Goal: Task Accomplishment & Management: Complete application form

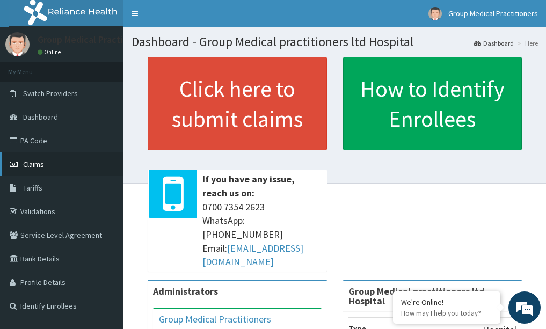
click at [40, 163] on span "Claims" at bounding box center [33, 164] width 21 height 10
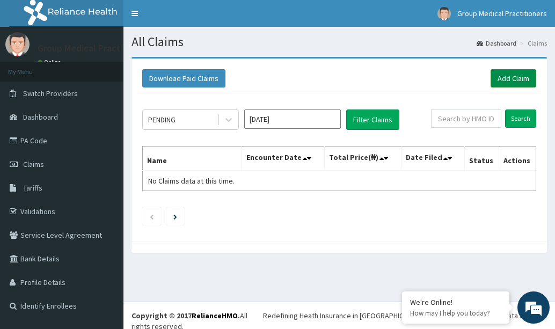
click at [517, 76] on link "Add Claim" at bounding box center [513, 78] width 46 height 18
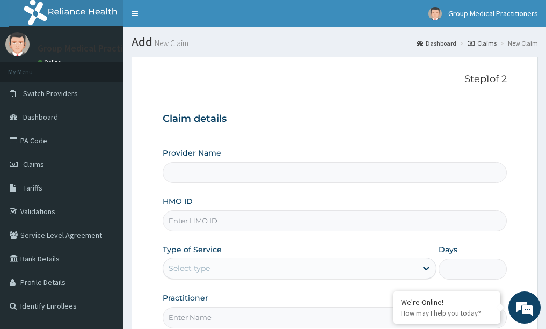
click at [240, 225] on input "HMO ID" at bounding box center [335, 220] width 345 height 21
type input "p"
type input "Group Medical practitioners ltd Hospital"
type input "pfv/10020/a"
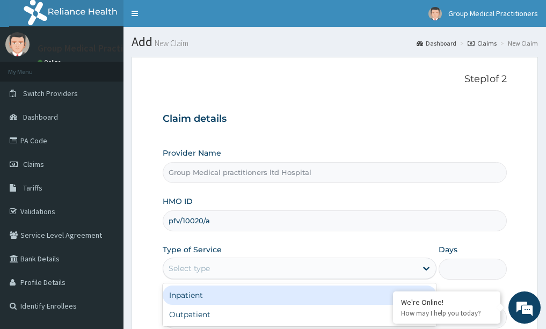
click at [209, 274] on div "Select type" at bounding box center [289, 268] width 253 height 17
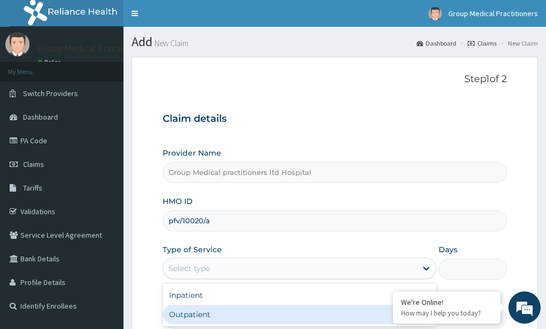
drag, startPoint x: 209, startPoint y: 307, endPoint x: 214, endPoint y: 303, distance: 6.1
click at [210, 307] on div "Outpatient" at bounding box center [300, 314] width 274 height 19
type input "1"
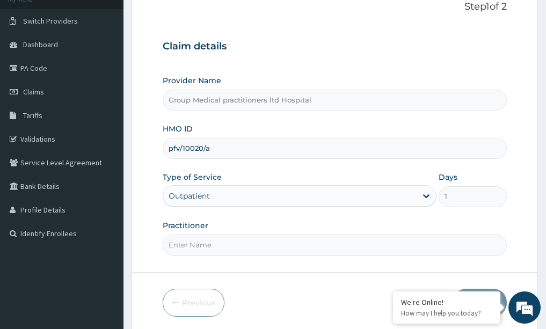
scroll to position [107, 0]
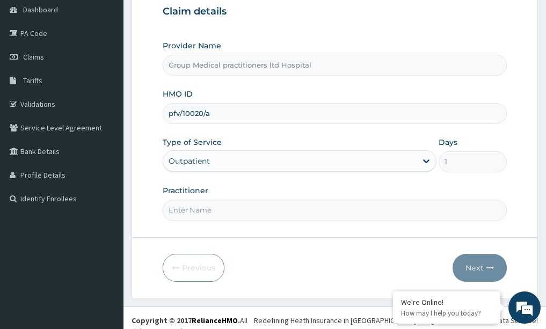
click at [218, 217] on input "Practitioner" at bounding box center [335, 210] width 345 height 21
drag, startPoint x: 218, startPoint y: 217, endPoint x: 195, endPoint y: 207, distance: 25.9
click at [195, 207] on input "Practitioner" at bounding box center [335, 210] width 345 height 21
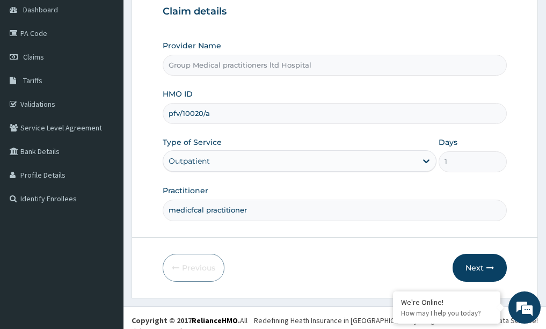
click at [194, 210] on input "medicfcal practitioner" at bounding box center [335, 210] width 345 height 21
type input "medical practitioner"
click at [481, 265] on button "Next" at bounding box center [479, 268] width 54 height 28
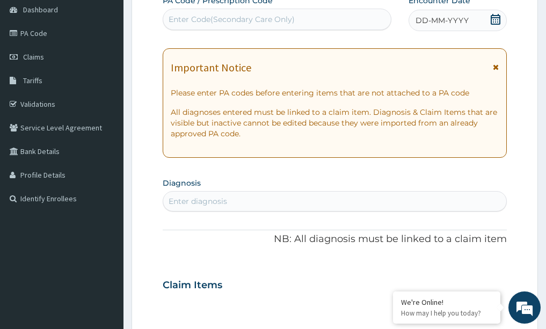
click at [496, 14] on icon at bounding box center [495, 19] width 11 height 11
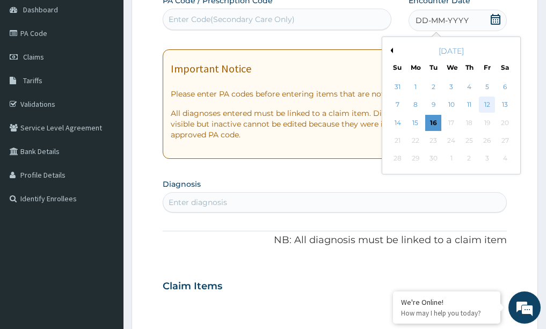
click at [487, 101] on div "12" at bounding box center [487, 105] width 16 height 16
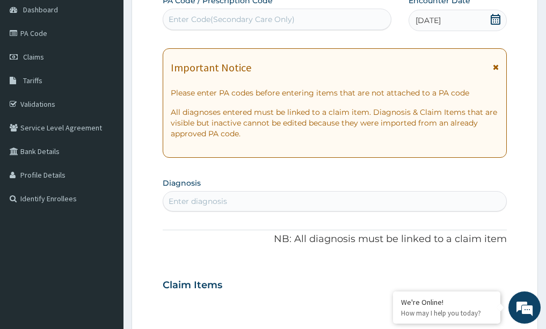
click at [350, 24] on div "Enter Code(Secondary Care Only)" at bounding box center [277, 19] width 228 height 17
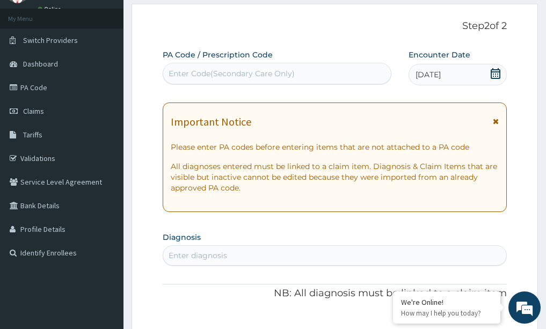
scroll to position [0, 0]
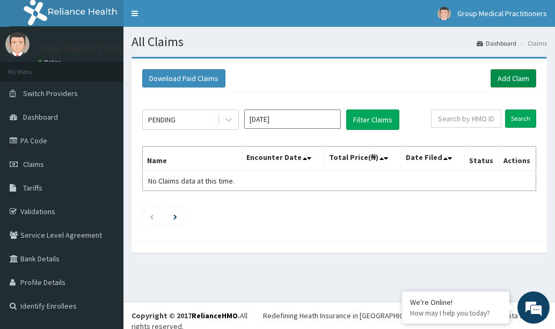
click at [505, 78] on link "Add Claim" at bounding box center [513, 78] width 46 height 18
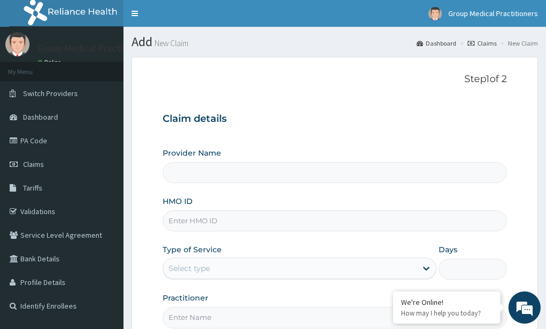
click at [240, 226] on input "HMO ID" at bounding box center [335, 220] width 345 height 21
type input "Group Medical practitioners ltd Hospital"
type input "pfv/10020/a"
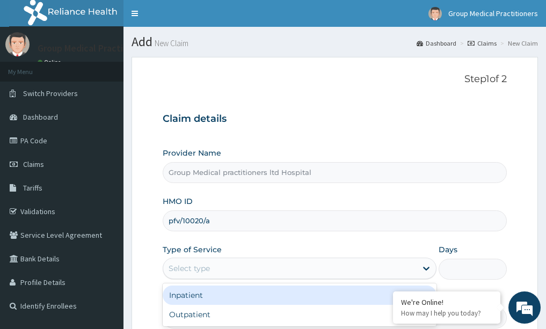
click at [252, 265] on div "Select type" at bounding box center [289, 268] width 253 height 17
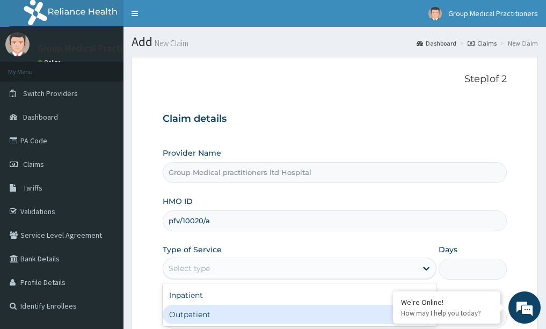
drag, startPoint x: 241, startPoint y: 321, endPoint x: 246, endPoint y: 307, distance: 14.8
click at [241, 321] on div "Outpatient" at bounding box center [300, 314] width 274 height 19
type input "1"
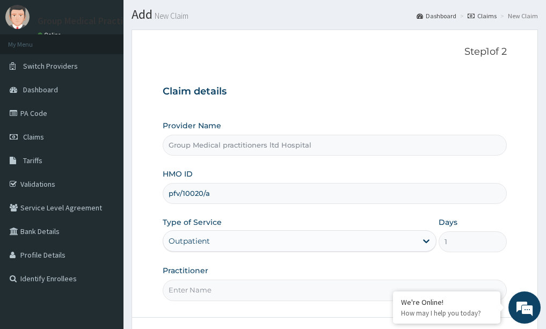
scroll to position [54, 0]
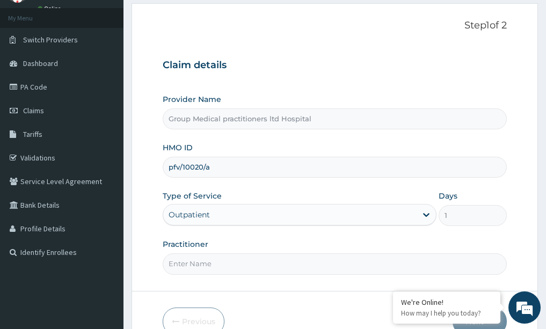
click at [243, 259] on input "Practitioner" at bounding box center [335, 263] width 345 height 21
click at [236, 266] on input "medical practitionher" at bounding box center [335, 263] width 345 height 21
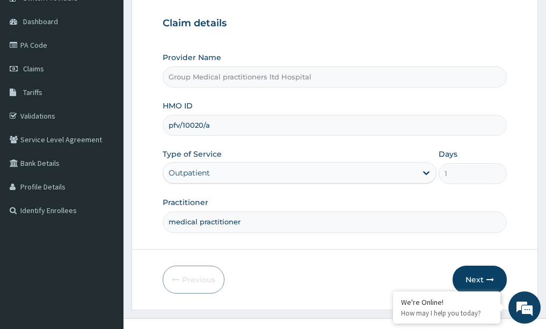
scroll to position [112, 0]
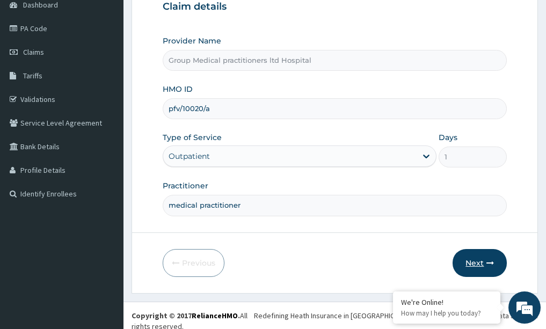
type input "medical practitioner"
click at [474, 258] on button "Next" at bounding box center [479, 263] width 54 height 28
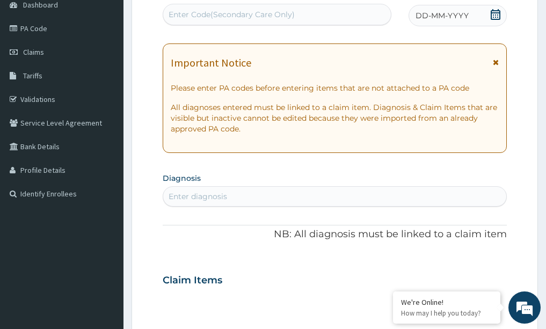
click at [252, 12] on div "Enter Code(Secondary Care Only)" at bounding box center [231, 14] width 126 height 11
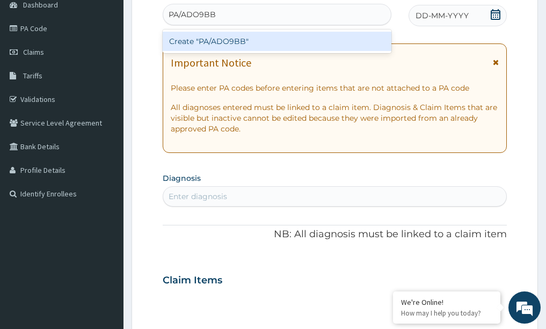
type input "PA/ADO9BB"
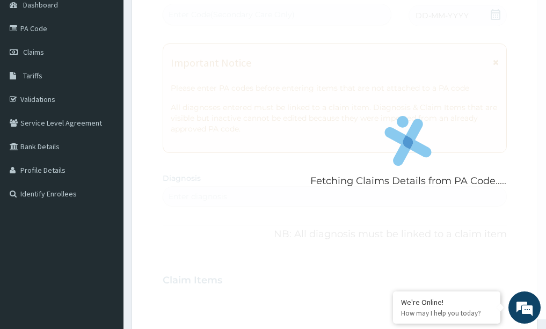
drag, startPoint x: 424, startPoint y: 13, endPoint x: 437, endPoint y: 23, distance: 16.4
click at [431, 15] on div "Fetching Claims Details from PA Code..... PA Code / Prescription Code Enter Cod…" at bounding box center [335, 278] width 345 height 577
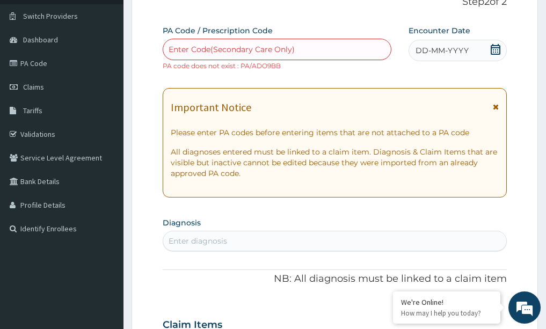
scroll to position [58, 0]
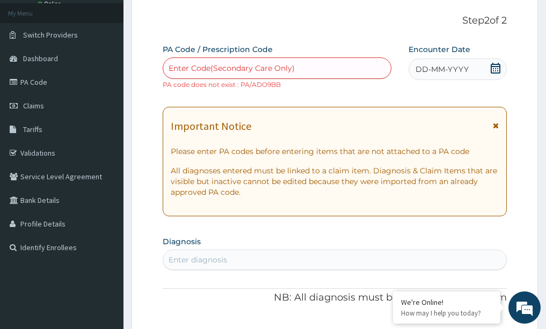
click at [260, 62] on div "Enter Code(Secondary Care Only)" at bounding box center [277, 68] width 228 height 17
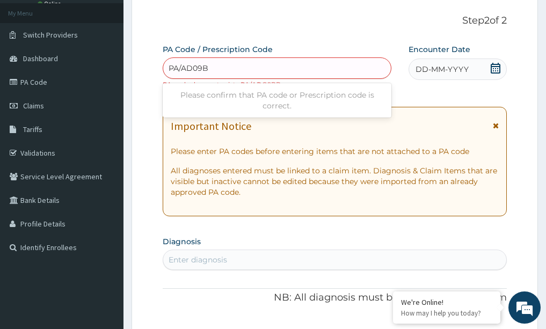
type input "PA/AD09BB"
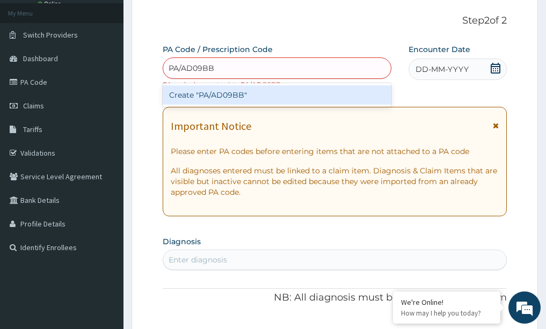
click at [252, 94] on div "Create "PA/AD09BB"" at bounding box center [277, 94] width 229 height 19
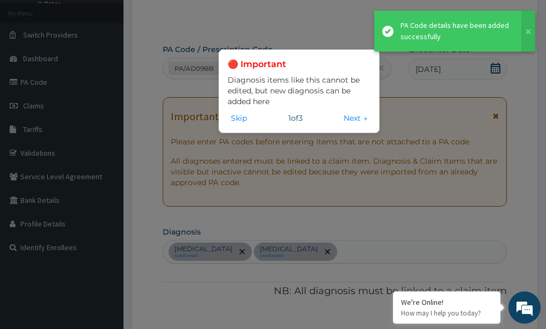
scroll to position [292, 0]
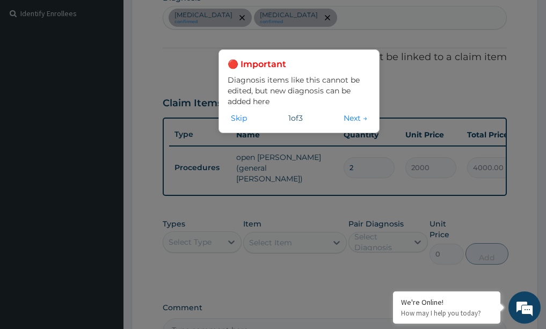
drag, startPoint x: 328, startPoint y: 116, endPoint x: 334, endPoint y: 118, distance: 5.5
click at [329, 116] on div "Skip 1 of 3 Next →" at bounding box center [299, 118] width 143 height 12
click at [346, 118] on button "Next →" at bounding box center [355, 118] width 30 height 12
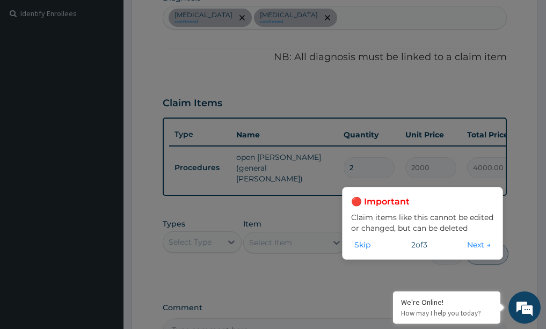
click at [477, 250] on button "Next →" at bounding box center [479, 245] width 30 height 12
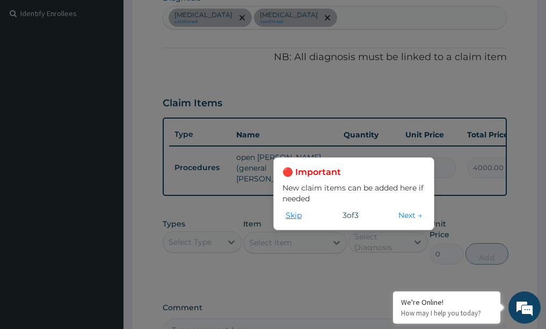
click at [295, 211] on button "Skip" at bounding box center [293, 215] width 23 height 12
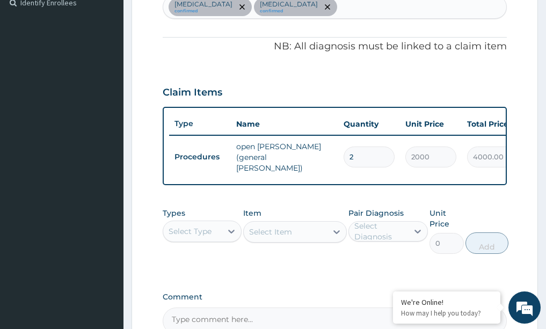
scroll to position [322, 0]
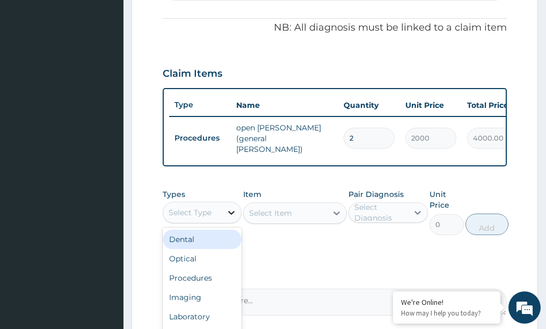
click at [229, 217] on icon at bounding box center [231, 212] width 11 height 11
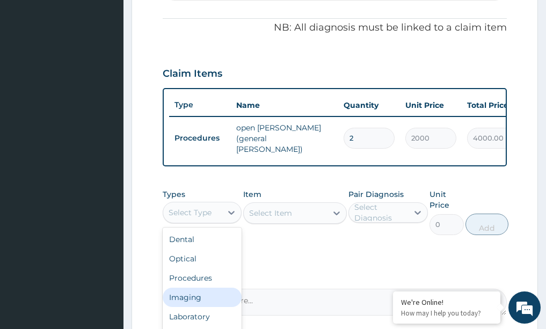
scroll to position [36, 0]
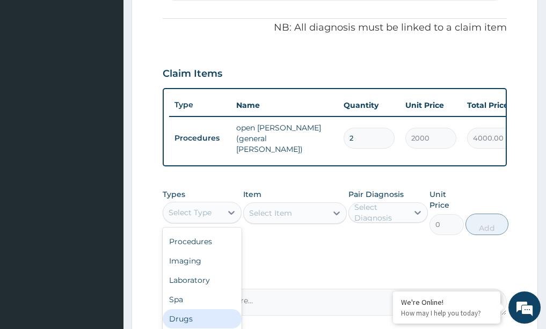
click at [196, 317] on div "Drugs" at bounding box center [202, 318] width 79 height 19
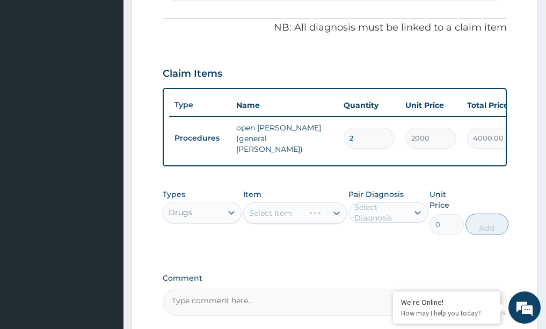
click at [336, 213] on div "Select Item" at bounding box center [295, 212] width 104 height 21
click at [338, 216] on div "Select Item" at bounding box center [295, 212] width 104 height 21
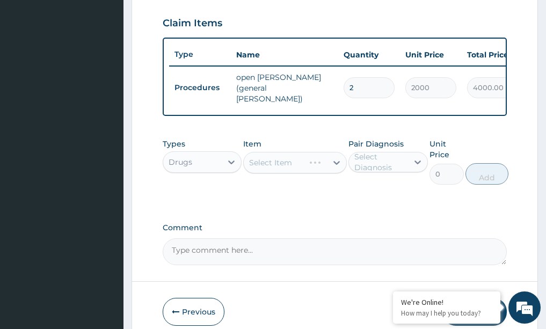
scroll to position [424, 0]
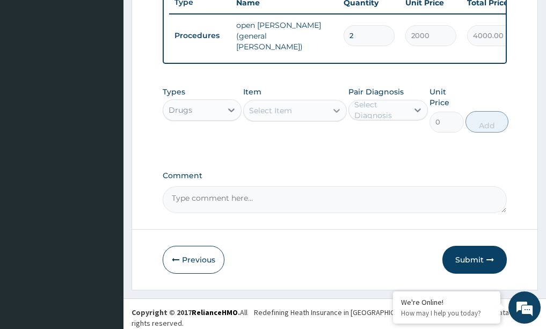
click at [335, 111] on icon at bounding box center [336, 110] width 11 height 11
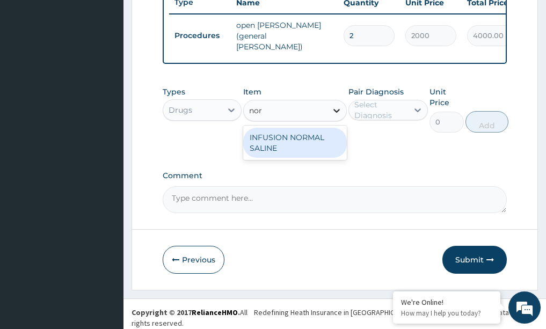
type input "norm"
click at [281, 148] on div "INFUSION NORMAL SALINE" at bounding box center [295, 143] width 104 height 30
type input "900"
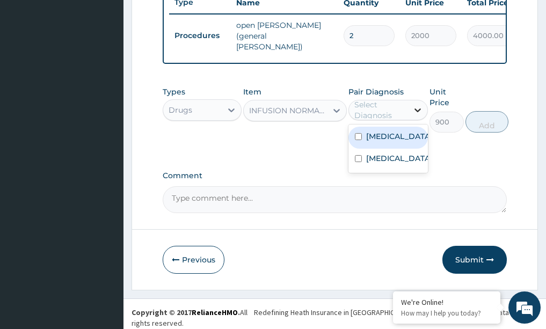
click at [412, 112] on icon at bounding box center [417, 110] width 11 height 11
drag, startPoint x: 391, startPoint y: 134, endPoint x: 388, endPoint y: 151, distance: 16.9
click at [390, 140] on label "[MEDICAL_DATA]" at bounding box center [399, 136] width 67 height 11
checkbox input "true"
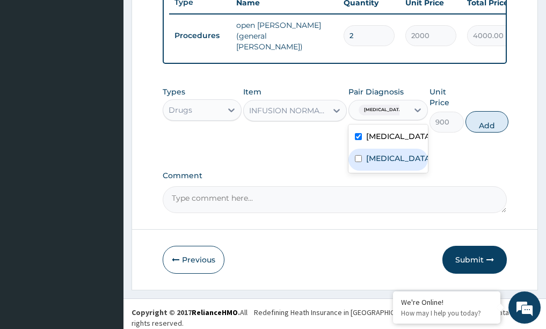
click at [388, 151] on div "[MEDICAL_DATA]" at bounding box center [387, 160] width 79 height 22
checkbox input "true"
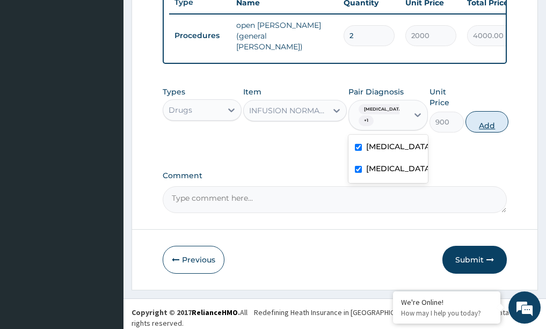
click at [487, 126] on button "Add" at bounding box center [486, 121] width 43 height 21
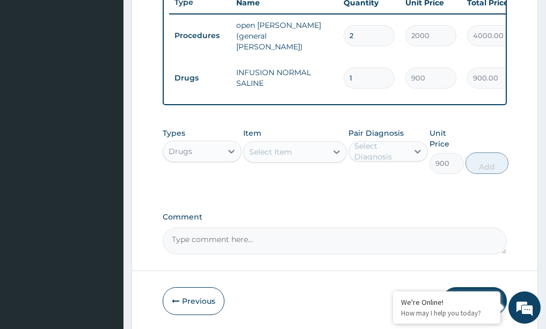
type input "0"
click at [354, 72] on input "1" at bounding box center [368, 78] width 51 height 21
type input "0.00"
click at [372, 68] on input "number" at bounding box center [368, 78] width 51 height 21
type input "8"
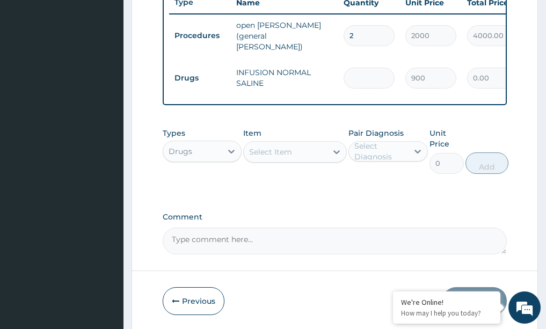
type input "7200.00"
type input "8"
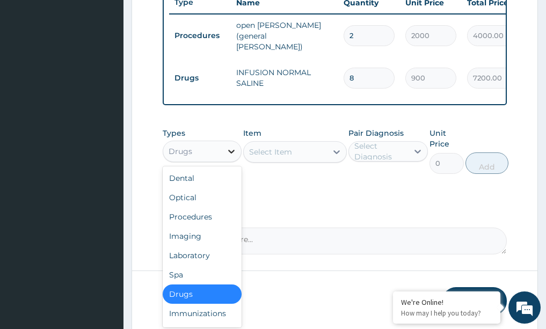
click at [236, 152] on icon at bounding box center [231, 151] width 11 height 11
click at [206, 214] on div "Procedures" at bounding box center [202, 216] width 79 height 19
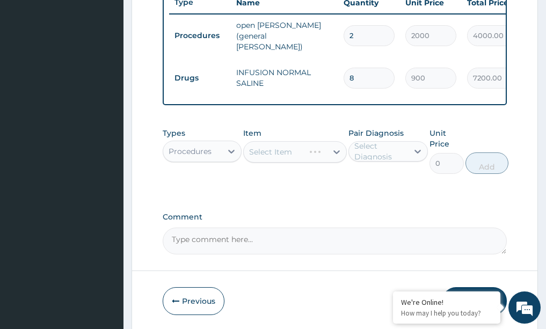
click at [334, 149] on div "Select Item" at bounding box center [295, 151] width 104 height 21
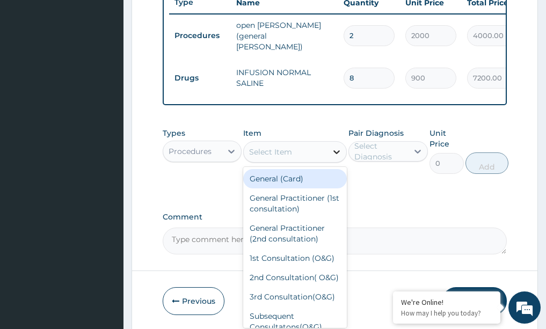
click at [335, 150] on icon at bounding box center [336, 151] width 11 height 11
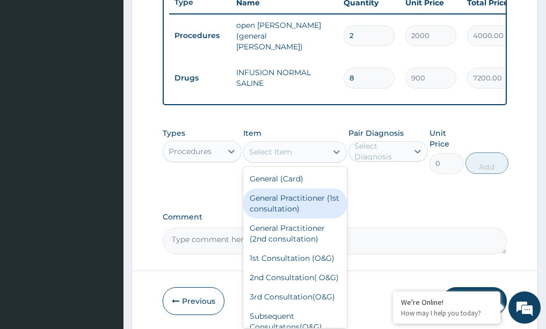
click at [299, 206] on div "General Practitioner (1st consultation)" at bounding box center [295, 203] width 104 height 30
type input "1500"
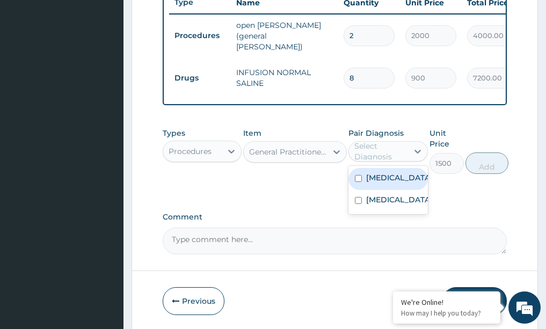
drag, startPoint x: 414, startPoint y: 150, endPoint x: 403, endPoint y: 175, distance: 27.6
click at [414, 154] on icon at bounding box center [417, 151] width 11 height 11
drag, startPoint x: 393, startPoint y: 177, endPoint x: 390, endPoint y: 189, distance: 12.8
click at [392, 181] on label "[MEDICAL_DATA]" at bounding box center [399, 177] width 67 height 11
checkbox input "true"
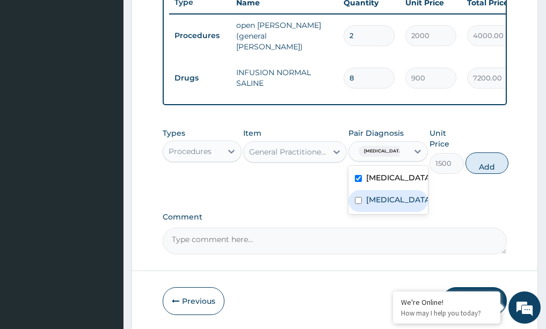
click at [389, 194] on label "[MEDICAL_DATA]" at bounding box center [399, 199] width 67 height 11
checkbox input "true"
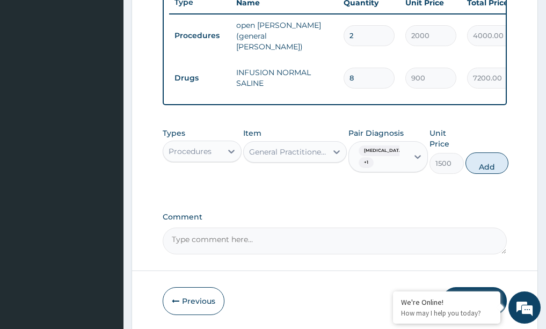
drag, startPoint x: 487, startPoint y: 163, endPoint x: 477, endPoint y: 171, distance: 12.9
click at [486, 164] on button "Add" at bounding box center [486, 162] width 43 height 21
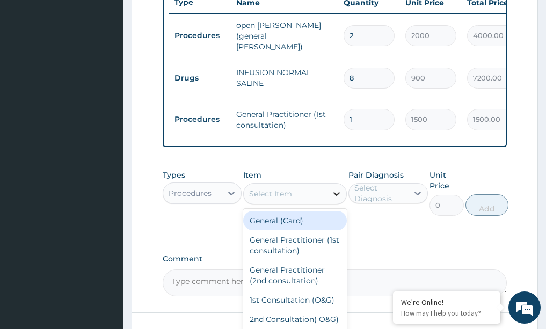
click at [341, 188] on icon at bounding box center [336, 193] width 11 height 11
click at [232, 188] on icon at bounding box center [231, 193] width 11 height 11
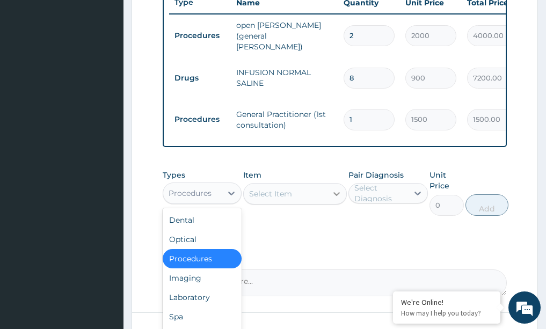
click at [338, 192] on icon at bounding box center [336, 194] width 6 height 4
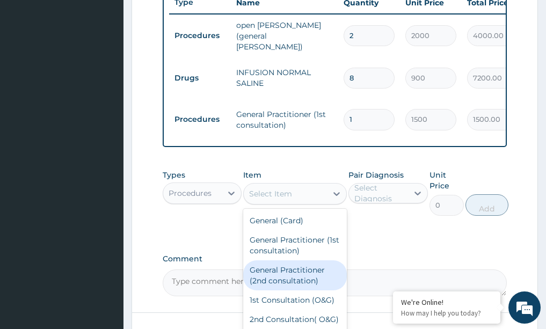
click at [283, 273] on div "General Practitioner (2nd consultation)" at bounding box center [295, 275] width 104 height 30
type input "800"
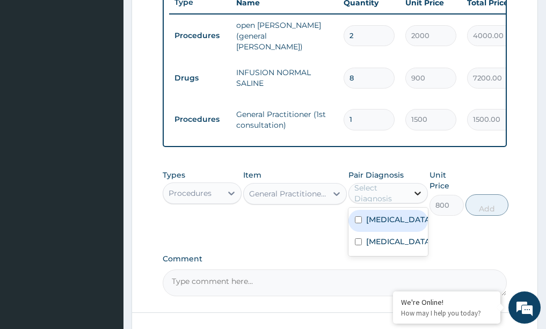
click at [415, 188] on icon at bounding box center [417, 193] width 11 height 11
click at [401, 210] on div "[MEDICAL_DATA]" at bounding box center [387, 221] width 79 height 22
checkbox input "true"
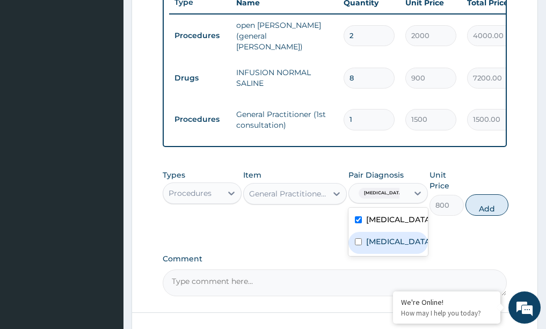
click at [392, 232] on div "[MEDICAL_DATA]" at bounding box center [387, 243] width 79 height 22
checkbox input "true"
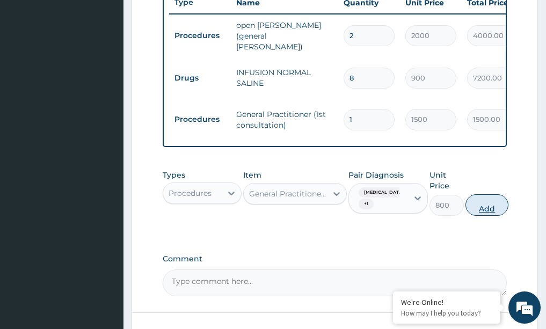
click at [485, 203] on button "Add" at bounding box center [486, 204] width 43 height 21
type input "0"
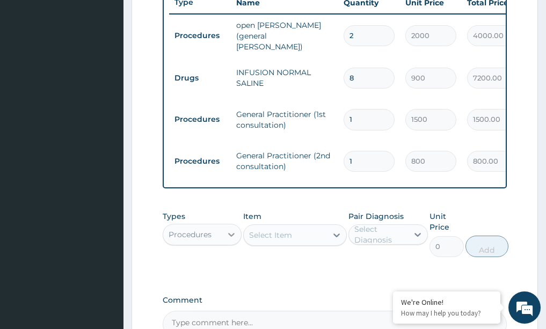
click at [230, 229] on icon at bounding box center [231, 234] width 11 height 11
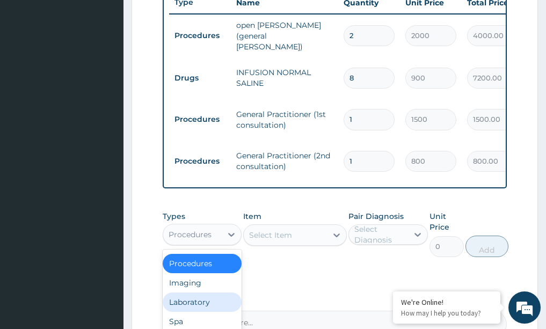
scroll to position [0, 0]
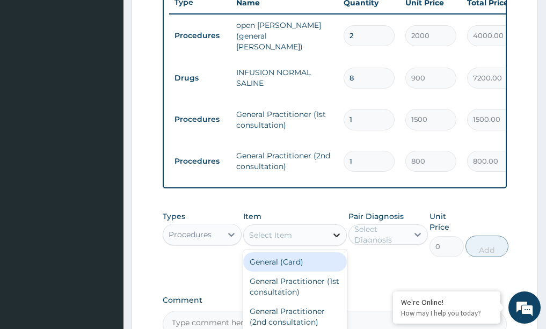
click at [338, 230] on icon at bounding box center [336, 235] width 11 height 11
click at [203, 253] on div "Types Procedures Item option General Practitioner (2nd consultation), selected.…" at bounding box center [335, 242] width 345 height 73
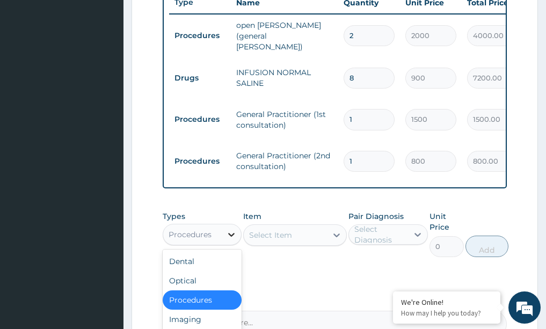
click at [227, 229] on icon at bounding box center [231, 234] width 11 height 11
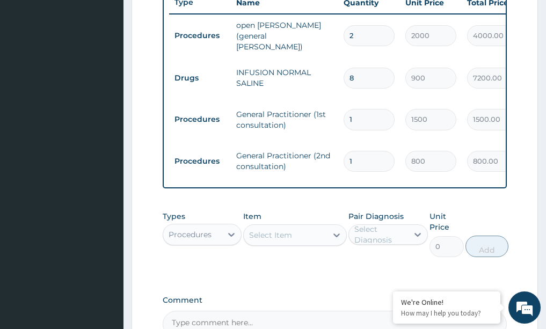
click at [267, 276] on div "PA Code / Prescription Code PA/AD09BB Encounter Date 12-09-2025 Important Notic…" at bounding box center [335, 8] width 345 height 660
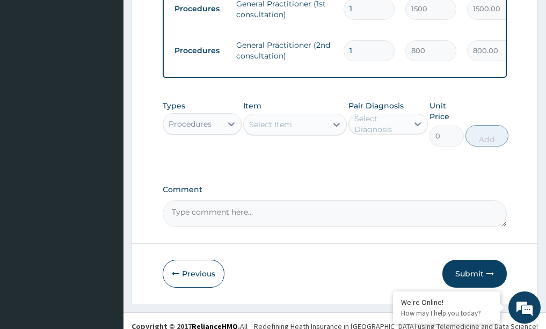
scroll to position [536, 0]
click at [207, 201] on textarea "Comment" at bounding box center [335, 213] width 345 height 27
drag, startPoint x: 227, startPoint y: 111, endPoint x: 226, endPoint y: 119, distance: 8.7
click at [227, 118] on icon at bounding box center [231, 123] width 11 height 11
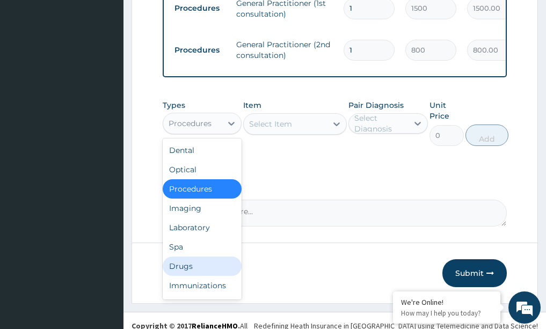
click at [188, 257] on div "Drugs" at bounding box center [202, 266] width 79 height 19
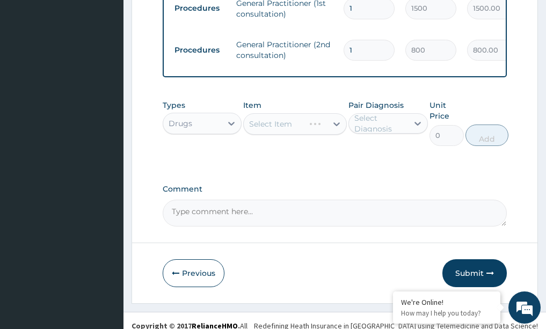
drag, startPoint x: 337, startPoint y: 114, endPoint x: 337, endPoint y: 122, distance: 8.6
click at [337, 121] on div "Select Item" at bounding box center [295, 123] width 104 height 21
click at [336, 113] on div "Select Item" at bounding box center [295, 123] width 104 height 21
click at [336, 119] on icon at bounding box center [336, 124] width 11 height 11
click at [335, 119] on icon at bounding box center [336, 124] width 11 height 11
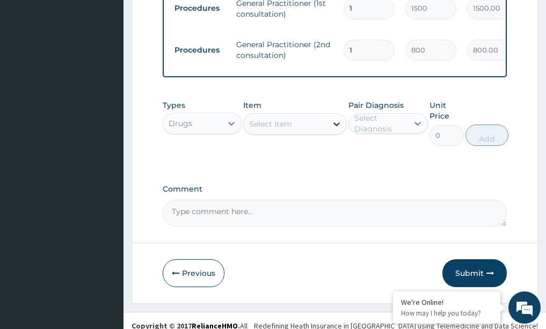
click at [334, 122] on icon at bounding box center [336, 124] width 6 height 4
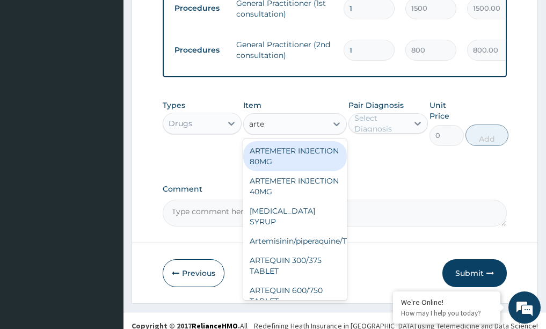
type input "artes"
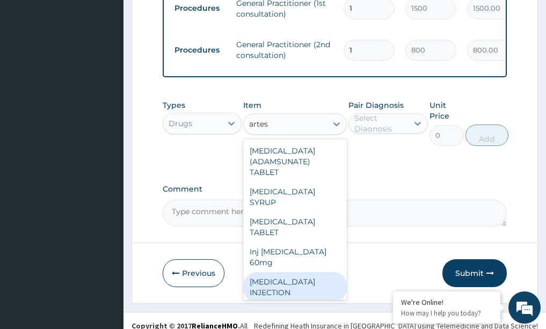
scroll to position [13, 0]
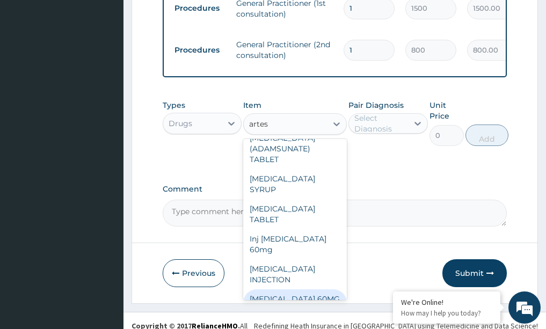
click at [277, 289] on div "[MEDICAL_DATA] 60MG IV" at bounding box center [295, 304] width 104 height 30
type input "2000"
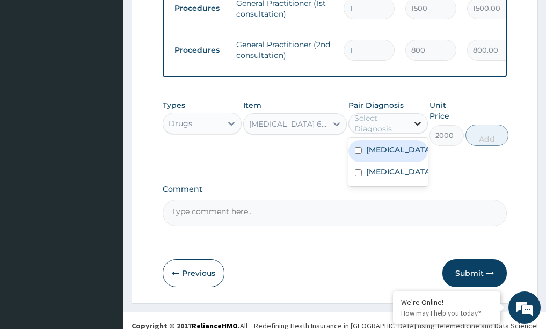
click at [418, 118] on icon at bounding box center [417, 123] width 11 height 11
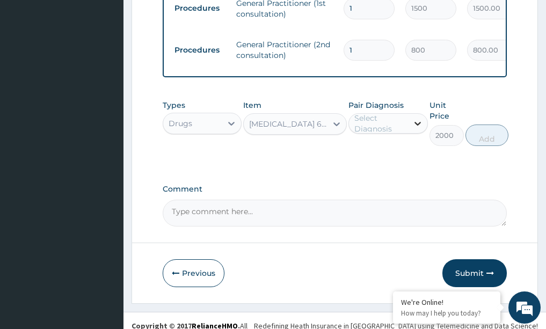
click at [421, 118] on icon at bounding box center [417, 123] width 11 height 11
click at [420, 118] on icon at bounding box center [417, 123] width 11 height 11
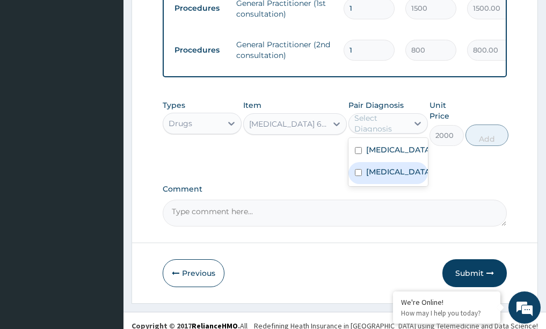
click at [397, 162] on div "[MEDICAL_DATA]" at bounding box center [387, 173] width 79 height 22
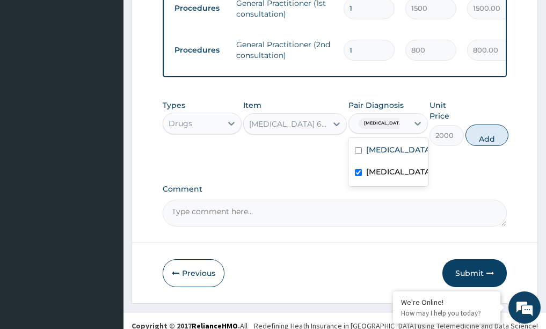
click at [397, 162] on div "[MEDICAL_DATA]" at bounding box center [387, 173] width 79 height 22
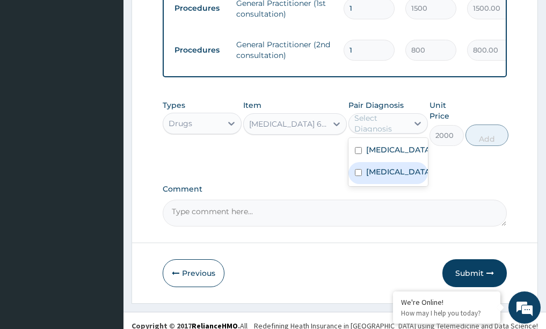
checkbox input "false"
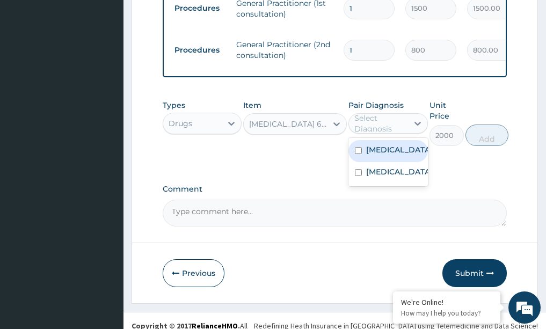
click at [399, 146] on div "[MEDICAL_DATA]" at bounding box center [387, 151] width 79 height 22
checkbox input "true"
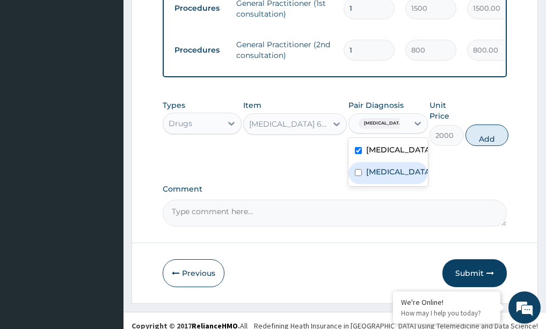
click at [398, 167] on div "[MEDICAL_DATA]" at bounding box center [387, 173] width 79 height 22
checkbox input "true"
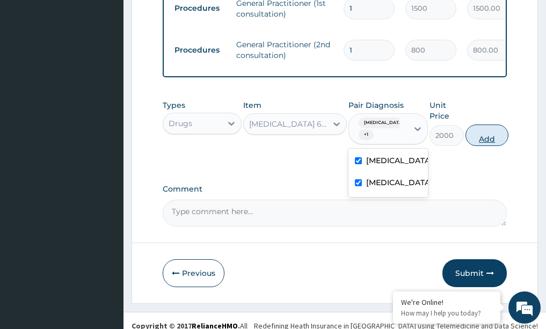
click at [492, 128] on button "Add" at bounding box center [486, 134] width 43 height 21
type input "0"
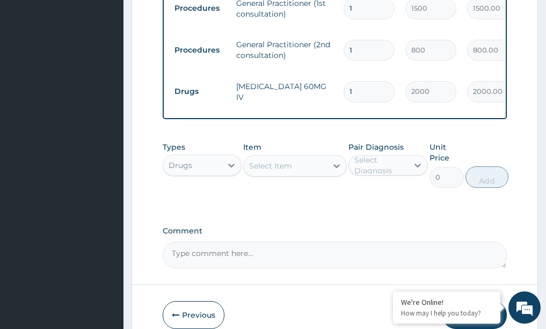
drag, startPoint x: 384, startPoint y: 76, endPoint x: 375, endPoint y: 76, distance: 8.6
click at [383, 81] on input "1" at bounding box center [368, 91] width 51 height 21
type input "0.00"
type input "6"
type input "12000.00"
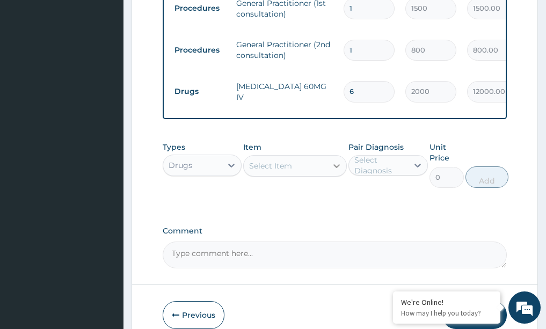
type input "6"
click at [337, 160] on icon at bounding box center [336, 165] width 11 height 11
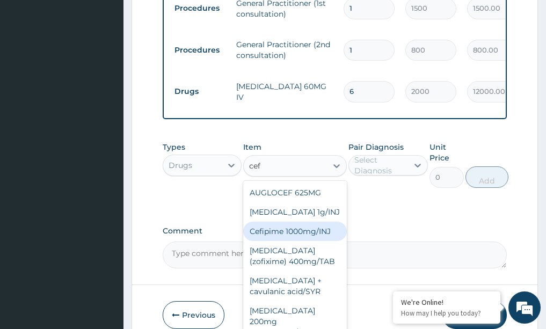
type input "ceft"
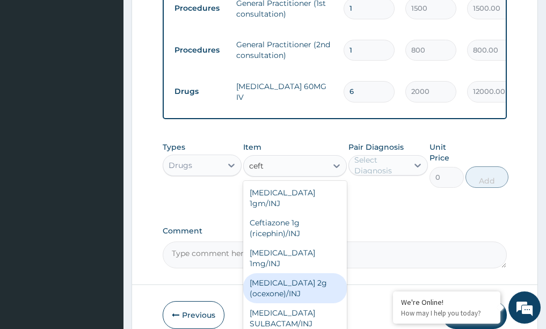
scroll to position [21, 0]
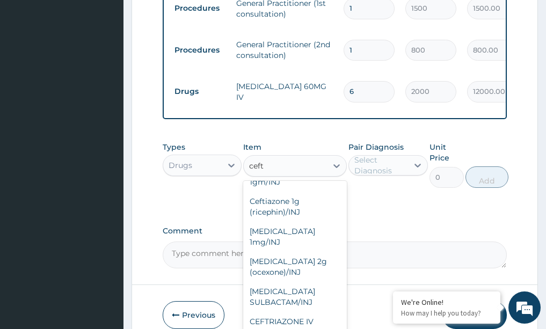
type input "2000"
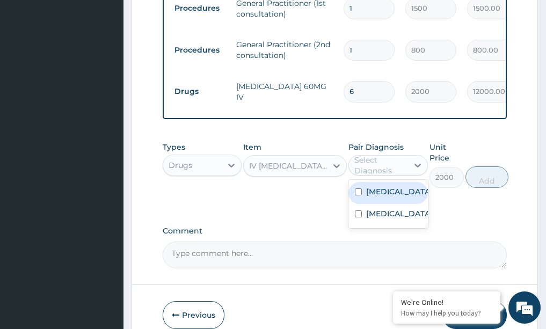
drag, startPoint x: 419, startPoint y: 151, endPoint x: 412, endPoint y: 171, distance: 20.5
click at [416, 159] on div at bounding box center [417, 165] width 19 height 19
drag, startPoint x: 404, startPoint y: 180, endPoint x: 398, endPoint y: 200, distance: 20.2
click at [402, 182] on div "[MEDICAL_DATA]" at bounding box center [387, 193] width 79 height 22
checkbox input "true"
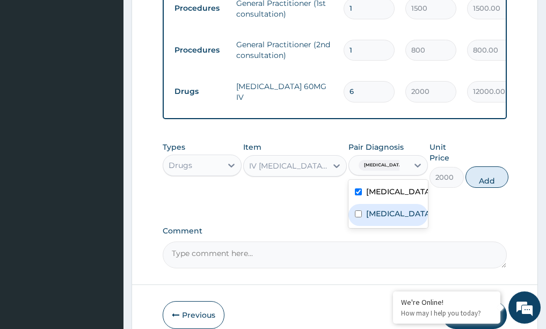
click at [398, 204] on div "[MEDICAL_DATA]" at bounding box center [387, 215] width 79 height 22
checkbox input "true"
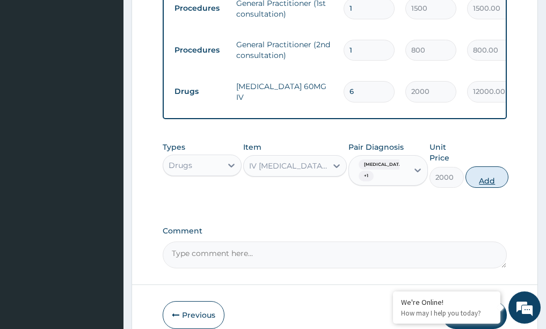
click at [487, 166] on button "Add" at bounding box center [486, 176] width 43 height 21
type input "0"
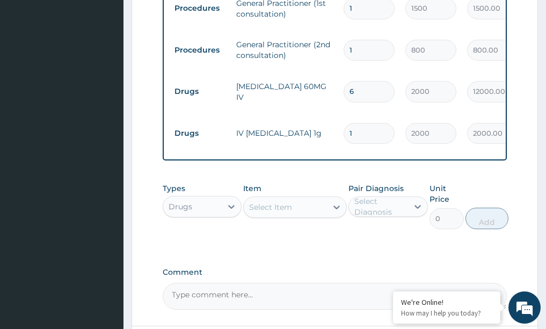
click at [371, 123] on input "1" at bounding box center [368, 133] width 51 height 21
type input "0.00"
type input "4"
type input "8000.00"
type input "4"
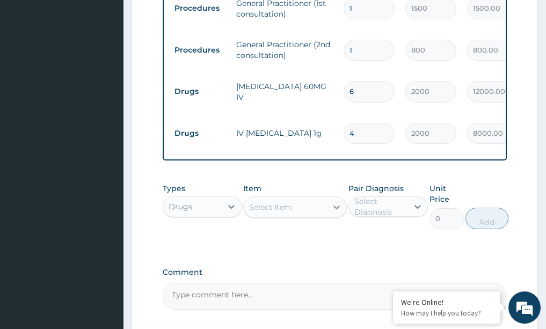
click at [341, 202] on icon at bounding box center [336, 207] width 11 height 11
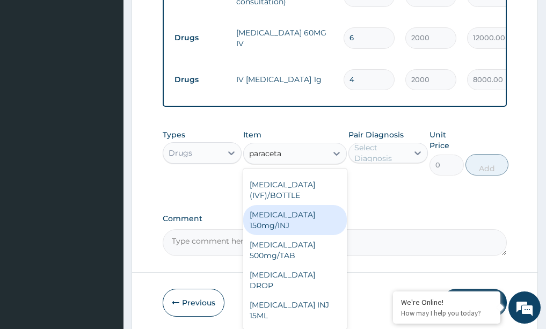
scroll to position [0, 0]
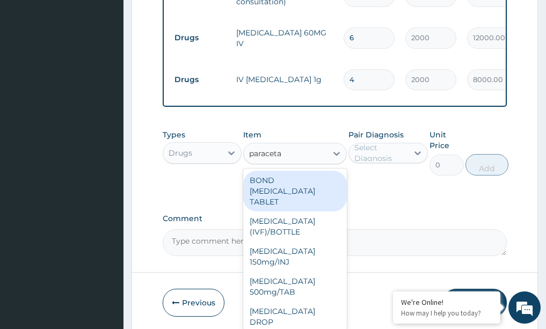
type input "paraceta"
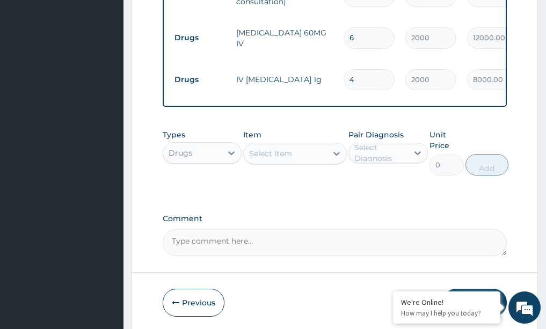
click at [393, 166] on div "Types Drugs Item Select Item Pair Diagnosis Select Diagnosis Unit Price 0 Add" at bounding box center [335, 160] width 345 height 73
drag, startPoint x: 338, startPoint y: 134, endPoint x: 326, endPoint y: 144, distance: 16.0
click at [336, 152] on icon at bounding box center [336, 154] width 6 height 4
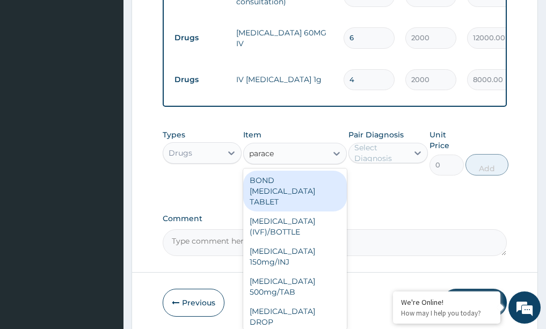
type input "paracet"
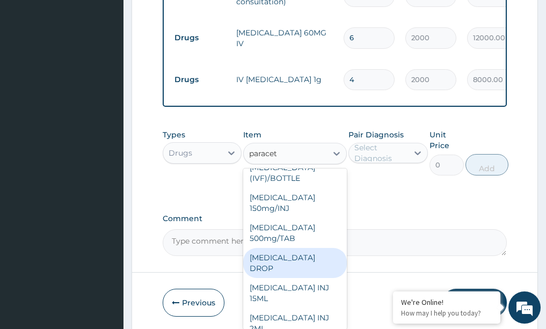
scroll to position [107, 0]
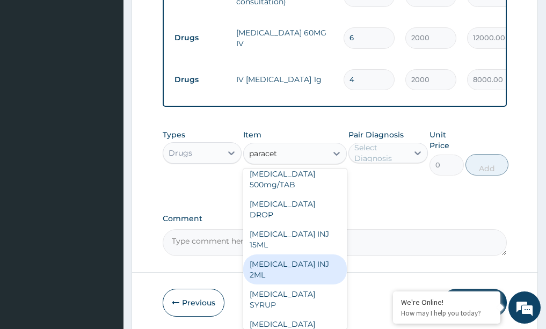
click at [264, 254] on div "PARACETAMOL INJ 2ML" at bounding box center [295, 269] width 104 height 30
type input "210"
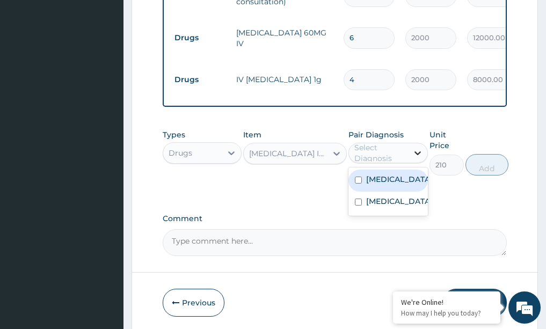
click at [419, 148] on icon at bounding box center [417, 153] width 11 height 11
click at [375, 69] on input "4" at bounding box center [368, 79] width 51 height 21
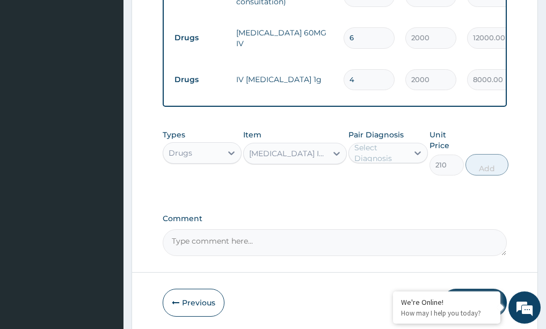
type input "0.00"
type input "2"
type input "4000.00"
type input "0.00"
type input "6"
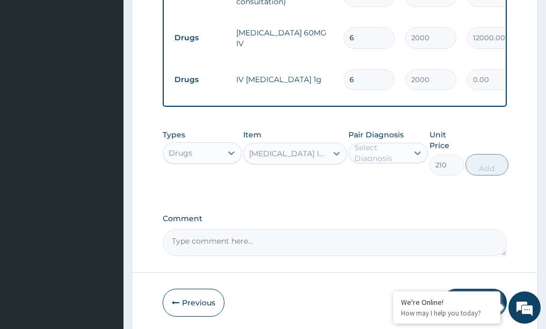
type input "12000.00"
type input "0.00"
type input "6"
type input "12000.00"
type input "6"
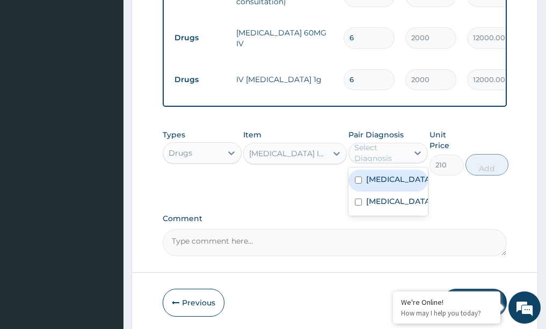
click at [355, 142] on div "Select Diagnosis" at bounding box center [380, 152] width 53 height 21
click at [375, 170] on div "Malaria" at bounding box center [387, 181] width 79 height 22
checkbox input "true"
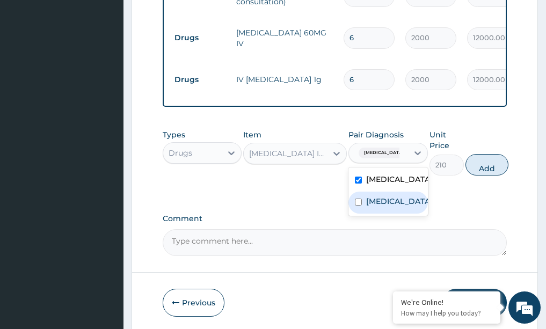
click at [375, 192] on div "Sepsis" at bounding box center [387, 203] width 79 height 22
checkbox input "true"
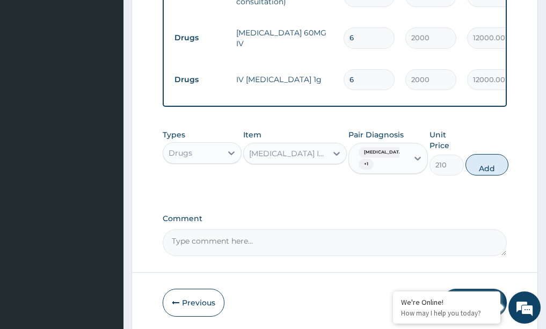
drag, startPoint x: 470, startPoint y: 146, endPoint x: 461, endPoint y: 148, distance: 8.3
click at [469, 154] on button "Add" at bounding box center [486, 164] width 43 height 21
type input "0"
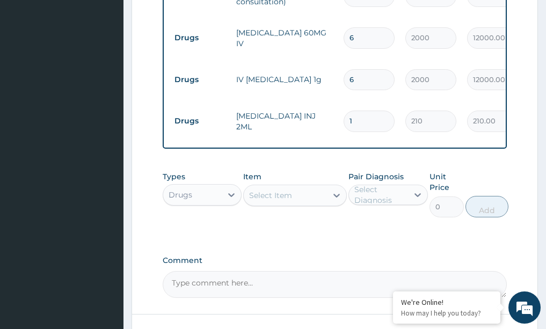
click at [364, 111] on input "1" at bounding box center [368, 121] width 51 height 21
type input "0.00"
type input "2"
type input "420.00"
type input "20"
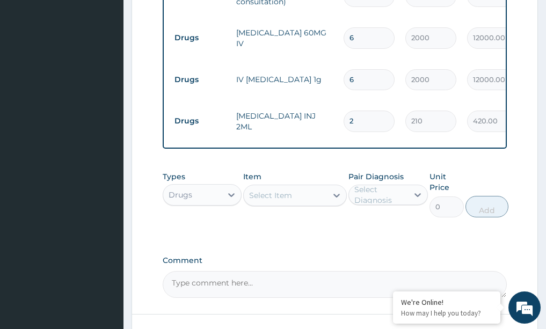
type input "4200.00"
type input "20"
click at [355, 69] on input "6" at bounding box center [368, 79] width 51 height 21
type input "0.00"
type input "4"
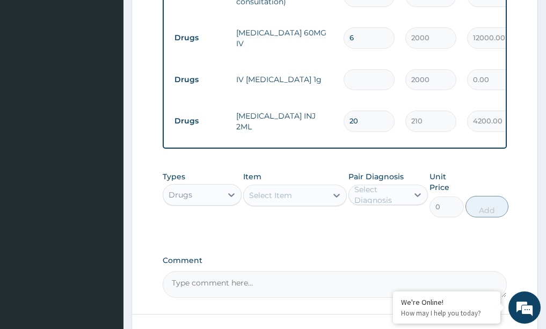
type input "8000.00"
type input "4"
click at [335, 190] on icon at bounding box center [336, 195] width 11 height 11
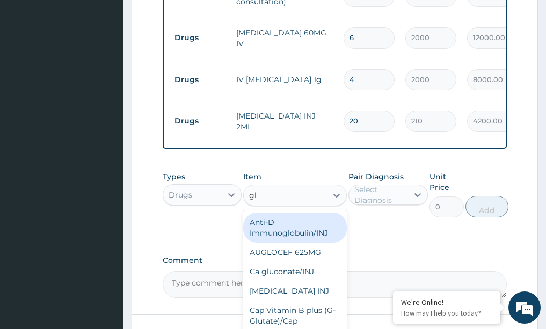
type input "glu"
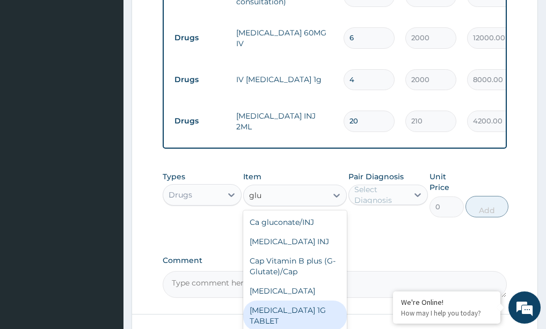
click at [278, 316] on div "GLUCOPHAGE 1G TABLET" at bounding box center [295, 316] width 104 height 30
type input "39.38"
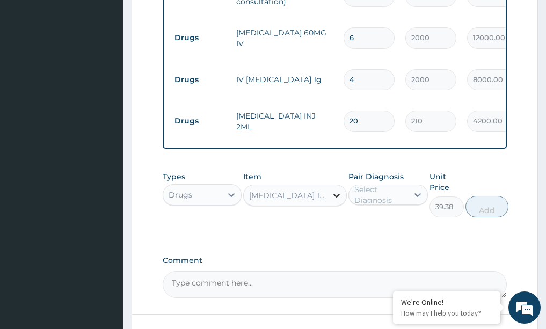
click at [339, 190] on icon at bounding box center [336, 195] width 11 height 11
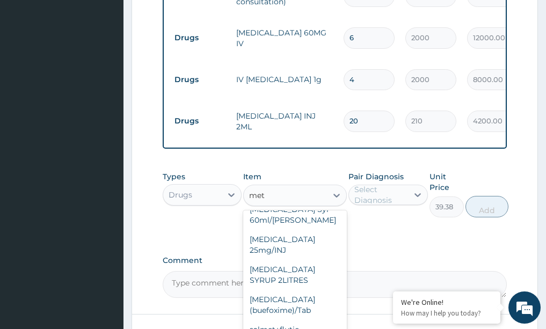
scroll to position [606, 0]
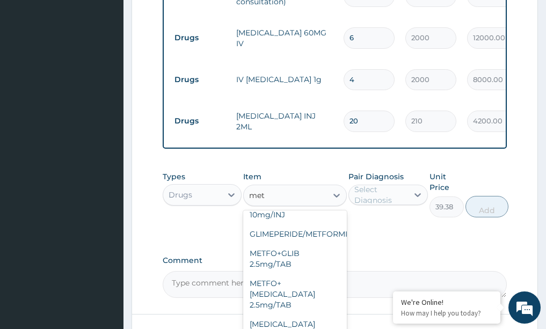
type input "metf"
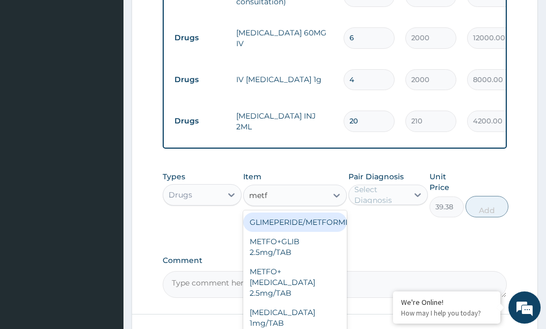
scroll to position [0, 0]
type input "18.38"
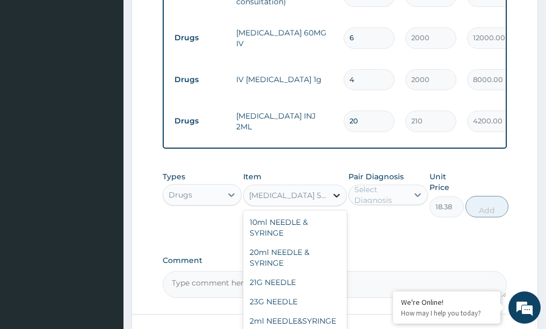
scroll to position [21610, 0]
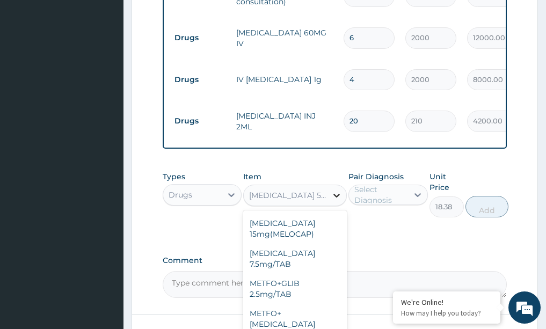
click at [338, 194] on icon at bounding box center [336, 196] width 6 height 4
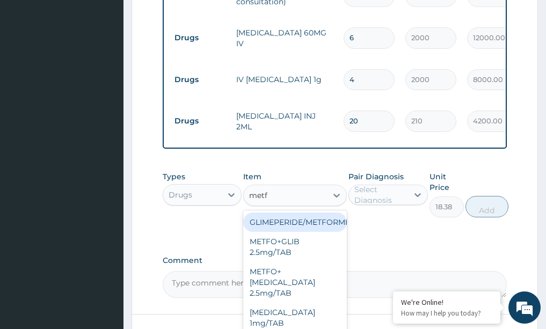
scroll to position [0, 0]
type input "metfor"
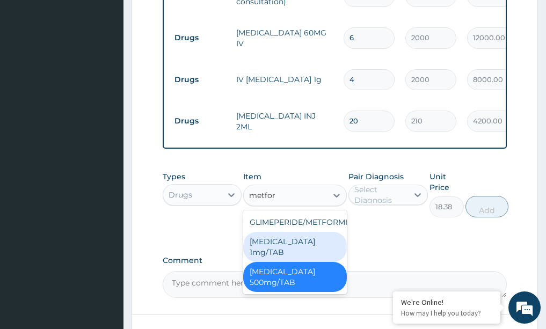
click at [318, 232] on div "METFORMIN 1mg/TAB" at bounding box center [295, 247] width 104 height 30
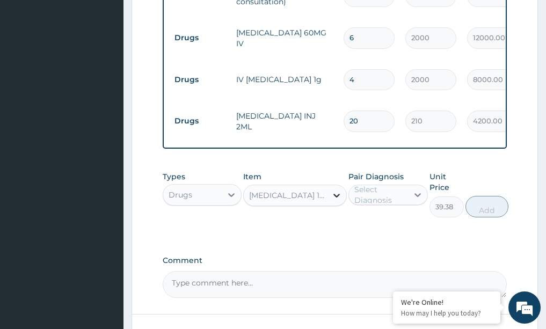
click at [332, 190] on icon at bounding box center [336, 195] width 11 height 11
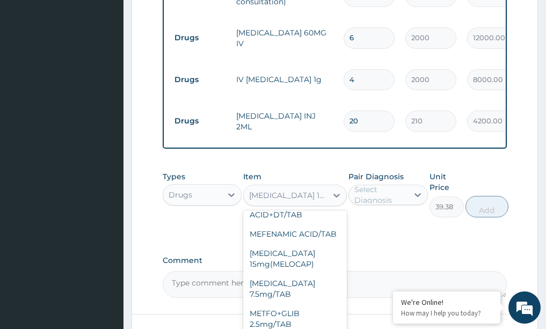
scroll to position [21687, 0]
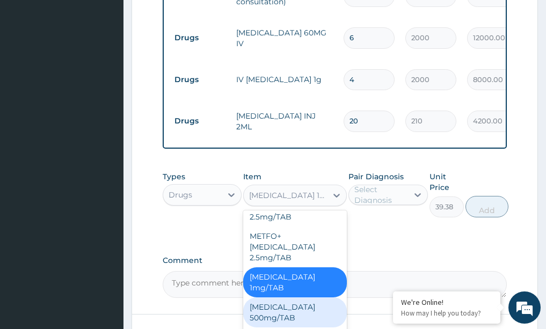
click at [268, 297] on div "METFORMIN 500mg/TAB" at bounding box center [295, 312] width 104 height 30
type input "18.38"
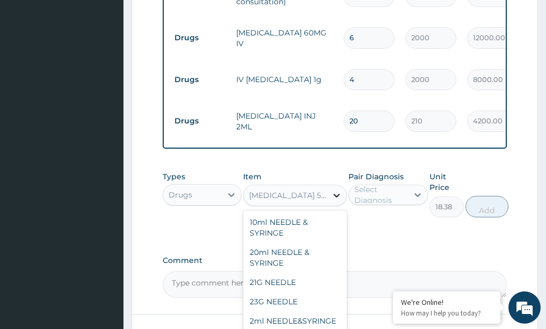
click at [331, 190] on icon at bounding box center [336, 195] width 11 height 11
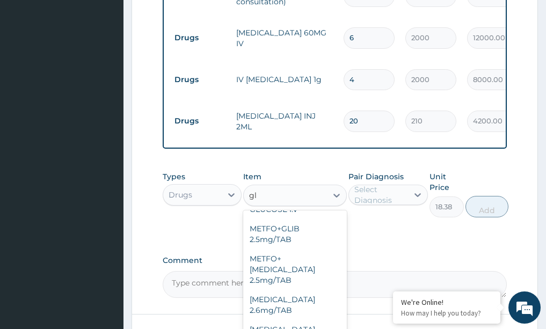
scroll to position [387, 0]
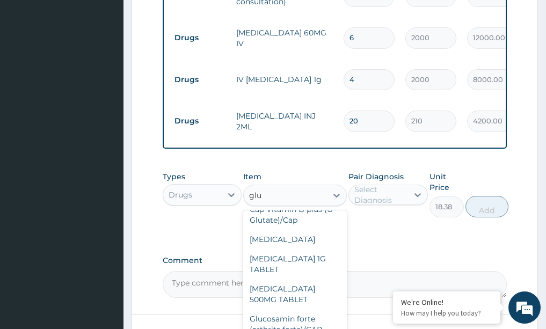
type input "gluc"
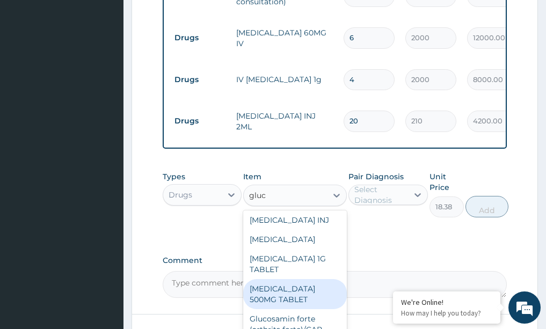
click at [276, 279] on div "GLUCOPHAGE 500MG TABLET" at bounding box center [295, 294] width 104 height 30
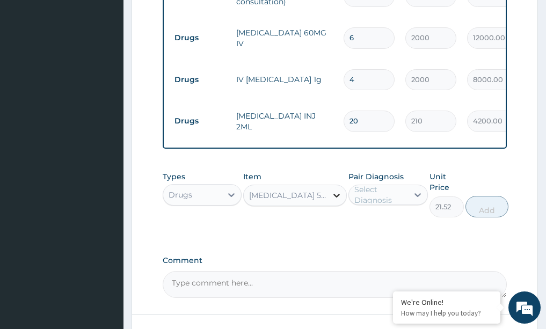
click at [338, 190] on icon at bounding box center [336, 195] width 11 height 11
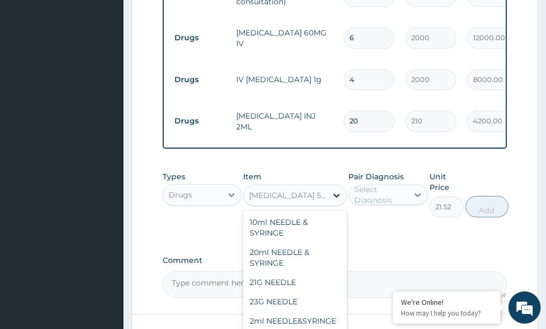
scroll to position [18834, 0]
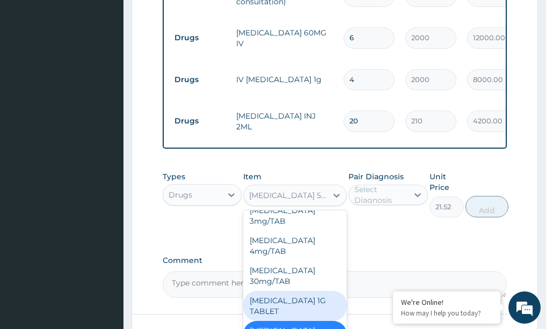
click at [262, 294] on div "GLUCOPHAGE 1G TABLET" at bounding box center [295, 306] width 104 height 30
type input "39.38"
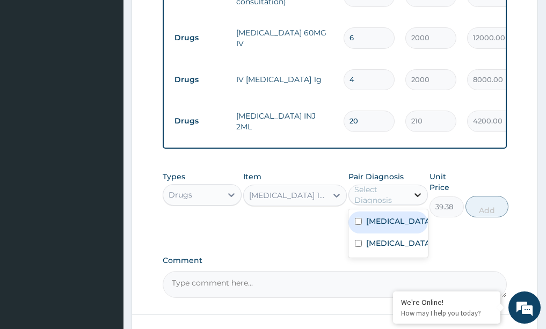
click at [416, 189] on icon at bounding box center [417, 194] width 11 height 11
click at [392, 211] on div "Malaria" at bounding box center [387, 222] width 79 height 22
checkbox input "true"
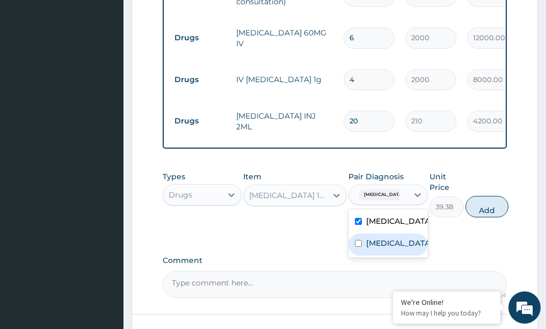
click at [386, 233] on div "Sepsis" at bounding box center [387, 244] width 79 height 22
checkbox input "true"
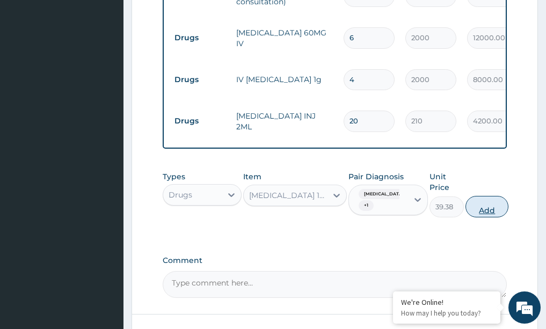
click at [493, 196] on button "Add" at bounding box center [486, 206] width 43 height 21
type input "0"
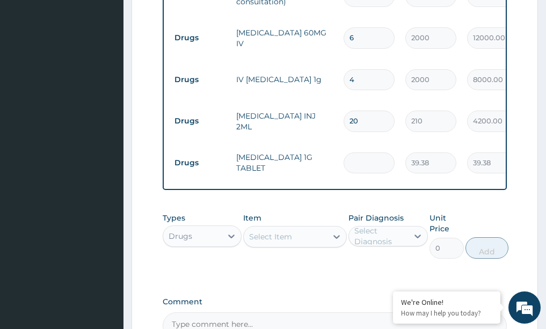
type input "0.00"
type input "4"
type input "157.52"
type input "4"
click at [336, 231] on icon at bounding box center [336, 236] width 11 height 11
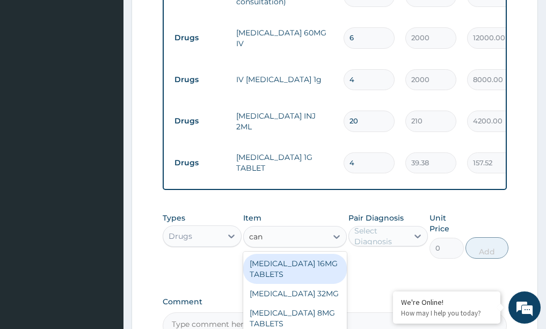
type input "canu"
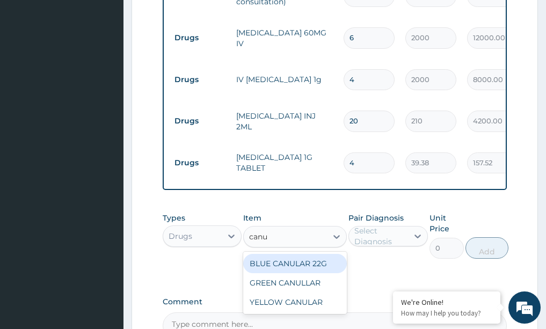
click at [312, 254] on div "BLUE CANULAR 22G" at bounding box center [295, 263] width 104 height 19
type input "42"
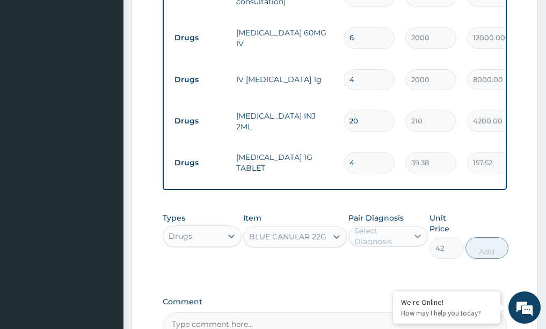
click at [416, 235] on icon at bounding box center [417, 237] width 6 height 4
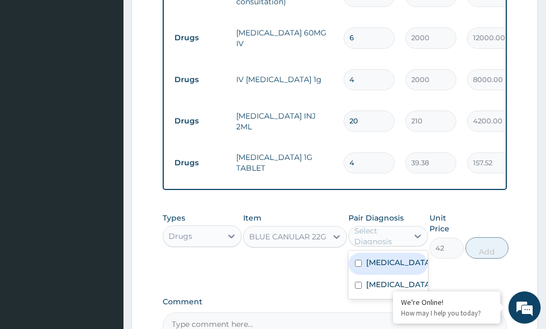
click at [385, 257] on label "Malaria" at bounding box center [399, 262] width 67 height 11
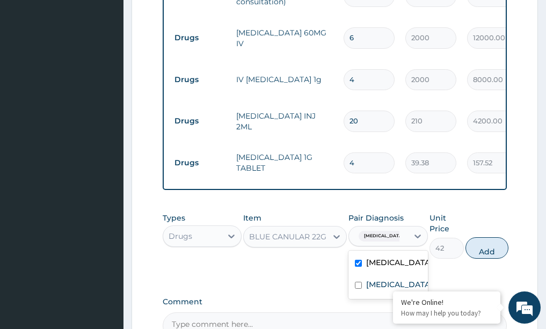
checkbox input "true"
click at [374, 279] on label "Sepsis" at bounding box center [399, 284] width 67 height 11
checkbox input "true"
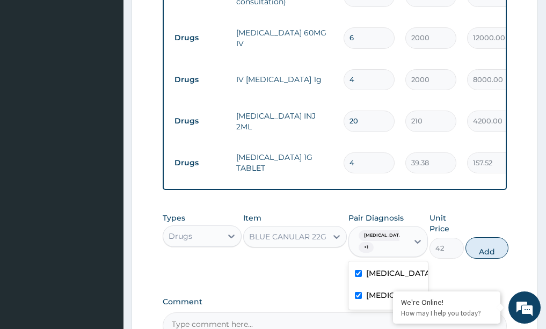
click at [375, 152] on input "4" at bounding box center [368, 162] width 51 height 21
click at [491, 237] on button "Add" at bounding box center [486, 247] width 43 height 21
type input "0"
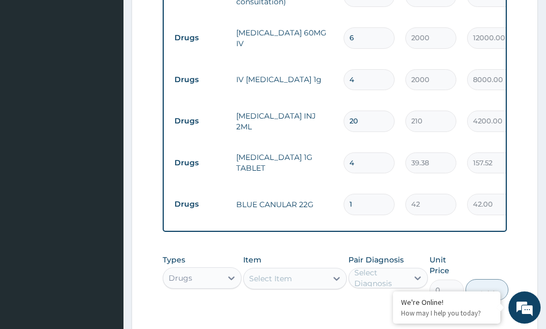
type input "0.00"
type input "5"
type input "210.00"
type input "5"
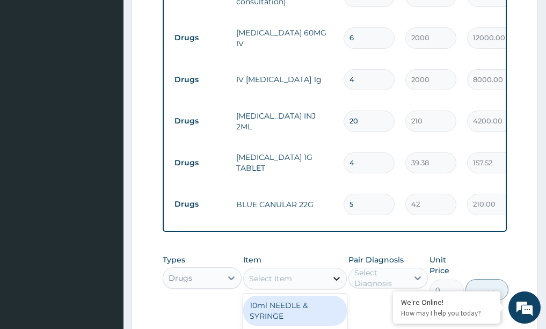
click at [340, 273] on icon at bounding box center [336, 278] width 11 height 11
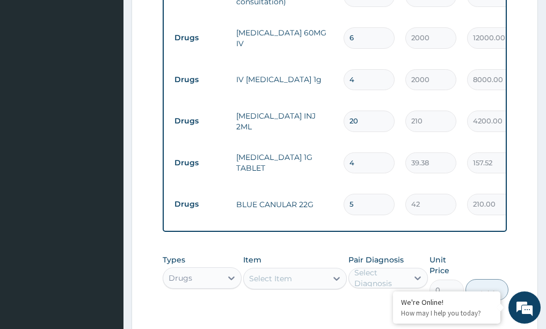
click at [375, 194] on input "5" at bounding box center [368, 204] width 51 height 21
type input "0.00"
type input "2"
type input "84.00"
type input "2"
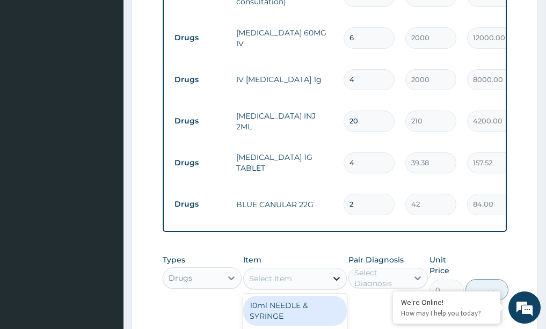
click at [335, 273] on icon at bounding box center [336, 278] width 11 height 11
type input "ne"
click at [271, 296] on div "10ml NEEDLE & SYRINGE" at bounding box center [295, 311] width 104 height 30
type input "26.25"
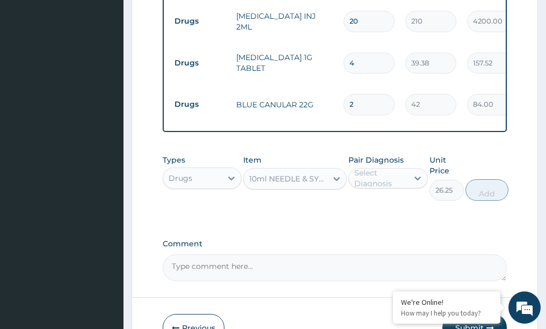
scroll to position [697, 0]
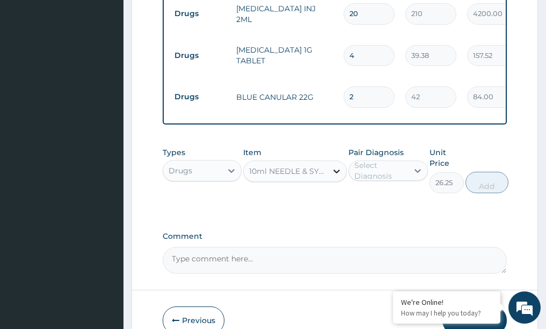
click at [337, 166] on icon at bounding box center [336, 171] width 11 height 11
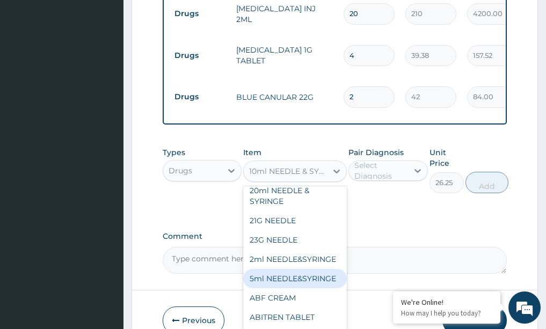
scroll to position [54, 0]
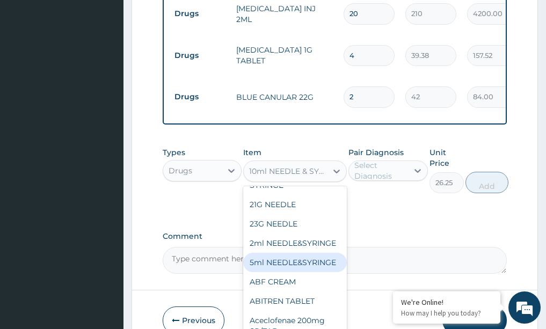
click at [277, 253] on div "5ml NEEDLE&SYRINGE" at bounding box center [295, 262] width 104 height 19
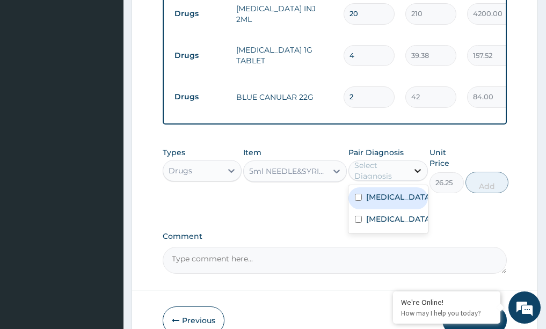
click at [420, 165] on icon at bounding box center [417, 170] width 11 height 11
drag, startPoint x: 389, startPoint y: 160, endPoint x: 386, endPoint y: 170, distance: 9.9
click at [387, 192] on label "Malaria" at bounding box center [399, 197] width 67 height 11
checkbox input "true"
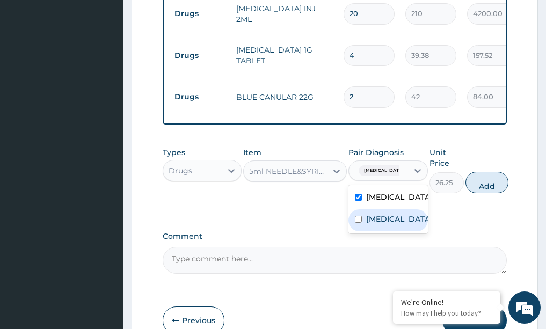
click at [383, 214] on label "Sepsis" at bounding box center [399, 219] width 67 height 11
checkbox input "true"
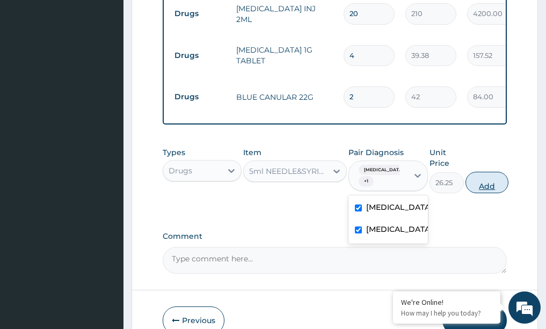
click at [479, 172] on button "Add" at bounding box center [486, 182] width 43 height 21
type input "0"
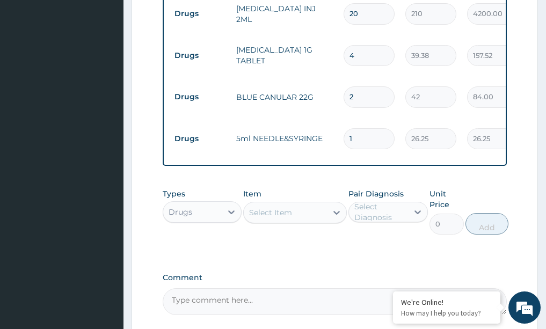
click at [377, 128] on input "1" at bounding box center [368, 138] width 51 height 21
type input "0.00"
type input "1"
type input "26.25"
type input "15"
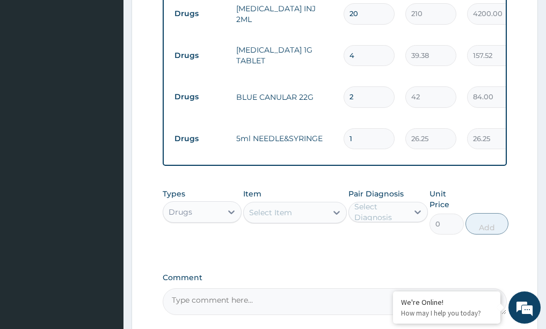
type input "393.75"
type input "15"
click at [335, 207] on icon at bounding box center [336, 212] width 11 height 11
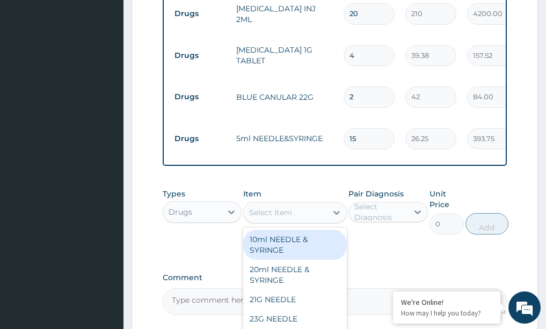
scroll to position [750, 0]
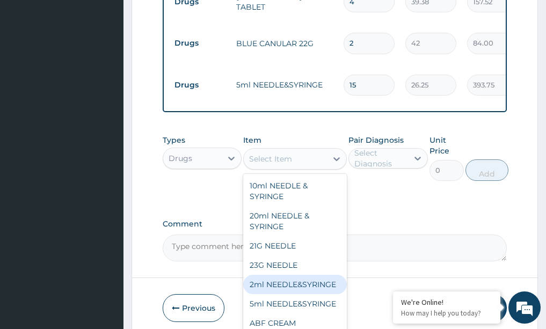
click at [266, 275] on div "2ml NEEDLE&SYRINGE" at bounding box center [295, 284] width 104 height 19
type input "26.25"
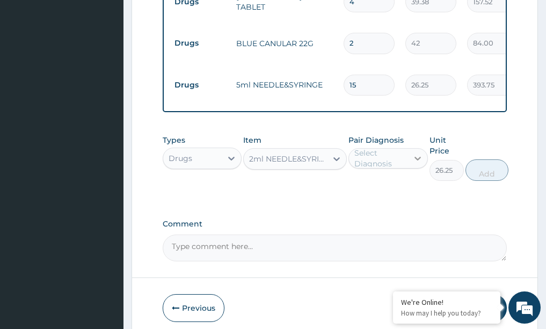
click at [419, 153] on icon at bounding box center [417, 158] width 11 height 11
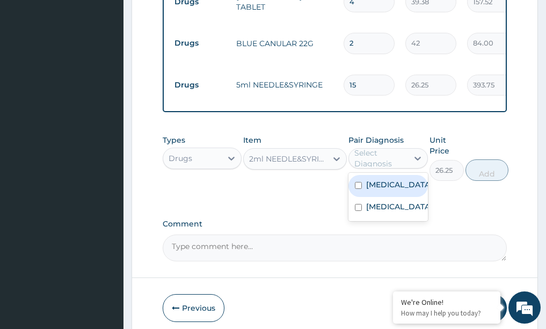
click at [387, 179] on label "Malaria" at bounding box center [399, 184] width 67 height 11
checkbox input "true"
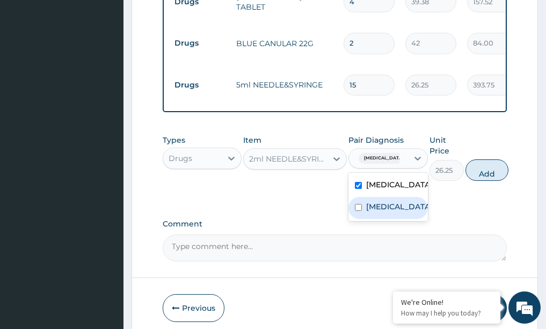
click at [385, 201] on label "Sepsis" at bounding box center [399, 206] width 67 height 11
checkbox input "true"
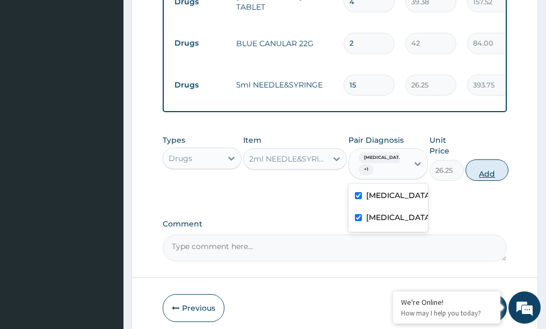
click at [487, 159] on button "Add" at bounding box center [486, 169] width 43 height 21
type input "0"
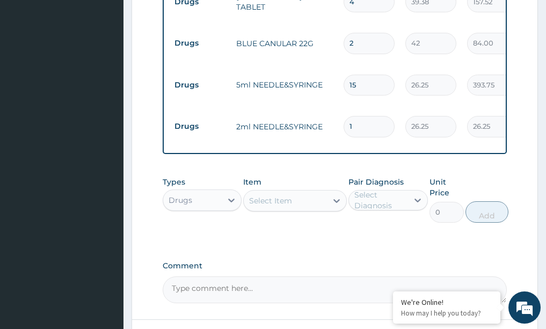
click at [367, 116] on input "1" at bounding box center [368, 126] width 51 height 21
type input "0.00"
type input "5"
type input "131.25"
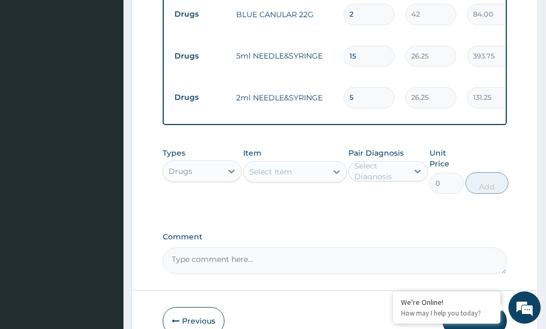
scroll to position [795, 0]
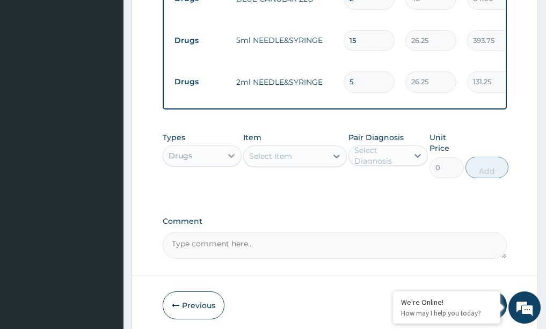
type input "5"
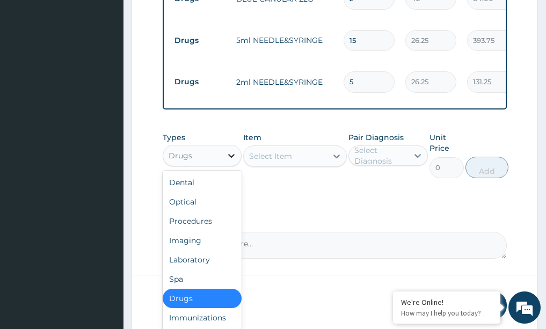
click at [234, 150] on icon at bounding box center [231, 155] width 11 height 11
click at [193, 211] on div "Procedures" at bounding box center [202, 220] width 79 height 19
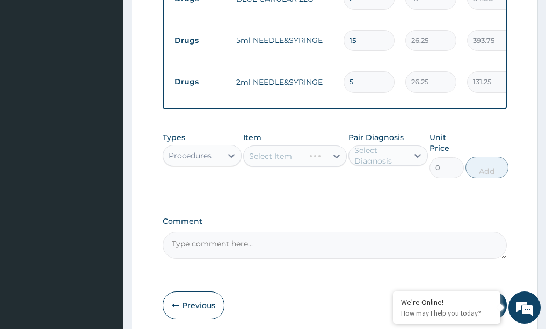
click at [342, 145] on div "Select Item" at bounding box center [295, 155] width 104 height 21
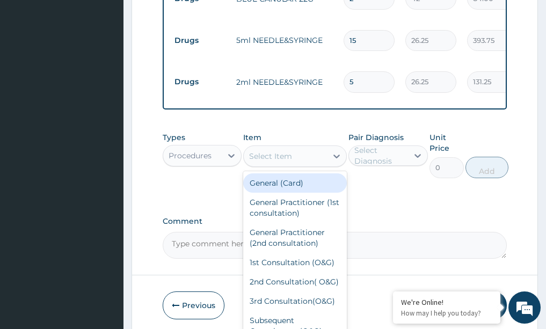
click at [338, 155] on icon at bounding box center [336, 157] width 6 height 4
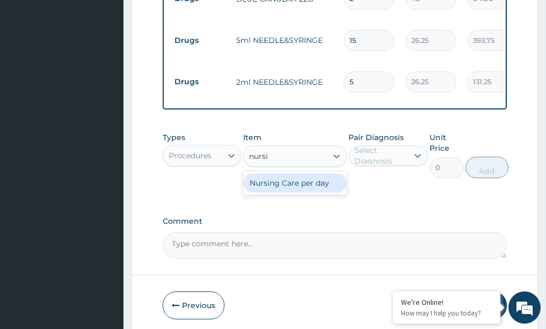
type input "nursin"
click at [299, 173] on div "Nursing Care per day" at bounding box center [295, 182] width 104 height 19
type input "1000"
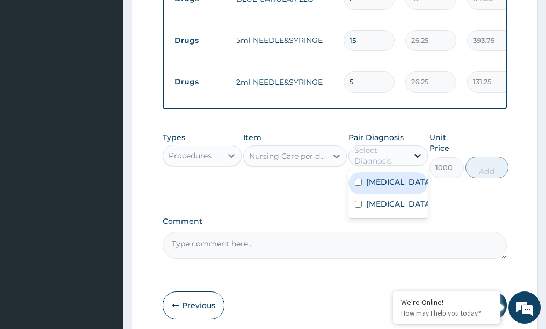
drag, startPoint x: 416, startPoint y: 108, endPoint x: 411, endPoint y: 121, distance: 14.4
click at [416, 150] on icon at bounding box center [417, 155] width 11 height 11
click at [405, 172] on div "[MEDICAL_DATA]" at bounding box center [387, 183] width 79 height 22
checkbox input "true"
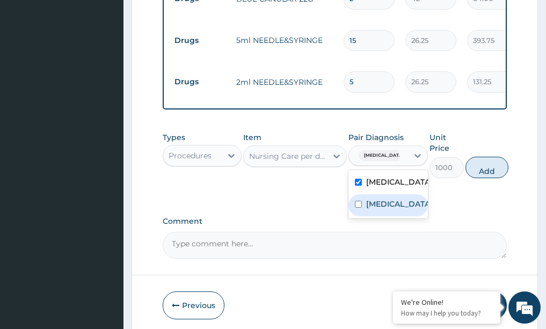
click at [400, 194] on div "[MEDICAL_DATA]" at bounding box center [387, 205] width 79 height 22
checkbox input "true"
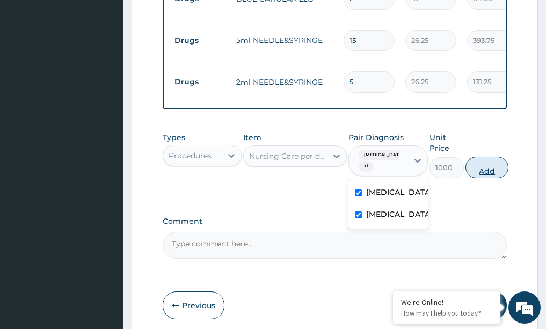
click at [482, 157] on button "Add" at bounding box center [486, 167] width 43 height 21
type input "0"
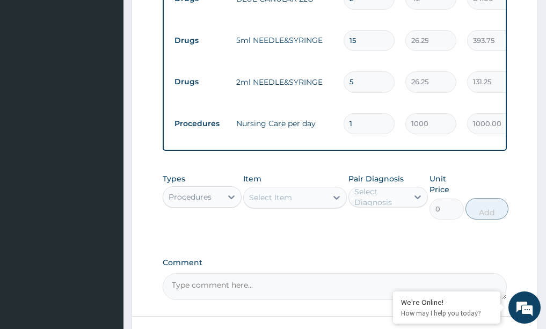
click at [364, 113] on input "1" at bounding box center [368, 123] width 51 height 21
type input "0.00"
type input "2"
type input "2000.00"
type input "2"
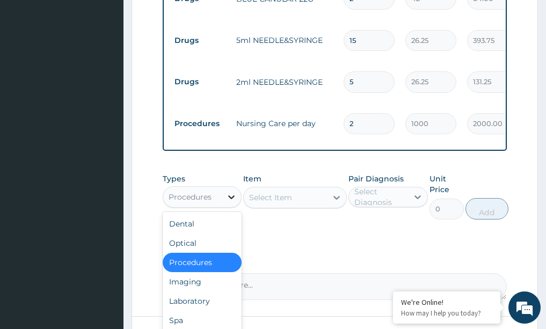
click at [231, 192] on icon at bounding box center [231, 197] width 11 height 11
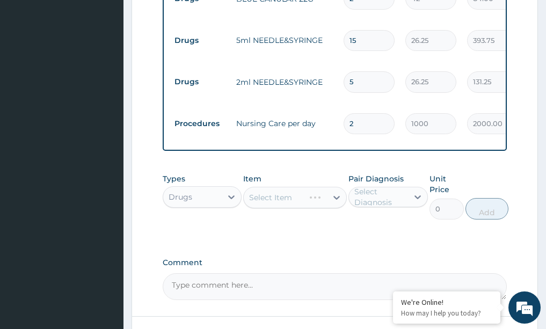
click at [336, 187] on div "Select Item" at bounding box center [295, 197] width 104 height 21
click at [337, 192] on icon at bounding box center [336, 197] width 11 height 11
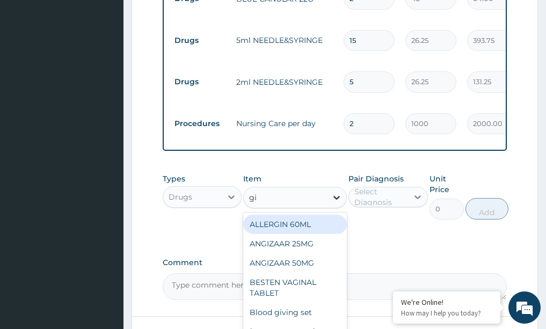
type input "giv"
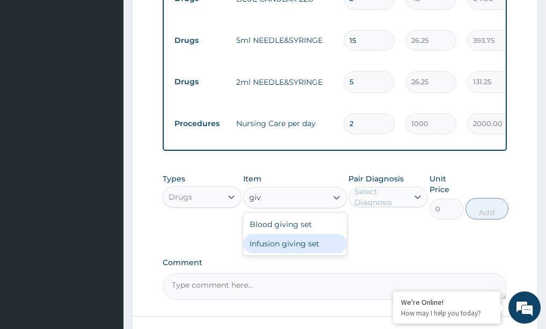
click at [312, 234] on div "Infusion giving set" at bounding box center [295, 243] width 104 height 19
type input "105"
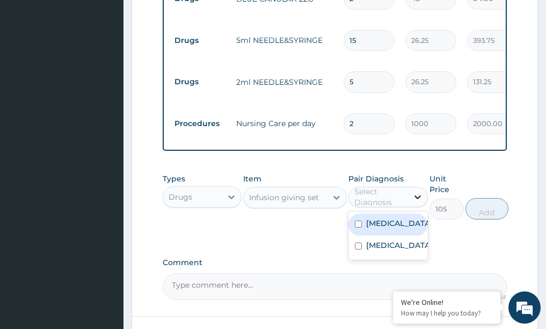
click at [416, 195] on icon at bounding box center [417, 197] width 6 height 4
click at [400, 214] on div "[MEDICAL_DATA]" at bounding box center [387, 225] width 79 height 22
checkbox input "true"
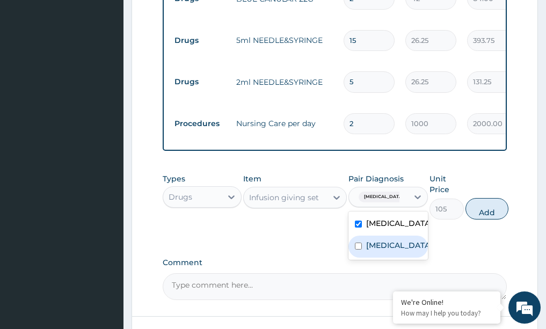
click at [395, 236] on div "Sepsis" at bounding box center [387, 247] width 79 height 22
checkbox input "true"
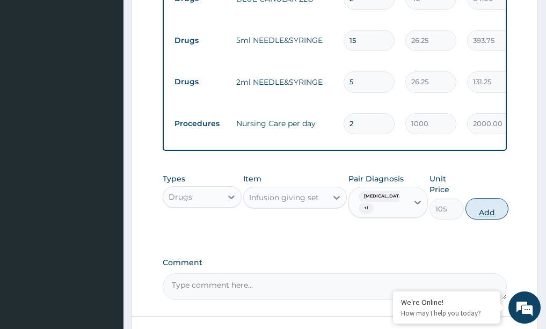
click at [481, 198] on button "Add" at bounding box center [486, 208] width 43 height 21
type input "0"
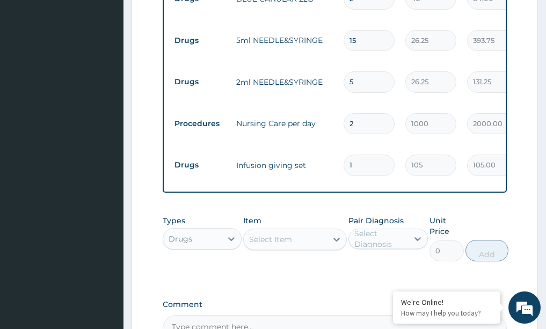
click at [356, 155] on input "1" at bounding box center [368, 165] width 51 height 21
type input "0.00"
type input "5"
type input "525.00"
type input "0.00"
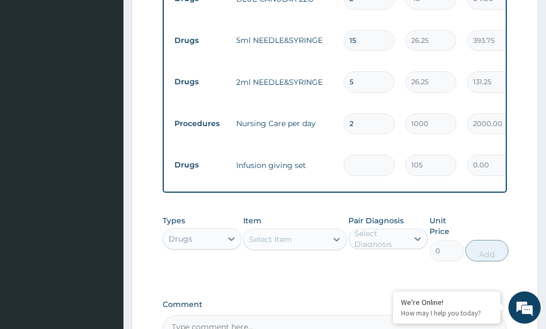
type input "3"
type input "315.00"
type input "3"
click at [338, 234] on icon at bounding box center [336, 239] width 11 height 11
click at [367, 155] on input "3" at bounding box center [368, 165] width 51 height 21
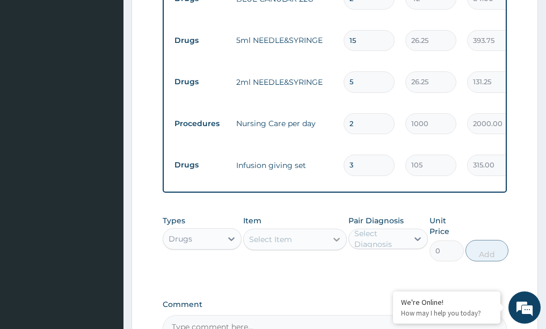
click at [342, 230] on div at bounding box center [336, 239] width 19 height 19
click at [371, 155] on input "3" at bounding box center [368, 165] width 51 height 21
type input "0.00"
type input "2"
type input "210.00"
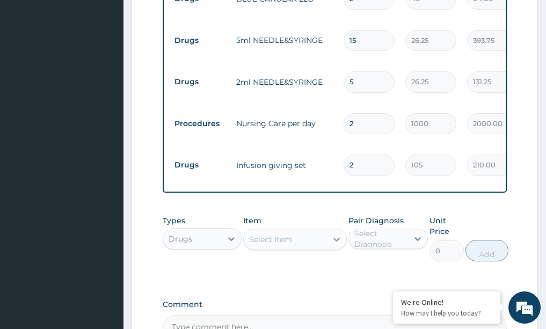
type input "2"
click at [338, 238] on icon at bounding box center [336, 240] width 6 height 4
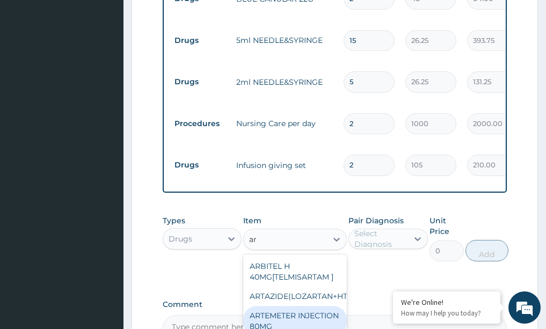
type input "a"
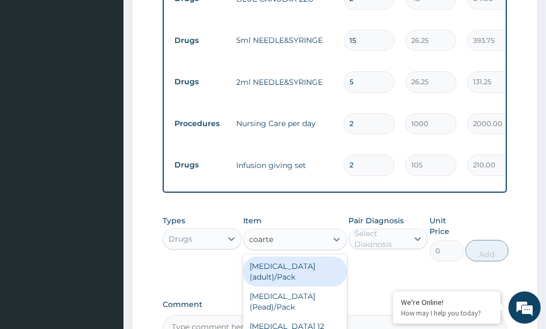
type input "[MEDICAL_DATA]"
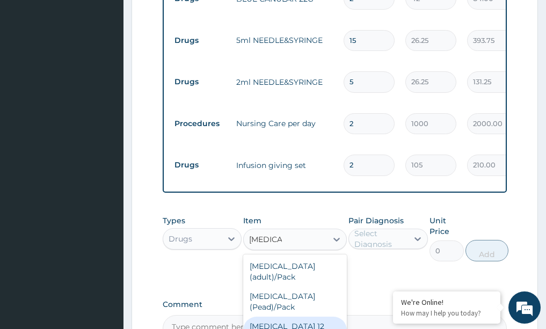
scroll to position [21, 0]
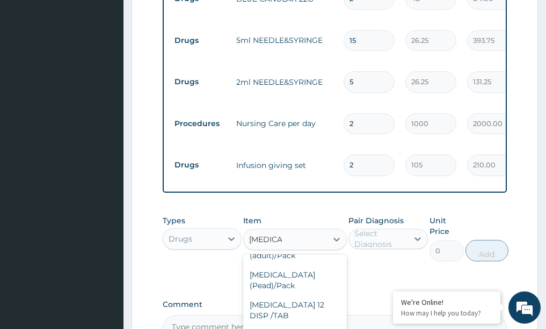
type input "866.25"
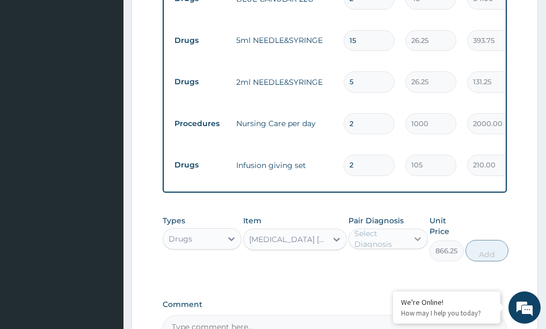
click at [420, 233] on icon at bounding box center [417, 238] width 11 height 11
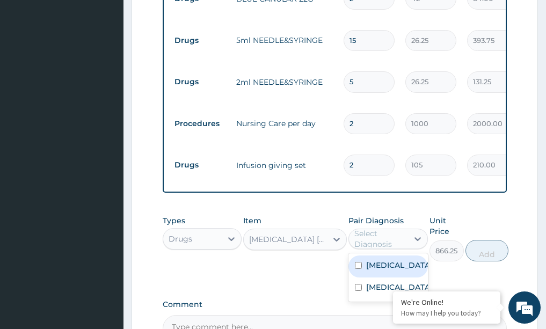
drag, startPoint x: 390, startPoint y: 223, endPoint x: 382, endPoint y: 243, distance: 21.4
click at [389, 255] on div "[MEDICAL_DATA]" at bounding box center [387, 266] width 79 height 22
checkbox input "true"
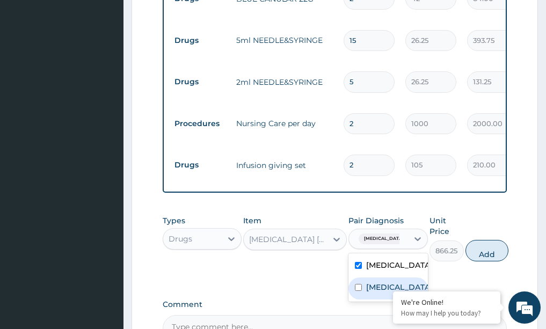
click at [387, 282] on label "Sepsis" at bounding box center [399, 287] width 67 height 11
checkbox input "true"
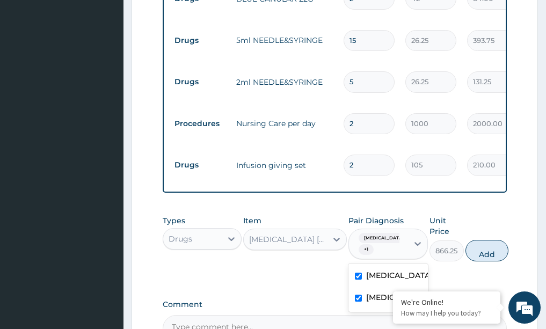
drag, startPoint x: 481, startPoint y: 199, endPoint x: 455, endPoint y: 190, distance: 27.2
click at [479, 240] on button "Add" at bounding box center [486, 250] width 43 height 21
type input "0"
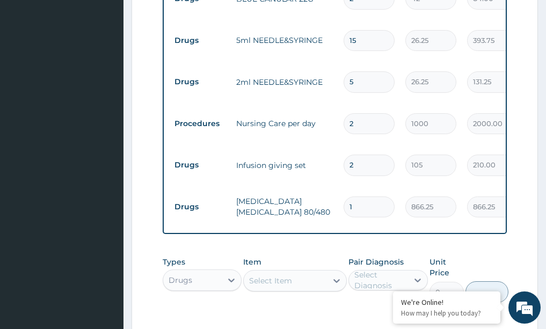
type input "0.00"
type input "6"
type input "5197.50"
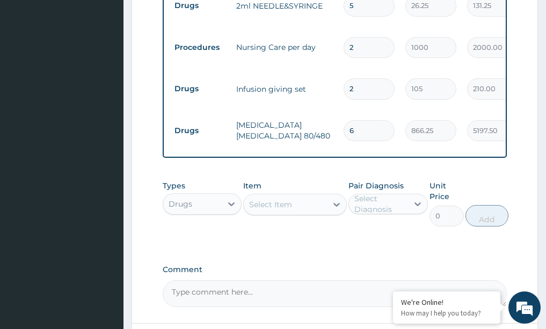
scroll to position [902, 0]
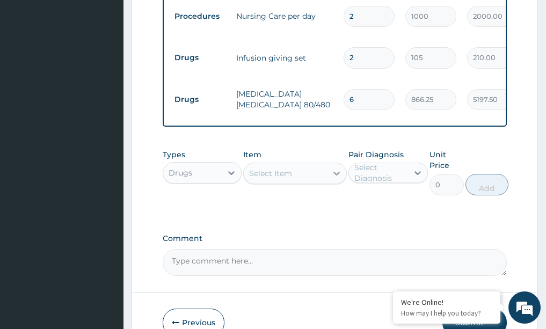
type input "6"
click at [335, 168] on icon at bounding box center [336, 173] width 11 height 11
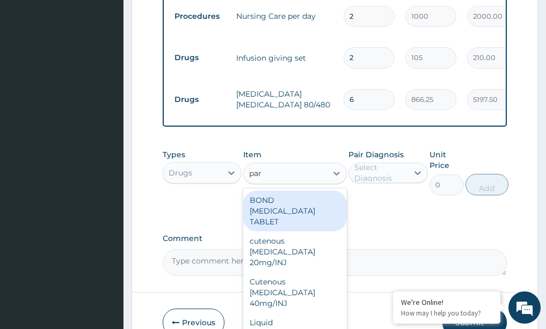
type input "para"
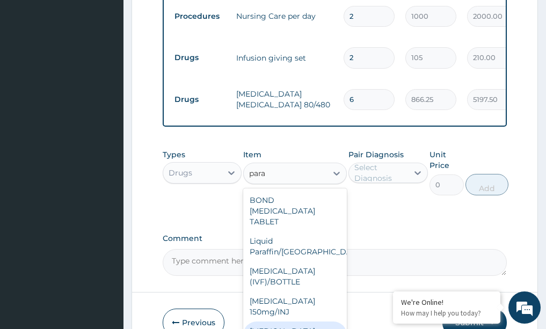
type input "5.25"
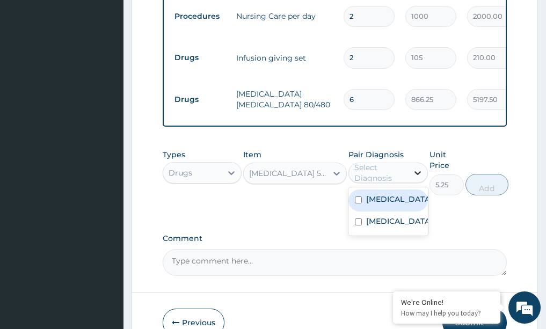
click at [411, 163] on div at bounding box center [417, 172] width 19 height 19
click at [394, 189] on div "[MEDICAL_DATA]" at bounding box center [387, 200] width 79 height 22
checkbox input "true"
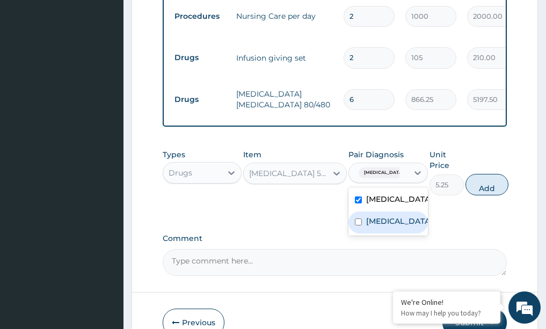
click at [393, 211] on div "Sepsis" at bounding box center [387, 222] width 79 height 22
checkbox input "true"
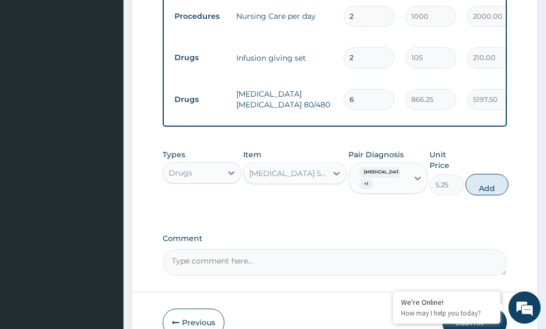
drag, startPoint x: 483, startPoint y: 128, endPoint x: 399, endPoint y: 120, distance: 85.1
click at [482, 174] on button "Add" at bounding box center [486, 184] width 43 height 21
type input "0"
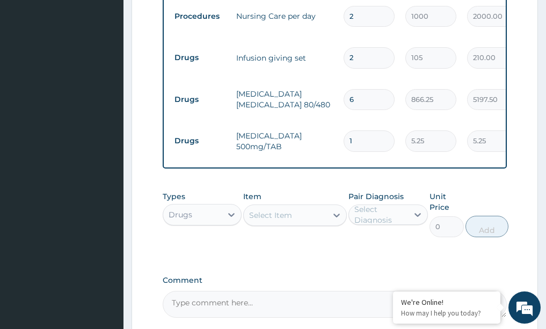
click at [374, 130] on input "1" at bounding box center [368, 140] width 51 height 21
type input "0.00"
type input "2"
type input "10.50"
type input "25"
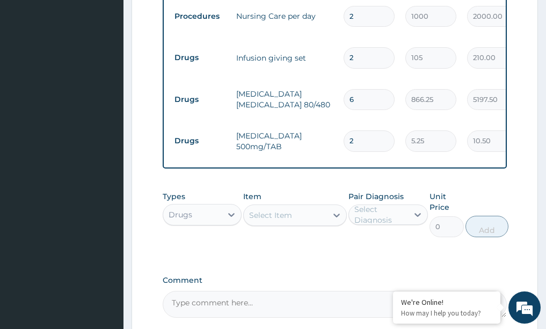
type input "131.25"
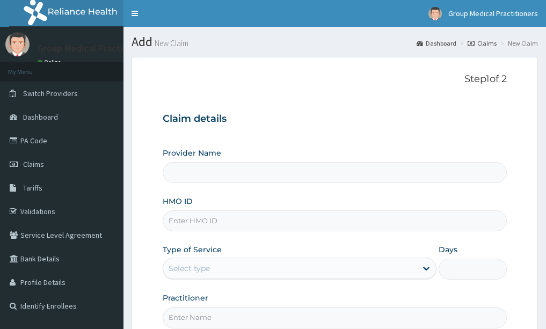
click at [332, 228] on input "HMO ID" at bounding box center [335, 220] width 345 height 21
type input "Group Medical practitioners ltd Hospital"
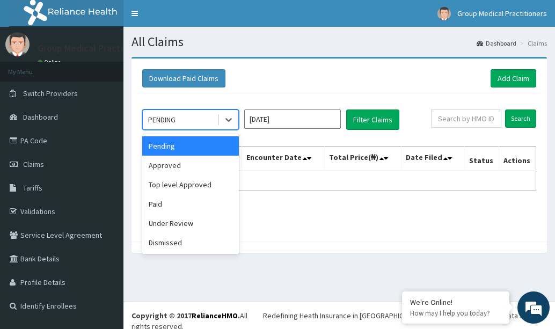
click at [182, 121] on div "PENDING" at bounding box center [180, 119] width 75 height 17
click at [168, 163] on div "Approved" at bounding box center [190, 165] width 97 height 19
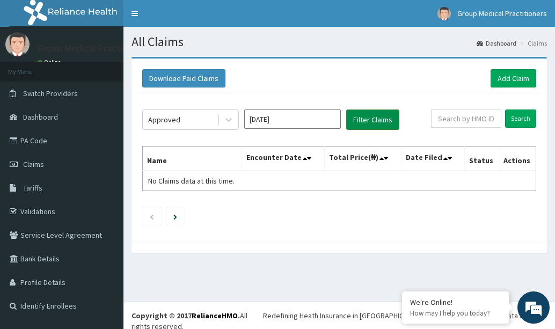
click at [371, 116] on button "Filter Claims" at bounding box center [372, 119] width 53 height 20
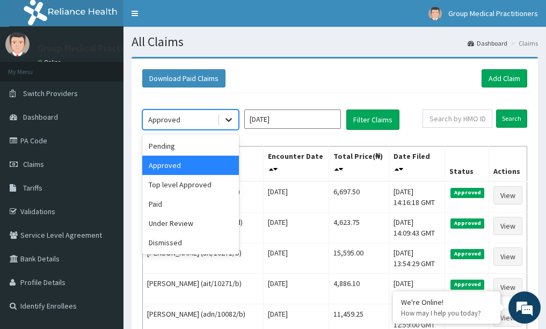
click at [225, 120] on icon at bounding box center [228, 119] width 11 height 11
click at [186, 224] on div "Under Review" at bounding box center [190, 223] width 97 height 19
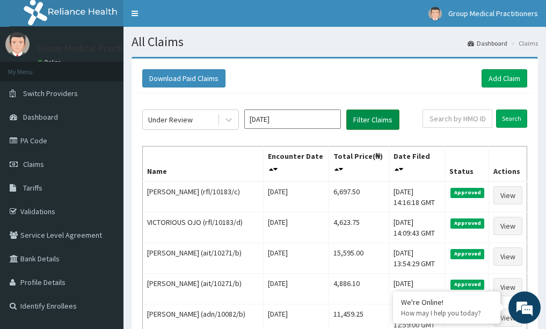
click at [366, 117] on button "Filter Claims" at bounding box center [372, 119] width 53 height 20
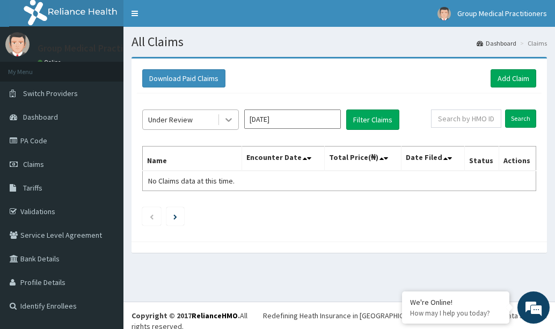
click at [226, 118] on icon at bounding box center [228, 119] width 11 height 11
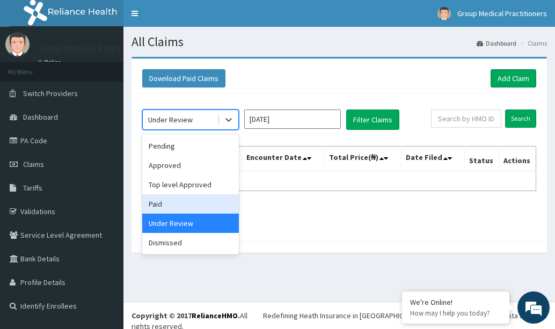
click at [194, 199] on div "Paid" at bounding box center [190, 203] width 97 height 19
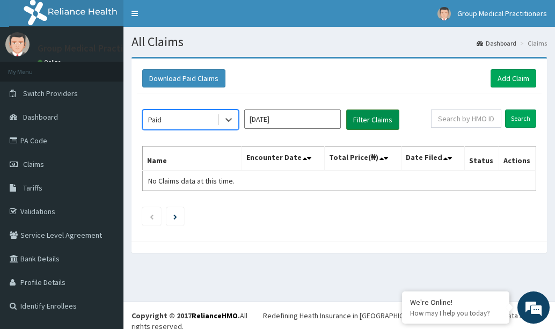
click at [351, 121] on button "Filter Claims" at bounding box center [372, 119] width 53 height 20
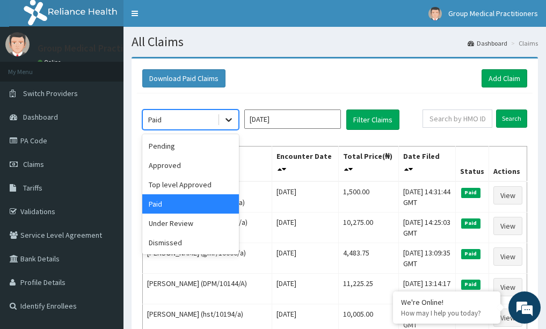
click at [230, 118] on icon at bounding box center [228, 119] width 11 height 11
click at [188, 244] on div "Dismissed" at bounding box center [190, 242] width 97 height 19
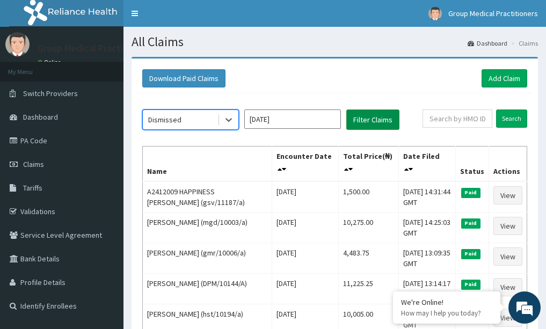
click at [372, 116] on button "Filter Claims" at bounding box center [372, 119] width 53 height 20
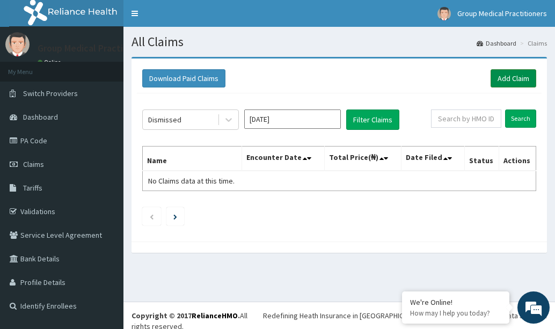
click at [514, 73] on link "Add Claim" at bounding box center [513, 78] width 46 height 18
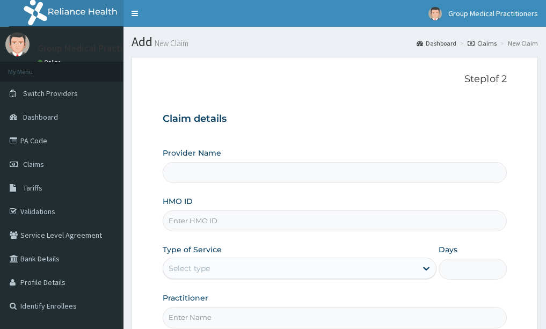
click at [325, 230] on input "HMO ID" at bounding box center [335, 220] width 345 height 21
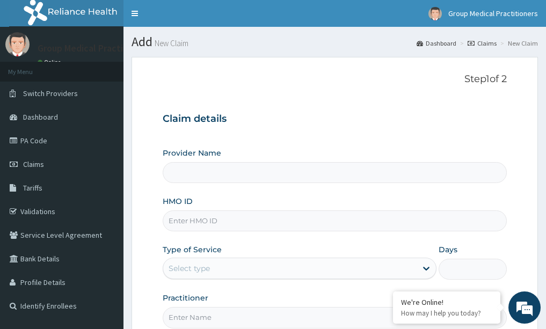
type input "Group Medical practitioners ltd Hospital"
type input "pfv/10020/a"
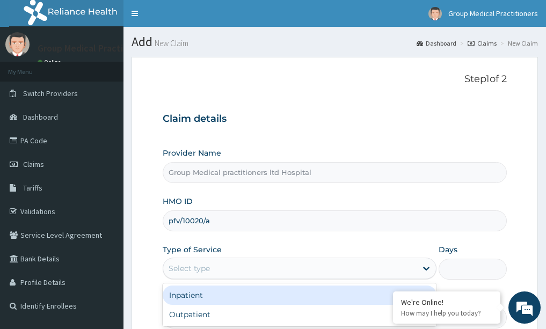
click at [395, 266] on div "Select type" at bounding box center [289, 268] width 253 height 17
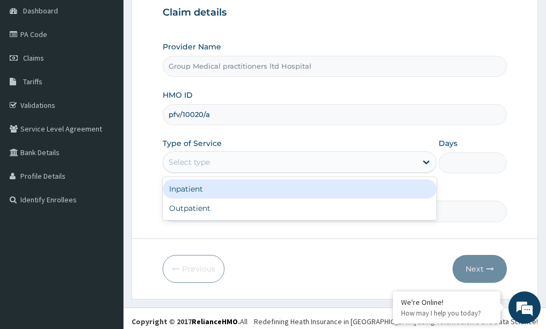
scroll to position [107, 0]
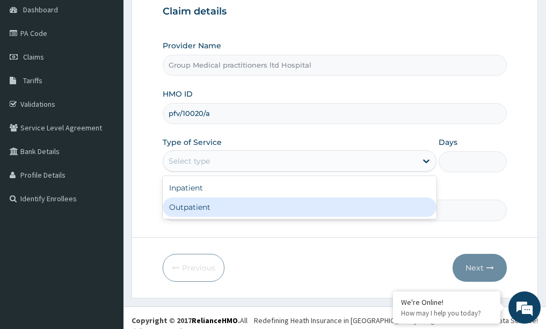
click at [393, 216] on div "Outpatient" at bounding box center [300, 206] width 274 height 19
type input "1"
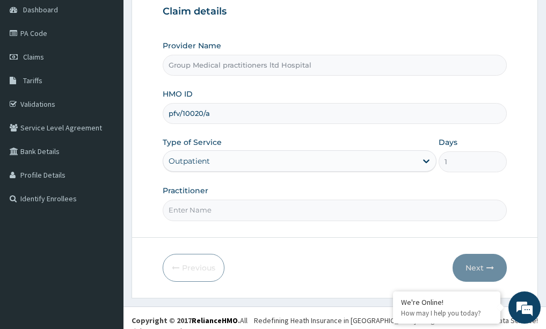
drag, startPoint x: 376, startPoint y: 218, endPoint x: 372, endPoint y: 226, distance: 8.9
click at [376, 219] on input "Practitioner" at bounding box center [335, 210] width 345 height 21
type input "medical practitioner"
click at [482, 262] on button "Next" at bounding box center [479, 268] width 54 height 28
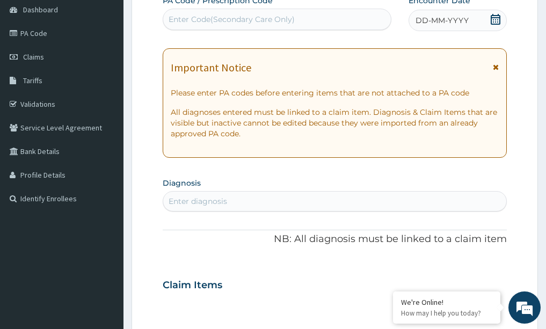
drag, startPoint x: 488, startPoint y: 14, endPoint x: 492, endPoint y: 24, distance: 10.6
click at [488, 16] on div "DD-MM-YYYY" at bounding box center [457, 20] width 98 height 21
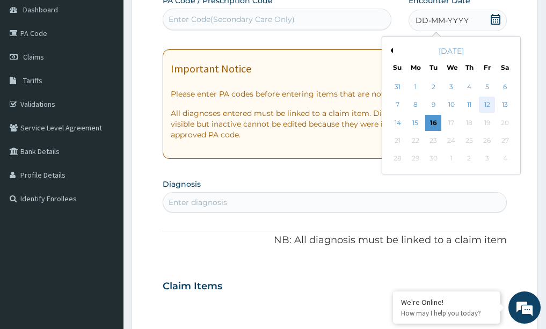
click at [486, 102] on div "12" at bounding box center [487, 105] width 16 height 16
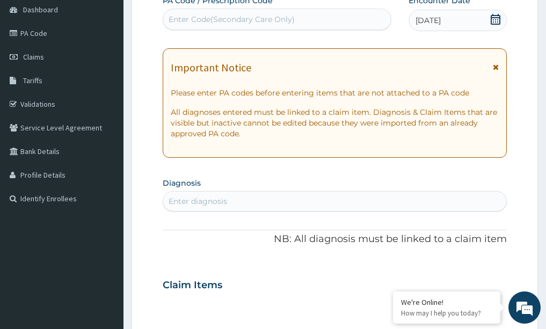
click at [189, 205] on div "Enter diagnosis" at bounding box center [197, 201] width 58 height 11
click at [288, 20] on div "Enter Code(Secondary Care Only)" at bounding box center [231, 19] width 126 height 11
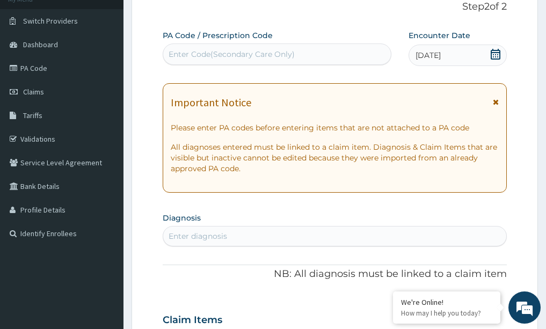
scroll to position [54, 0]
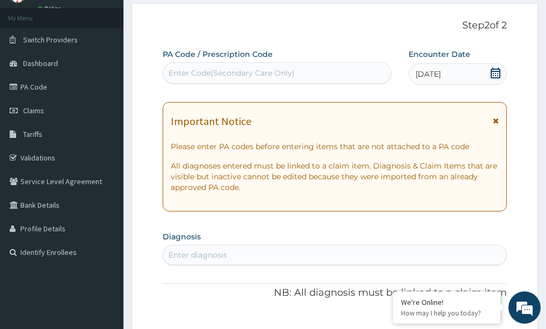
drag, startPoint x: 286, startPoint y: 71, endPoint x: 416, endPoint y: 48, distance: 132.4
click at [292, 71] on div "Enter Code(Secondary Care Only)" at bounding box center [231, 73] width 126 height 11
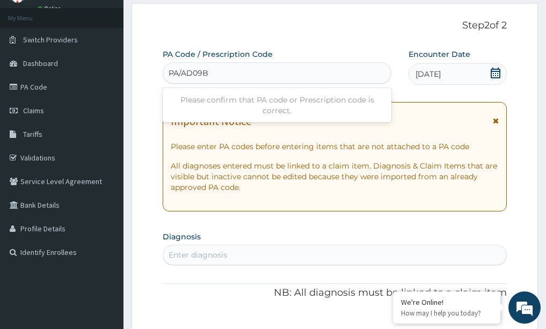
type input "PA/AD09BB"
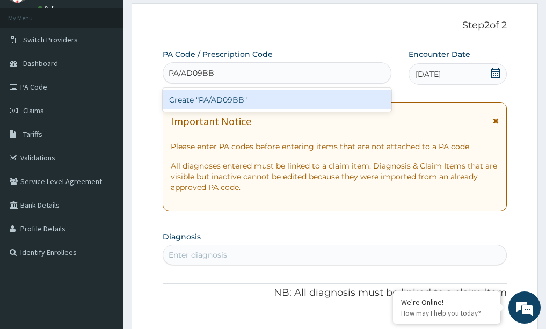
click at [197, 102] on div "Create "PA/AD09BB"" at bounding box center [277, 99] width 229 height 19
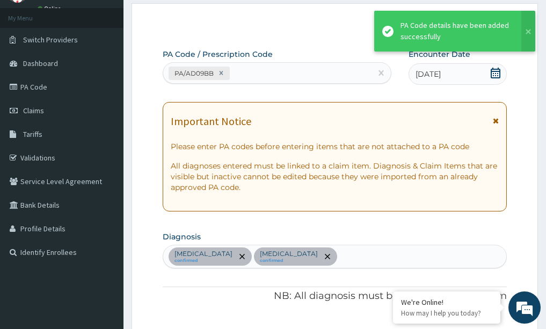
scroll to position [292, 0]
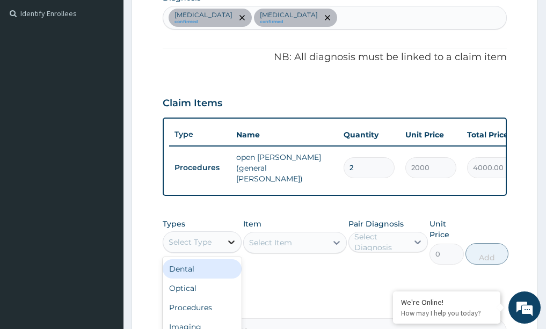
click at [228, 245] on icon at bounding box center [231, 242] width 11 height 11
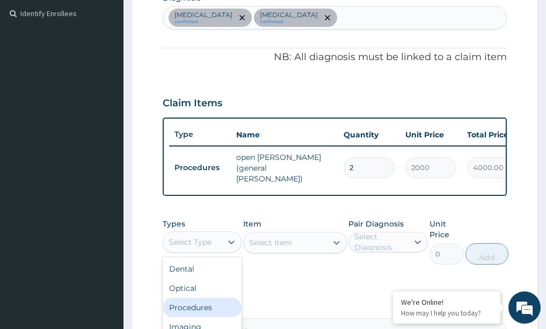
click at [195, 304] on div "Procedures" at bounding box center [202, 307] width 79 height 19
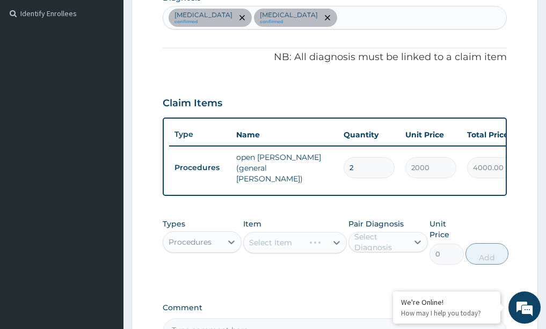
click at [342, 241] on div "Select Item" at bounding box center [295, 242] width 104 height 21
click at [333, 245] on icon at bounding box center [336, 242] width 11 height 11
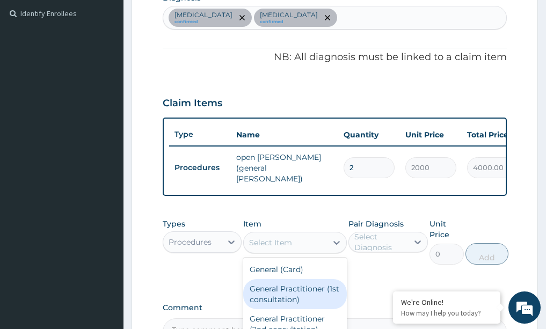
click at [316, 286] on div "General Practitioner (1st consultation)" at bounding box center [295, 294] width 104 height 30
type input "1500"
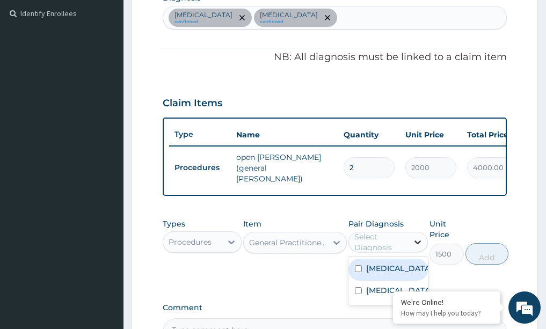
click at [424, 244] on div at bounding box center [417, 241] width 19 height 19
click at [395, 274] on div "Malaria" at bounding box center [387, 270] width 79 height 22
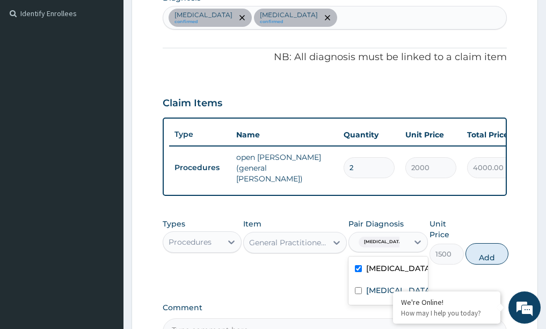
click at [386, 281] on div "Malaria" at bounding box center [387, 270] width 79 height 22
checkbox input "false"
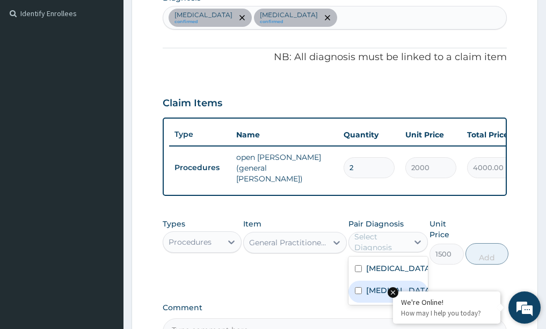
click at [395, 294] on em at bounding box center [392, 292] width 11 height 11
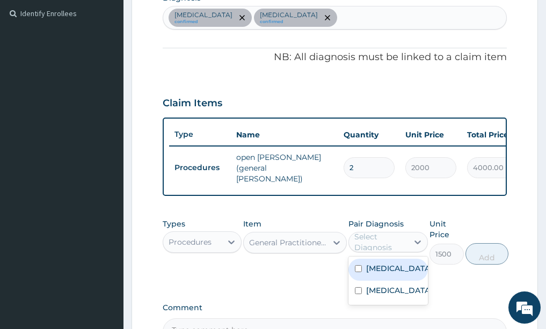
click at [387, 249] on div "Select Diagnosis" at bounding box center [380, 241] width 53 height 21
click at [386, 267] on label "Malaria" at bounding box center [399, 268] width 67 height 11
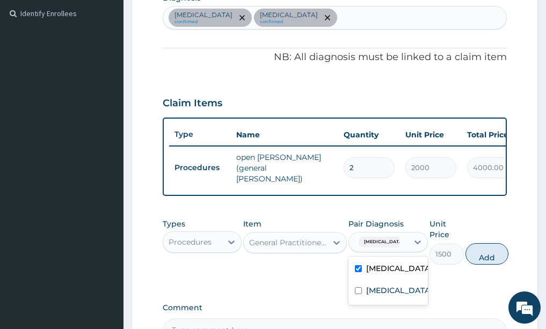
click at [382, 277] on div "Malaria" at bounding box center [387, 270] width 79 height 22
checkbox input "false"
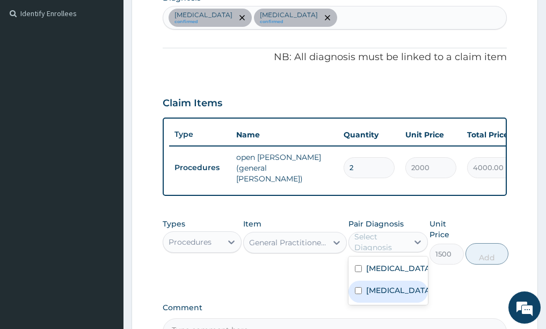
click at [382, 289] on label "Sepsis" at bounding box center [399, 290] width 67 height 11
checkbox input "true"
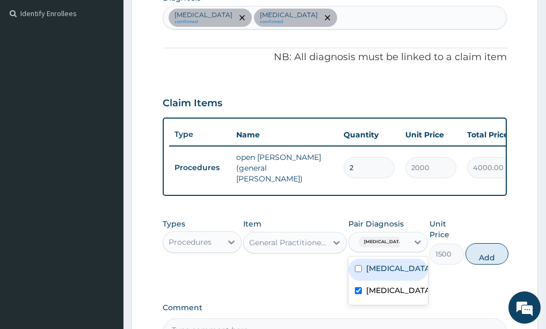
click at [382, 270] on label "Malaria" at bounding box center [399, 268] width 67 height 11
checkbox input "true"
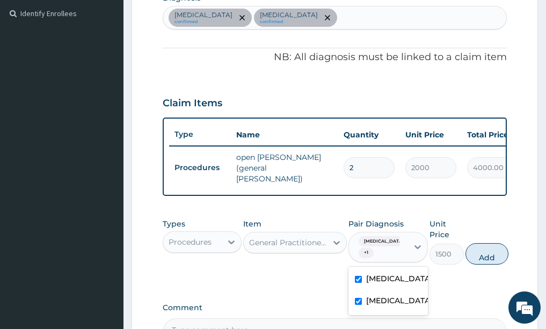
drag, startPoint x: 497, startPoint y: 259, endPoint x: 466, endPoint y: 258, distance: 31.1
click at [494, 258] on button "Add" at bounding box center [486, 253] width 43 height 21
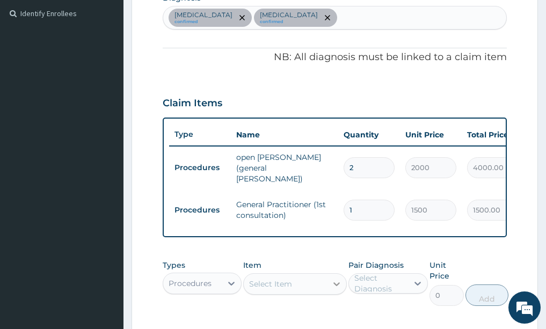
click at [341, 281] on icon at bounding box center [336, 284] width 11 height 11
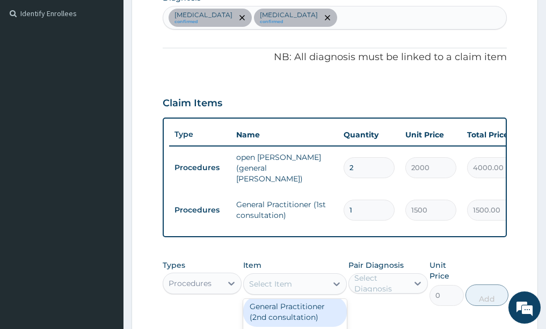
click at [292, 309] on div "General Practitioner (2nd consultation)" at bounding box center [295, 312] width 104 height 30
type input "800"
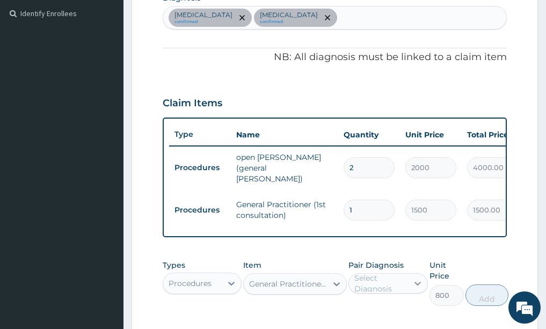
click at [415, 280] on icon at bounding box center [417, 283] width 11 height 11
click at [376, 308] on label "Malaria" at bounding box center [399, 309] width 67 height 11
checkbox input "true"
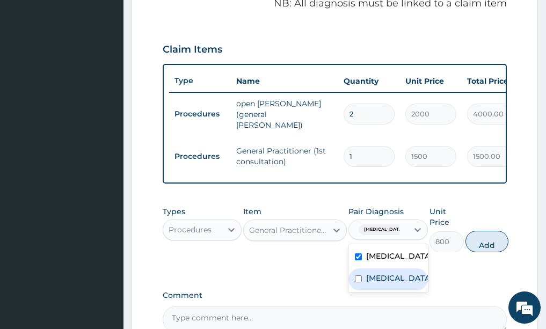
click at [360, 276] on input "checkbox" at bounding box center [358, 278] width 7 height 7
checkbox input "true"
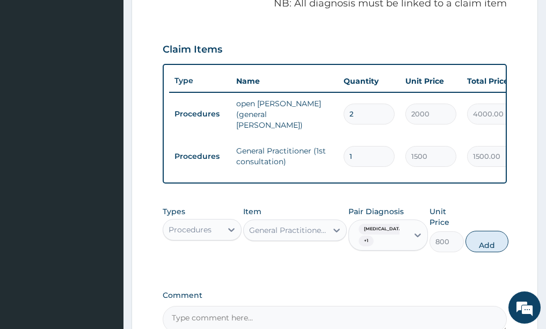
drag, startPoint x: 492, startPoint y: 238, endPoint x: 405, endPoint y: 231, distance: 86.6
click at [481, 237] on button "Add" at bounding box center [486, 241] width 43 height 21
type input "0"
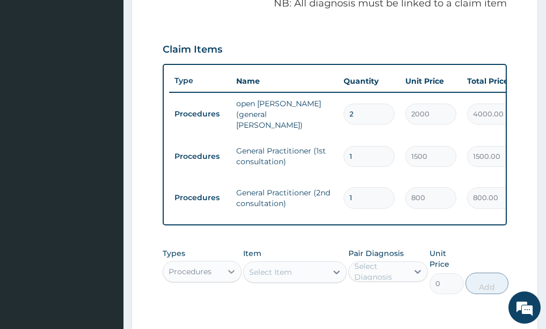
click at [231, 266] on icon at bounding box center [231, 271] width 11 height 11
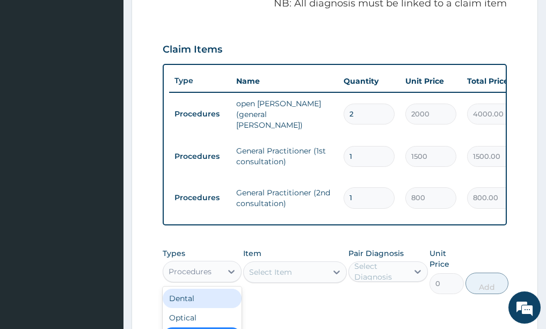
scroll to position [36, 0]
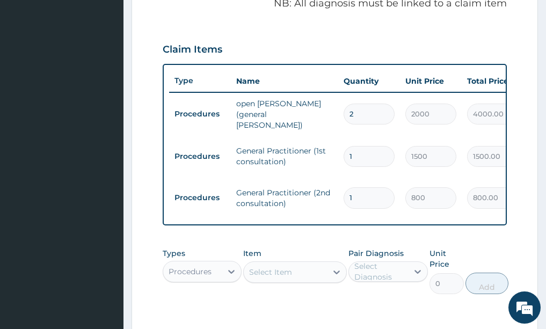
drag, startPoint x: 313, startPoint y: 303, endPoint x: 280, endPoint y: 296, distance: 34.0
click at [311, 301] on div "Types Procedures Item Select Item Pair Diagnosis Select Diagnosis Unit Price 0 …" at bounding box center [335, 279] width 345 height 73
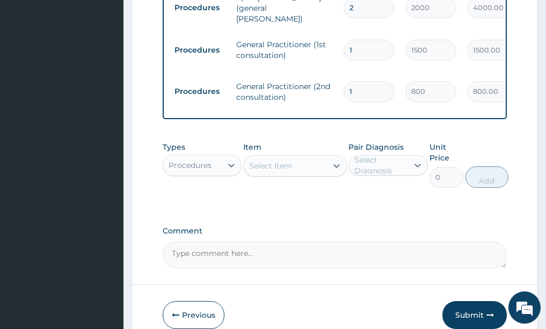
scroll to position [453, 0]
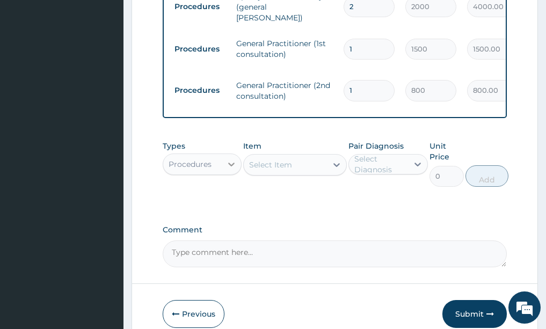
click at [230, 159] on icon at bounding box center [231, 164] width 11 height 11
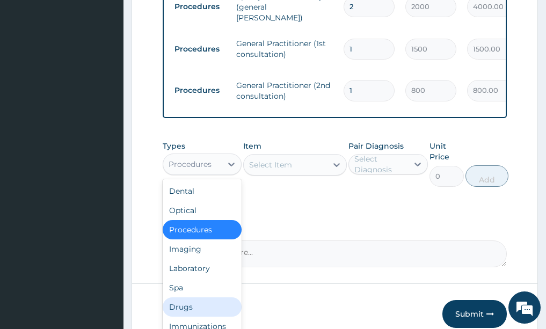
click at [183, 304] on div "Drugs" at bounding box center [202, 306] width 79 height 19
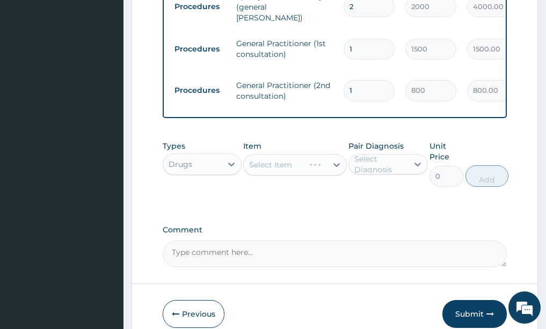
click at [339, 158] on div "Select Item" at bounding box center [295, 164] width 104 height 21
click at [336, 158] on div "Select Item" at bounding box center [295, 164] width 104 height 21
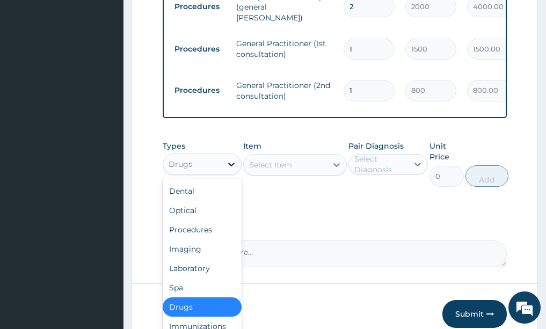
click at [236, 159] on icon at bounding box center [231, 164] width 11 height 11
click at [172, 228] on div "Procedures" at bounding box center [202, 229] width 79 height 19
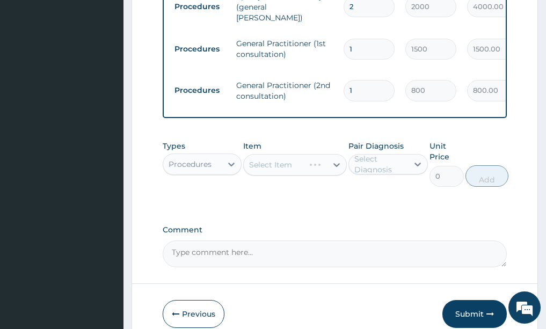
click at [335, 157] on div "Select Item" at bounding box center [295, 164] width 104 height 21
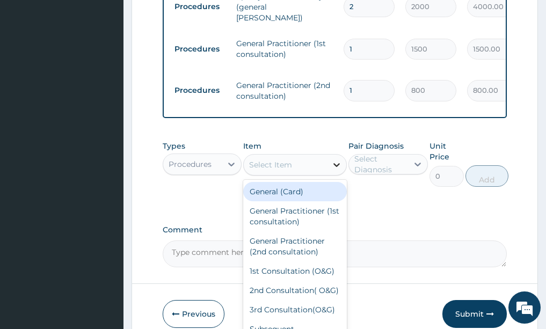
click at [338, 159] on icon at bounding box center [336, 164] width 11 height 11
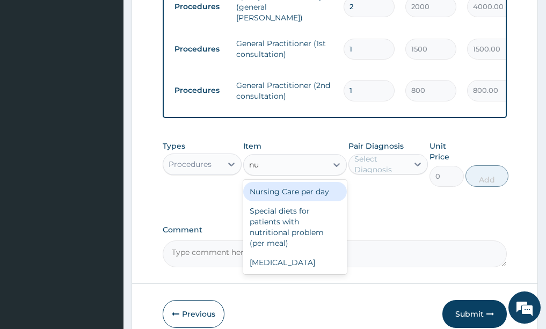
type input "nur"
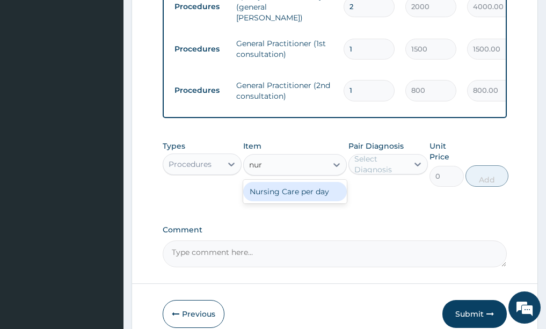
click at [305, 184] on div "Nursing Care per day" at bounding box center [295, 191] width 104 height 19
type input "1000"
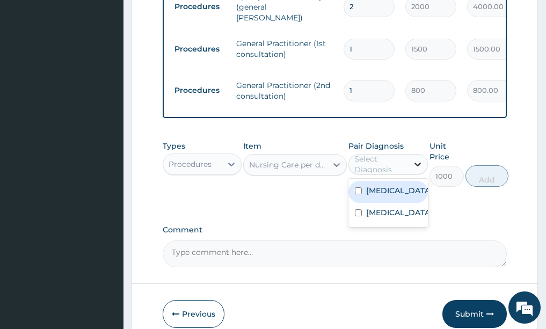
click at [416, 159] on icon at bounding box center [417, 164] width 11 height 11
click at [394, 185] on label "[MEDICAL_DATA]" at bounding box center [399, 190] width 67 height 11
checkbox input "true"
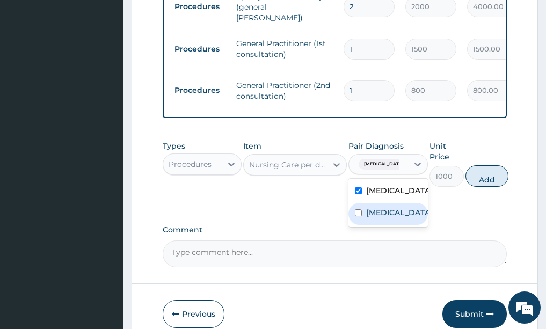
drag, startPoint x: 383, startPoint y: 206, endPoint x: 407, endPoint y: 192, distance: 27.9
click at [383, 207] on label "Sepsis" at bounding box center [399, 212] width 67 height 11
checkbox input "true"
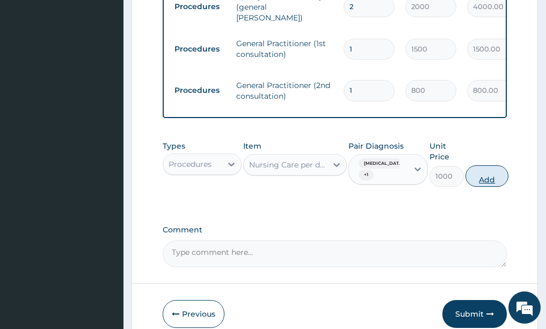
click at [487, 172] on button "Add" at bounding box center [486, 175] width 43 height 21
type input "0"
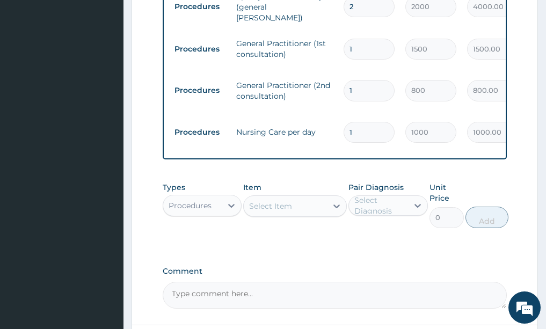
click at [364, 122] on input "1" at bounding box center [368, 132] width 51 height 21
type input "0.00"
type input "2"
type input "2000.00"
type input "2"
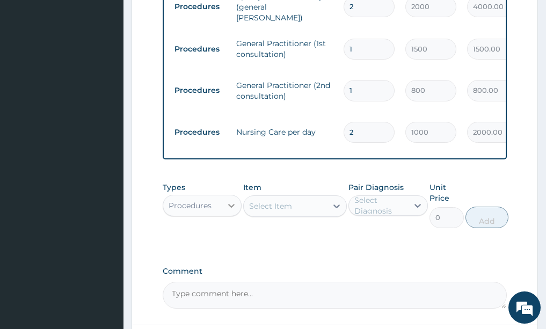
click at [235, 200] on icon at bounding box center [231, 205] width 11 height 11
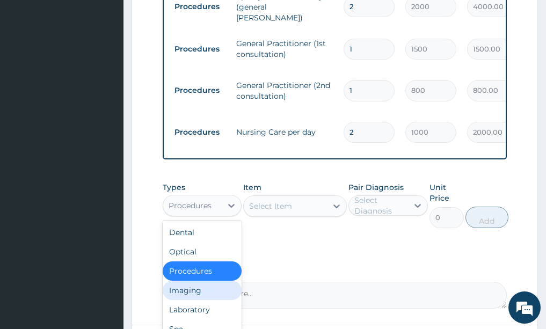
scroll to position [36, 0]
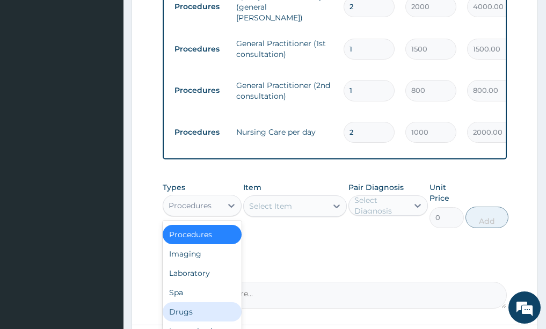
click at [177, 307] on div "Drugs" at bounding box center [202, 311] width 79 height 19
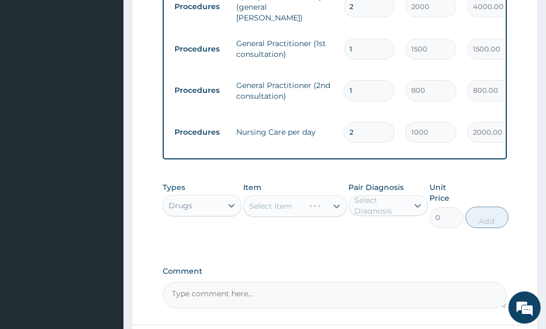
click at [344, 195] on div "Select Item" at bounding box center [295, 205] width 104 height 21
drag, startPoint x: 341, startPoint y: 192, endPoint x: 333, endPoint y: 194, distance: 7.7
click at [336, 195] on div "Select Item" at bounding box center [295, 205] width 104 height 21
click at [333, 201] on icon at bounding box center [336, 206] width 11 height 11
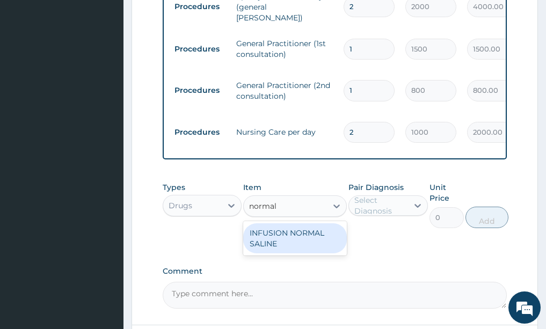
type input "normal"
click at [281, 233] on div "INFUSION NORMAL SALINE" at bounding box center [295, 238] width 104 height 30
type input "900"
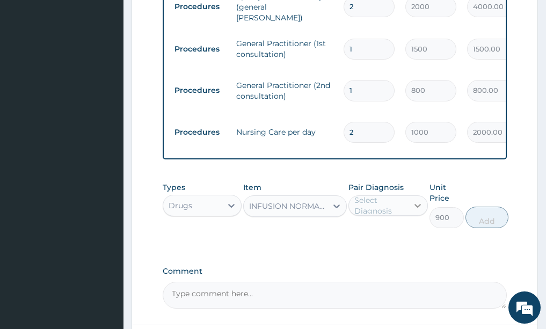
click at [421, 200] on icon at bounding box center [417, 205] width 11 height 11
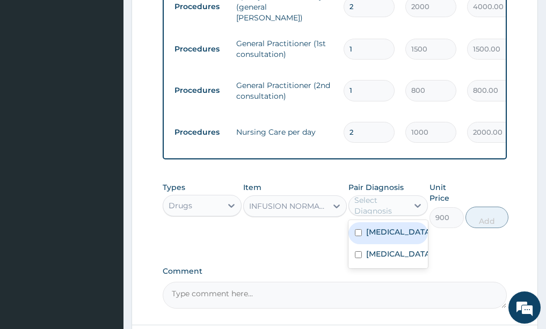
click at [363, 222] on div "Malaria" at bounding box center [387, 233] width 79 height 22
checkbox input "true"
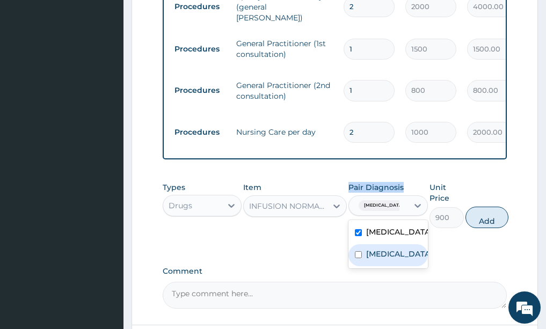
drag, startPoint x: 347, startPoint y: 246, endPoint x: 355, endPoint y: 246, distance: 8.0
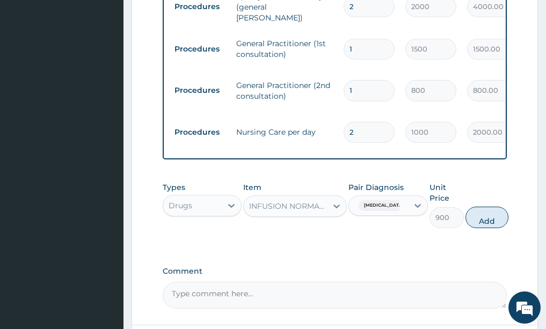
click at [395, 196] on div "Malaria" at bounding box center [378, 205] width 59 height 18
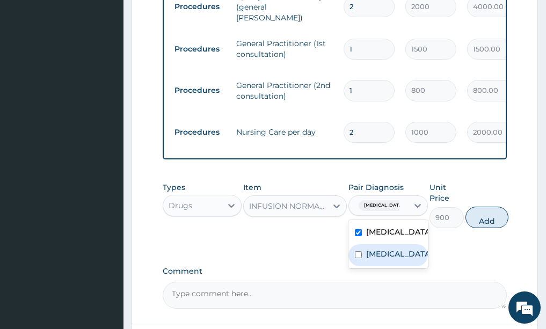
click at [373, 248] on label "Sepsis" at bounding box center [399, 253] width 67 height 11
checkbox input "true"
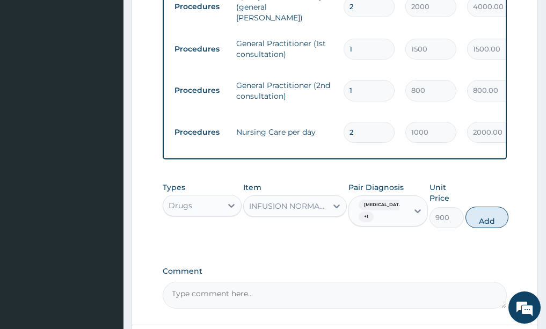
drag, startPoint x: 474, startPoint y: 210, endPoint x: 395, endPoint y: 188, distance: 82.3
click at [475, 210] on button "Add" at bounding box center [486, 217] width 43 height 21
type input "0"
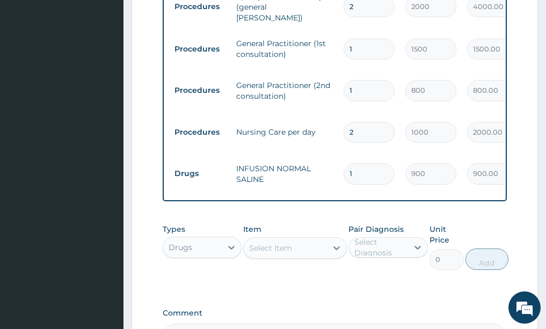
click at [369, 163] on input "1" at bounding box center [368, 173] width 51 height 21
type input "0.00"
type input "8"
type input "7200.00"
type input "8"
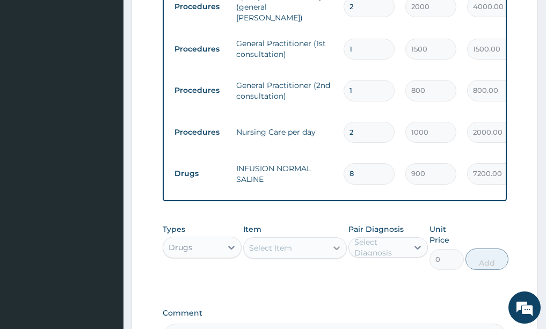
click at [332, 243] on icon at bounding box center [336, 248] width 11 height 11
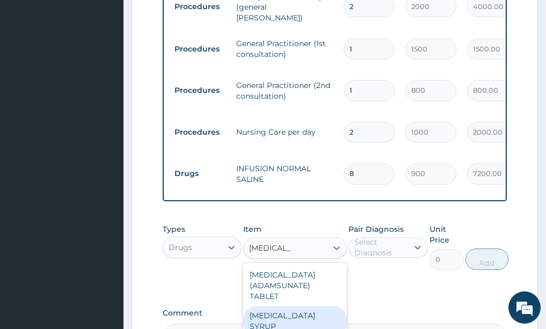
scroll to position [13, 0]
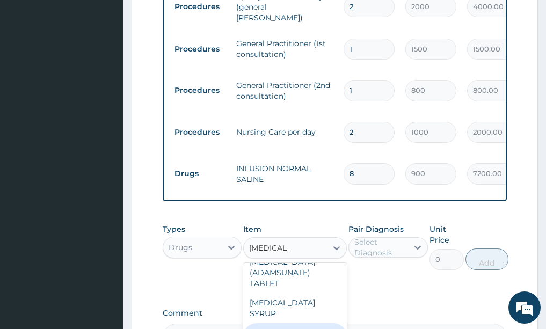
type input "artesunate"
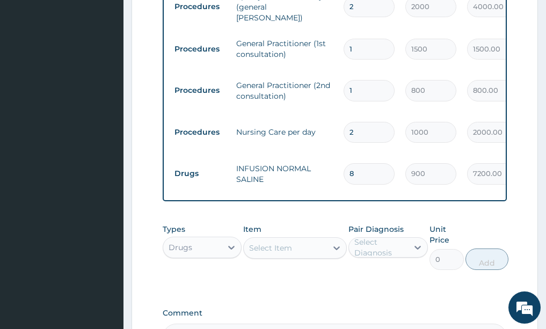
click at [374, 292] on div "PA Code / Prescription Code PA/AD09BB Encounter Date 12-09-2025 Important Notic…" at bounding box center [335, -1] width 345 height 701
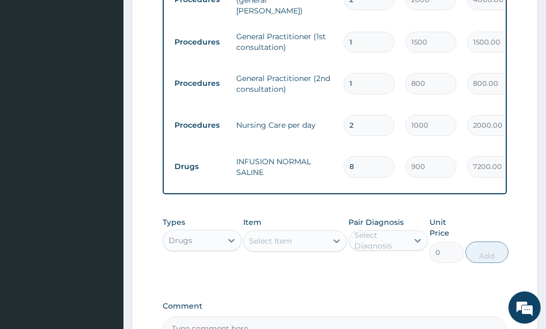
scroll to position [561, 0]
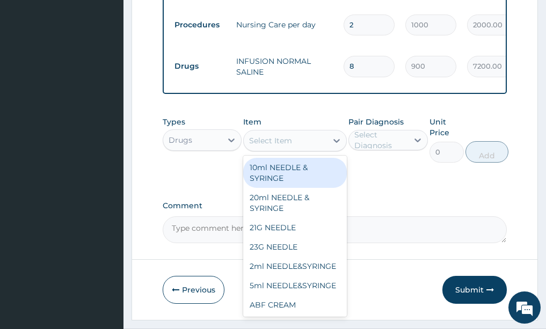
drag, startPoint x: 335, startPoint y: 123, endPoint x: 332, endPoint y: 154, distance: 31.3
click at [336, 135] on icon at bounding box center [336, 140] width 11 height 11
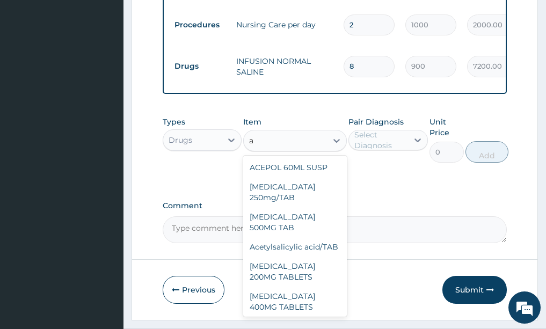
scroll to position [0, 0]
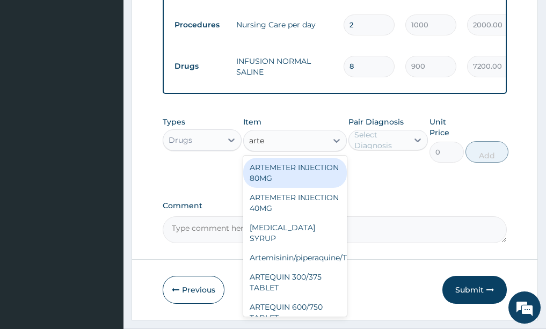
type input "artes"
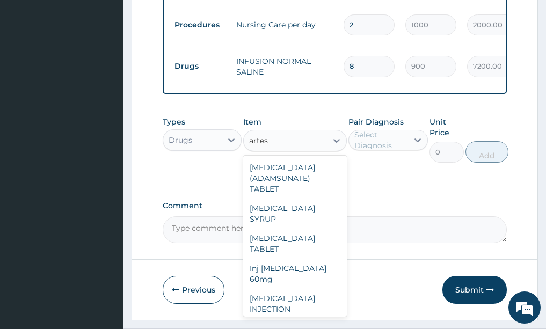
scroll to position [13, 0]
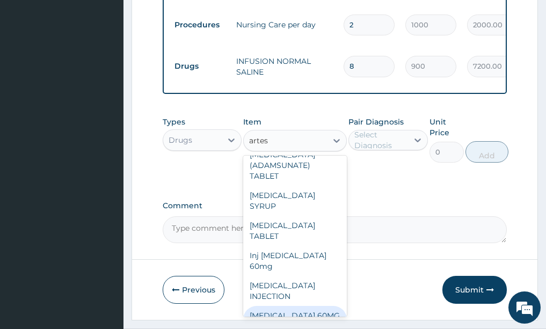
click at [277, 306] on div "ARTESUNATE 60MG IV" at bounding box center [295, 321] width 104 height 30
type input "2000"
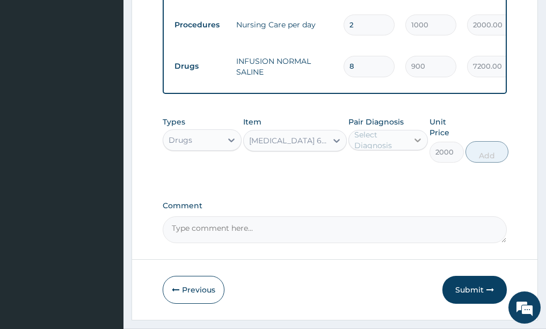
click at [415, 135] on icon at bounding box center [417, 140] width 11 height 11
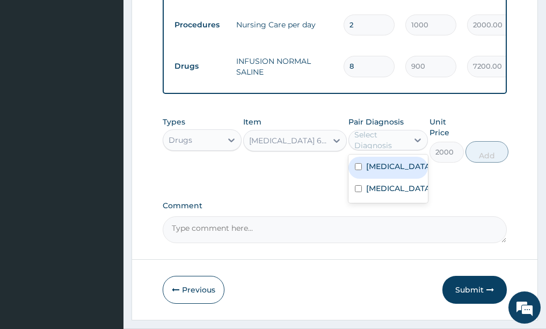
drag, startPoint x: 379, startPoint y: 154, endPoint x: 379, endPoint y: 173, distance: 18.8
click at [379, 158] on div "Malaria" at bounding box center [387, 168] width 79 height 22
checkbox input "true"
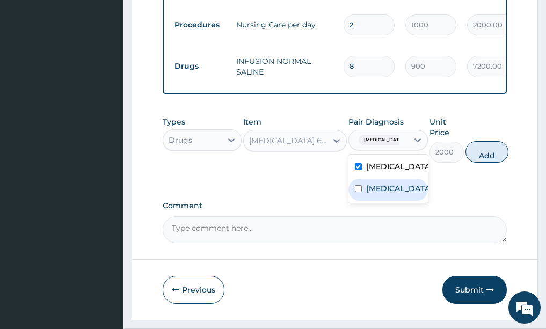
drag, startPoint x: 378, startPoint y: 176, endPoint x: 463, endPoint y: 147, distance: 89.6
click at [389, 183] on label "Sepsis" at bounding box center [399, 188] width 67 height 11
checkbox input "true"
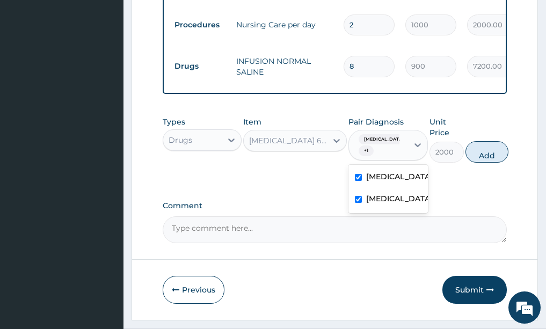
drag, startPoint x: 482, startPoint y: 135, endPoint x: 392, endPoint y: 110, distance: 94.0
click at [482, 141] on button "Add" at bounding box center [486, 151] width 43 height 21
type input "0"
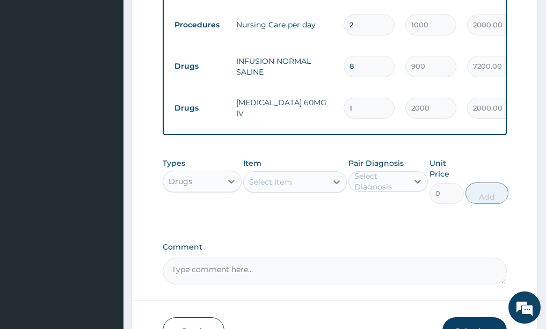
click at [362, 98] on input "1" at bounding box center [368, 108] width 51 height 21
type input "0.00"
type input "4"
type input "8000.00"
type input "4"
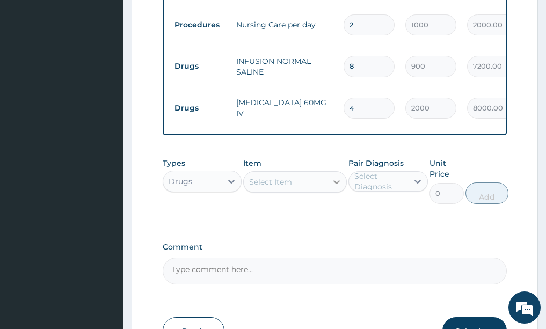
click at [328, 172] on div at bounding box center [336, 181] width 19 height 19
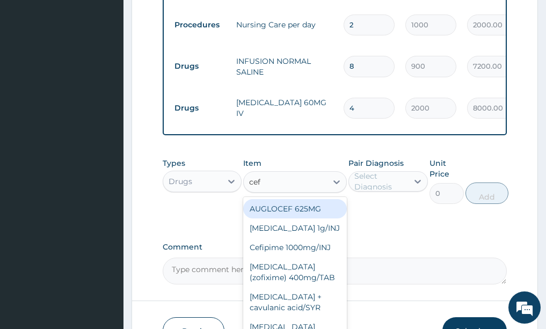
type input "ceft"
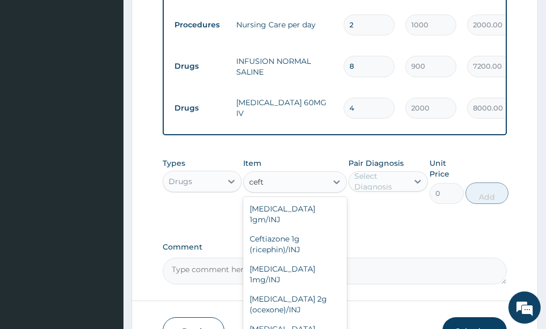
scroll to position [21, 0]
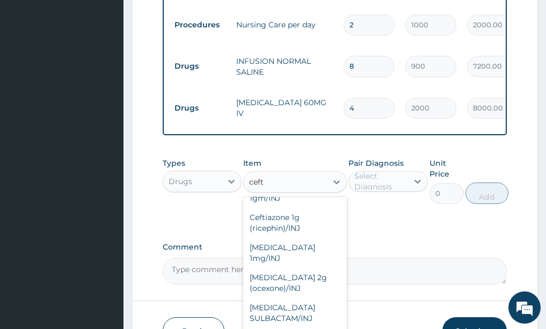
type input "2000"
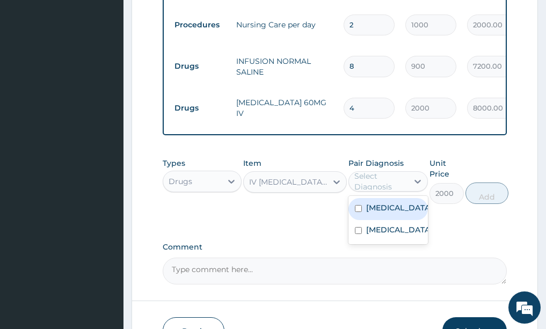
drag, startPoint x: 416, startPoint y: 157, endPoint x: 405, endPoint y: 174, distance: 20.2
click at [416, 176] on icon at bounding box center [417, 181] width 11 height 11
drag, startPoint x: 389, startPoint y: 186, endPoint x: 383, endPoint y: 211, distance: 26.4
click at [387, 198] on div "Malaria" at bounding box center [387, 209] width 79 height 22
checkbox input "true"
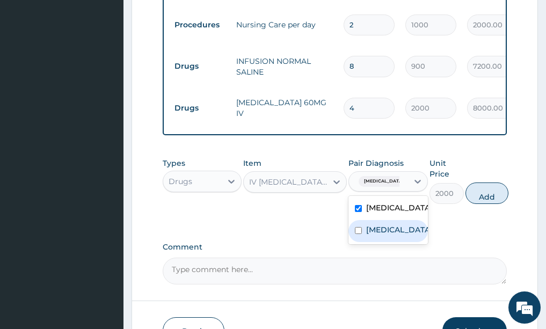
click at [383, 224] on label "Sepsis" at bounding box center [399, 229] width 67 height 11
checkbox input "true"
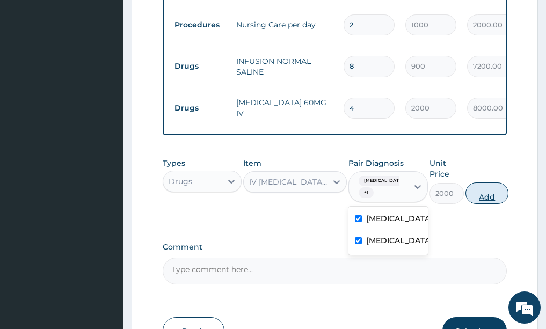
click at [481, 182] on button "Add" at bounding box center [486, 192] width 43 height 21
type input "0"
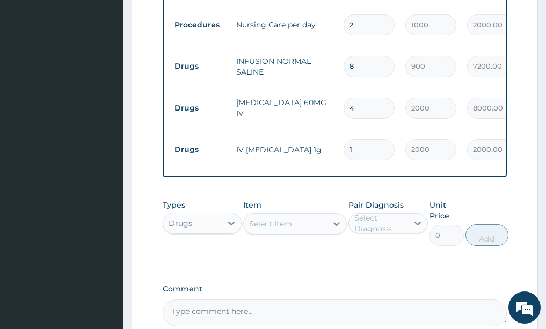
click at [362, 139] on input "1" at bounding box center [368, 149] width 51 height 21
click at [380, 97] on tr "Drugs ARTESUNATE 60MG IV 4 2000 8000.00 Malaria + 1 Delete" at bounding box center [432, 108] width 526 height 42
click at [367, 98] on input "4" at bounding box center [368, 108] width 51 height 21
type input "0.00"
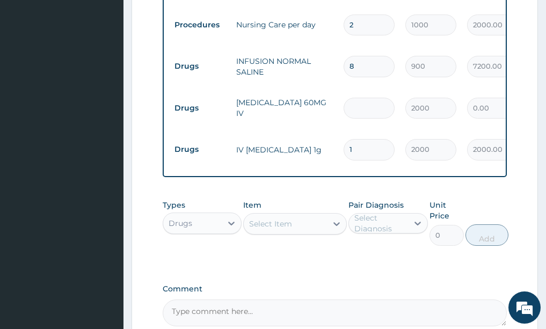
type input "3"
type input "6000.00"
type input "3"
click at [365, 139] on input "1" at bounding box center [368, 149] width 51 height 21
type input "0.00"
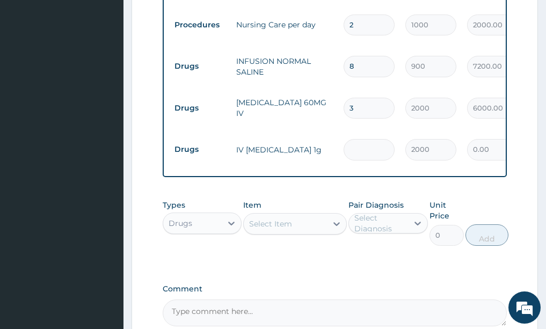
type input "4"
type input "8000.00"
type input "4"
click at [340, 218] on icon at bounding box center [336, 223] width 11 height 11
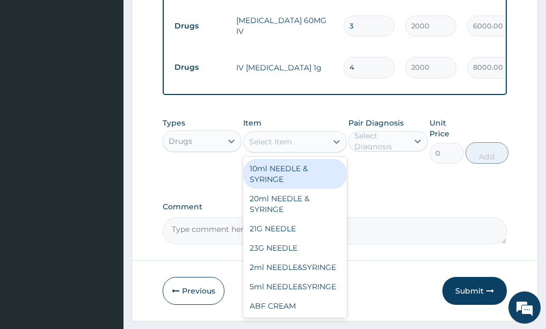
scroll to position [647, 0]
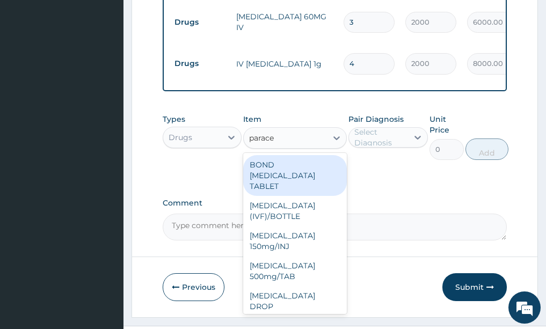
type input "paracet"
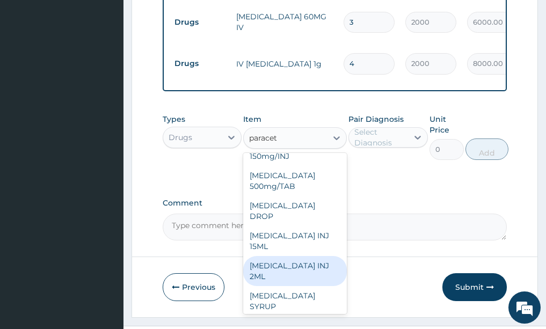
scroll to position [144, 0]
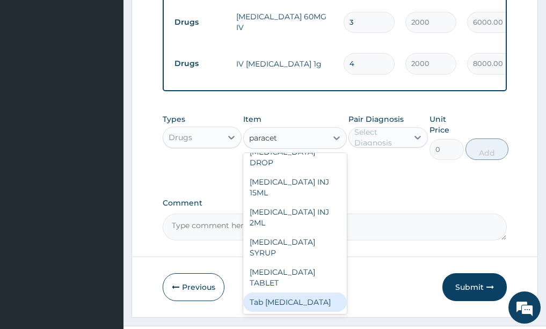
click at [282, 292] on div "Tab Paracetamol" at bounding box center [295, 301] width 104 height 19
type input "30"
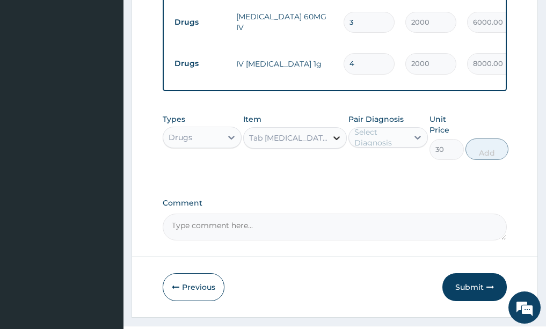
click at [334, 133] on icon at bounding box center [336, 138] width 11 height 11
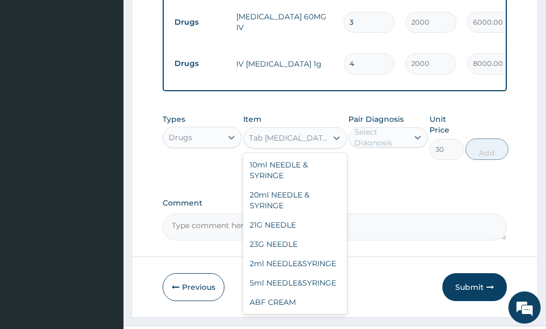
scroll to position [27745, 0]
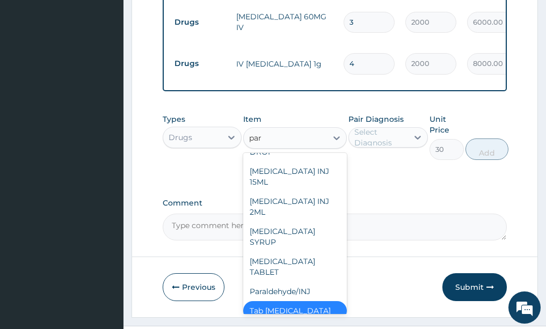
type input "para"
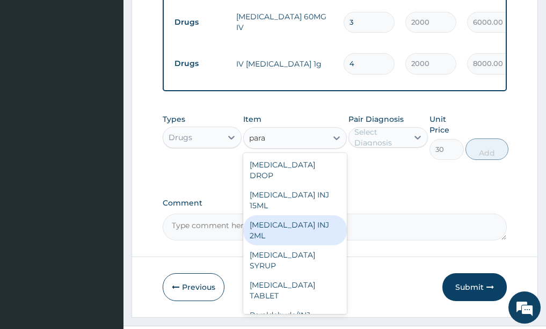
scroll to position [213, 0]
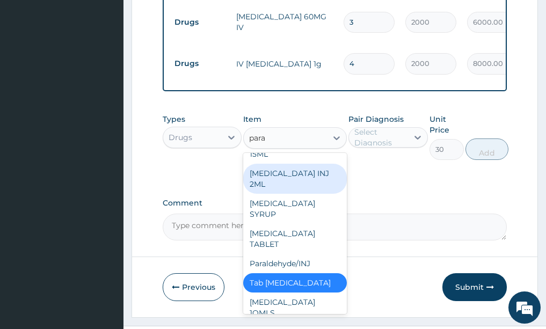
click at [284, 164] on div "PARACETAMOL INJ 2ML" at bounding box center [295, 179] width 104 height 30
type input "210"
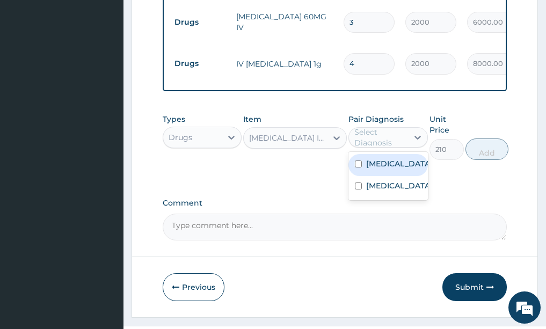
drag, startPoint x: 412, startPoint y: 115, endPoint x: 407, endPoint y: 121, distance: 7.6
click at [412, 132] on icon at bounding box center [417, 137] width 11 height 11
drag, startPoint x: 390, startPoint y: 140, endPoint x: 386, endPoint y: 147, distance: 8.2
click at [388, 158] on label "Malaria" at bounding box center [399, 163] width 67 height 11
checkbox input "true"
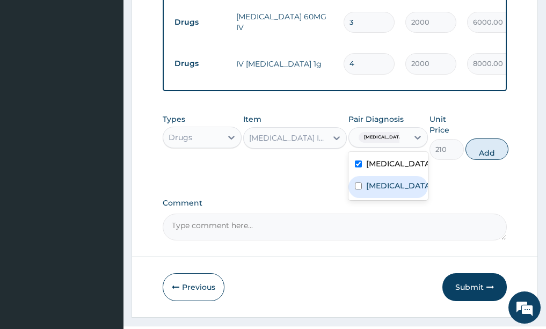
click at [383, 180] on label "Sepsis" at bounding box center [399, 185] width 67 height 11
checkbox input "true"
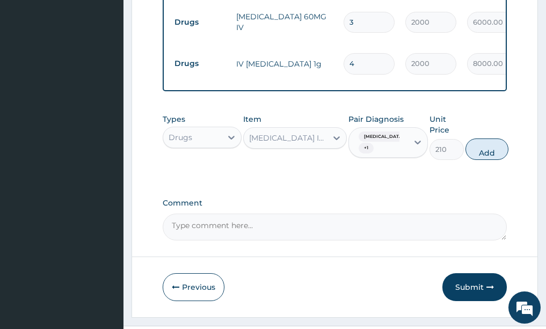
drag, startPoint x: 490, startPoint y: 123, endPoint x: 465, endPoint y: 132, distance: 26.3
click at [470, 138] on button "Add" at bounding box center [486, 148] width 43 height 21
type input "0"
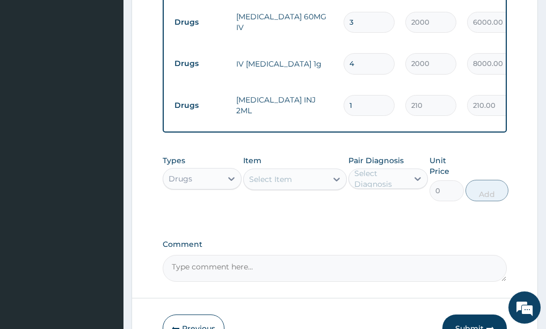
click at [354, 95] on input "1" at bounding box center [368, 105] width 51 height 21
type input "0.00"
type input "2"
type input "420.00"
type input "20"
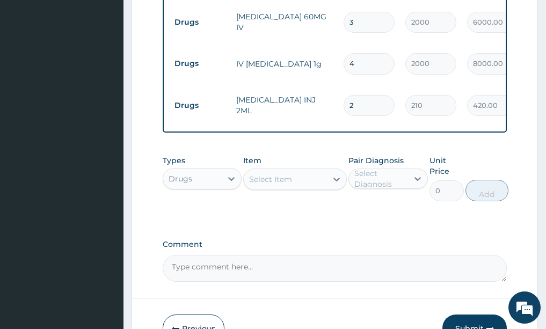
type input "4200.00"
type input "20"
click at [333, 174] on icon at bounding box center [336, 179] width 11 height 11
drag, startPoint x: 333, startPoint y: 153, endPoint x: 325, endPoint y: 152, distance: 8.7
click at [329, 170] on div at bounding box center [336, 179] width 19 height 19
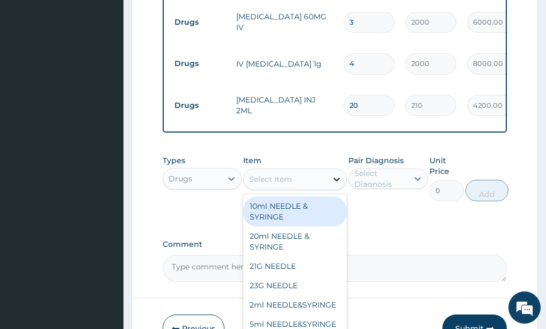
click at [337, 174] on icon at bounding box center [336, 179] width 11 height 11
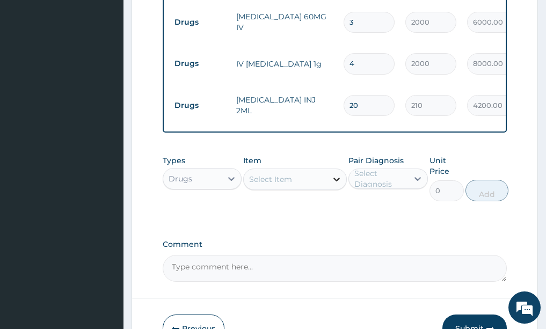
click at [337, 174] on icon at bounding box center [336, 179] width 11 height 11
click at [335, 174] on icon at bounding box center [336, 179] width 11 height 11
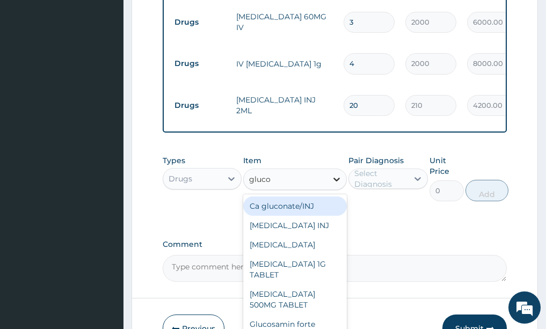
type input "glucop"
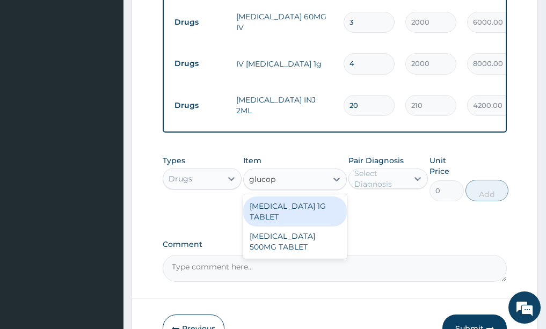
click at [267, 196] on div "GLUCOPHAGE 1G TABLET" at bounding box center [295, 211] width 104 height 30
type input "39.38"
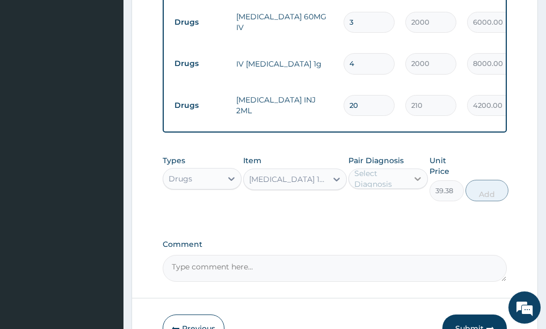
click at [415, 173] on icon at bounding box center [417, 178] width 11 height 11
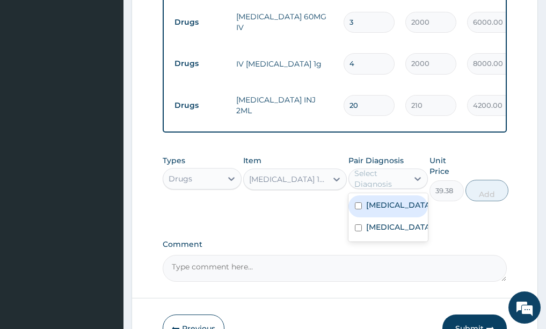
drag, startPoint x: 386, startPoint y: 179, endPoint x: 378, endPoint y: 192, distance: 15.2
click at [385, 200] on label "Malaria" at bounding box center [399, 205] width 67 height 11
checkbox input "true"
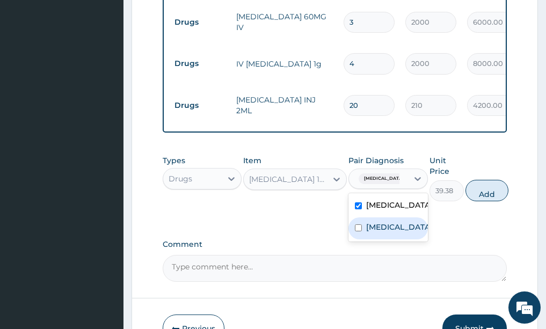
click at [378, 217] on div "Sepsis" at bounding box center [387, 228] width 79 height 22
checkbox input "true"
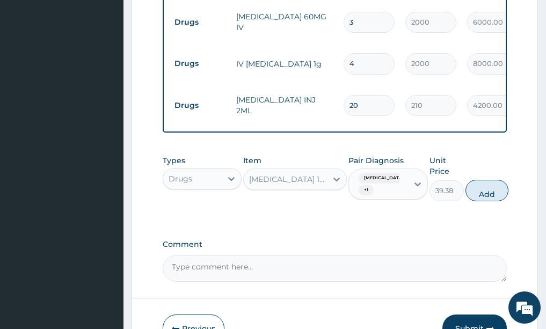
drag, startPoint x: 485, startPoint y: 165, endPoint x: 429, endPoint y: 150, distance: 58.3
click at [478, 180] on button "Add" at bounding box center [486, 190] width 43 height 21
type input "0"
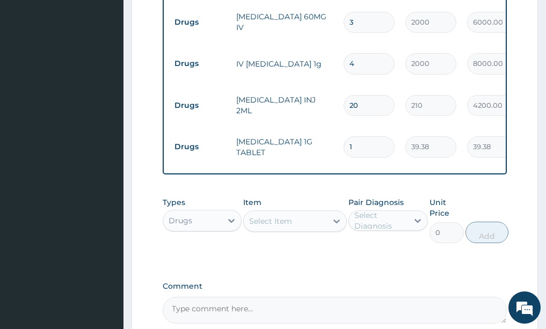
click at [377, 136] on input "1" at bounding box center [368, 146] width 51 height 21
type input "0.00"
type input "4"
type input "157.52"
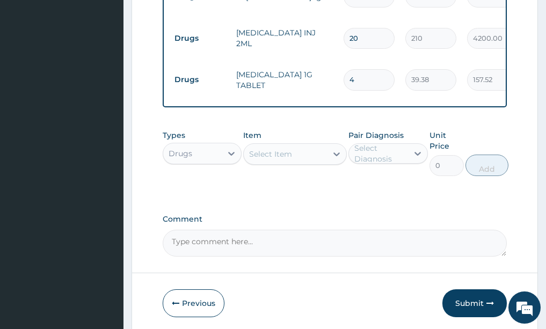
scroll to position [721, 0]
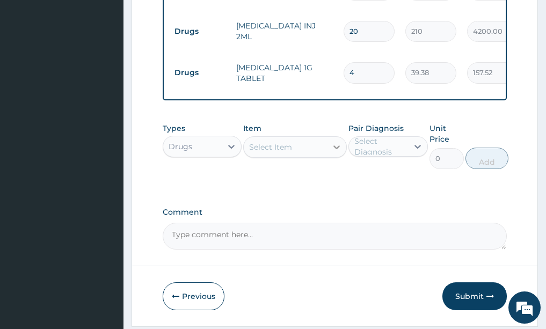
type input "4"
click at [341, 142] on icon at bounding box center [336, 147] width 11 height 11
drag, startPoint x: 340, startPoint y: 113, endPoint x: 323, endPoint y: 112, distance: 16.7
click at [340, 142] on icon at bounding box center [336, 147] width 11 height 11
click at [342, 137] on div at bounding box center [336, 146] width 19 height 19
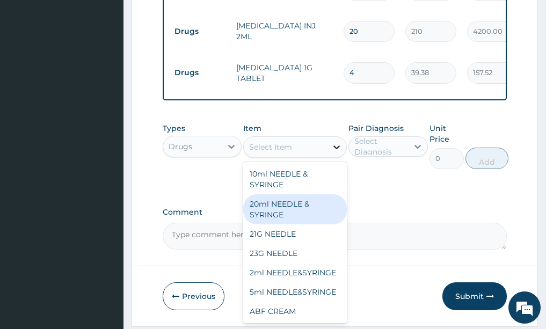
click at [338, 142] on icon at bounding box center [336, 147] width 11 height 11
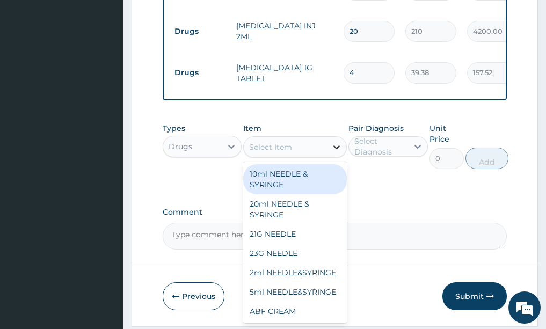
click at [338, 142] on icon at bounding box center [336, 147] width 11 height 11
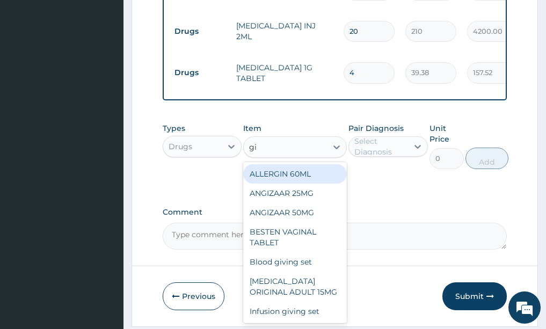
type input "giv"
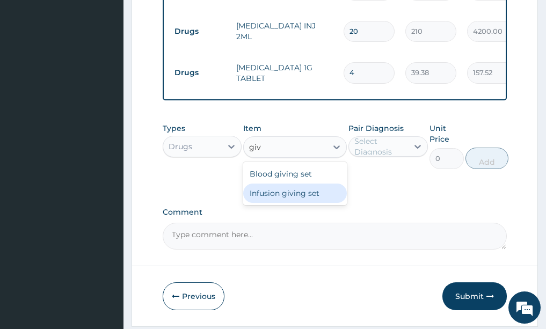
drag, startPoint x: 289, startPoint y: 159, endPoint x: 280, endPoint y: 150, distance: 12.5
click at [289, 184] on div "Infusion giving set" at bounding box center [295, 193] width 104 height 19
type input "105"
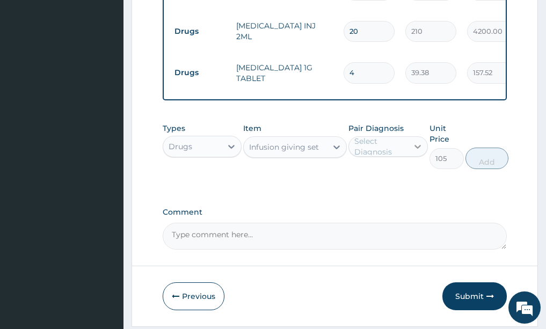
click at [417, 141] on icon at bounding box center [417, 146] width 11 height 11
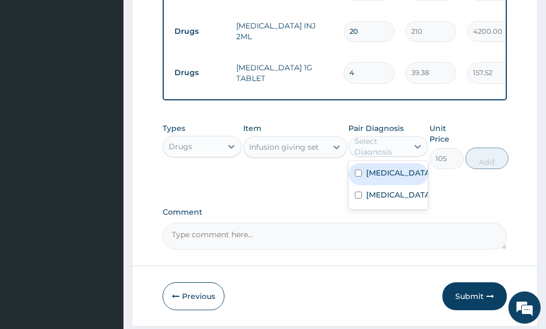
drag, startPoint x: 389, startPoint y: 138, endPoint x: 385, endPoint y: 164, distance: 26.0
click at [386, 161] on div "Malaria Sepsis" at bounding box center [387, 185] width 79 height 48
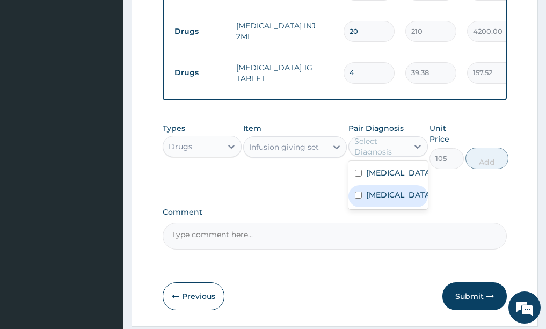
drag, startPoint x: 385, startPoint y: 164, endPoint x: 424, endPoint y: 137, distance: 47.5
click at [386, 189] on label "Sepsis" at bounding box center [399, 194] width 67 height 11
checkbox input "true"
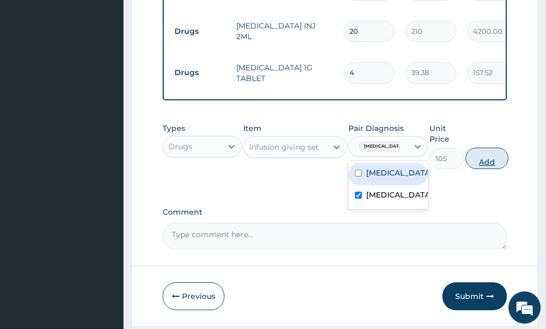
drag, startPoint x: 479, startPoint y: 127, endPoint x: 350, endPoint y: 91, distance: 134.4
click at [469, 148] on button "Add" at bounding box center [486, 158] width 43 height 21
type input "0"
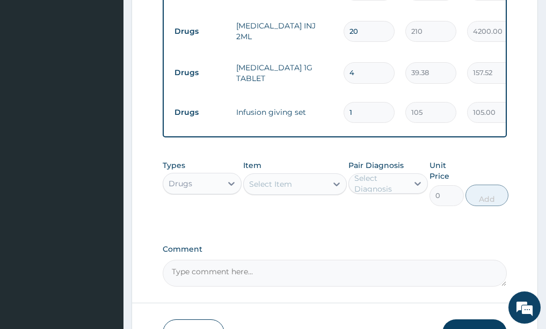
drag, startPoint x: 288, startPoint y: 146, endPoint x: 296, endPoint y: 153, distance: 9.9
click at [291, 179] on div "Select Item" at bounding box center [270, 184] width 43 height 11
click at [351, 102] on input "1" at bounding box center [368, 112] width 51 height 21
type input "0.00"
click at [416, 178] on icon at bounding box center [417, 183] width 11 height 11
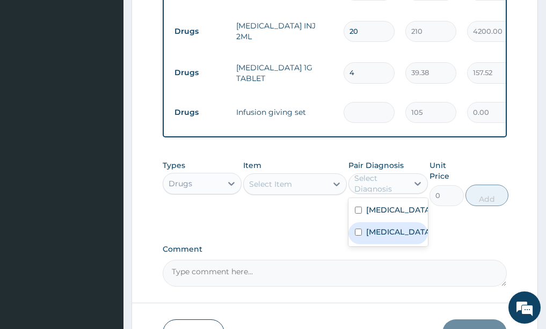
click at [400, 222] on div "Sepsis" at bounding box center [387, 233] width 79 height 22
checkbox input "true"
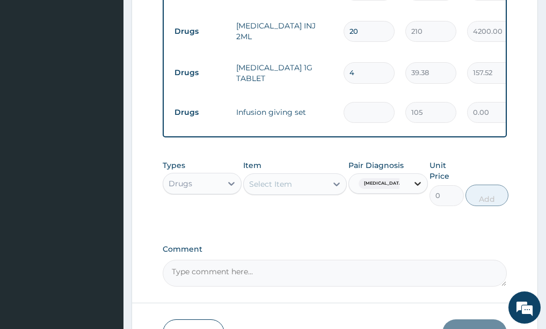
click at [415, 182] on icon at bounding box center [417, 184] width 6 height 4
click at [373, 97] on td at bounding box center [369, 113] width 62 height 32
click at [371, 102] on input "number" at bounding box center [368, 112] width 51 height 21
type input "2"
type input "210.00"
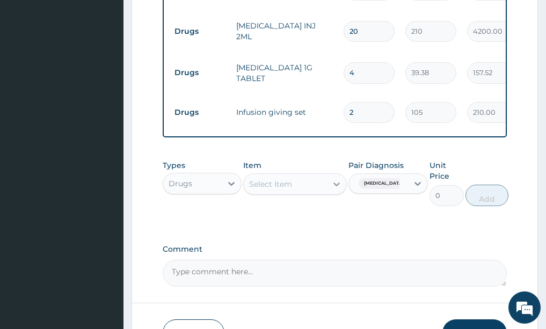
type input "2"
click at [342, 174] on div at bounding box center [336, 183] width 19 height 19
click at [335, 179] on icon at bounding box center [336, 184] width 11 height 11
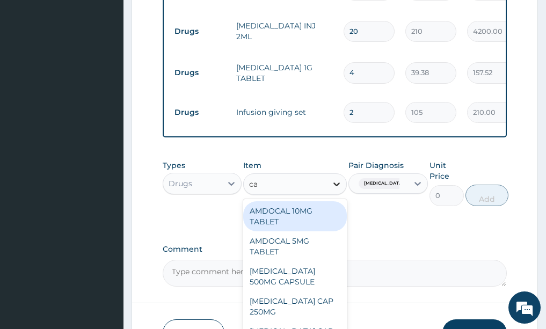
type input "can"
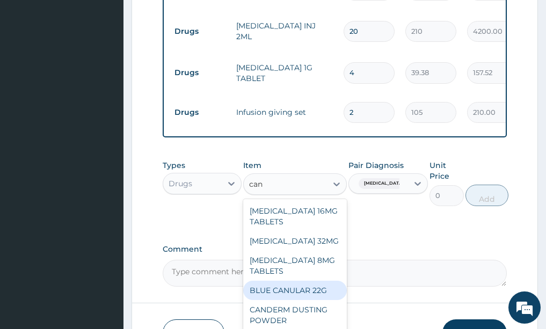
click at [274, 281] on div "BLUE CANULAR 22G" at bounding box center [295, 290] width 104 height 19
type input "42"
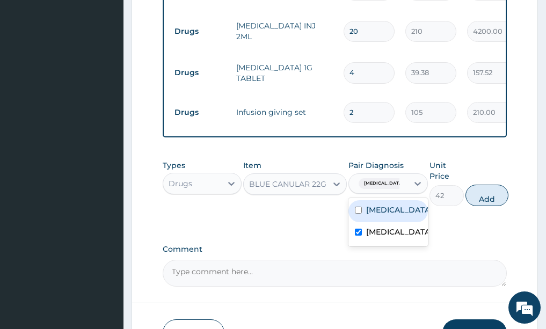
drag, startPoint x: 419, startPoint y: 149, endPoint x: 386, endPoint y: 162, distance: 34.9
click at [409, 174] on div at bounding box center [417, 183] width 19 height 19
click at [378, 204] on label "Malaria" at bounding box center [399, 209] width 67 height 11
checkbox input "true"
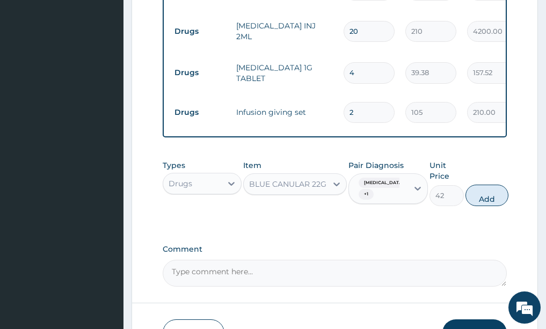
drag, startPoint x: 481, startPoint y: 162, endPoint x: 412, endPoint y: 151, distance: 70.1
click at [481, 185] on button "Add" at bounding box center [486, 195] width 43 height 21
type input "0"
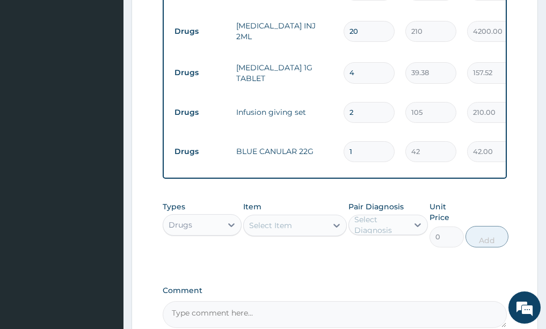
type input "0.00"
type input "3"
type input "126.00"
type input "3"
click at [342, 216] on div at bounding box center [336, 225] width 19 height 19
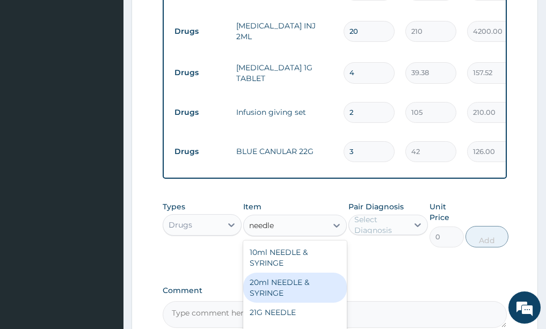
scroll to position [2, 0]
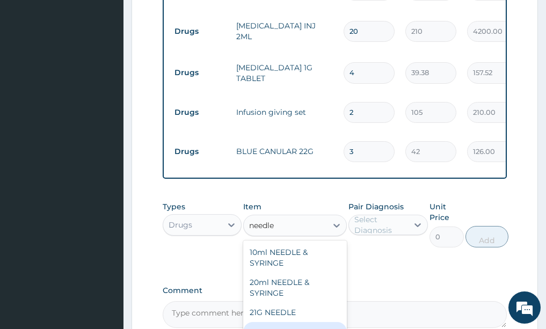
type input "needle"
drag, startPoint x: 441, startPoint y: 221, endPoint x: 418, endPoint y: 275, distance: 58.2
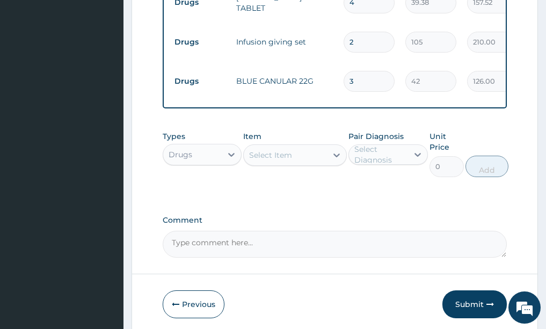
scroll to position [795, 0]
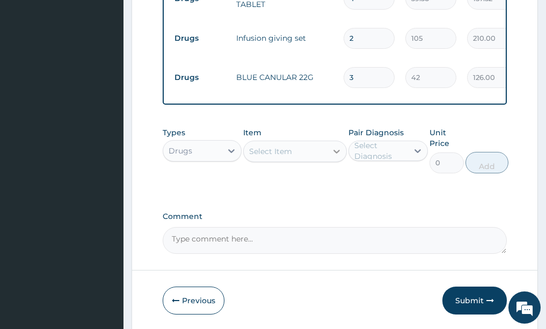
click at [333, 146] on icon at bounding box center [336, 151] width 11 height 11
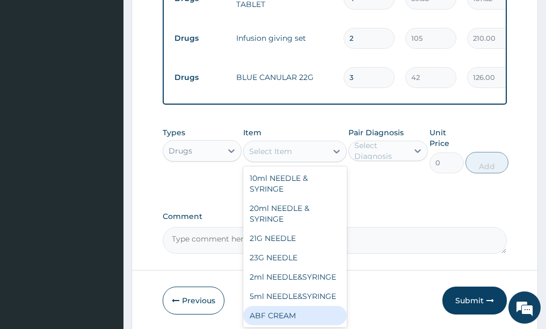
scroll to position [107, 0]
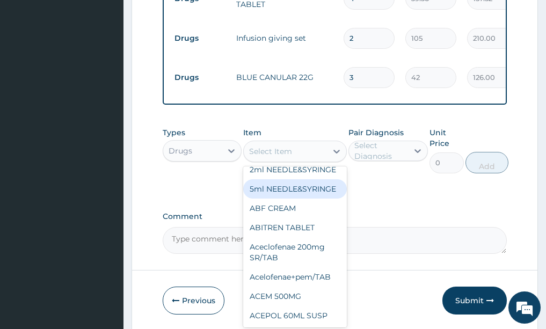
click at [280, 179] on div "5ml NEEDLE&SYRINGE" at bounding box center [295, 188] width 104 height 19
type input "26.25"
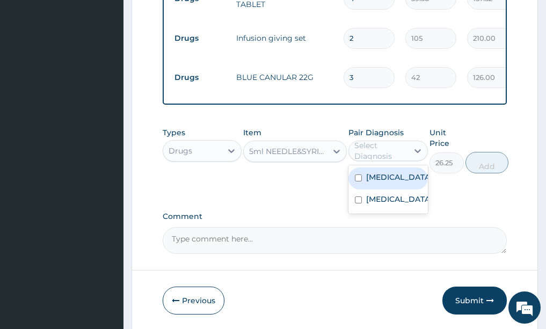
click at [406, 140] on div "Select Diagnosis" at bounding box center [380, 150] width 53 height 21
click at [389, 172] on label "Malaria" at bounding box center [399, 177] width 67 height 11
checkbox input "true"
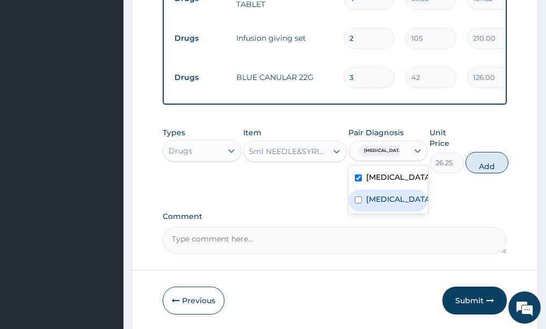
click at [384, 189] on div "Sepsis" at bounding box center [387, 200] width 79 height 22
checkbox input "true"
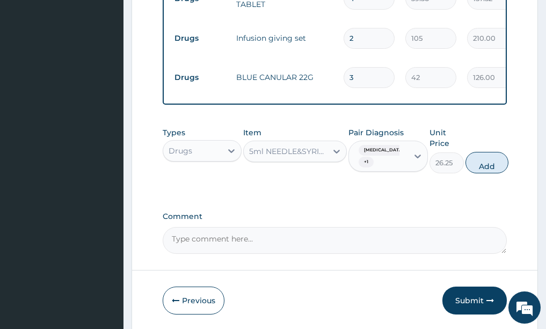
drag, startPoint x: 485, startPoint y: 127, endPoint x: 459, endPoint y: 137, distance: 27.7
click at [484, 152] on button "Add" at bounding box center [486, 162] width 43 height 21
type input "0"
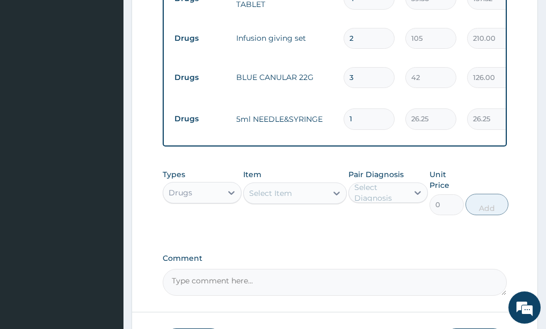
click at [362, 108] on input "1" at bounding box center [368, 118] width 51 height 21
type input "0.00"
type input "1"
type input "26.25"
type input "15"
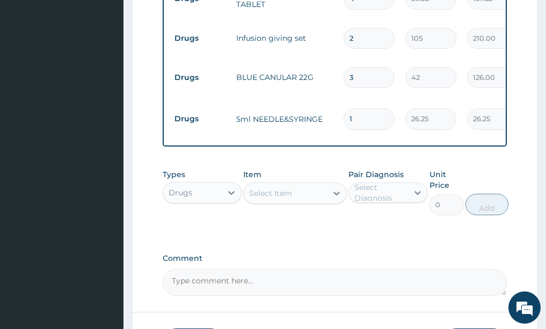
type input "393.75"
type input "15"
click at [337, 192] on icon at bounding box center [336, 194] width 6 height 4
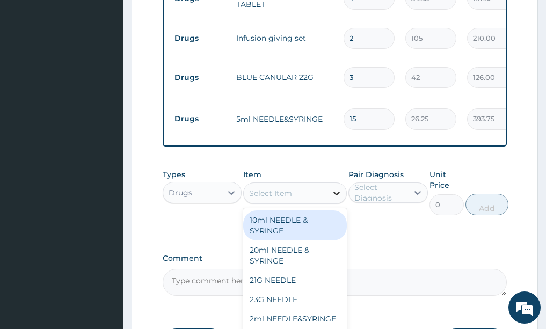
click at [332, 188] on icon at bounding box center [336, 193] width 11 height 11
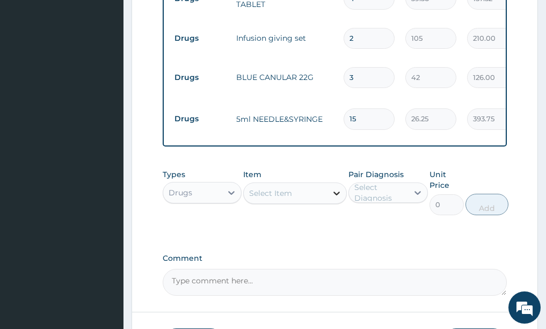
click at [334, 188] on icon at bounding box center [336, 193] width 11 height 11
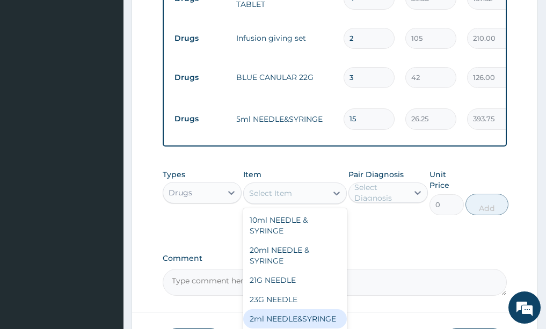
scroll to position [54, 0]
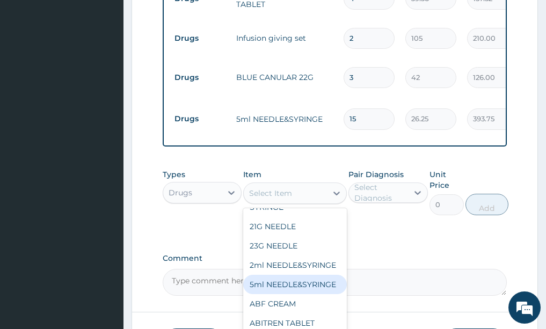
click at [285, 275] on div "5ml NEEDLE&SYRINGE" at bounding box center [295, 284] width 104 height 19
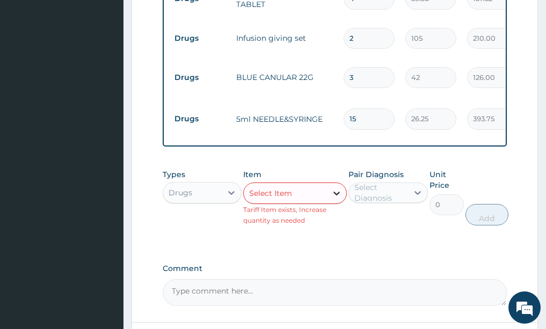
click at [337, 188] on icon at bounding box center [336, 193] width 11 height 11
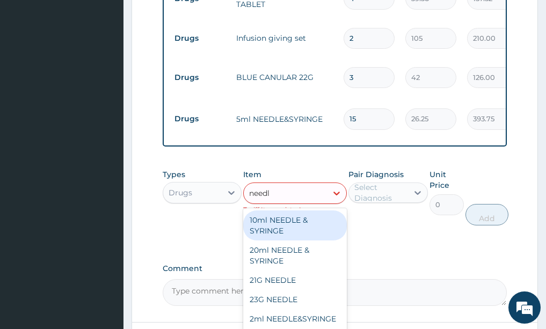
type input "needle"
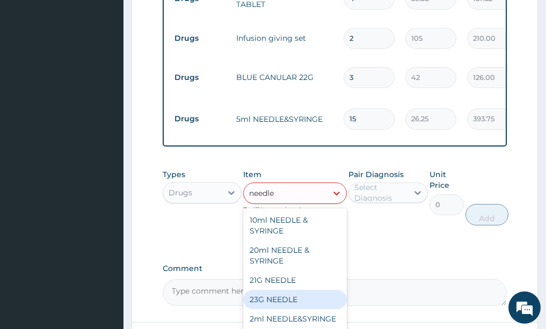
scroll to position [2, 0]
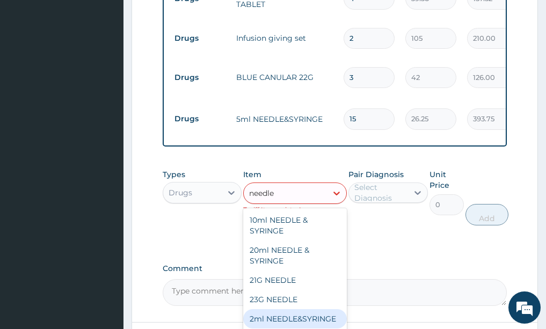
click at [276, 309] on div "2ml NEEDLE&SYRINGE" at bounding box center [295, 318] width 104 height 19
type input "26.25"
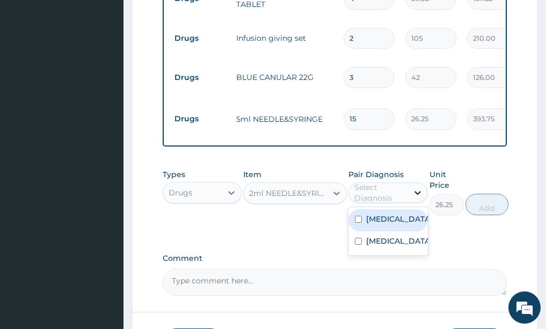
click at [418, 191] on icon at bounding box center [417, 193] width 6 height 4
drag, startPoint x: 393, startPoint y: 176, endPoint x: 379, endPoint y: 198, distance: 25.8
click at [391, 214] on label "Malaria" at bounding box center [399, 219] width 67 height 11
checkbox input "true"
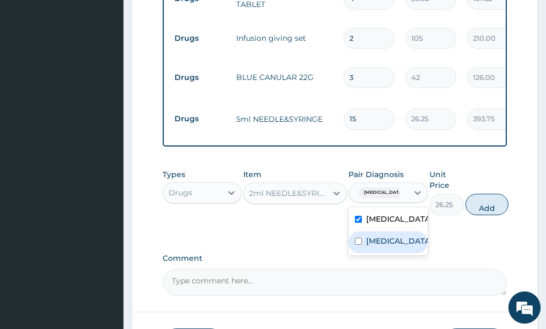
click at [379, 236] on label "Sepsis" at bounding box center [399, 241] width 67 height 11
checkbox input "true"
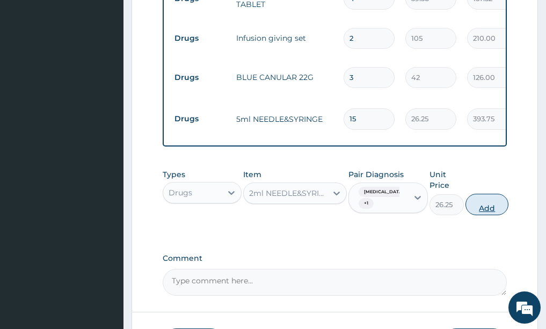
click at [479, 194] on button "Add" at bounding box center [486, 204] width 43 height 21
type input "0"
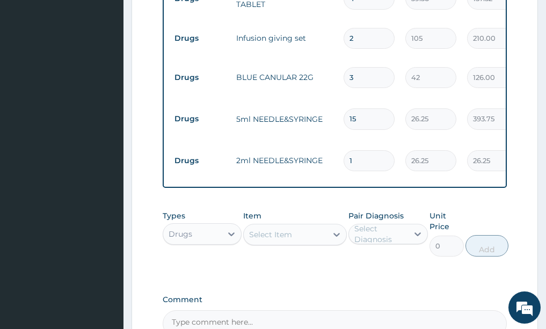
click at [357, 150] on input "1" at bounding box center [368, 160] width 51 height 21
type input "0.00"
type input "5"
type input "131.25"
type input "5"
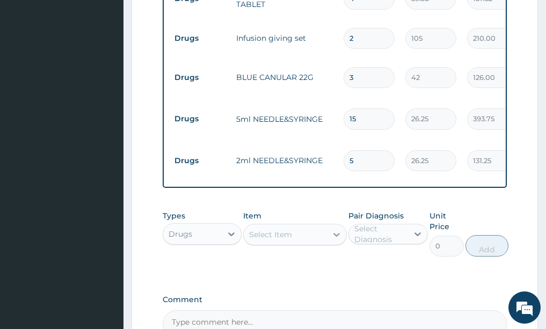
click at [339, 225] on div at bounding box center [336, 234] width 19 height 19
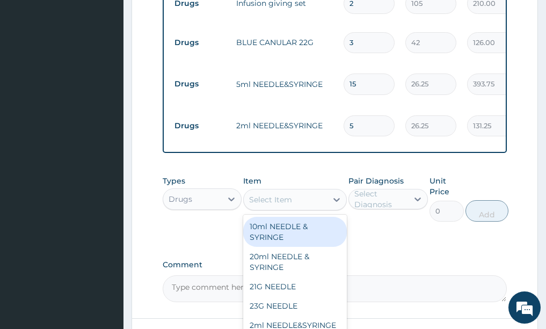
scroll to position [848, 0]
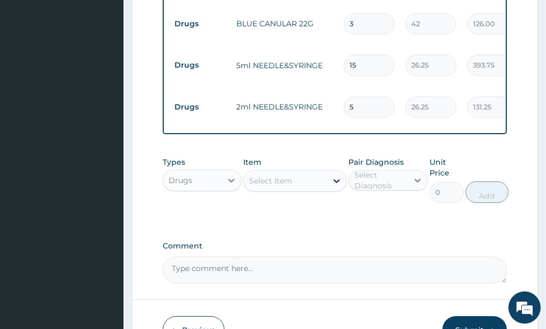
click at [341, 175] on icon at bounding box center [336, 180] width 11 height 11
click at [333, 175] on icon at bounding box center [336, 180] width 11 height 11
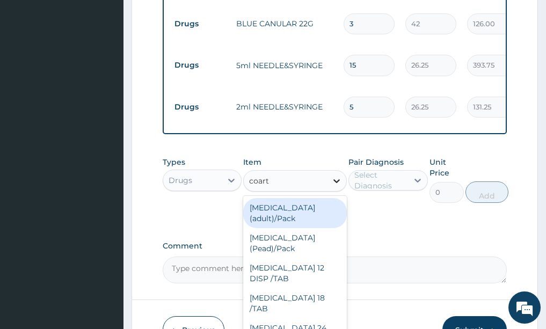
type input "coarte"
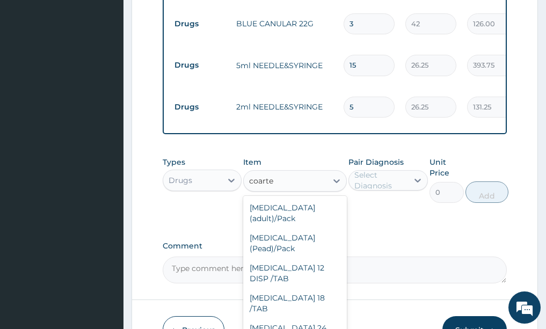
type input "866.25"
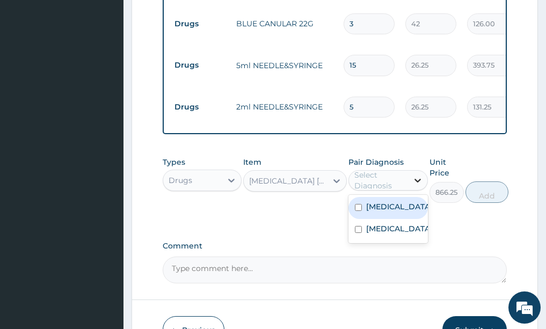
click at [408, 171] on div at bounding box center [417, 180] width 19 height 19
drag, startPoint x: 386, startPoint y: 159, endPoint x: 383, endPoint y: 175, distance: 16.4
click at [385, 201] on label "Malaria" at bounding box center [399, 206] width 67 height 11
checkbox input "true"
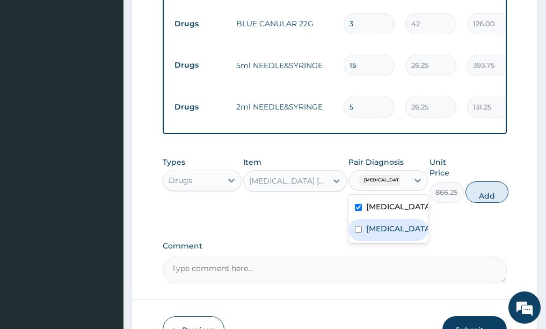
drag, startPoint x: 383, startPoint y: 179, endPoint x: 422, endPoint y: 166, distance: 41.9
click at [385, 223] on label "Sepsis" at bounding box center [399, 228] width 67 height 11
checkbox input "true"
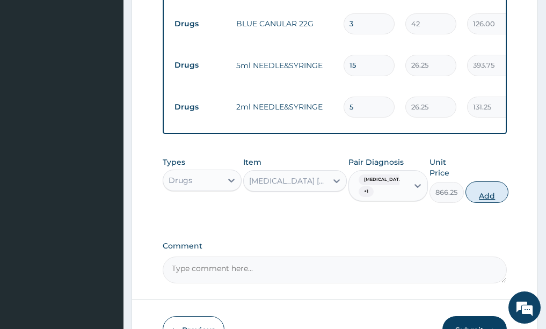
click at [483, 181] on button "Add" at bounding box center [486, 191] width 43 height 21
type input "0"
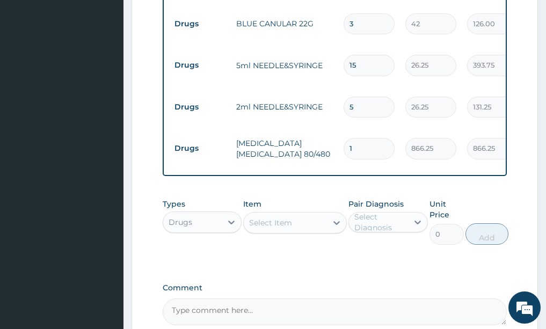
click at [365, 138] on input "1" at bounding box center [368, 148] width 51 height 21
type input "0.00"
type input "6"
type input "5197.50"
type input "6"
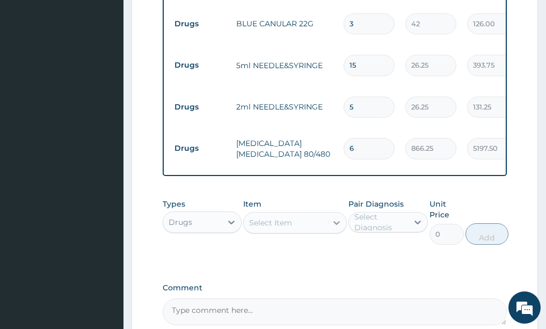
click at [334, 221] on icon at bounding box center [336, 223] width 6 height 4
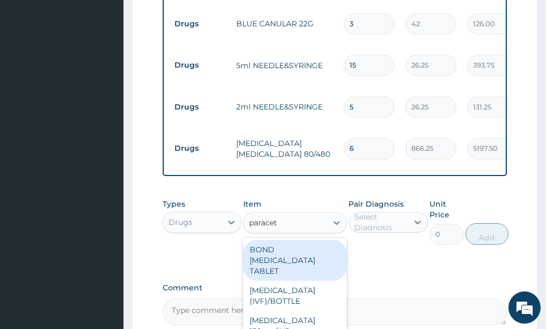
type input "paracet"
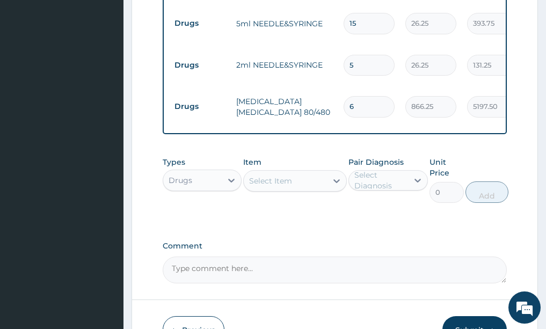
scroll to position [906, 0]
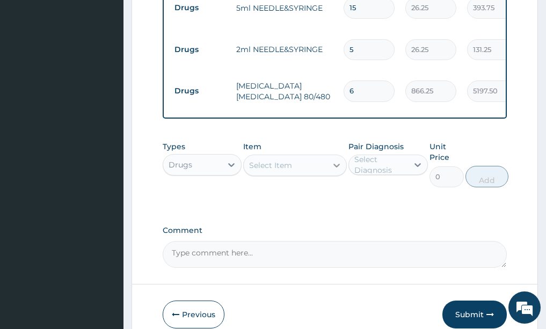
click at [332, 160] on icon at bounding box center [336, 165] width 11 height 11
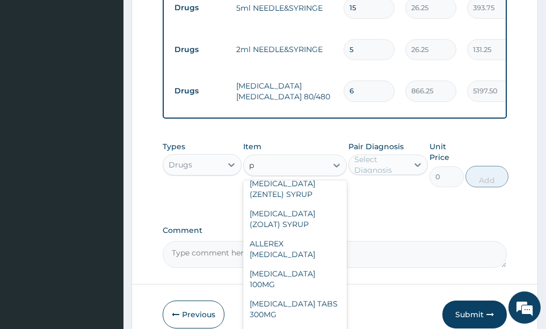
scroll to position [0, 0]
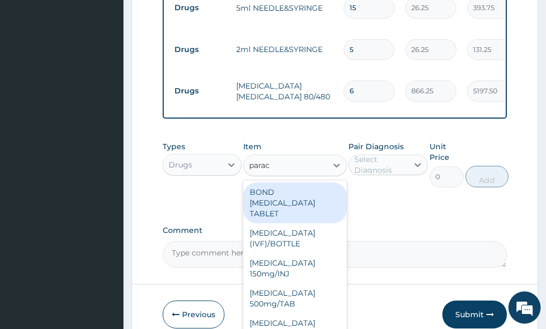
type input "parace"
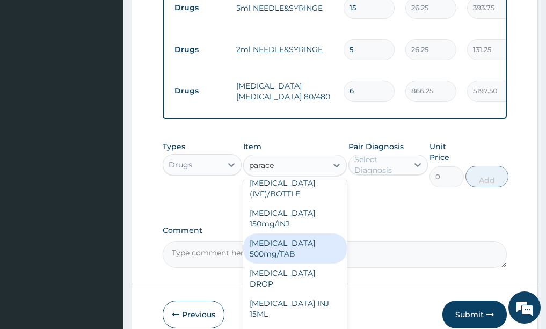
scroll to position [107, 0]
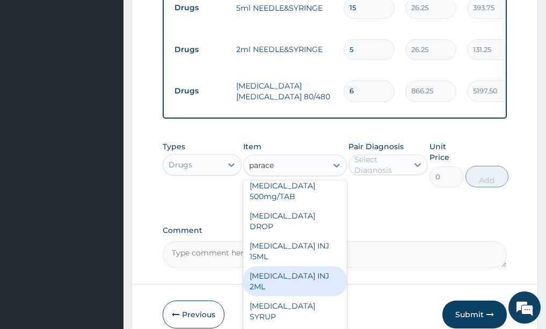
click at [279, 266] on div "PARACETAMOL INJ 2ML" at bounding box center [295, 281] width 104 height 30
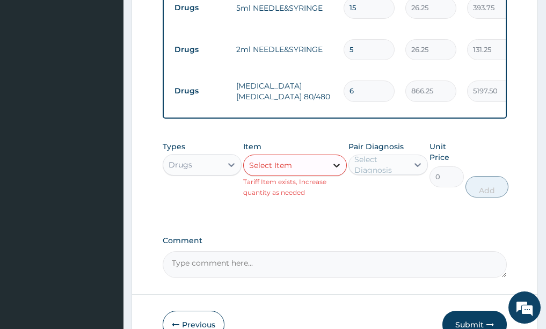
click at [332, 160] on icon at bounding box center [336, 165] width 11 height 11
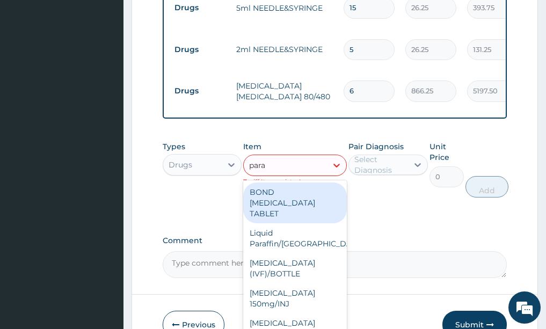
type input "parac"
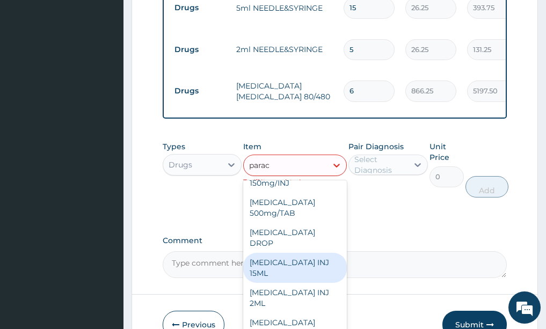
scroll to position [144, 0]
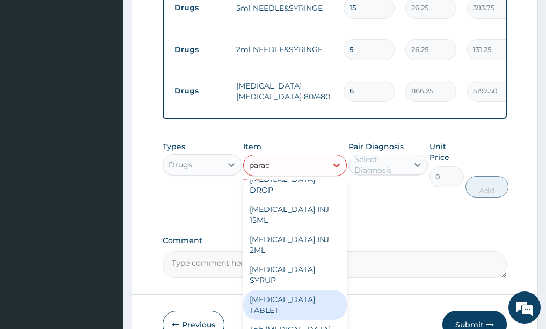
click at [279, 290] on div "PARACETAMOL TABLET" at bounding box center [295, 305] width 104 height 30
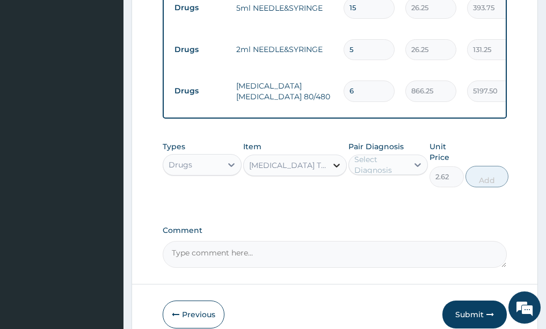
click at [334, 164] on icon at bounding box center [336, 166] width 6 height 4
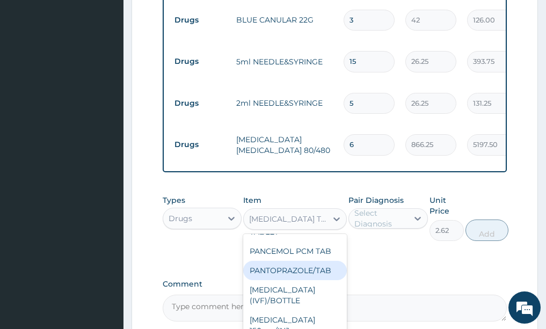
scroll to position [24246, 0]
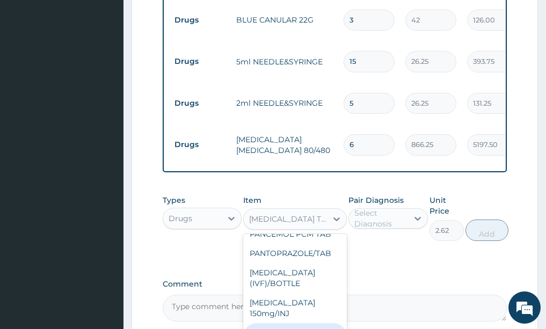
type input "5.25"
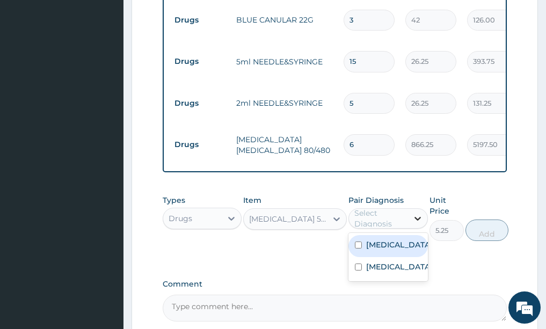
click at [410, 209] on div at bounding box center [417, 218] width 19 height 19
drag, startPoint x: 367, startPoint y: 194, endPoint x: 362, endPoint y: 206, distance: 12.5
click at [365, 235] on div "Malaria" at bounding box center [387, 246] width 79 height 22
checkbox input "true"
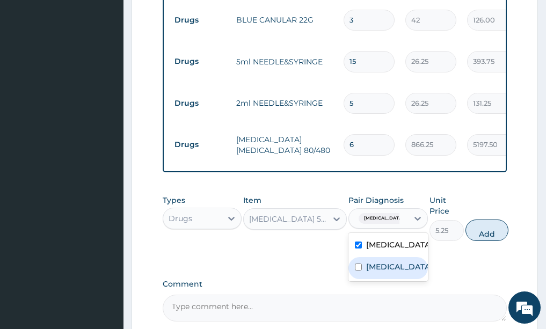
drag, startPoint x: 362, startPoint y: 207, endPoint x: 387, endPoint y: 195, distance: 28.6
click at [362, 257] on div "Sepsis" at bounding box center [387, 268] width 79 height 22
checkbox input "true"
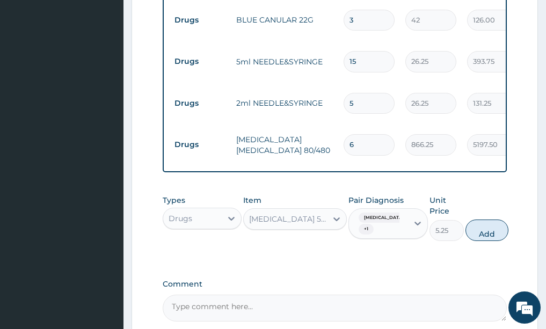
drag, startPoint x: 480, startPoint y: 172, endPoint x: 419, endPoint y: 146, distance: 66.4
click at [480, 219] on button "Add" at bounding box center [486, 229] width 43 height 21
type input "0"
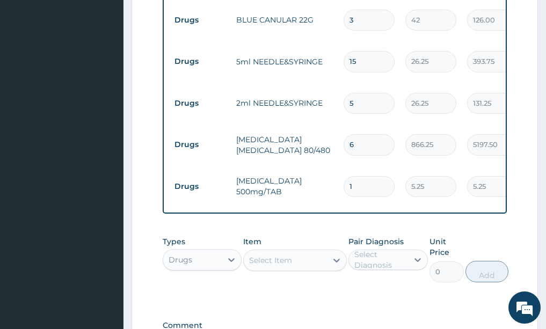
drag, startPoint x: 369, startPoint y: 111, endPoint x: 360, endPoint y: 128, distance: 19.7
click at [363, 171] on td "1" at bounding box center [369, 187] width 62 height 32
click at [359, 176] on input "1" at bounding box center [368, 186] width 51 height 21
type input "0.00"
type input "3"
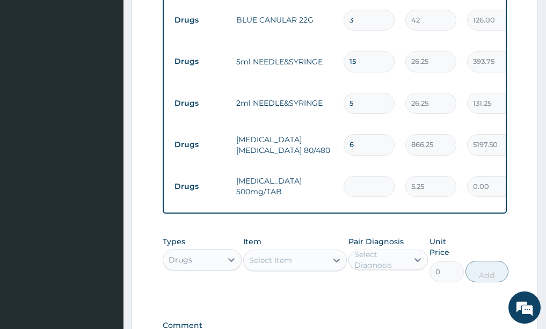
type input "15.75"
type input "30"
type input "157.50"
type input "30"
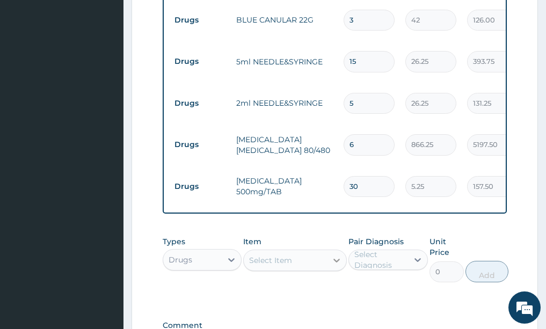
click at [336, 255] on icon at bounding box center [336, 260] width 11 height 11
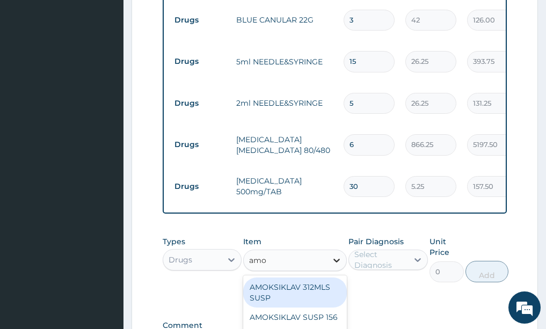
type input "amox"
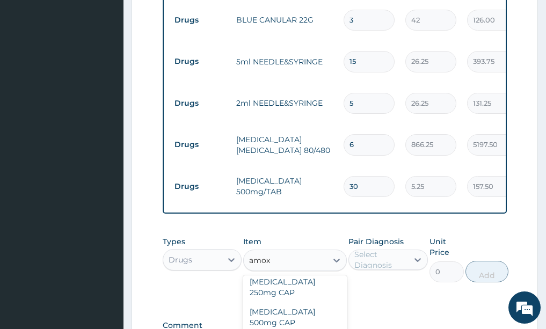
scroll to position [499, 0]
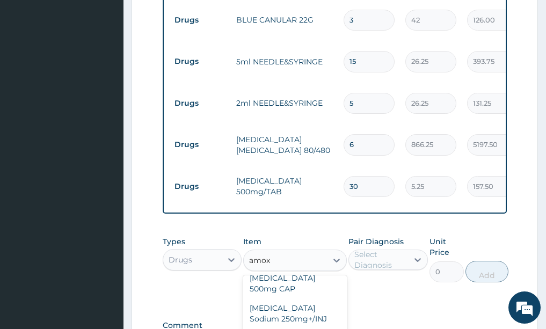
type input "150"
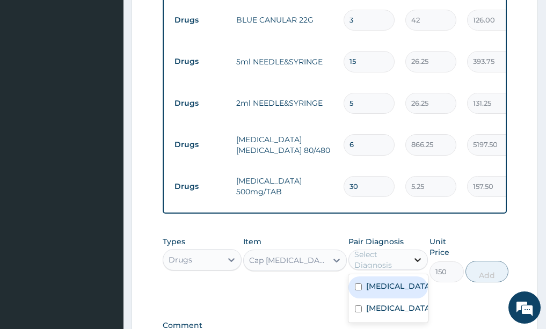
click at [418, 254] on icon at bounding box center [417, 259] width 11 height 11
drag, startPoint x: 400, startPoint y: 235, endPoint x: 397, endPoint y: 243, distance: 8.2
click at [400, 276] on div "Malaria" at bounding box center [387, 287] width 79 height 22
checkbox input "true"
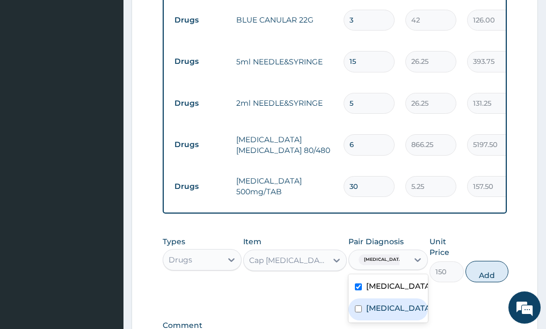
drag, startPoint x: 396, startPoint y: 253, endPoint x: 413, endPoint y: 251, distance: 17.4
click at [399, 298] on div "Sepsis" at bounding box center [387, 309] width 79 height 22
checkbox input "true"
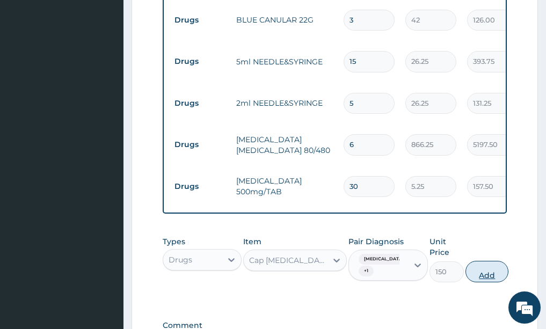
click at [474, 261] on button "Add" at bounding box center [486, 271] width 43 height 21
type input "0"
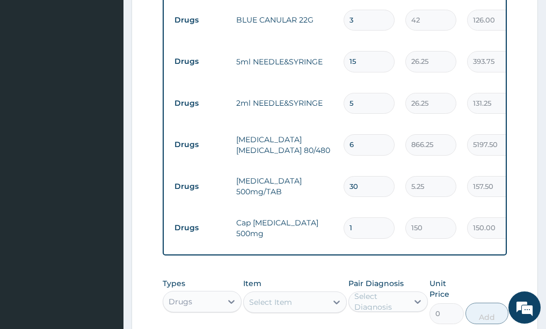
click at [360, 217] on input "1" at bounding box center [368, 227] width 51 height 21
type input "0.00"
type input "1"
type input "150.00"
type input "10"
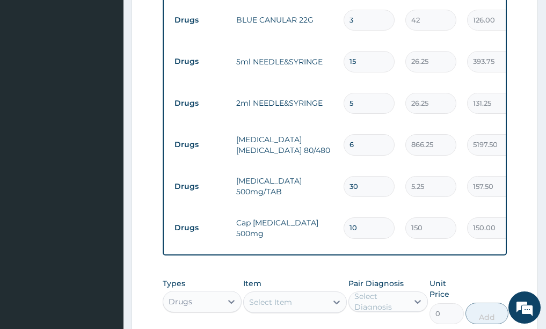
type input "1500.00"
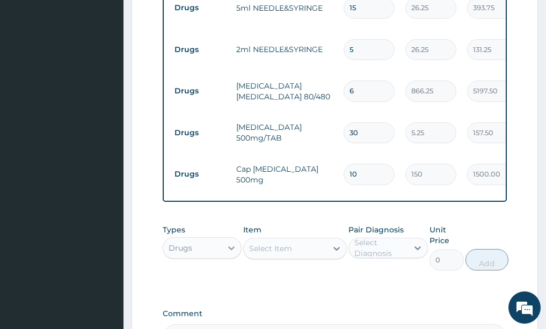
type input "10"
click at [232, 243] on icon at bounding box center [231, 248] width 11 height 11
click at [337, 238] on div "Select Item" at bounding box center [295, 248] width 104 height 21
click at [335, 238] on div "Select Item" at bounding box center [295, 248] width 104 height 21
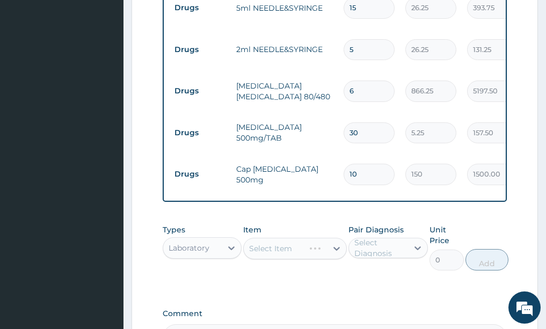
click at [336, 238] on div "Select Item" at bounding box center [295, 248] width 104 height 21
click at [336, 243] on icon at bounding box center [336, 248] width 11 height 11
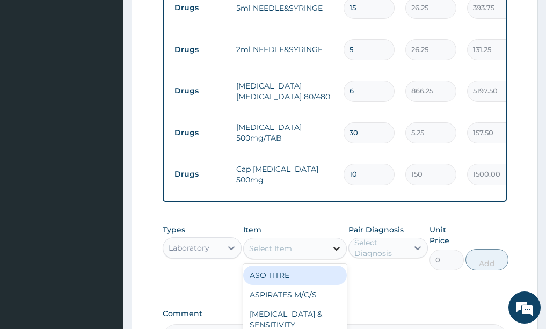
click at [341, 243] on icon at bounding box center [336, 248] width 11 height 11
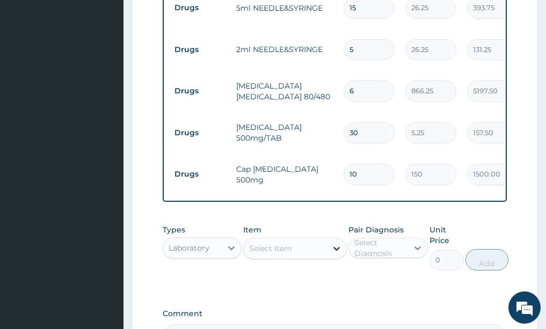
click at [334, 243] on icon at bounding box center [336, 248] width 11 height 11
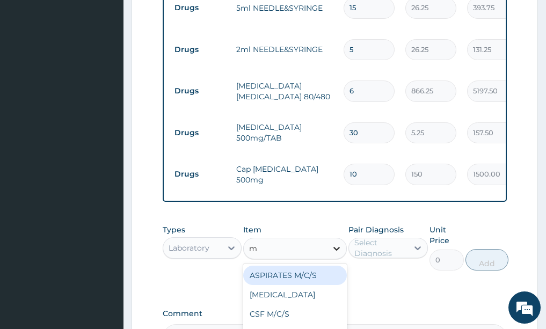
type input "mp"
click at [293, 266] on div "MALARIA PARASITE (MP)" at bounding box center [295, 281] width 104 height 30
type input "560"
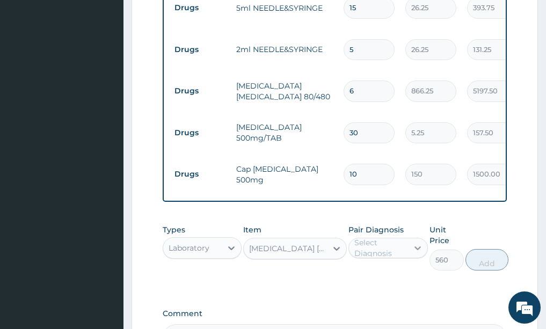
click at [415, 243] on icon at bounding box center [417, 248] width 11 height 11
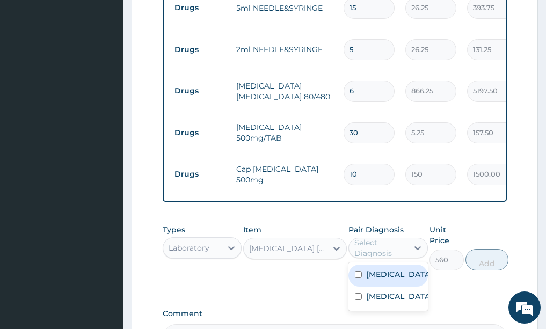
drag, startPoint x: 404, startPoint y: 206, endPoint x: 400, endPoint y: 221, distance: 15.5
click at [402, 265] on div "Malaria" at bounding box center [387, 276] width 79 height 22
checkbox input "true"
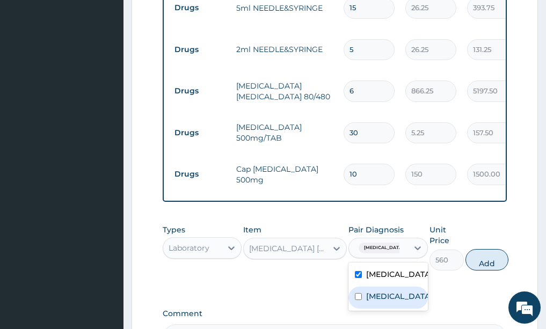
click at [396, 287] on div "Sepsis" at bounding box center [387, 298] width 79 height 22
checkbox input "true"
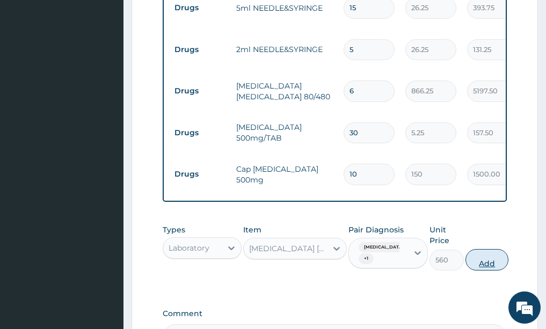
click at [487, 249] on button "Add" at bounding box center [486, 259] width 43 height 21
type input "0"
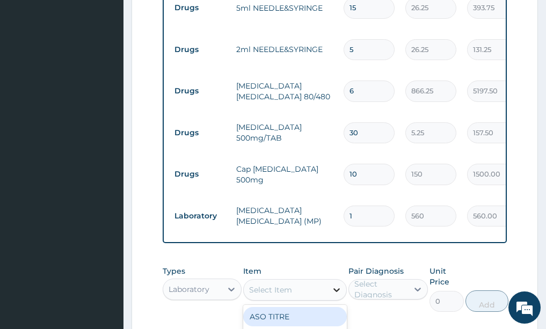
click at [334, 284] on icon at bounding box center [336, 289] width 11 height 11
type input "m"
type input "fbc"
drag, startPoint x: 256, startPoint y: 255, endPoint x: 274, endPoint y: 251, distance: 18.4
click at [265, 307] on div "FBC" at bounding box center [295, 316] width 104 height 19
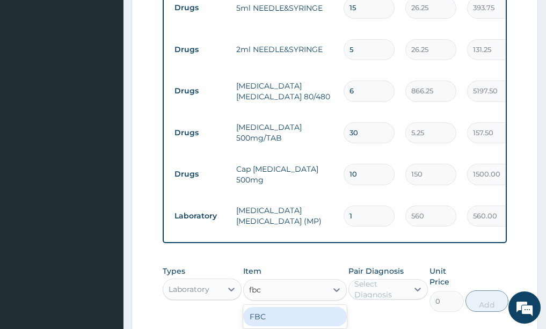
type input "1600"
click at [409, 280] on div at bounding box center [417, 289] width 19 height 19
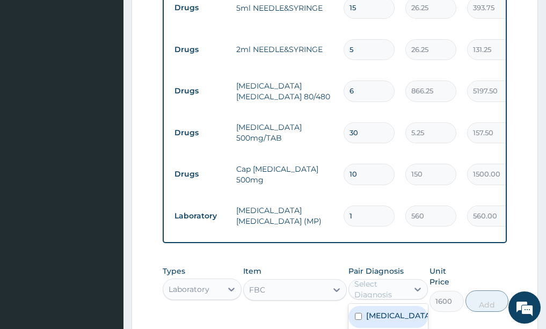
drag, startPoint x: 393, startPoint y: 250, endPoint x: 390, endPoint y: 266, distance: 16.9
click at [393, 310] on label "Malaria" at bounding box center [399, 315] width 67 height 11
checkbox input "true"
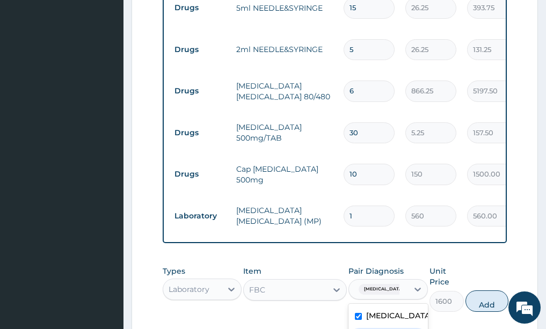
drag, startPoint x: 390, startPoint y: 267, endPoint x: 390, endPoint y: 259, distance: 8.6
click at [388, 304] on div "Malaria Sepsis" at bounding box center [387, 328] width 79 height 48
drag, startPoint x: 494, startPoint y: 237, endPoint x: 494, endPoint y: 202, distance: 34.9
click at [494, 290] on button "Add" at bounding box center [486, 300] width 43 height 21
type input "0"
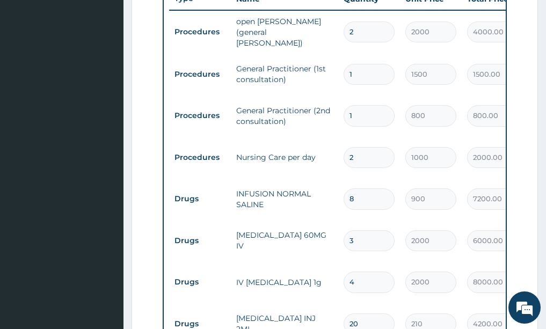
scroll to position [530, 0]
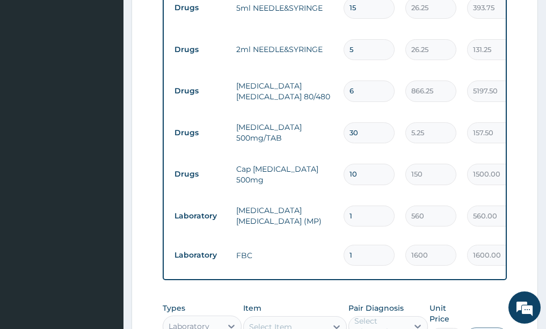
type input "0"
type input "0.00"
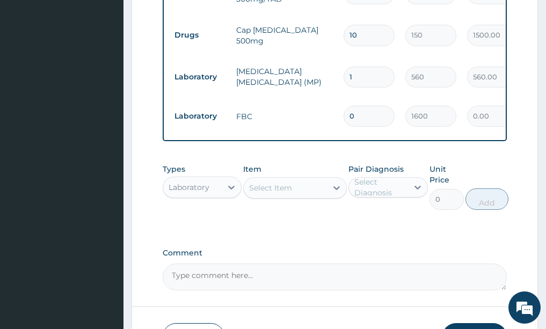
scroll to position [1054, 0]
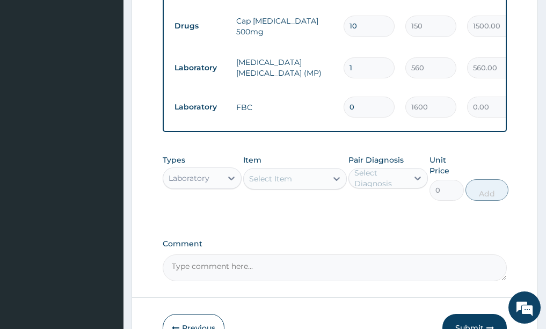
type input "0"
click at [483, 314] on button "Submit" at bounding box center [474, 328] width 64 height 28
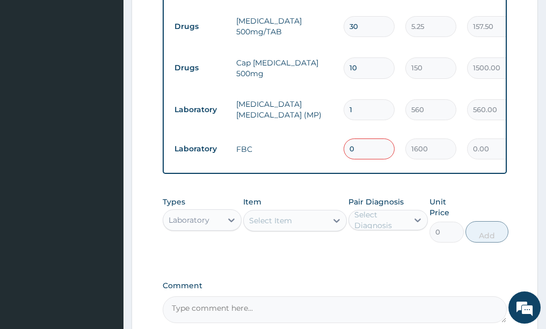
scroll to position [1000, 0]
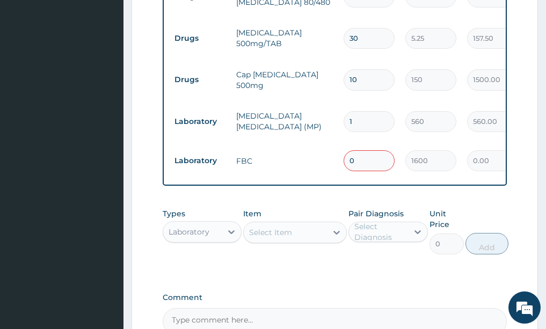
click at [367, 150] on input "0" at bounding box center [368, 160] width 51 height 21
type input "2"
type input "3200.00"
type input "2"
click at [371, 111] on input "1" at bounding box center [368, 121] width 51 height 21
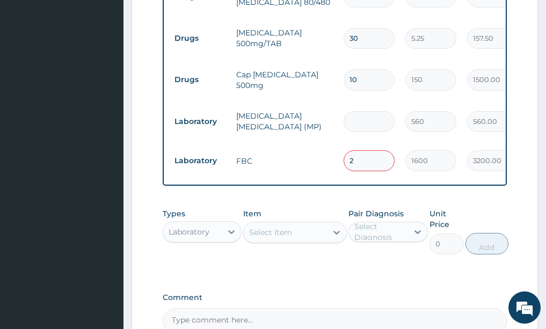
type input "0.00"
type input "2"
type input "1120.00"
type input "2"
click at [344, 203] on div "Types Laboratory Item Select Item Pair Diagnosis Select Diagnosis Unit Price 0 …" at bounding box center [335, 239] width 345 height 73
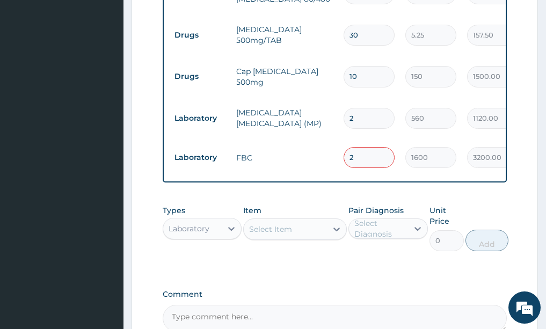
scroll to position [1054, 0]
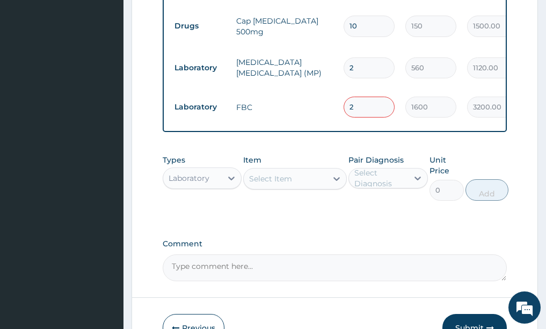
click at [478, 314] on button "Submit" at bounding box center [474, 328] width 64 height 28
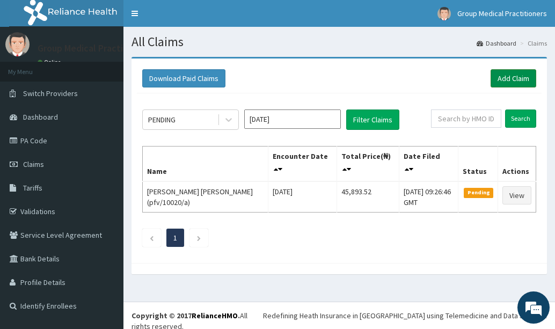
click at [500, 72] on link "Add Claim" at bounding box center [513, 78] width 46 height 18
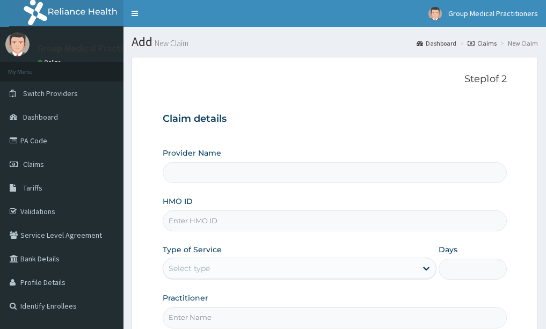
click at [199, 223] on input "HMO ID" at bounding box center [335, 220] width 345 height 21
type input "Group Medical practitioners ltd Hospital"
click at [39, 140] on link "PA Code" at bounding box center [61, 141] width 123 height 24
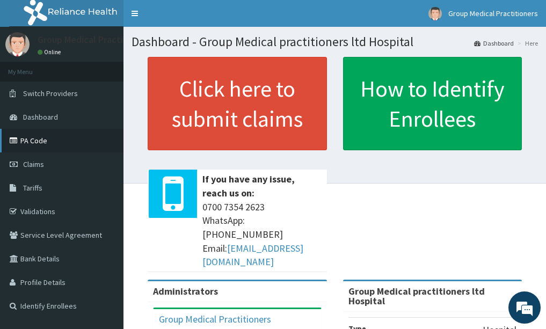
click at [54, 141] on link "PA Code" at bounding box center [61, 141] width 123 height 24
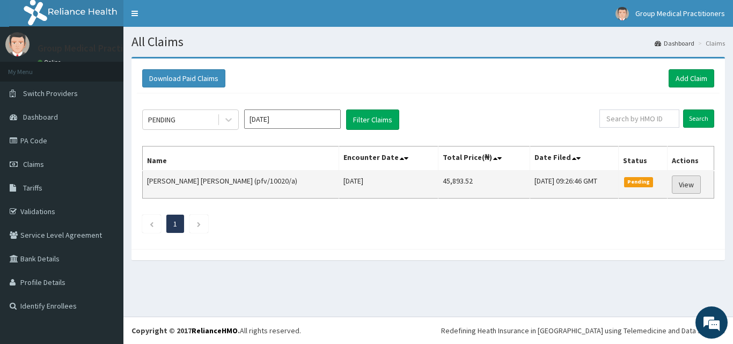
click at [689, 185] on link "View" at bounding box center [686, 184] width 29 height 18
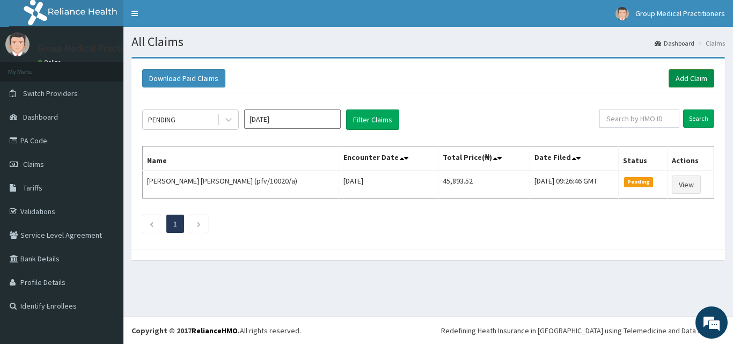
click at [699, 76] on link "Add Claim" at bounding box center [692, 78] width 46 height 18
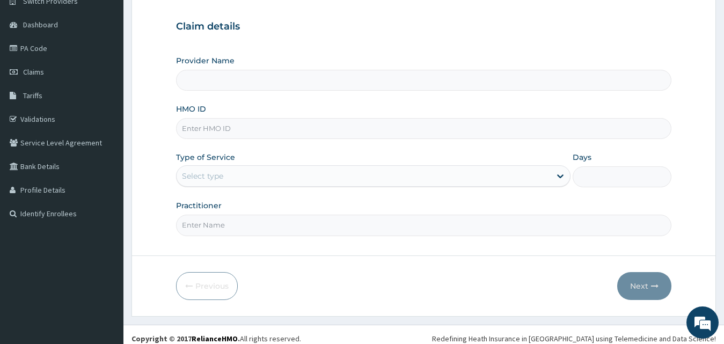
scroll to position [100, 0]
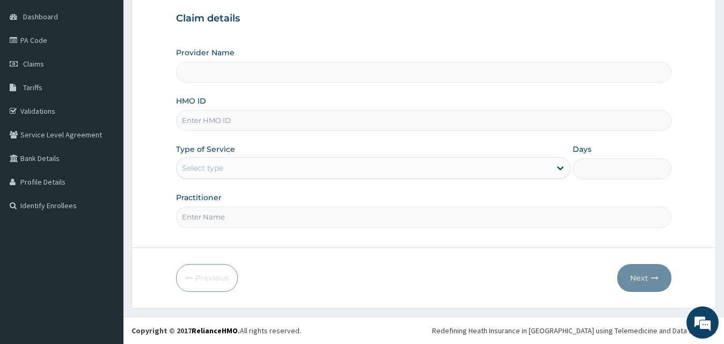
click at [211, 122] on input "HMO ID" at bounding box center [424, 120] width 496 height 21
type input "Group Medical practitioners ltd Hospital"
type input "rfl/10183/e"
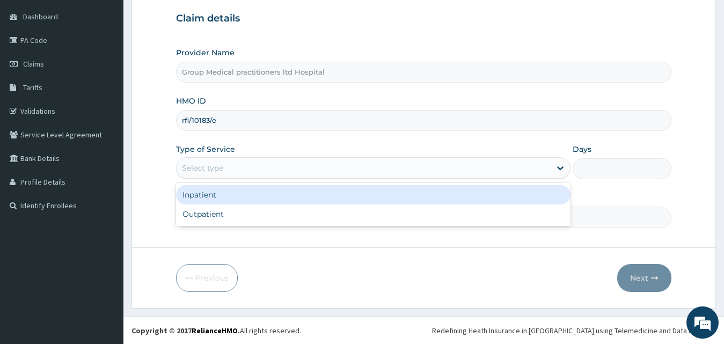
click at [222, 170] on div "Select type" at bounding box center [202, 168] width 41 height 11
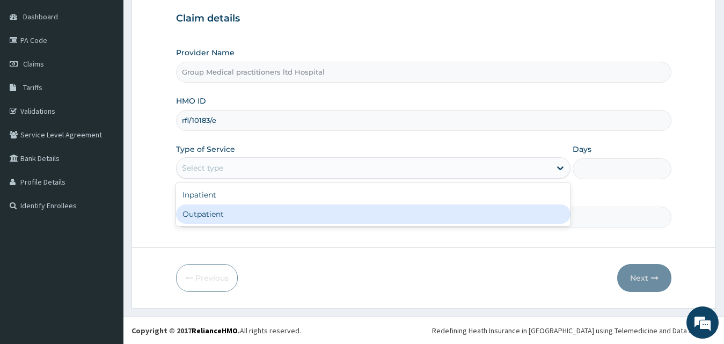
click at [224, 216] on div "Outpatient" at bounding box center [373, 213] width 395 height 19
type input "1"
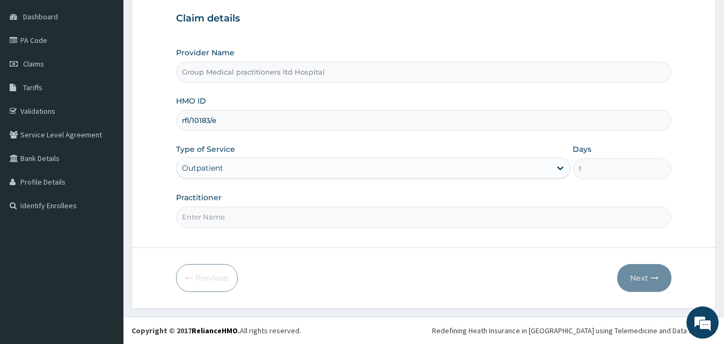
click at [194, 225] on input "Practitioner" at bounding box center [424, 217] width 496 height 21
click at [231, 217] on input "medical practioner" at bounding box center [424, 217] width 496 height 21
click at [233, 216] on input "medical practioner" at bounding box center [424, 217] width 496 height 21
click at [235, 216] on input "medical practitoner" at bounding box center [424, 217] width 496 height 21
type input "medical practitioner"
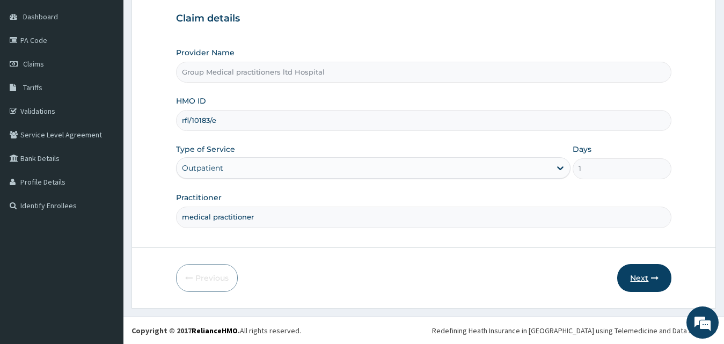
click at [647, 275] on button "Next" at bounding box center [644, 278] width 54 height 28
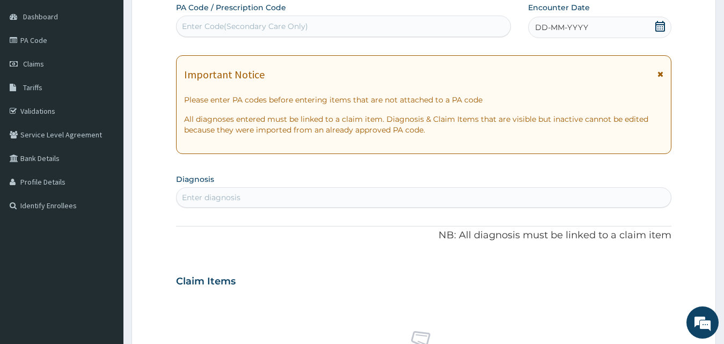
click at [643, 30] on div "DD-MM-YYYY" at bounding box center [600, 27] width 144 height 21
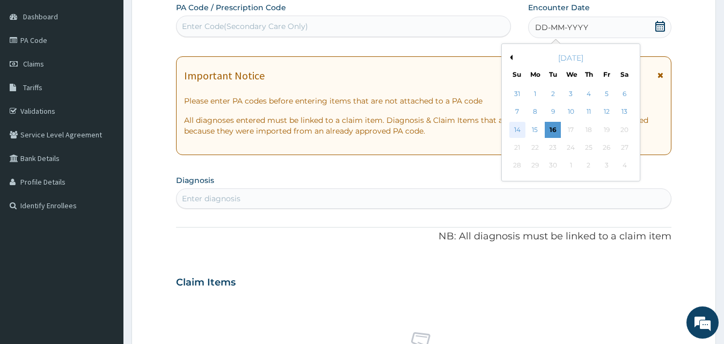
click at [516, 131] on div "14" at bounding box center [517, 130] width 16 height 16
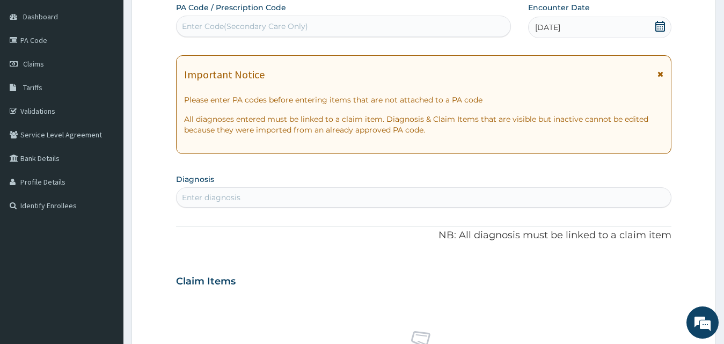
click at [313, 203] on div "Enter diagnosis" at bounding box center [424, 197] width 495 height 17
type input "p"
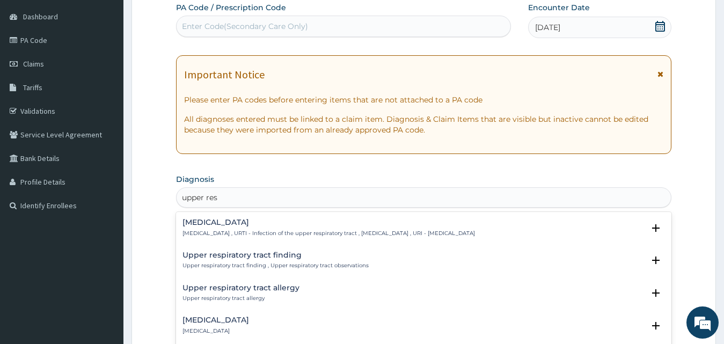
type input "upper resp"
click at [203, 236] on p "[MEDICAL_DATA] , URTI - Infection of the upper respiratory tract , [MEDICAL_DAT…" at bounding box center [328, 234] width 292 height 8
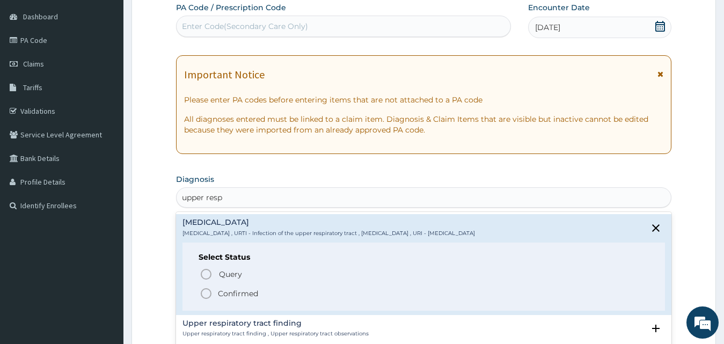
drag, startPoint x: 210, startPoint y: 284, endPoint x: 208, endPoint y: 291, distance: 7.2
click at [208, 291] on div "Query Query covers suspected (?), Keep in view (kiv), Ruled out (r/o) Confirmed" at bounding box center [424, 283] width 451 height 33
click at [207, 289] on icon "status option filled" at bounding box center [206, 293] width 13 height 13
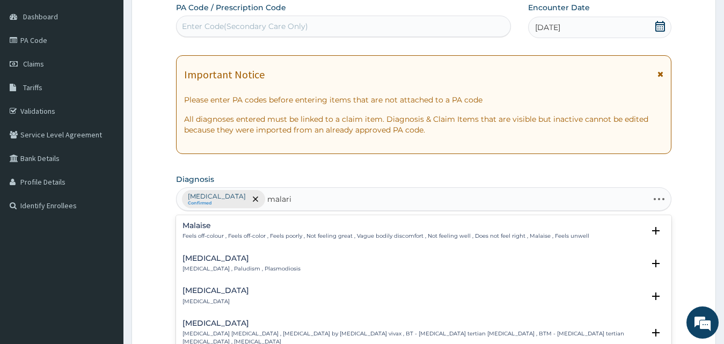
type input "malaria"
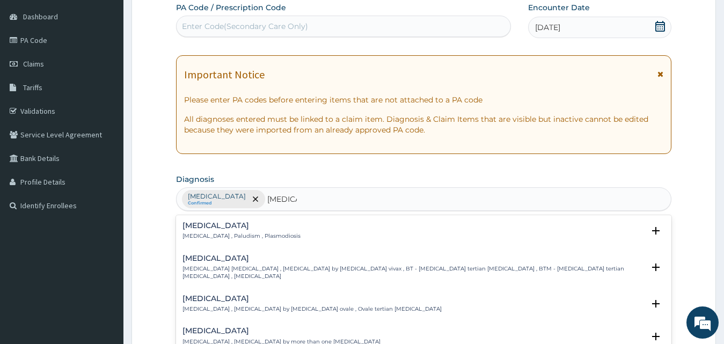
click at [232, 234] on p "Malaria , Paludism , Plasmodiosis" at bounding box center [241, 236] width 118 height 8
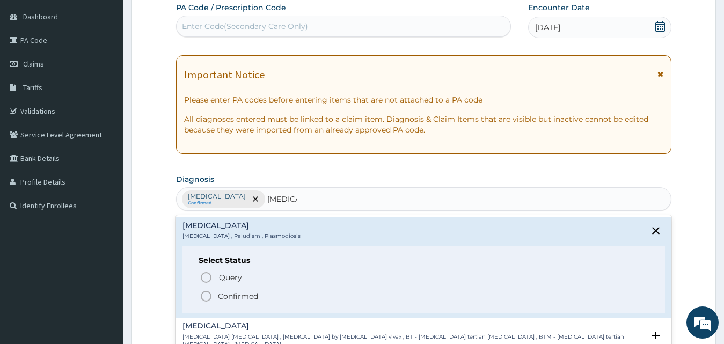
drag, startPoint x: 217, startPoint y: 295, endPoint x: 193, endPoint y: 296, distance: 23.7
click at [216, 295] on span "Confirmed" at bounding box center [425, 296] width 450 height 13
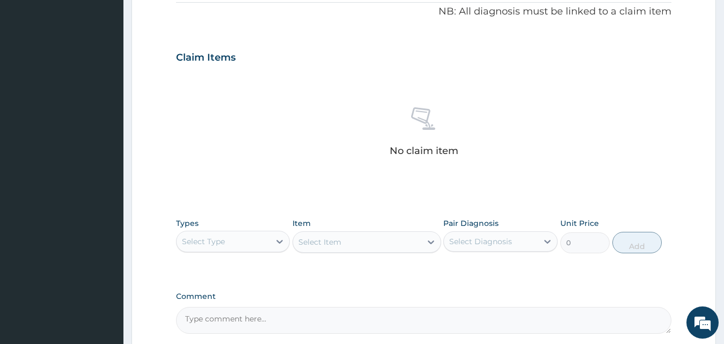
scroll to position [369, 0]
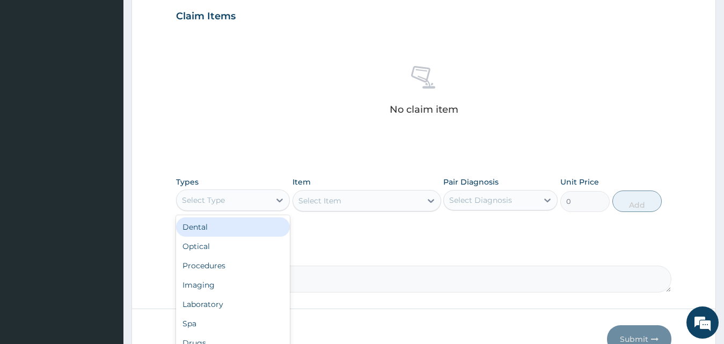
drag, startPoint x: 279, startPoint y: 197, endPoint x: 258, endPoint y: 214, distance: 27.2
click at [270, 206] on div at bounding box center [279, 199] width 19 height 19
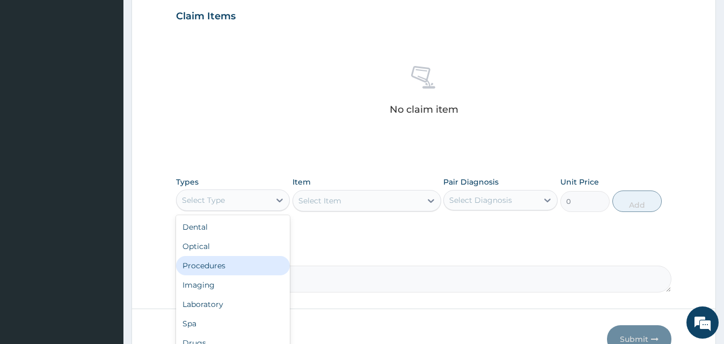
click at [226, 266] on div "Procedures" at bounding box center [233, 265] width 114 height 19
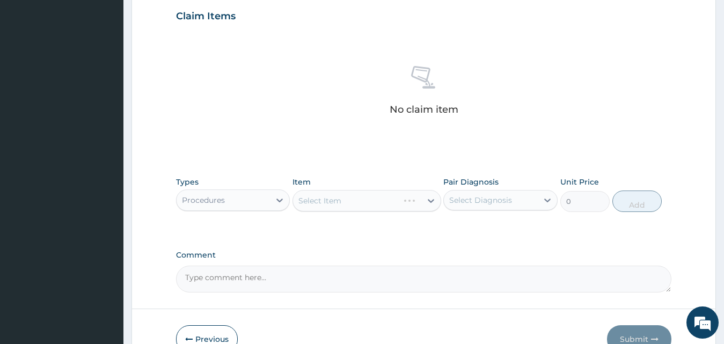
drag, startPoint x: 424, startPoint y: 199, endPoint x: 407, endPoint y: 209, distance: 20.2
click at [423, 200] on div "Select Item" at bounding box center [366, 200] width 149 height 21
drag, startPoint x: 435, startPoint y: 199, endPoint x: 423, endPoint y: 205, distance: 12.7
click at [433, 200] on div "Select Item" at bounding box center [366, 200] width 149 height 21
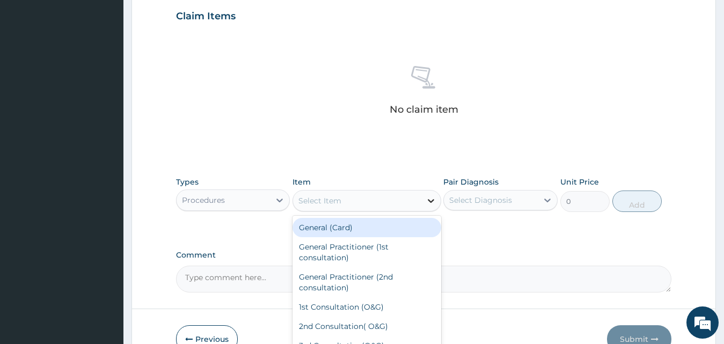
click at [429, 199] on icon at bounding box center [431, 200] width 11 height 11
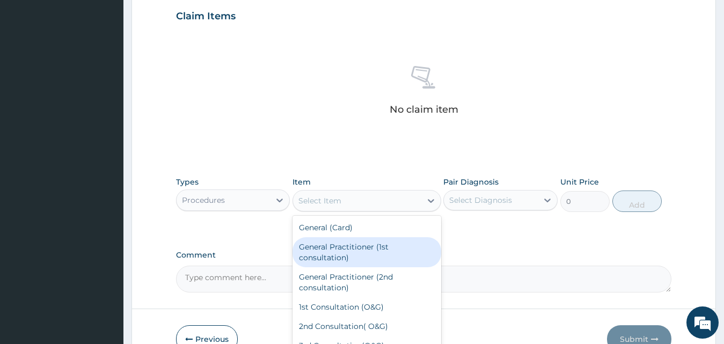
click at [365, 255] on div "General Practitioner (1st consultation)" at bounding box center [366, 252] width 149 height 30
type input "1500"
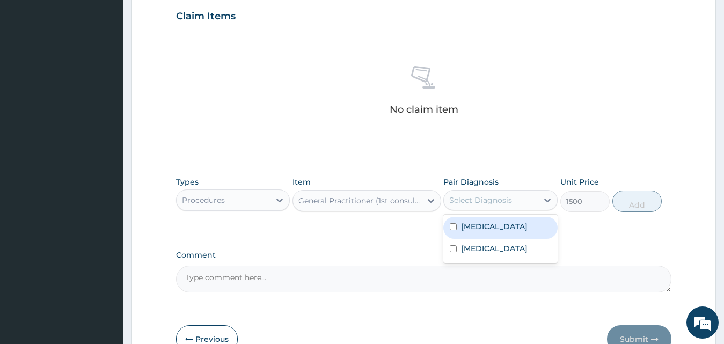
drag, startPoint x: 550, startPoint y: 200, endPoint x: 509, endPoint y: 236, distance: 54.4
click at [539, 200] on div at bounding box center [547, 199] width 19 height 19
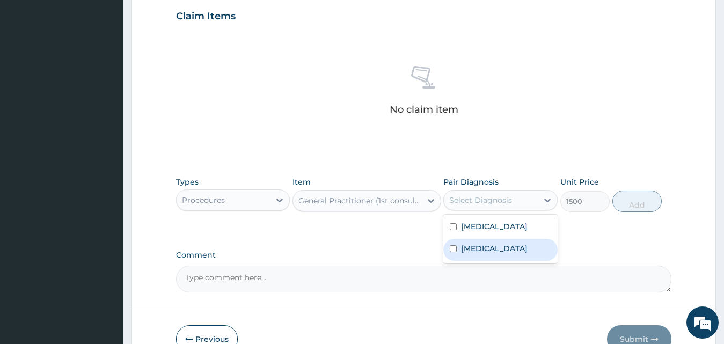
drag, startPoint x: 485, startPoint y: 268, endPoint x: 483, endPoint y: 249, distance: 18.9
click at [485, 261] on div "Malaria" at bounding box center [500, 250] width 114 height 22
checkbox input "true"
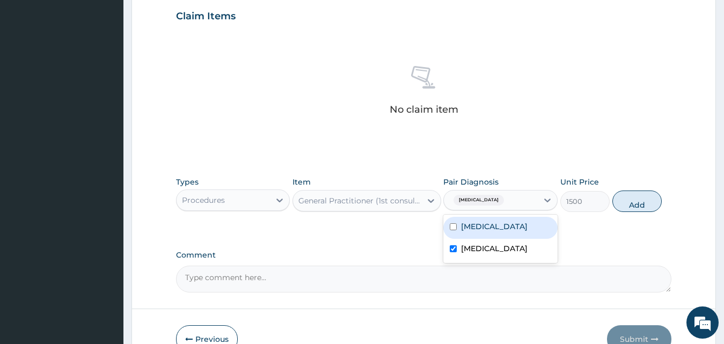
click at [483, 230] on label "Upper respiratory infection" at bounding box center [494, 226] width 67 height 11
checkbox input "true"
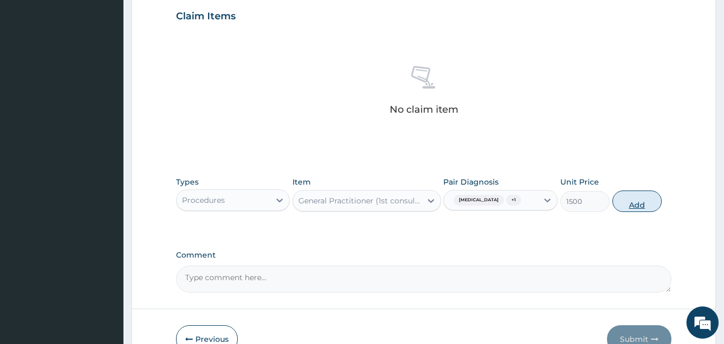
drag, startPoint x: 647, startPoint y: 212, endPoint x: 631, endPoint y: 207, distance: 16.3
click at [635, 208] on div "Types Procedures Item General Practitioner (1st consultation) Pair Diagnosis Ma…" at bounding box center [424, 194] width 496 height 46
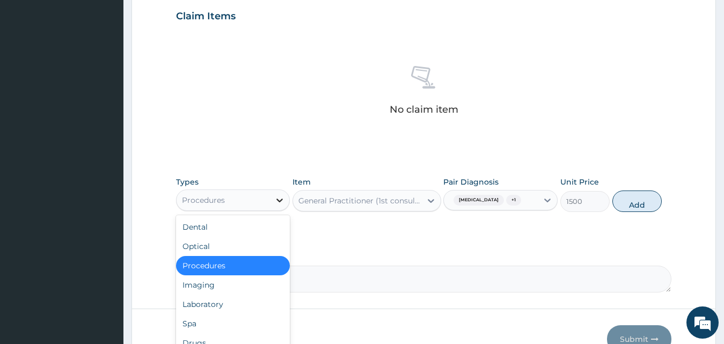
click at [275, 202] on icon at bounding box center [279, 200] width 11 height 11
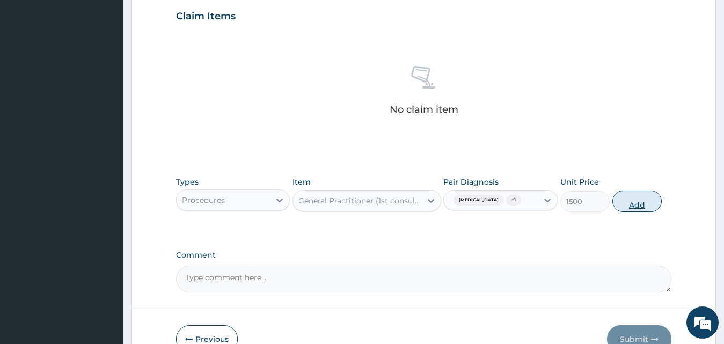
click at [634, 204] on button "Add" at bounding box center [636, 200] width 49 height 21
type input "0"
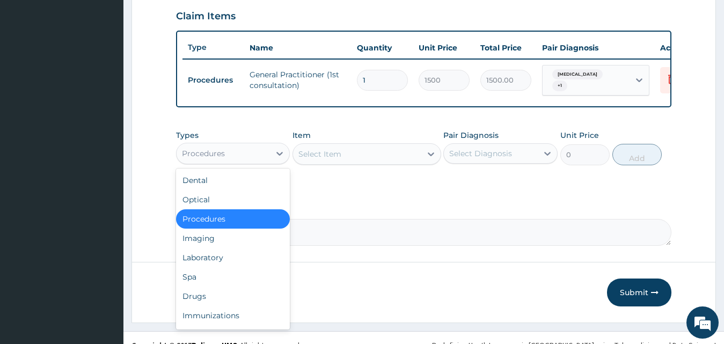
drag, startPoint x: 283, startPoint y: 160, endPoint x: 266, endPoint y: 167, distance: 18.3
click at [282, 159] on icon at bounding box center [279, 153] width 11 height 11
click at [192, 297] on div "Drugs" at bounding box center [233, 296] width 114 height 19
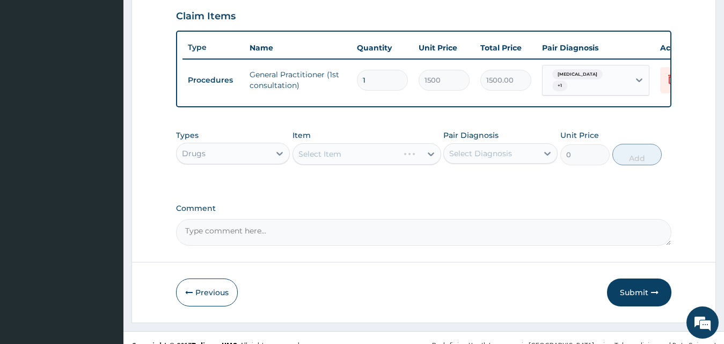
click at [433, 160] on div "Select Item" at bounding box center [366, 153] width 149 height 21
click at [429, 158] on div "Select Item" at bounding box center [366, 153] width 149 height 21
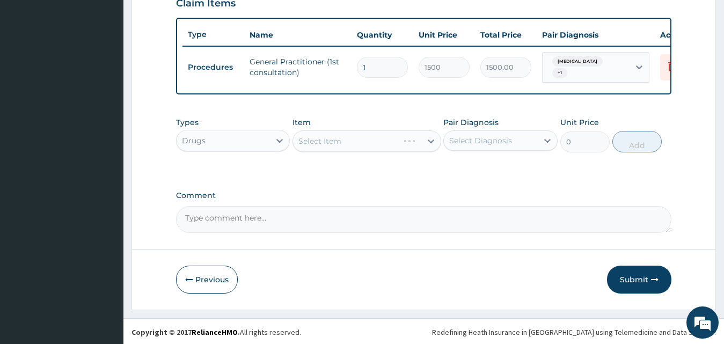
scroll to position [388, 0]
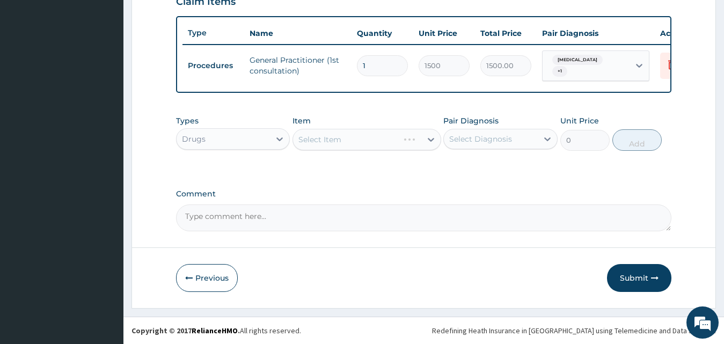
click at [429, 143] on div "Select Item" at bounding box center [366, 139] width 149 height 21
click at [430, 140] on div "Select Item" at bounding box center [366, 139] width 149 height 21
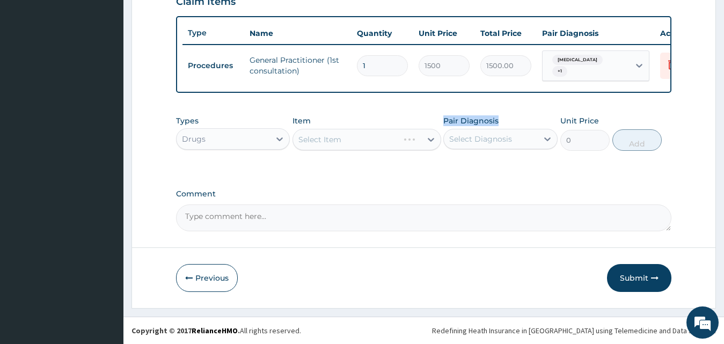
click at [430, 140] on div "Select Item" at bounding box center [366, 139] width 149 height 21
drag, startPoint x: 495, startPoint y: 165, endPoint x: 474, endPoint y: 166, distance: 21.0
click at [481, 166] on div "Types Drugs Item Select Item Pair Diagnosis Select Diagnosis Unit Price 0 Add" at bounding box center [424, 141] width 496 height 62
click at [431, 138] on div "Select Item" at bounding box center [366, 139] width 149 height 21
click at [434, 138] on div "Select Item" at bounding box center [366, 139] width 149 height 21
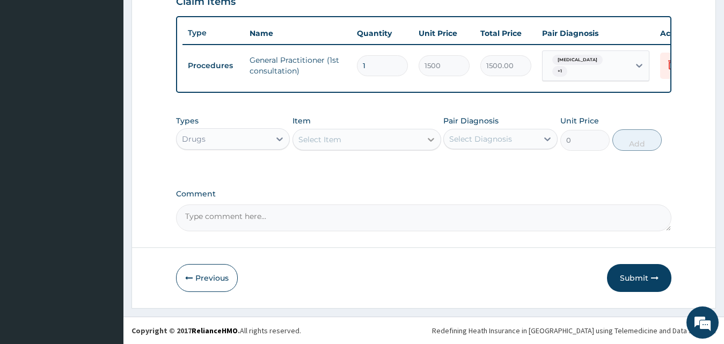
click at [430, 140] on icon at bounding box center [431, 140] width 6 height 4
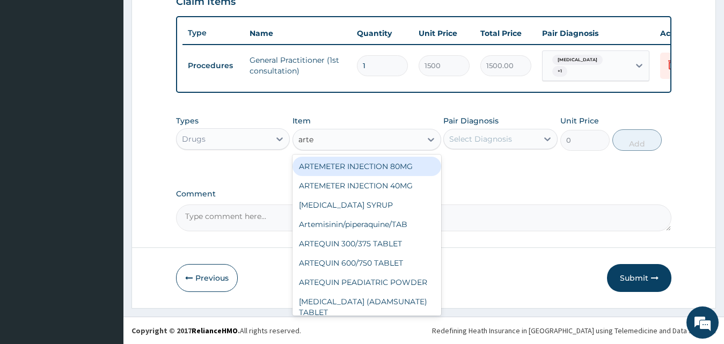
type input "artem"
click at [345, 167] on div "ARTEMETER INJECTION 80MG" at bounding box center [366, 166] width 149 height 19
type input "210"
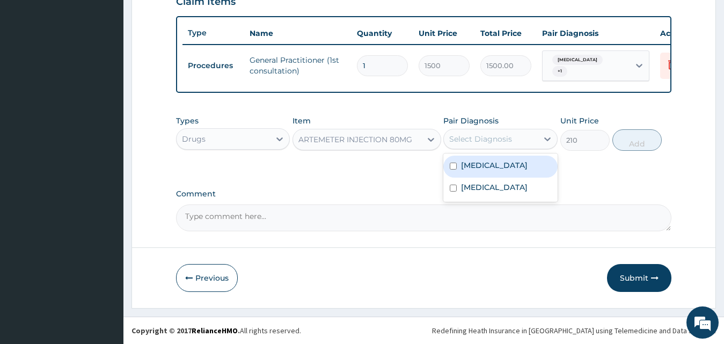
drag, startPoint x: 552, startPoint y: 138, endPoint x: 534, endPoint y: 148, distance: 20.4
click at [551, 138] on icon at bounding box center [547, 139] width 11 height 11
drag, startPoint x: 519, startPoint y: 172, endPoint x: 507, endPoint y: 187, distance: 19.1
click at [517, 171] on label "Upper respiratory infection" at bounding box center [494, 165] width 67 height 11
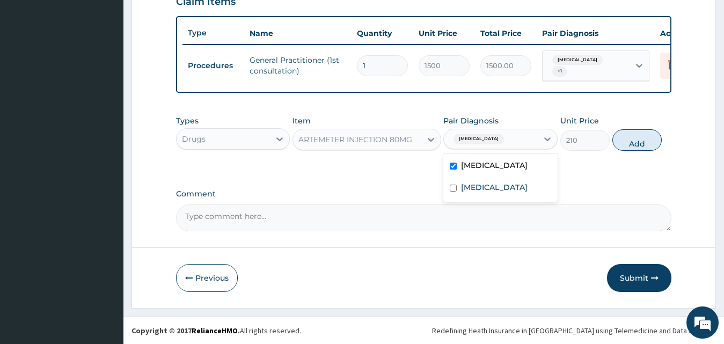
click at [507, 178] on div "Upper respiratory infection" at bounding box center [500, 167] width 114 height 22
checkbox input "false"
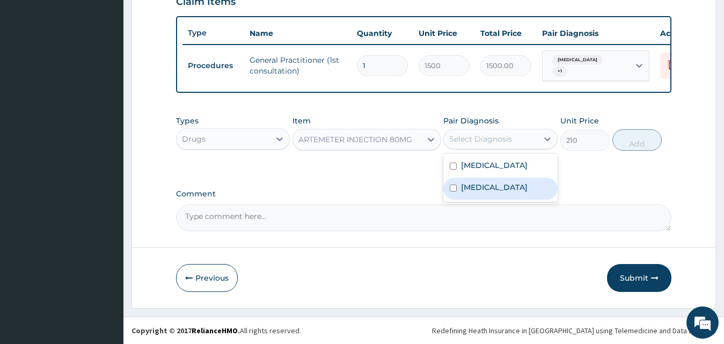
drag, startPoint x: 507, startPoint y: 188, endPoint x: 503, endPoint y: 196, distance: 8.9
click at [507, 188] on div "Malaria" at bounding box center [500, 189] width 114 height 22
checkbox input "true"
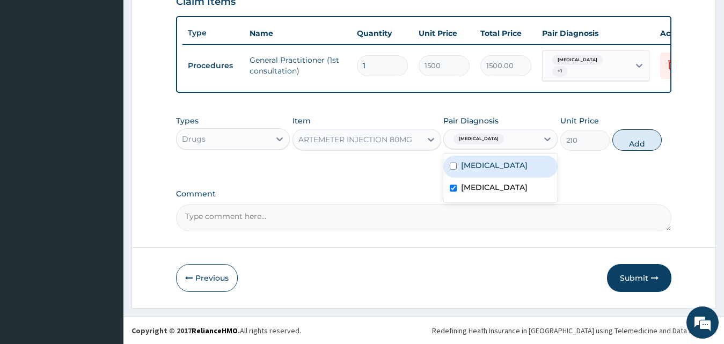
click at [507, 171] on label "Upper respiratory infection" at bounding box center [494, 165] width 67 height 11
checkbox input "true"
drag, startPoint x: 629, startPoint y: 137, endPoint x: 618, endPoint y: 144, distance: 13.4
click at [628, 141] on button "Add" at bounding box center [636, 139] width 49 height 21
type input "0"
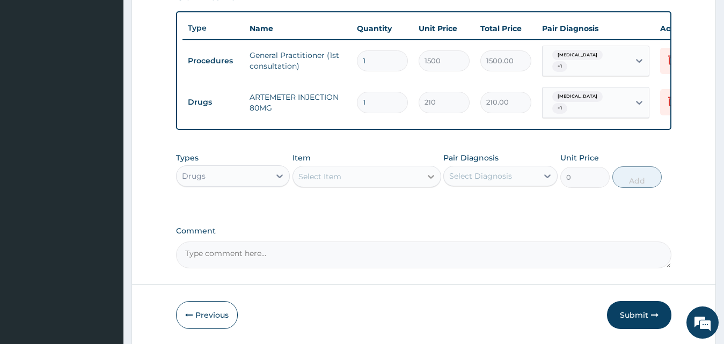
click at [428, 173] on icon at bounding box center [431, 176] width 11 height 11
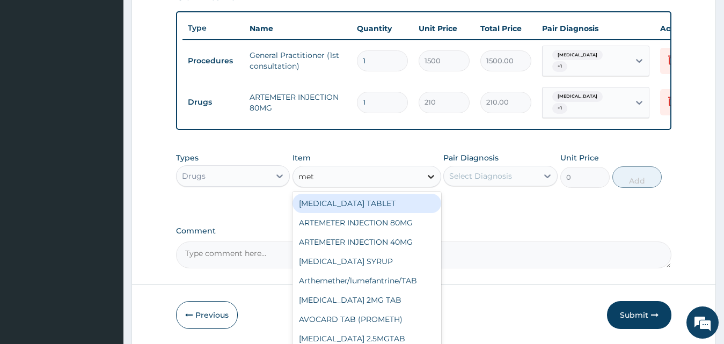
type input "meto"
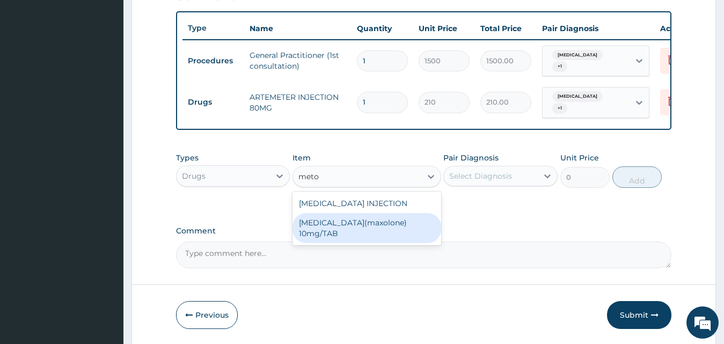
click at [386, 227] on div "METOCLOPRAMIDE(maxolone) 10mg/TAB" at bounding box center [366, 228] width 149 height 30
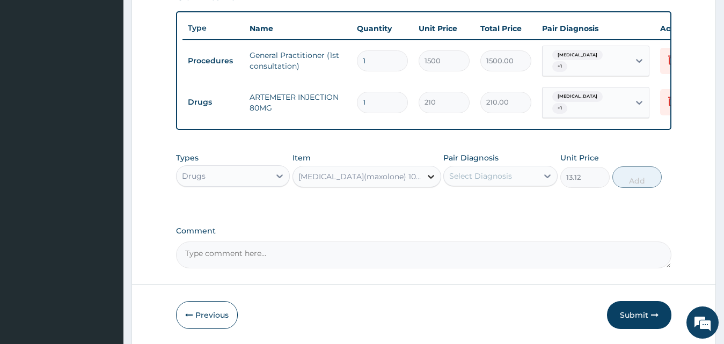
drag, startPoint x: 433, startPoint y: 178, endPoint x: 426, endPoint y: 181, distance: 7.9
click at [432, 179] on icon at bounding box center [431, 176] width 11 height 11
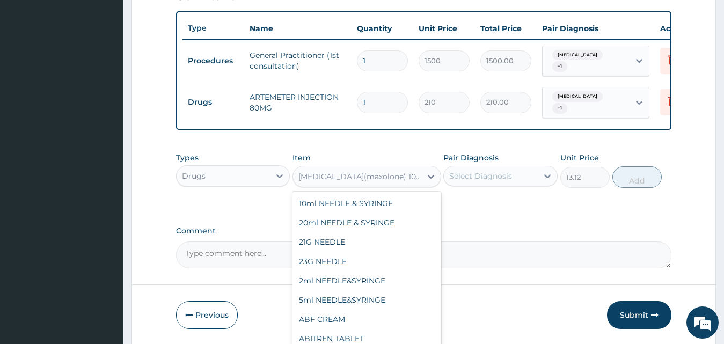
scroll to position [16256, 0]
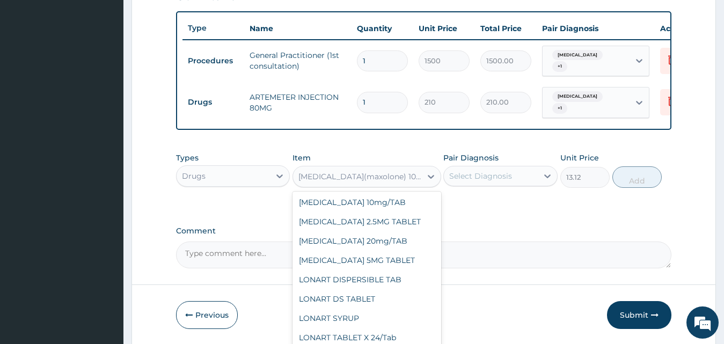
type input "52.5"
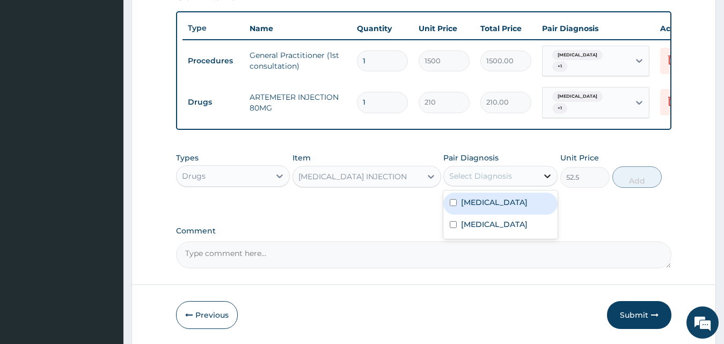
drag, startPoint x: 545, startPoint y: 180, endPoint x: 528, endPoint y: 199, distance: 25.1
click at [544, 181] on div at bounding box center [547, 175] width 19 height 19
drag, startPoint x: 506, startPoint y: 210, endPoint x: 502, endPoint y: 229, distance: 19.7
click at [504, 215] on div "Upper respiratory infection" at bounding box center [500, 204] width 114 height 22
checkbox input "true"
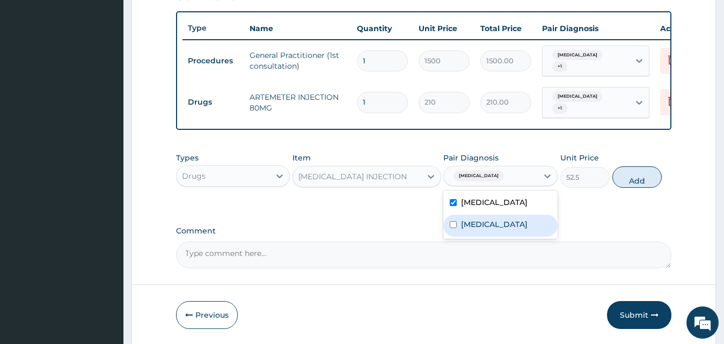
drag, startPoint x: 501, startPoint y: 233, endPoint x: 531, endPoint y: 222, distance: 32.6
click at [503, 232] on div "Malaria" at bounding box center [500, 226] width 114 height 22
checkbox input "true"
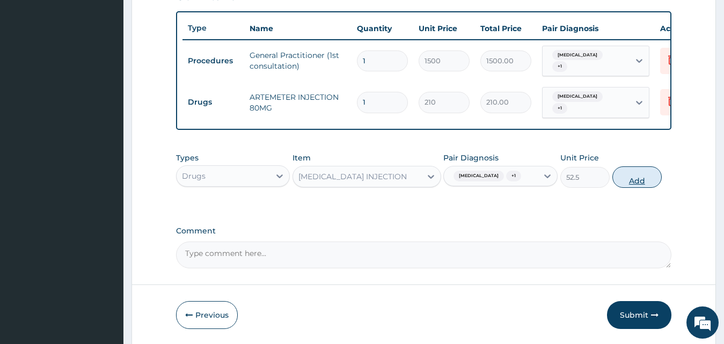
click at [631, 185] on button "Add" at bounding box center [636, 176] width 49 height 21
type input "0"
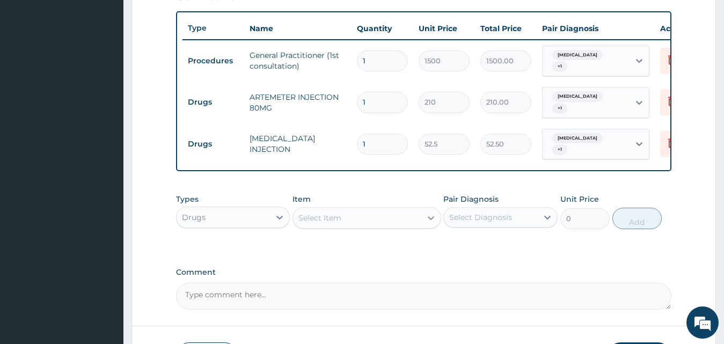
click at [433, 215] on icon at bounding box center [431, 218] width 11 height 11
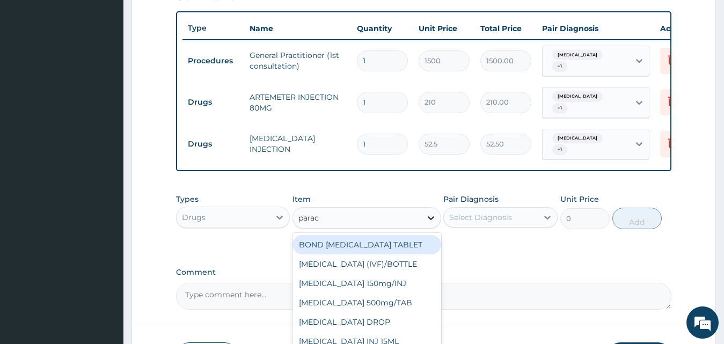
type input "parace"
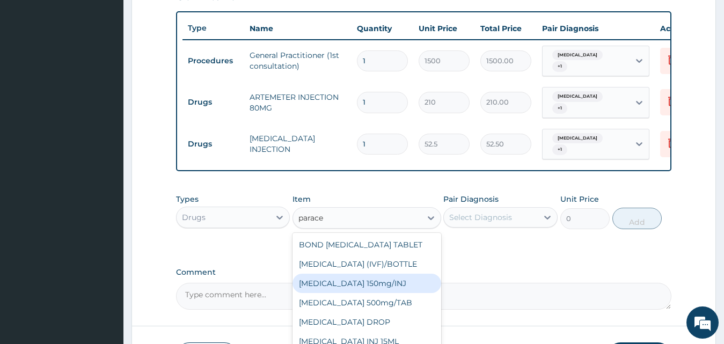
click at [342, 285] on div "Paracetamol 150mg/INJ" at bounding box center [366, 283] width 149 height 19
type input "31.5"
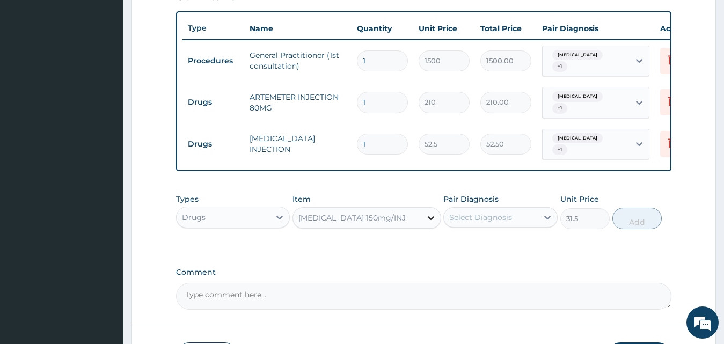
click at [428, 218] on icon at bounding box center [431, 218] width 11 height 11
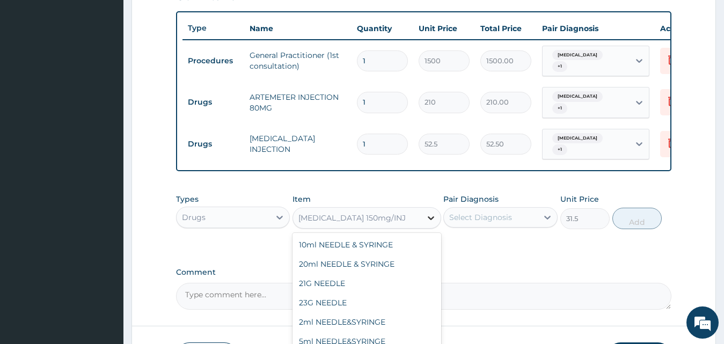
scroll to position [18127, 0]
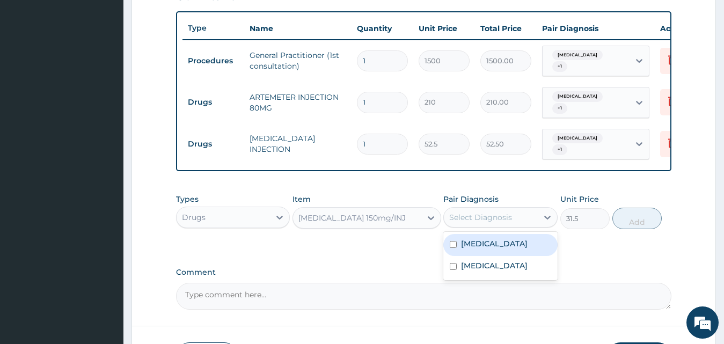
drag, startPoint x: 548, startPoint y: 217, endPoint x: 538, endPoint y: 234, distance: 19.5
click at [548, 219] on icon at bounding box center [547, 217] width 11 height 11
drag, startPoint x: 518, startPoint y: 243, endPoint x: 509, endPoint y: 281, distance: 39.2
click at [516, 256] on div "Upper respiratory infection" at bounding box center [500, 245] width 114 height 22
checkbox input "true"
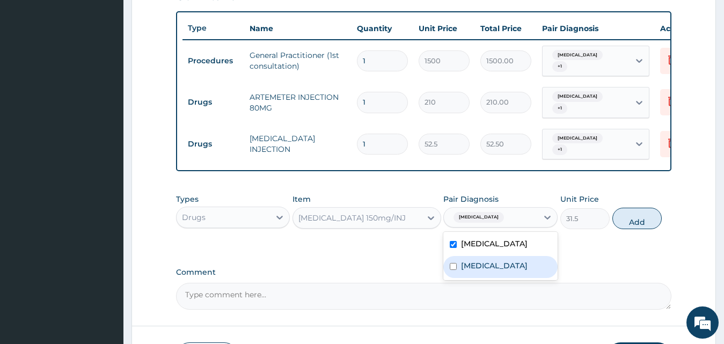
drag, startPoint x: 509, startPoint y: 281, endPoint x: 602, endPoint y: 245, distance: 99.7
click at [514, 277] on div "Malaria" at bounding box center [500, 267] width 114 height 22
checkbox input "true"
drag, startPoint x: 632, startPoint y: 227, endPoint x: 589, endPoint y: 235, distance: 43.1
click at [631, 228] on button "Add" at bounding box center [636, 218] width 49 height 21
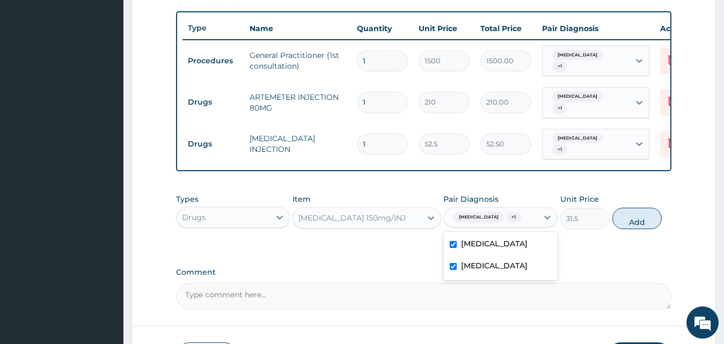
type input "0"
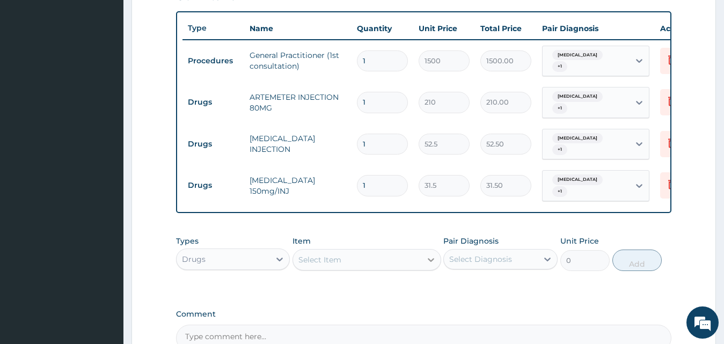
click at [431, 255] on icon at bounding box center [431, 259] width 11 height 11
drag, startPoint x: 429, startPoint y: 261, endPoint x: 498, endPoint y: 241, distance: 71.9
click at [434, 258] on icon at bounding box center [431, 259] width 11 height 11
drag, startPoint x: 661, startPoint y: 171, endPoint x: 629, endPoint y: 186, distance: 35.5
click at [597, 187] on tr "Drugs Paracetamol 150mg/INJ 1 31.5 31.50 Upper respiratory infection + 1 Delete" at bounding box center [445, 186] width 526 height 42
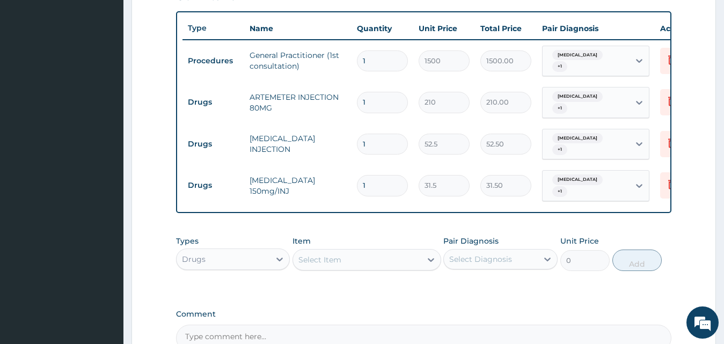
click at [652, 181] on td "Upper respiratory infection + 1" at bounding box center [596, 186] width 118 height 42
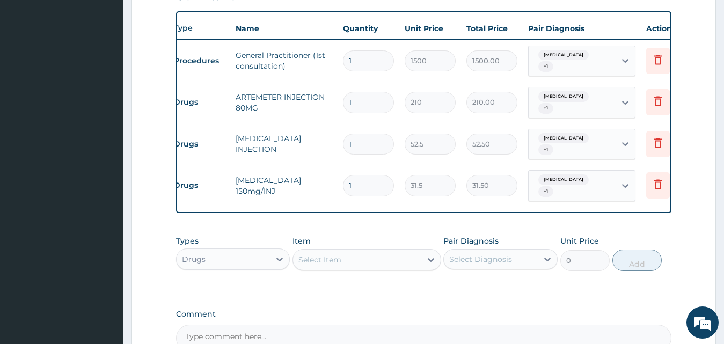
scroll to position [0, 21]
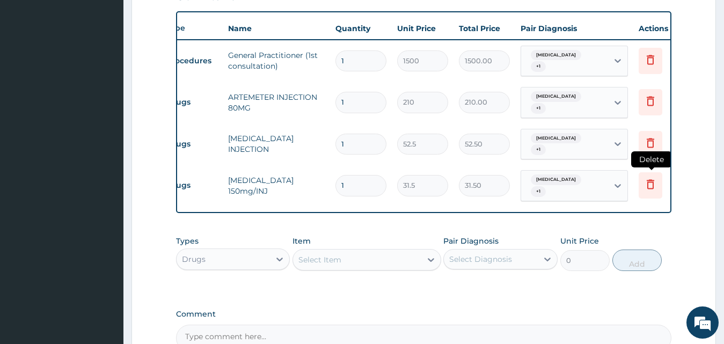
click at [642, 175] on icon at bounding box center [651, 185] width 24 height 26
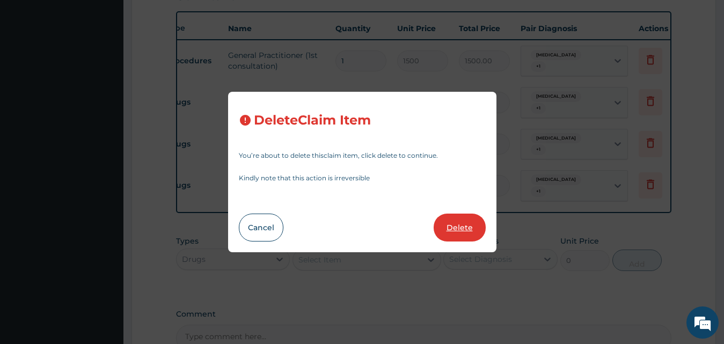
click at [482, 228] on button "Delete" at bounding box center [460, 228] width 52 height 28
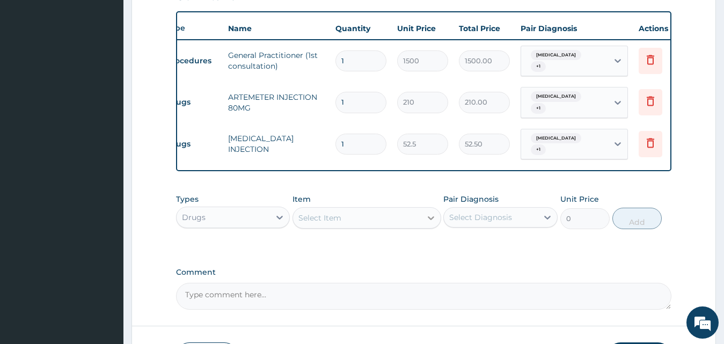
drag, startPoint x: 433, startPoint y: 216, endPoint x: 402, endPoint y: 220, distance: 31.3
click at [434, 216] on icon at bounding box center [431, 218] width 11 height 11
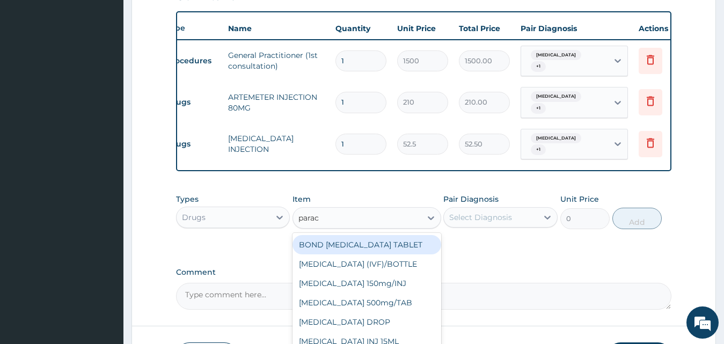
type input "parace"
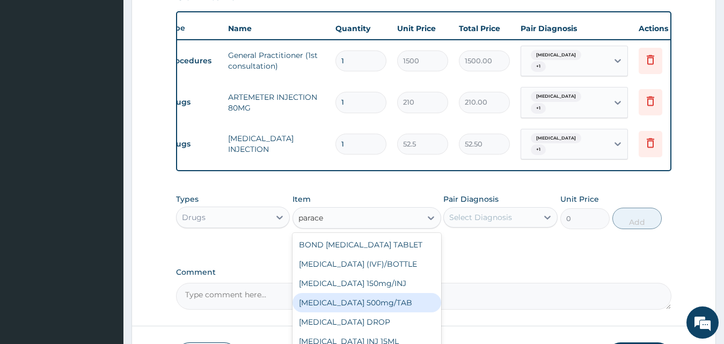
scroll to position [36, 0]
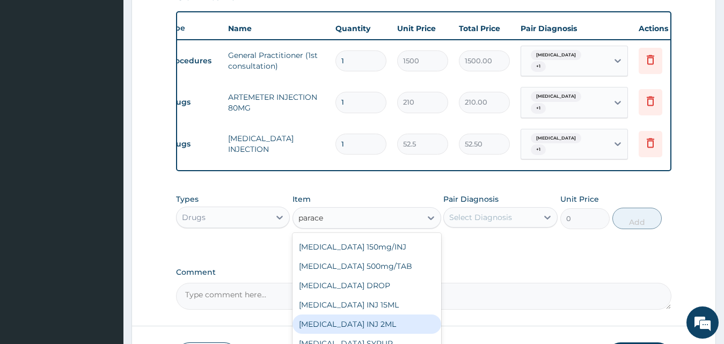
click at [351, 318] on div "PARACETAMOL INJ 2ML" at bounding box center [366, 323] width 149 height 19
type input "210"
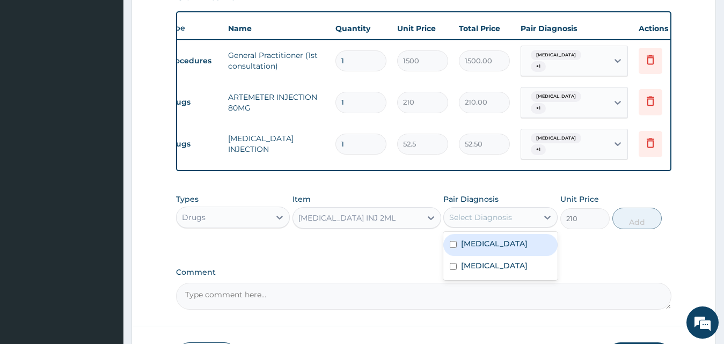
drag, startPoint x: 547, startPoint y: 216, endPoint x: 512, endPoint y: 245, distance: 45.3
click at [543, 226] on div at bounding box center [547, 217] width 19 height 19
drag, startPoint x: 471, startPoint y: 248, endPoint x: 464, endPoint y: 289, distance: 40.8
click at [471, 249] on label "Upper respiratory infection" at bounding box center [494, 243] width 67 height 11
checkbox input "true"
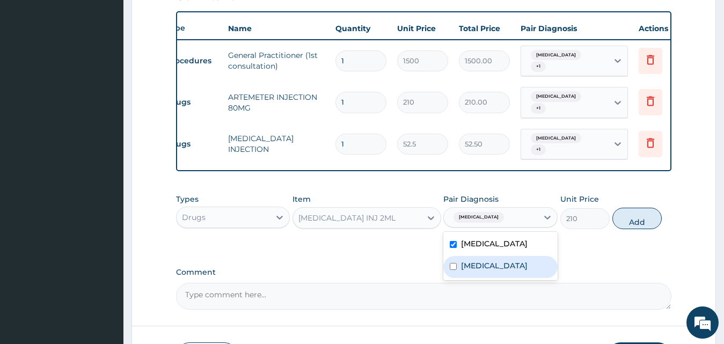
drag, startPoint x: 464, startPoint y: 289, endPoint x: 470, endPoint y: 275, distance: 14.9
click at [467, 278] on div "Malaria" at bounding box center [500, 267] width 114 height 22
checkbox input "true"
click at [632, 228] on button "Add" at bounding box center [636, 218] width 49 height 21
type input "0"
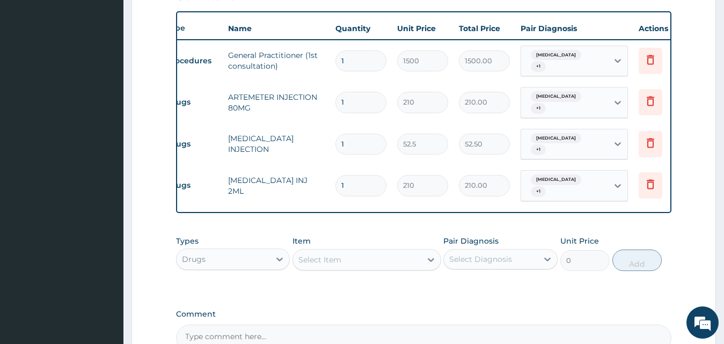
click at [369, 251] on div "Select Item" at bounding box center [366, 259] width 149 height 21
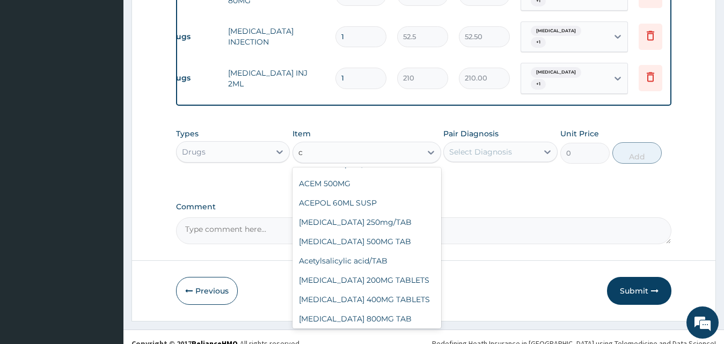
scroll to position [0, 0]
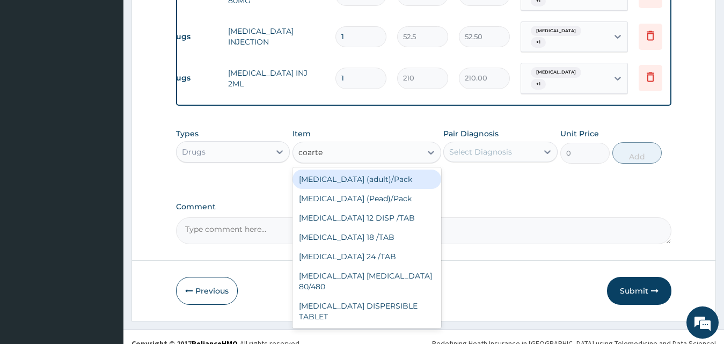
type input "coartem"
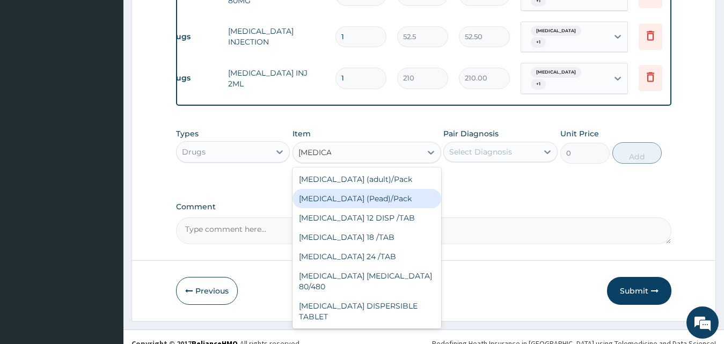
click at [354, 195] on div "Coartem (Pead)/Pack" at bounding box center [366, 198] width 149 height 19
type input "498.75"
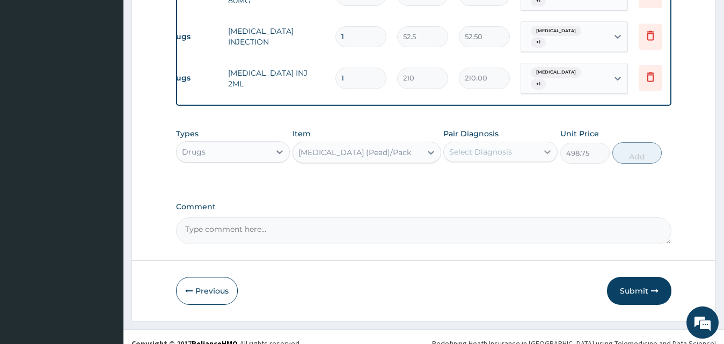
click at [545, 150] on icon at bounding box center [547, 151] width 11 height 11
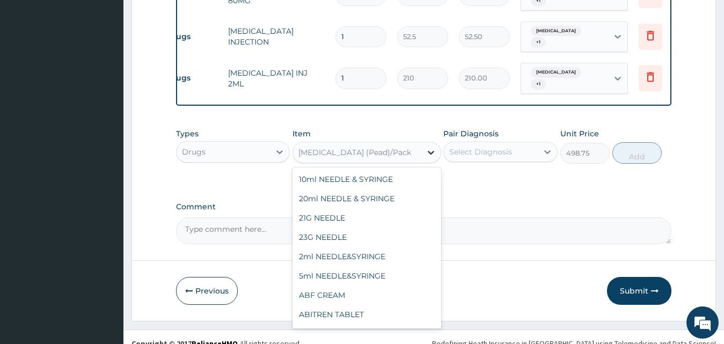
click at [431, 152] on icon at bounding box center [431, 152] width 11 height 11
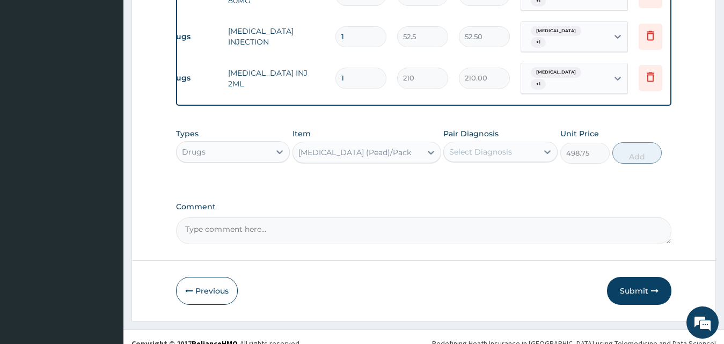
click at [376, 144] on div "Coartem (Pead)/Pack" at bounding box center [357, 152] width 128 height 17
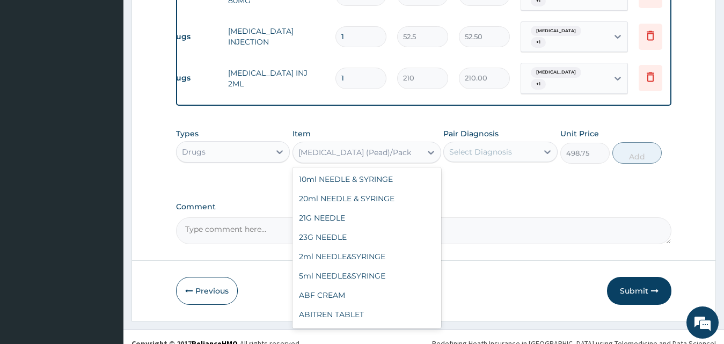
click at [376, 144] on div "Coartem (Pead)/Pack" at bounding box center [357, 152] width 128 height 17
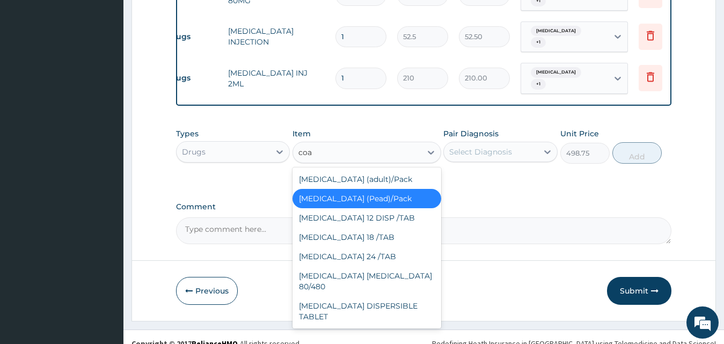
scroll to position [0, 0]
type input "coartem"
click at [339, 220] on div "COARTEM 12 DISP /TAB" at bounding box center [366, 217] width 149 height 19
type input "21"
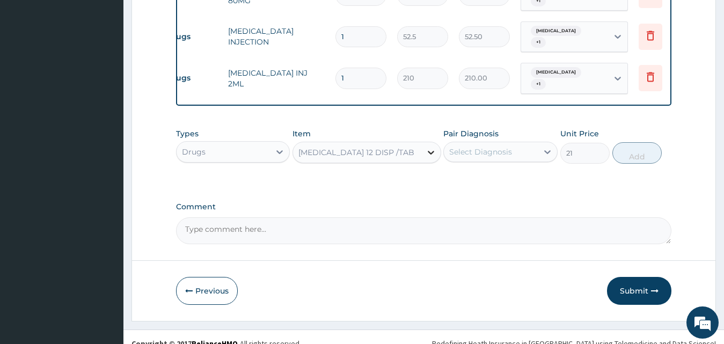
drag, startPoint x: 430, startPoint y: 152, endPoint x: 429, endPoint y: 159, distance: 7.1
click at [429, 154] on icon at bounding box center [431, 152] width 11 height 11
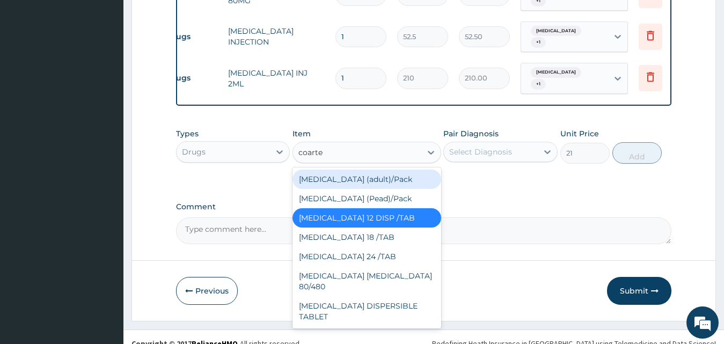
type input "coartem"
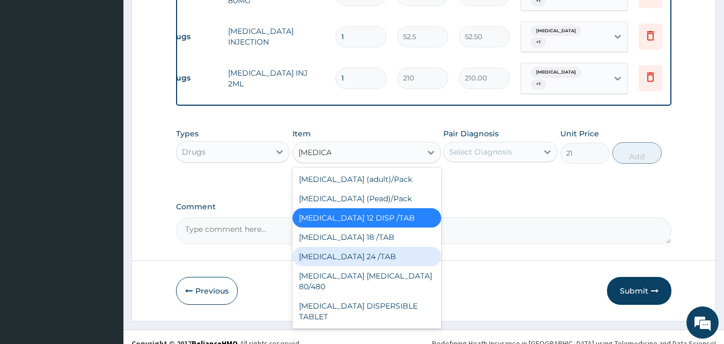
click at [350, 254] on div "COARTEM 24 /TAB" at bounding box center [366, 256] width 149 height 19
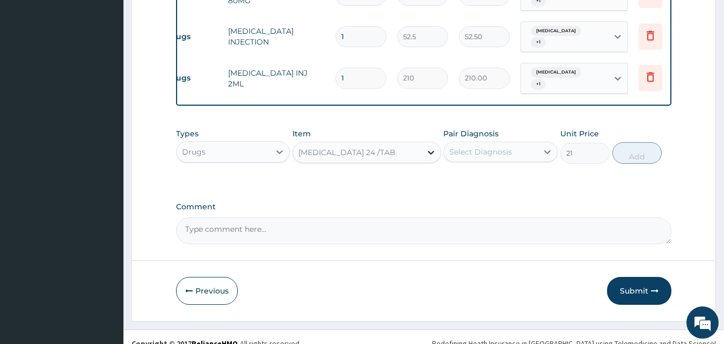
click at [430, 154] on icon at bounding box center [431, 153] width 6 height 4
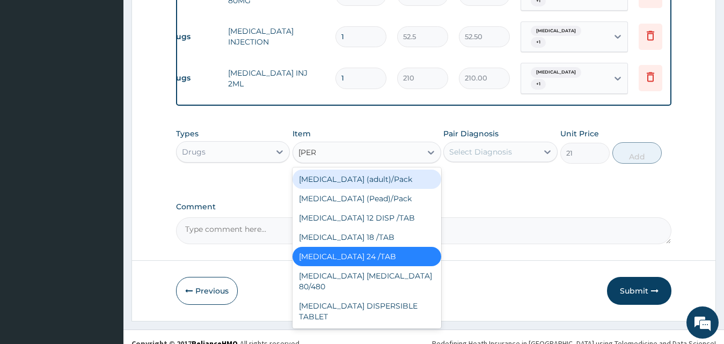
type input "coart"
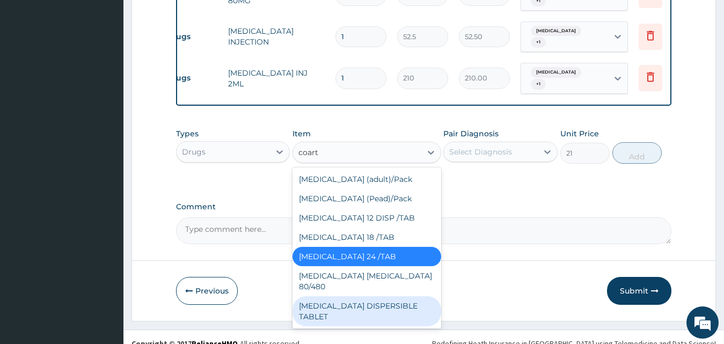
click at [364, 297] on div "COARTEM DISPERSIBLE TABLET" at bounding box center [366, 311] width 149 height 30
type input "31.5"
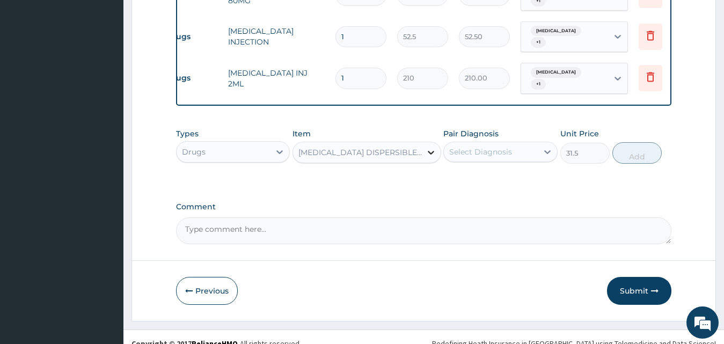
click at [428, 153] on icon at bounding box center [431, 152] width 11 height 11
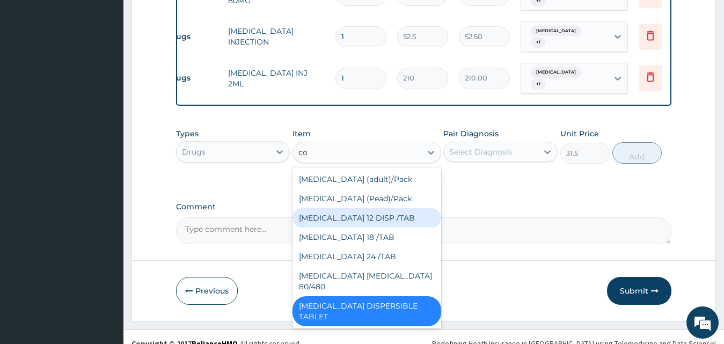
type input "c"
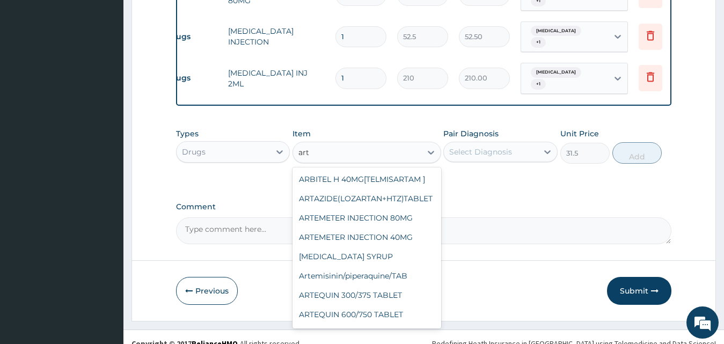
type input "arte"
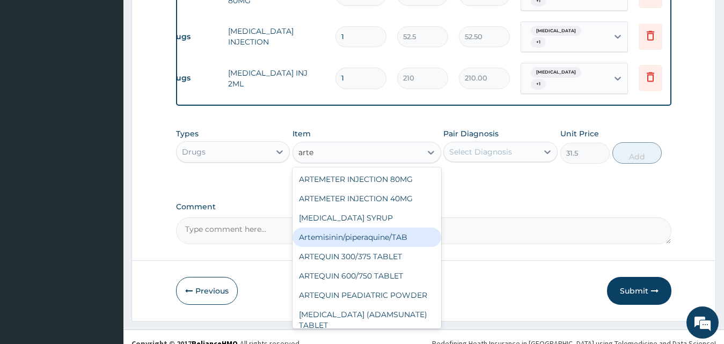
scroll to position [54, 0]
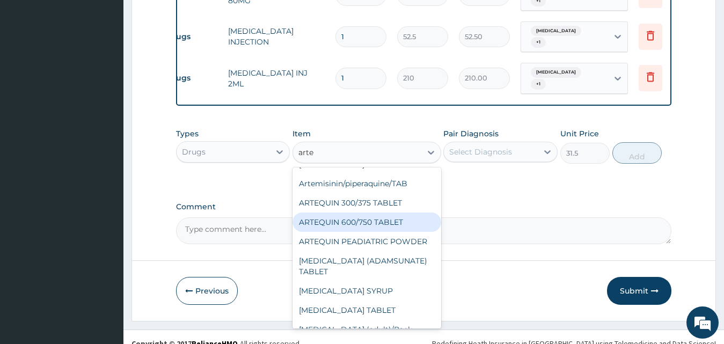
click at [357, 226] on div "ARTEQUIN 600/750 TABLET" at bounding box center [366, 222] width 149 height 19
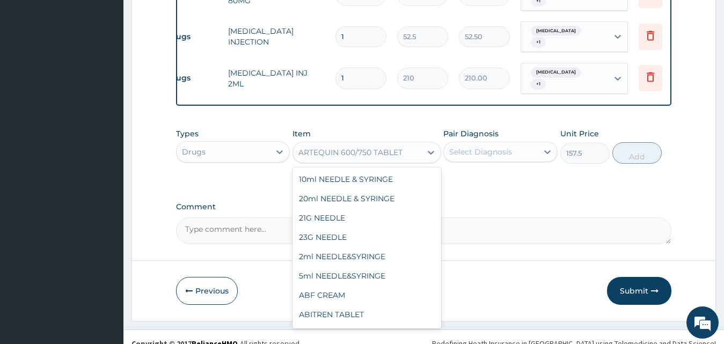
click at [326, 155] on div "ARTEQUIN 600/750 TABLET" at bounding box center [350, 152] width 104 height 11
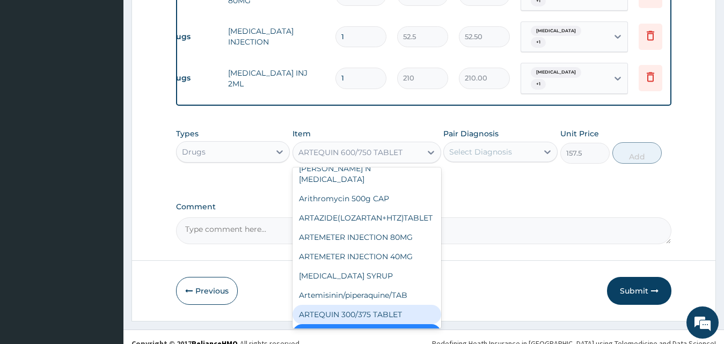
click at [391, 305] on div "ARTEQUIN 300/375 TABLET" at bounding box center [366, 314] width 149 height 19
type input "99.75"
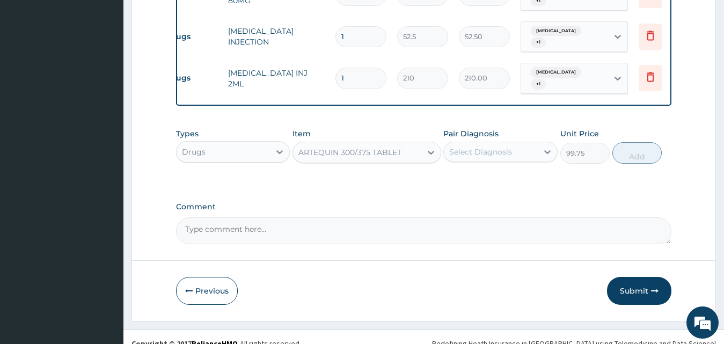
click at [458, 155] on div "Select Diagnosis" at bounding box center [480, 151] width 63 height 11
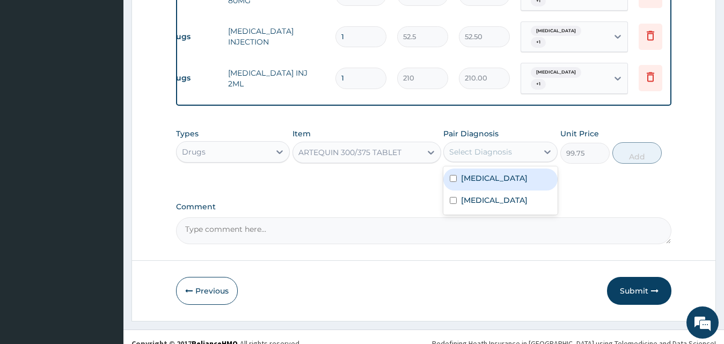
drag, startPoint x: 496, startPoint y: 172, endPoint x: 475, endPoint y: 206, distance: 40.2
click at [493, 175] on div "Upper respiratory infection" at bounding box center [500, 179] width 114 height 22
checkbox input "true"
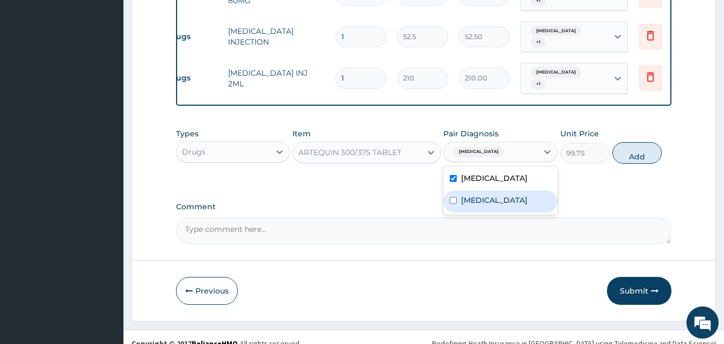
click at [474, 206] on label "Malaria" at bounding box center [494, 200] width 67 height 11
checkbox input "true"
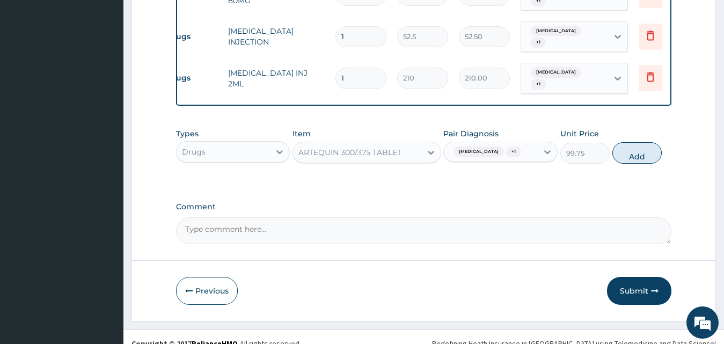
drag, startPoint x: 634, startPoint y: 159, endPoint x: 539, endPoint y: 132, distance: 98.7
click at [626, 155] on button "Add" at bounding box center [636, 152] width 49 height 21
type input "0"
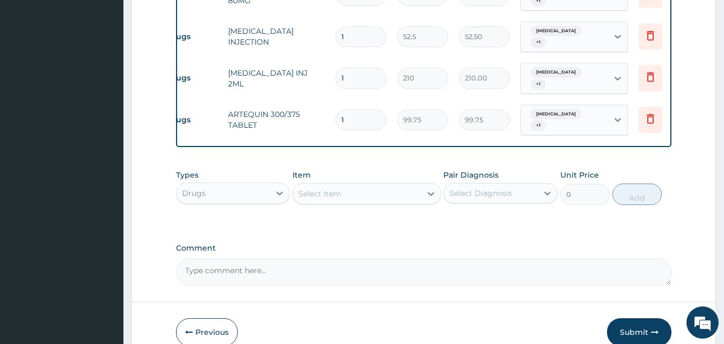
click at [375, 110] on input "1" at bounding box center [360, 119] width 51 height 21
type input "0.00"
type input "6"
type input "598.50"
type input "6"
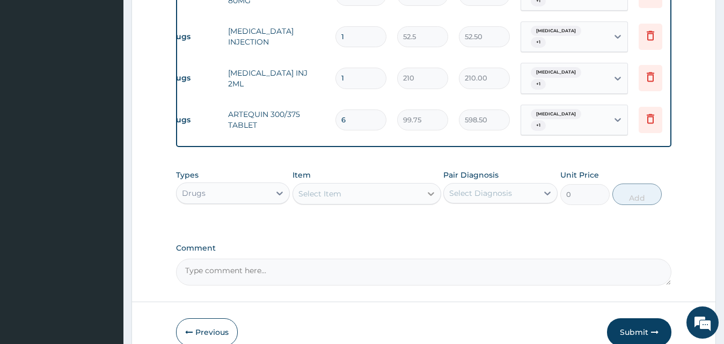
click at [429, 194] on icon at bounding box center [431, 193] width 11 height 11
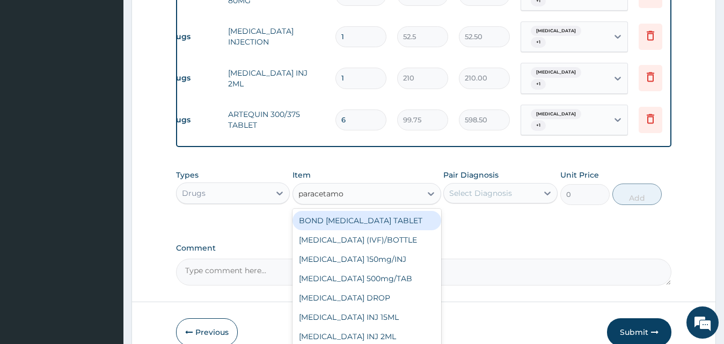
type input "paracetamol"
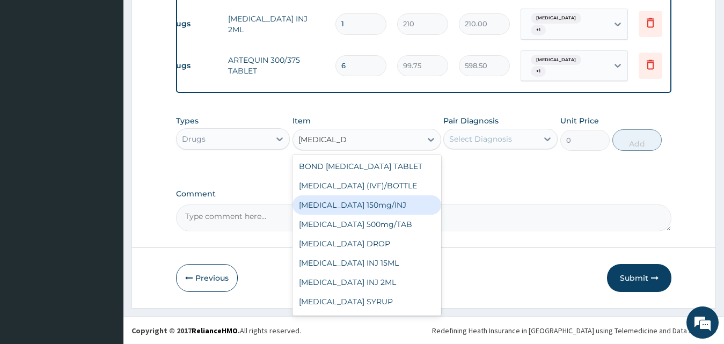
scroll to position [36, 0]
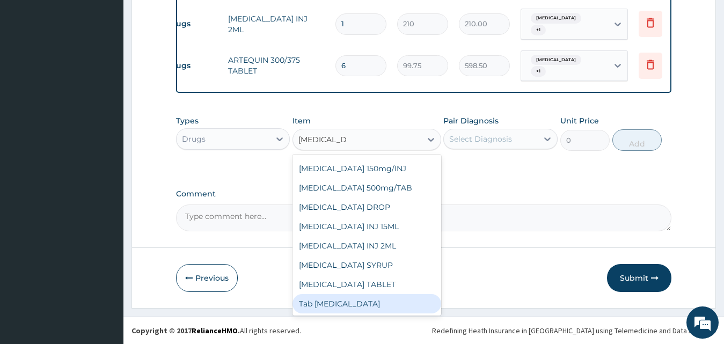
click at [339, 300] on div "Tab Paracetamol" at bounding box center [366, 303] width 149 height 19
type input "30"
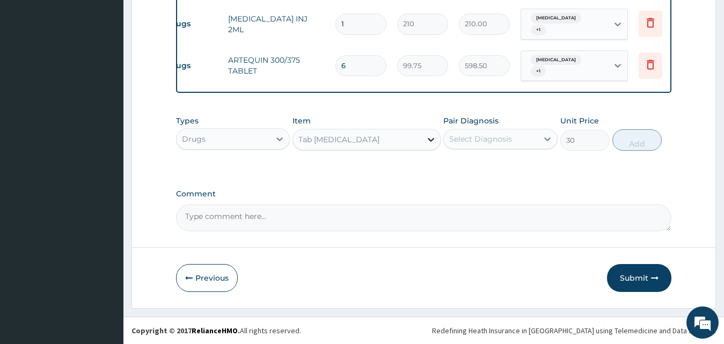
click at [434, 138] on icon at bounding box center [431, 139] width 11 height 11
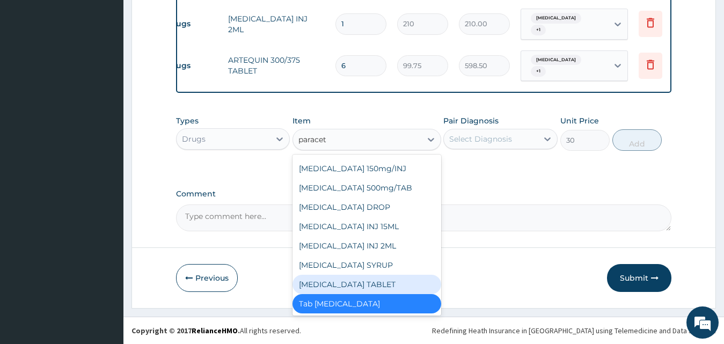
type input "paraceta"
click at [331, 290] on div "PARACETAMOL TABLET" at bounding box center [366, 284] width 149 height 19
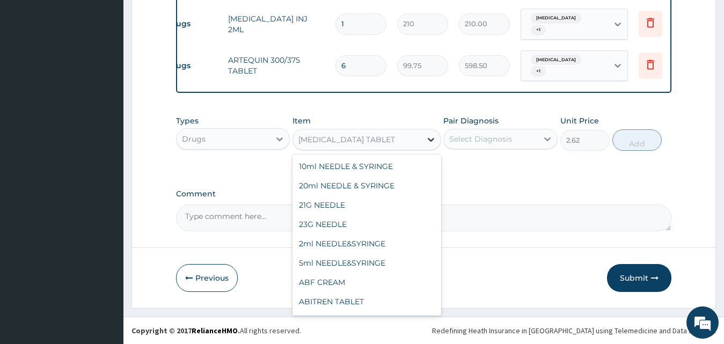
click at [424, 138] on div at bounding box center [430, 139] width 19 height 19
type input "5.25"
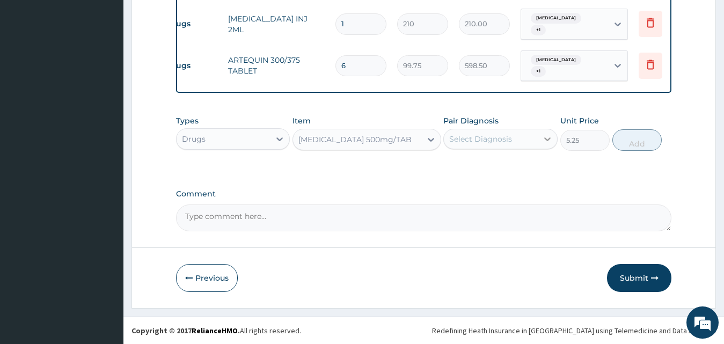
click at [544, 134] on icon at bounding box center [547, 139] width 11 height 11
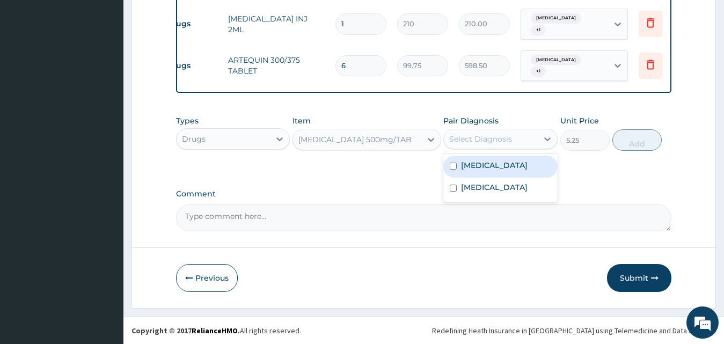
drag, startPoint x: 504, startPoint y: 172, endPoint x: 500, endPoint y: 187, distance: 15.6
click at [501, 178] on div "Upper respiratory infection" at bounding box center [500, 167] width 114 height 22
checkbox input "true"
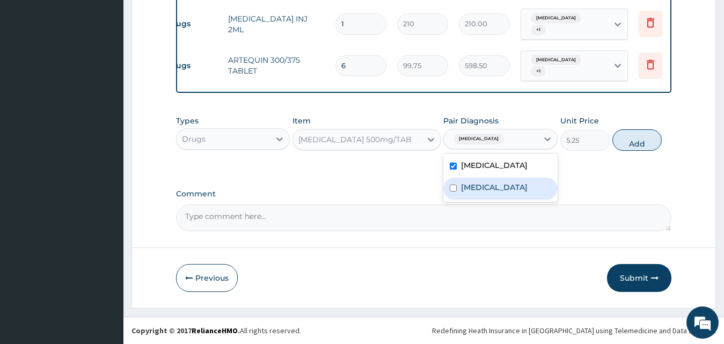
click at [495, 193] on div "Malaria" at bounding box center [500, 189] width 114 height 22
checkbox input "true"
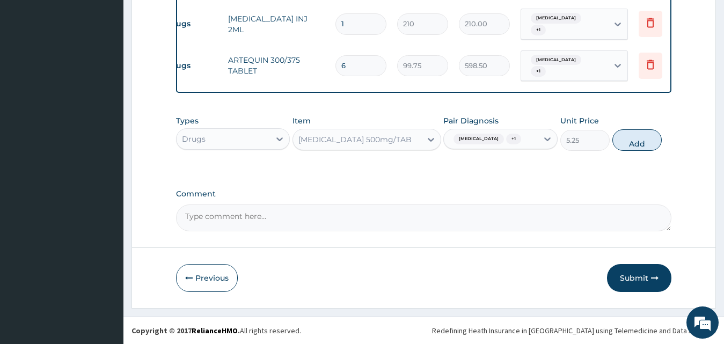
drag, startPoint x: 646, startPoint y: 152, endPoint x: 408, endPoint y: 71, distance: 251.0
click at [643, 151] on button "Add" at bounding box center [636, 139] width 49 height 21
type input "0"
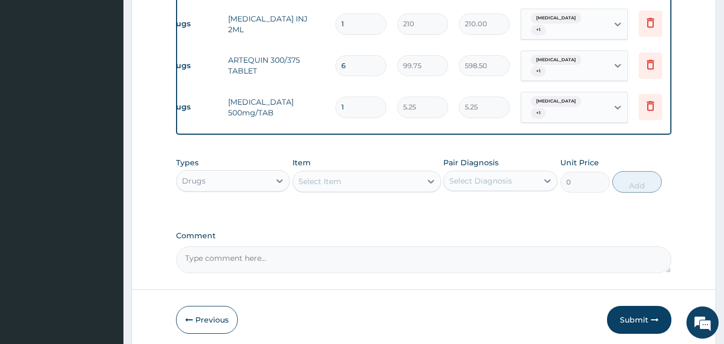
click at [382, 97] on input "1" at bounding box center [360, 107] width 51 height 21
type input "0.00"
type input "2"
type input "10.50"
type input "20"
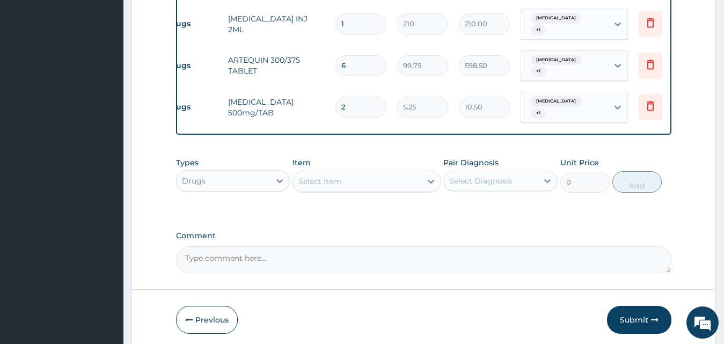
type input "105.00"
type input "20"
click at [428, 180] on icon at bounding box center [431, 182] width 6 height 4
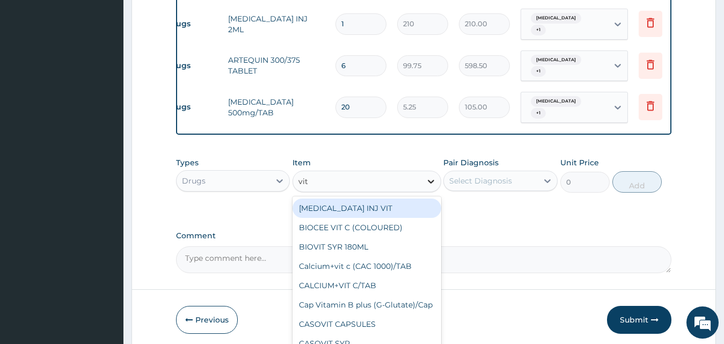
type input "vita"
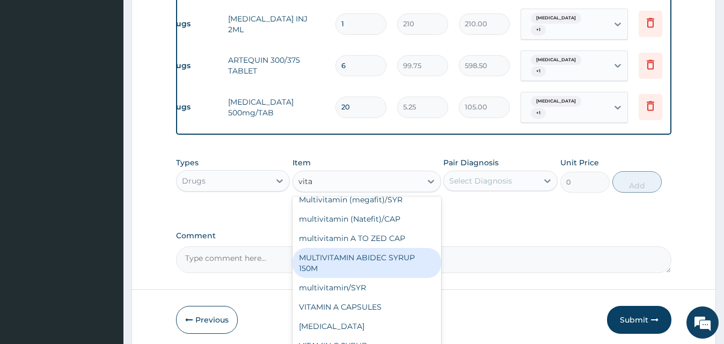
scroll to position [161, 0]
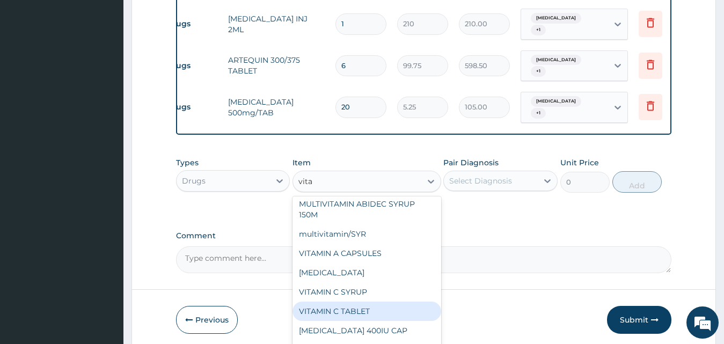
click at [350, 321] on div "VITAMIN C TABLET" at bounding box center [366, 311] width 149 height 19
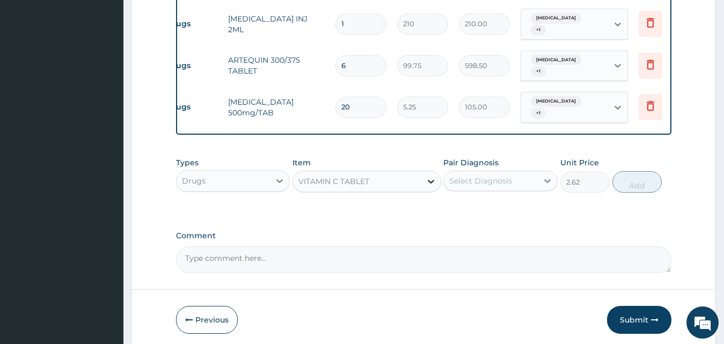
click at [434, 184] on icon at bounding box center [431, 181] width 11 height 11
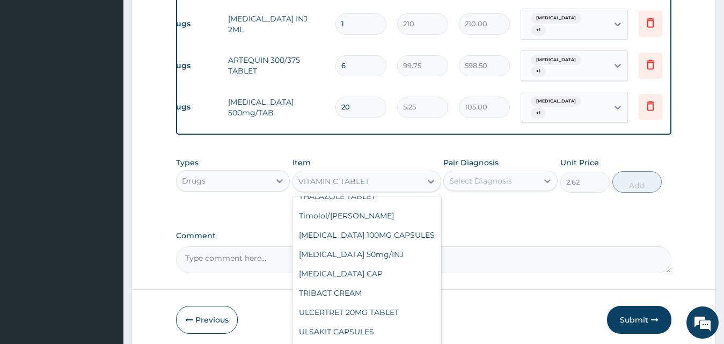
scroll to position [20140, 0]
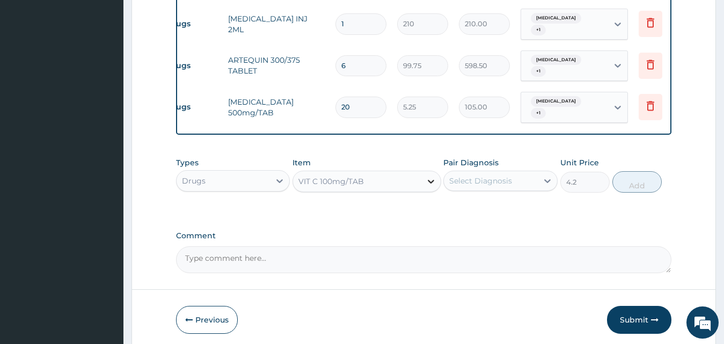
drag, startPoint x: 433, startPoint y: 179, endPoint x: 426, endPoint y: 189, distance: 11.9
click at [430, 184] on icon at bounding box center [431, 181] width 11 height 11
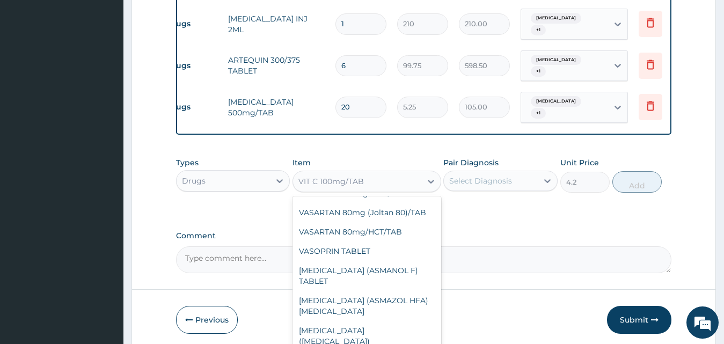
scroll to position [20327, 0]
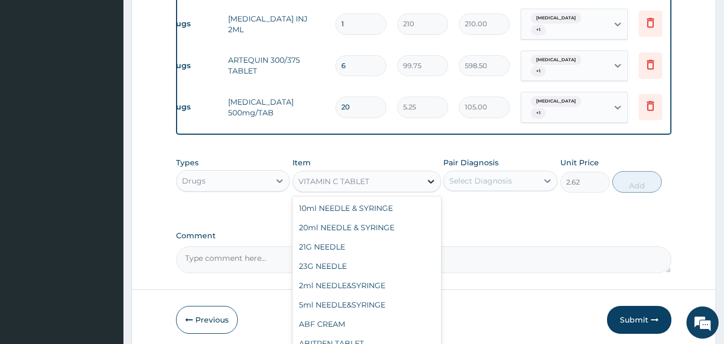
click at [428, 180] on icon at bounding box center [431, 182] width 6 height 4
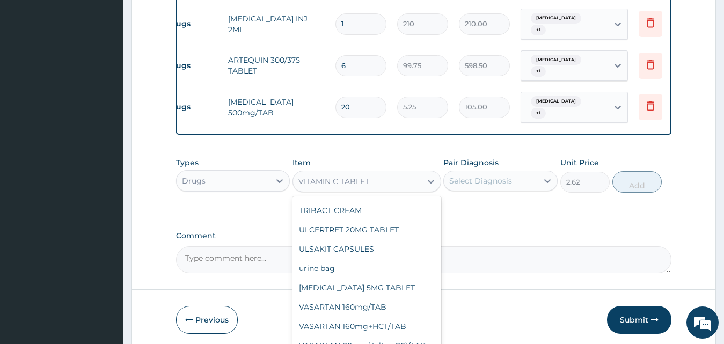
type input "4.2"
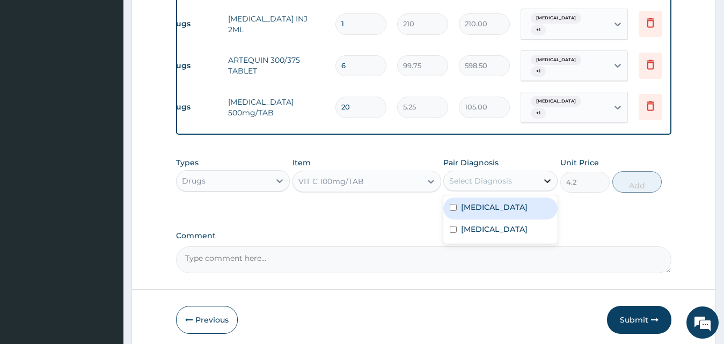
click at [552, 180] on icon at bounding box center [547, 180] width 11 height 11
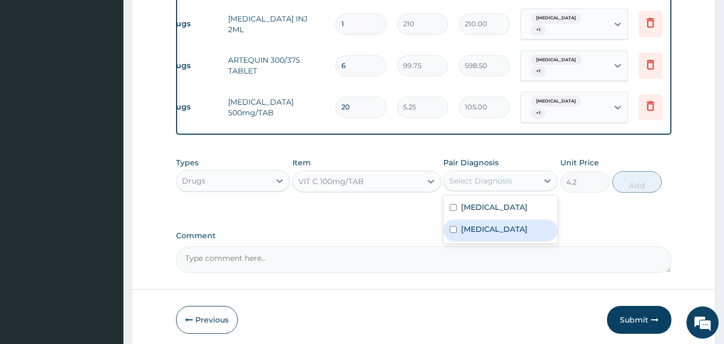
drag, startPoint x: 489, startPoint y: 215, endPoint x: 475, endPoint y: 236, distance: 25.3
click at [477, 236] on div "Upper respiratory infection Malaria" at bounding box center [500, 219] width 114 height 48
click at [473, 235] on label "Malaria" at bounding box center [494, 229] width 67 height 11
checkbox input "true"
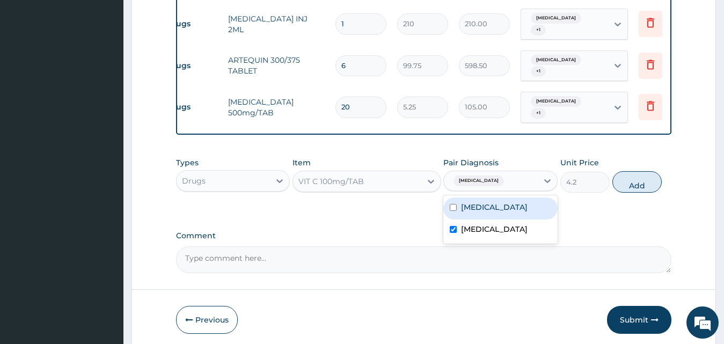
drag, startPoint x: 497, startPoint y: 205, endPoint x: 465, endPoint y: 192, distance: 34.7
click at [496, 206] on label "Upper respiratory infection" at bounding box center [494, 207] width 67 height 11
checkbox input "true"
click at [431, 179] on icon at bounding box center [431, 181] width 11 height 11
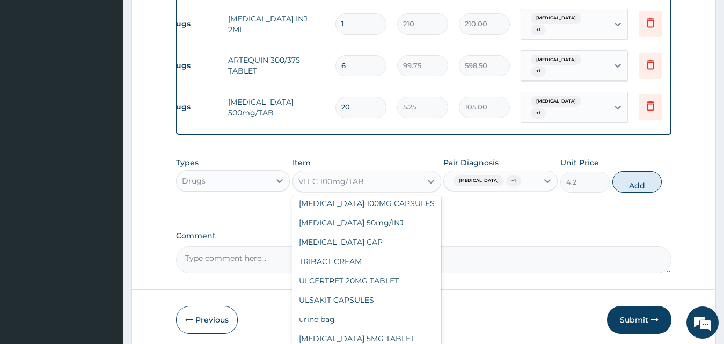
scroll to position [20220, 0]
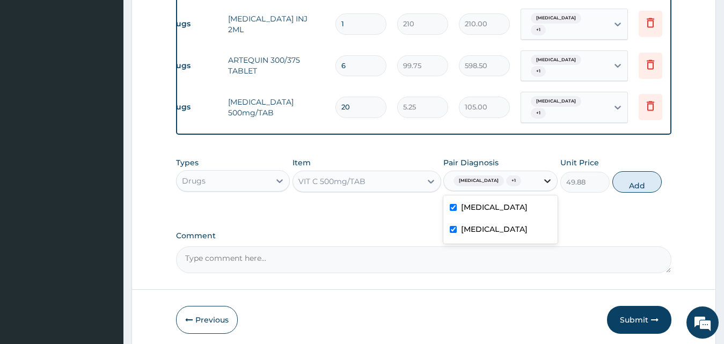
click at [551, 183] on icon at bounding box center [547, 180] width 11 height 11
click at [594, 189] on div "Types Drugs Item VIT C 500mg/TAB Pair Diagnosis Malaria + 1 Unit Price 49.88 Add" at bounding box center [424, 175] width 496 height 46
click at [642, 184] on button "Add" at bounding box center [636, 181] width 49 height 21
type input "0"
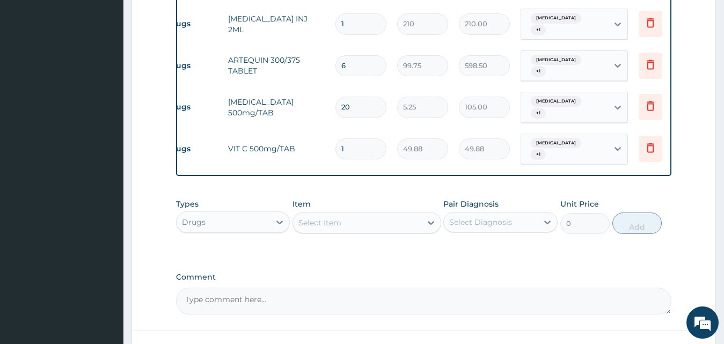
click at [383, 138] on input "1" at bounding box center [360, 148] width 51 height 21
type input "0.00"
type input "1"
type input "49.88"
type input "14"
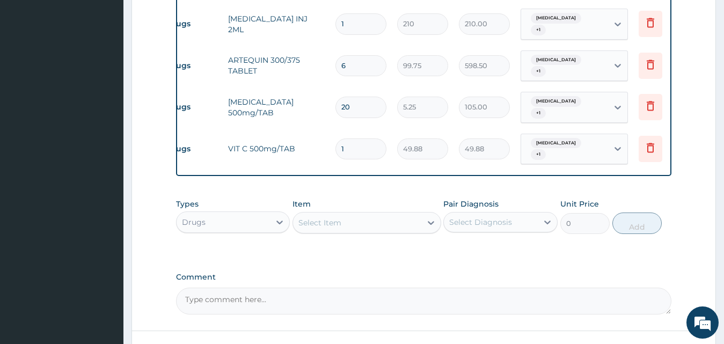
type input "698.32"
type input "14"
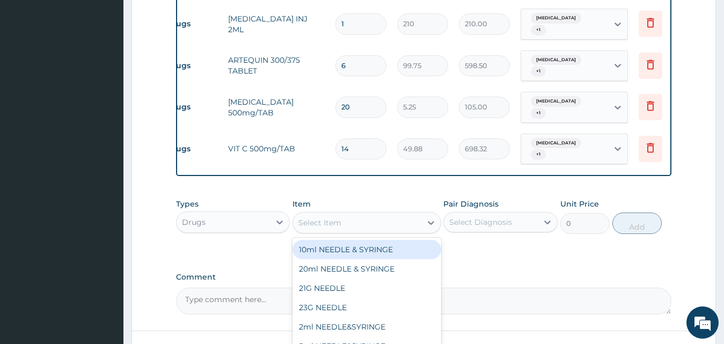
click at [372, 220] on div "Select Item" at bounding box center [357, 222] width 128 height 17
type input "amoxil"
click at [547, 221] on icon at bounding box center [547, 222] width 11 height 11
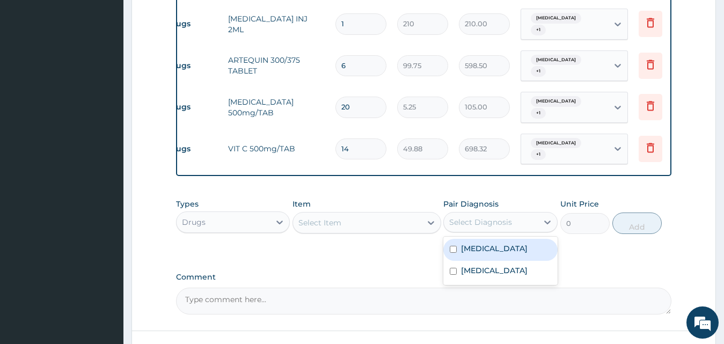
drag, startPoint x: 506, startPoint y: 248, endPoint x: 490, endPoint y: 279, distance: 34.6
click at [504, 251] on label "Upper respiratory infection" at bounding box center [494, 248] width 67 height 11
checkbox input "true"
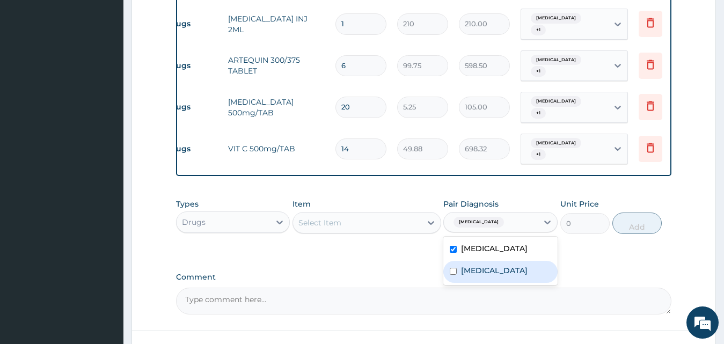
click at [490, 279] on div "Malaria" at bounding box center [500, 272] width 114 height 22
checkbox input "true"
click at [434, 217] on icon at bounding box center [431, 222] width 11 height 11
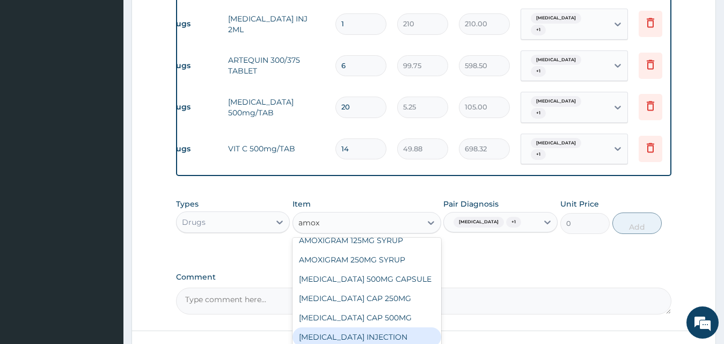
scroll to position [215, 0]
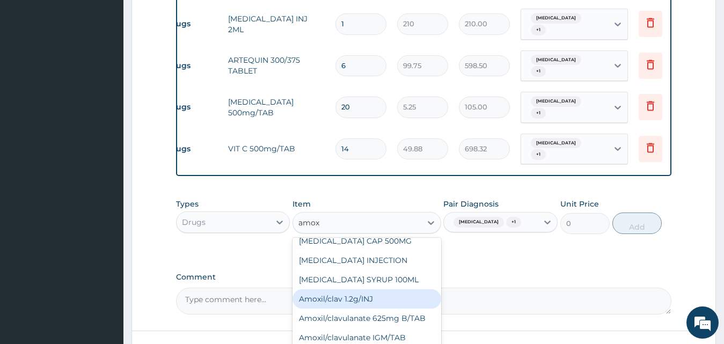
type input "amox"
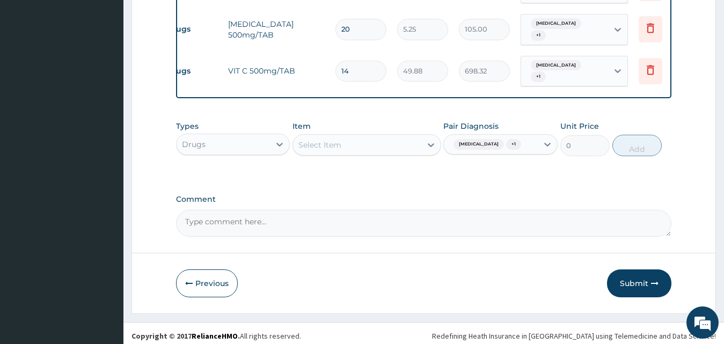
scroll to position [637, 0]
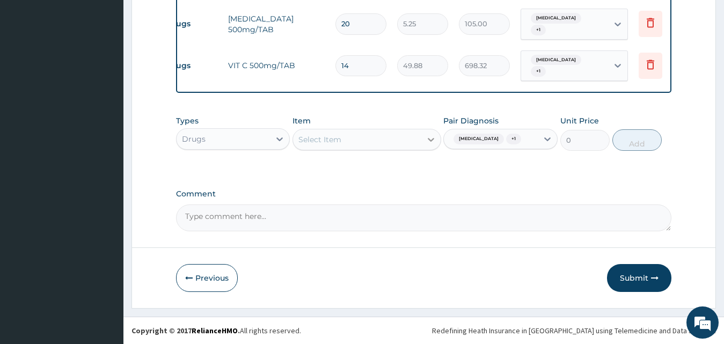
drag, startPoint x: 427, startPoint y: 127, endPoint x: 419, endPoint y: 142, distance: 16.6
click at [427, 134] on icon at bounding box center [431, 139] width 11 height 11
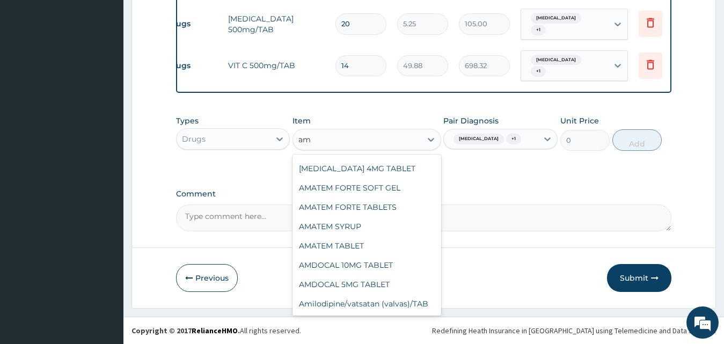
scroll to position [56, 0]
type input "amox"
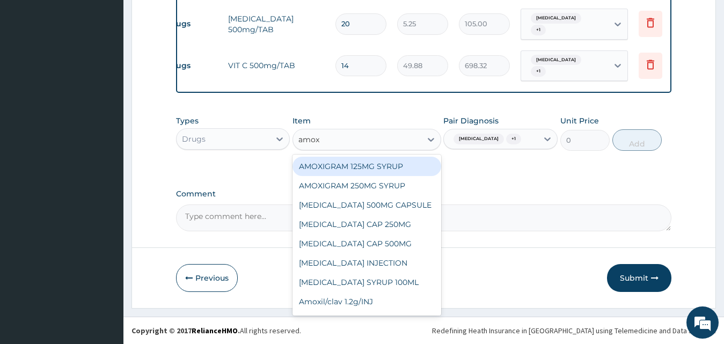
scroll to position [161, 0]
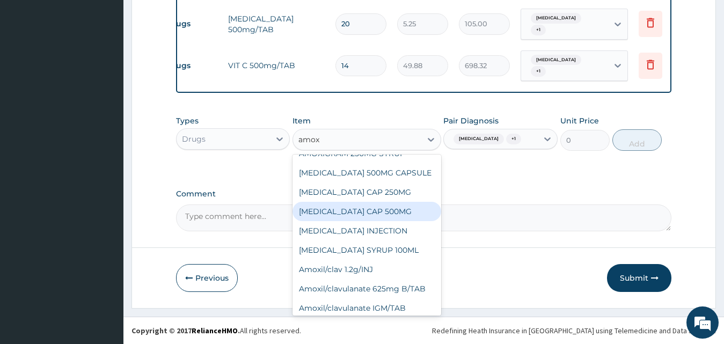
click at [332, 202] on div "AMOXIL CAP 500MG" at bounding box center [366, 211] width 149 height 19
type input "63"
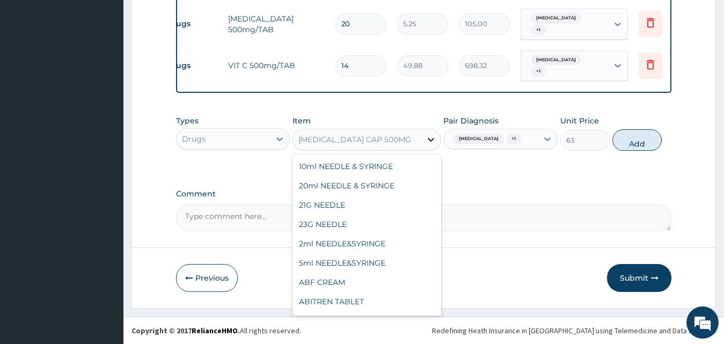
drag, startPoint x: 427, startPoint y: 126, endPoint x: 412, endPoint y: 133, distance: 16.6
click at [426, 134] on icon at bounding box center [431, 139] width 11 height 11
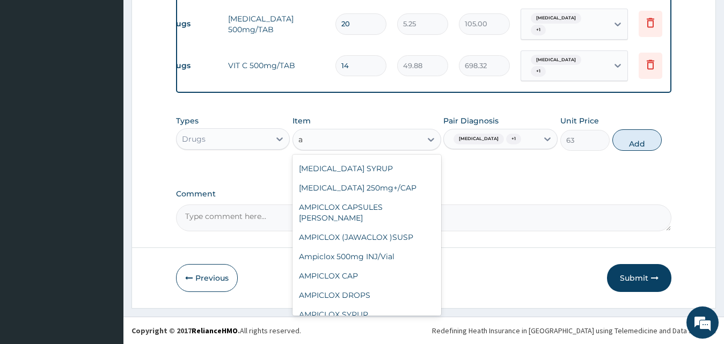
scroll to position [1627, 0]
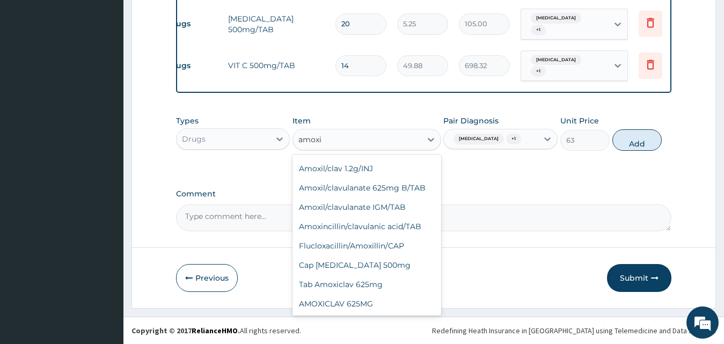
type input "amoxil"
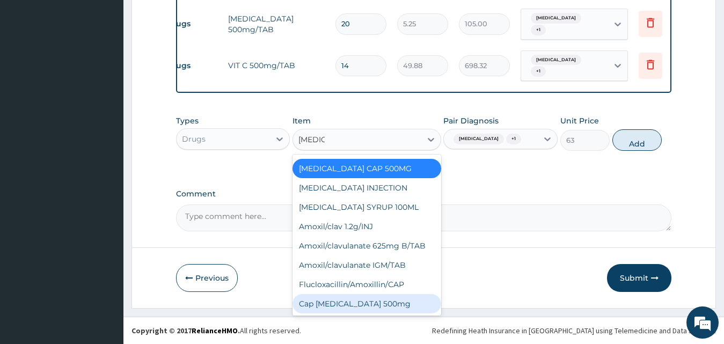
click at [329, 294] on div "Cap Amoxil 500mg" at bounding box center [366, 303] width 149 height 19
type input "150"
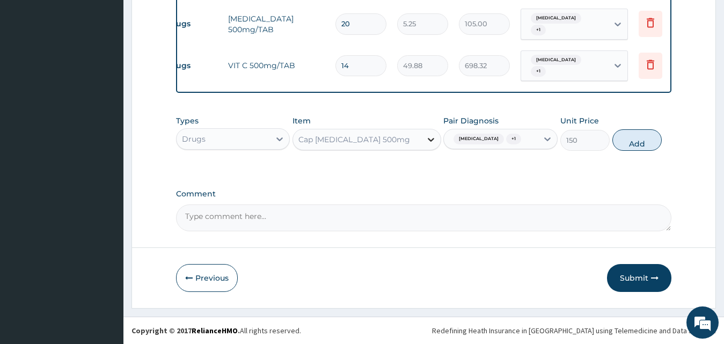
click at [434, 134] on icon at bounding box center [431, 139] width 11 height 11
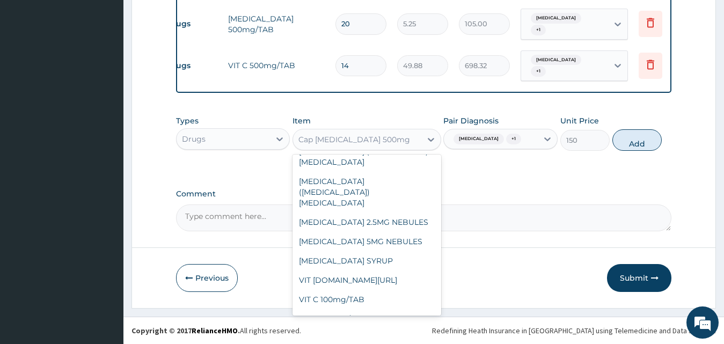
scroll to position [20381, 0]
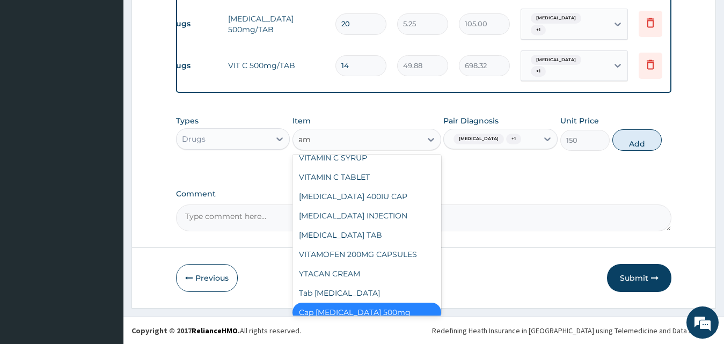
type input "amo"
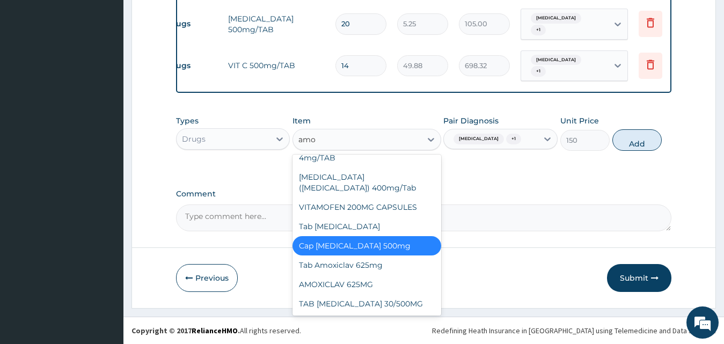
scroll to position [1215, 0]
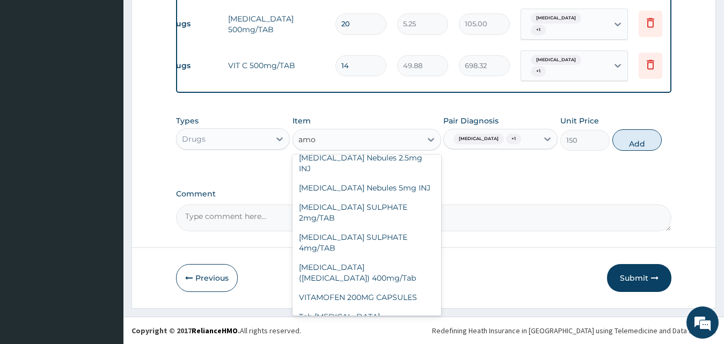
click at [342, 326] on div "Cap Amoxil 500mg" at bounding box center [366, 335] width 149 height 19
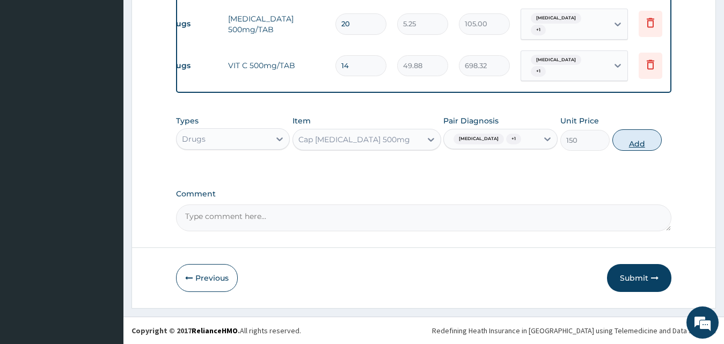
click at [644, 143] on button "Add" at bounding box center [636, 139] width 49 height 21
type input "0"
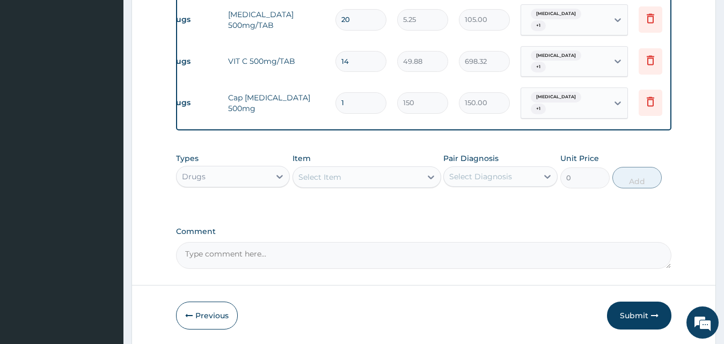
click at [367, 92] on input "1" at bounding box center [360, 102] width 51 height 21
type input "0.00"
type input "8"
type input "1200.00"
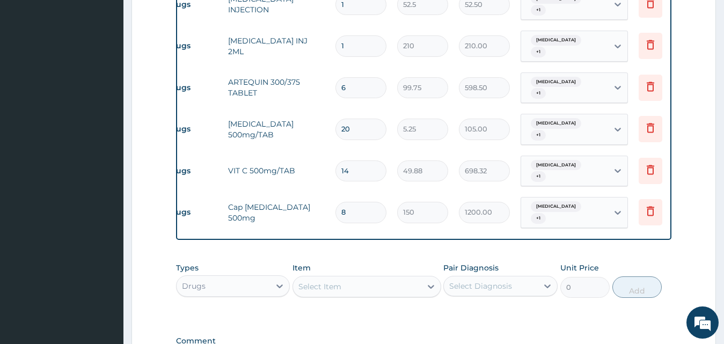
scroll to position [670, 0]
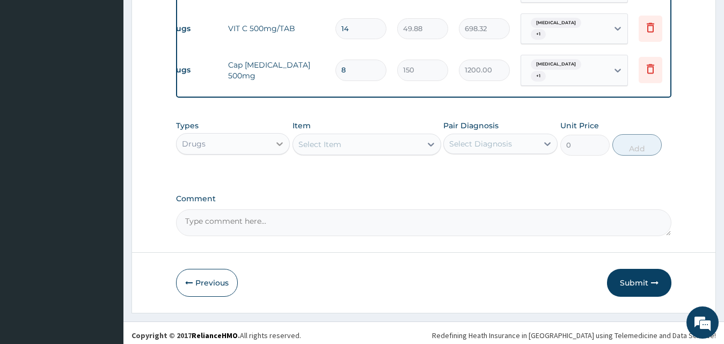
type input "8"
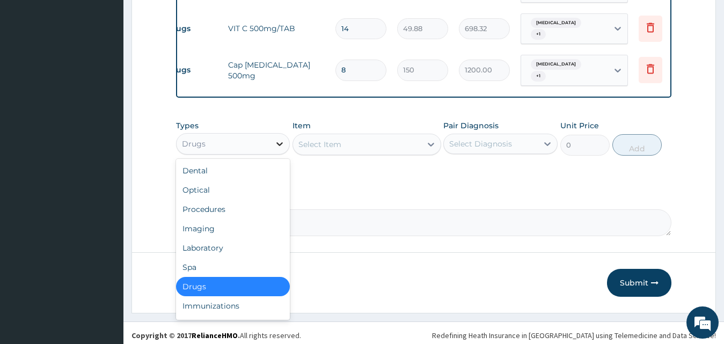
click at [282, 139] on icon at bounding box center [279, 143] width 11 height 11
click at [222, 201] on div "Procedures" at bounding box center [233, 209] width 114 height 19
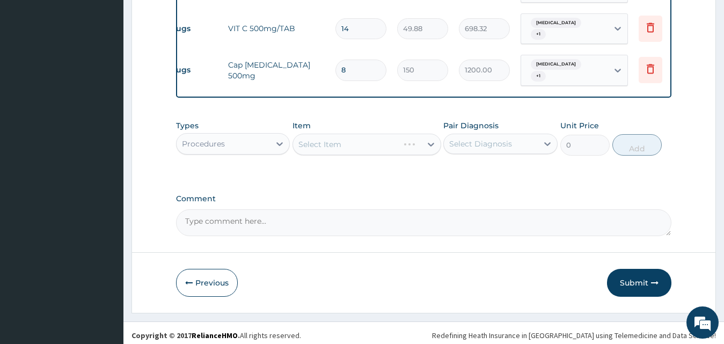
drag, startPoint x: 435, startPoint y: 137, endPoint x: 415, endPoint y: 150, distance: 24.0
click at [433, 139] on div "Select Item" at bounding box center [366, 144] width 149 height 21
click at [431, 137] on div "Select Item" at bounding box center [366, 144] width 149 height 21
click at [433, 138] on div "Select Item" at bounding box center [366, 144] width 149 height 21
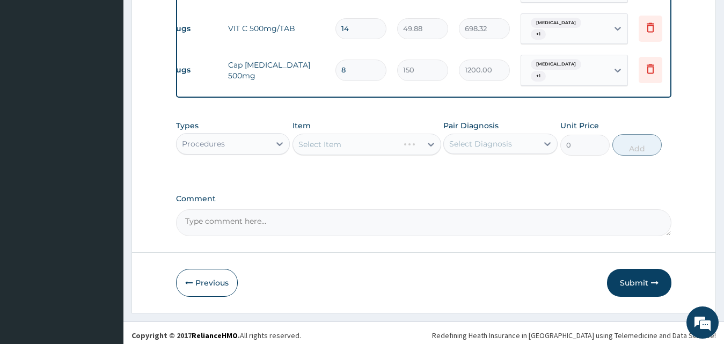
click at [433, 142] on div "Select Item" at bounding box center [366, 144] width 149 height 21
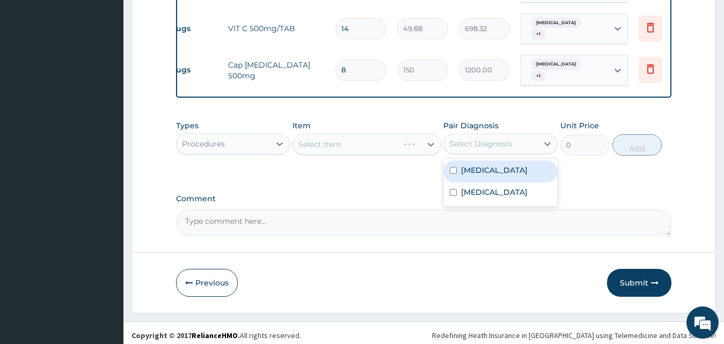
click at [461, 138] on div "Select Diagnosis" at bounding box center [480, 143] width 63 height 11
drag, startPoint x: 460, startPoint y: 159, endPoint x: 461, endPoint y: 183, distance: 23.7
click at [461, 172] on div "Upper respiratory infection" at bounding box center [500, 171] width 114 height 22
click at [463, 182] on div "Upper respiratory infection" at bounding box center [500, 171] width 114 height 22
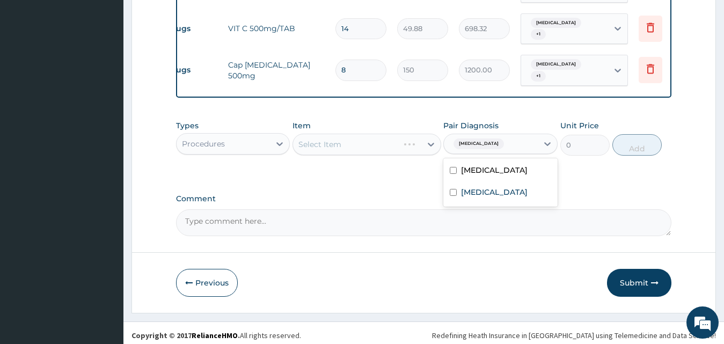
checkbox input "false"
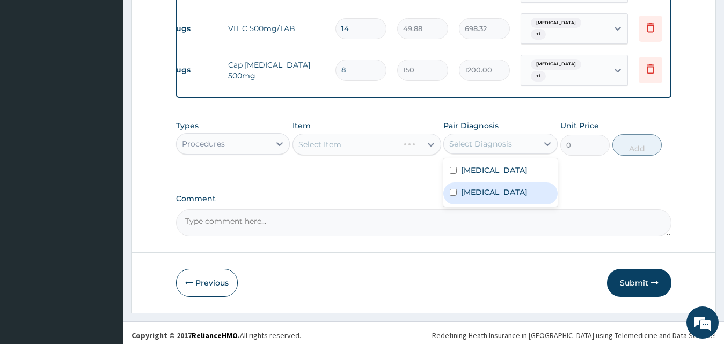
click at [459, 192] on div "Malaria" at bounding box center [500, 193] width 114 height 22
checkbox input "true"
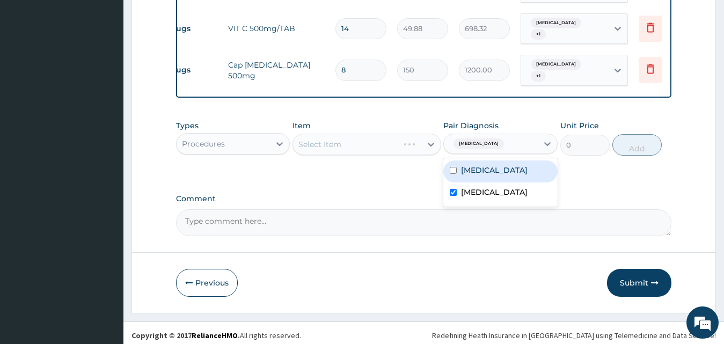
click at [472, 170] on label "Upper respiratory infection" at bounding box center [494, 170] width 67 height 11
checkbox input "true"
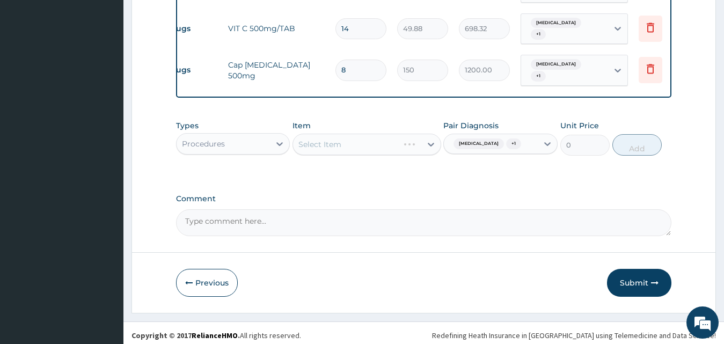
drag, startPoint x: 431, startPoint y: 136, endPoint x: 428, endPoint y: 145, distance: 9.7
click at [430, 142] on div "Select Item" at bounding box center [366, 144] width 149 height 21
click at [435, 140] on div "Select Item" at bounding box center [366, 144] width 149 height 21
click at [431, 141] on div "Select Item" at bounding box center [366, 144] width 149 height 21
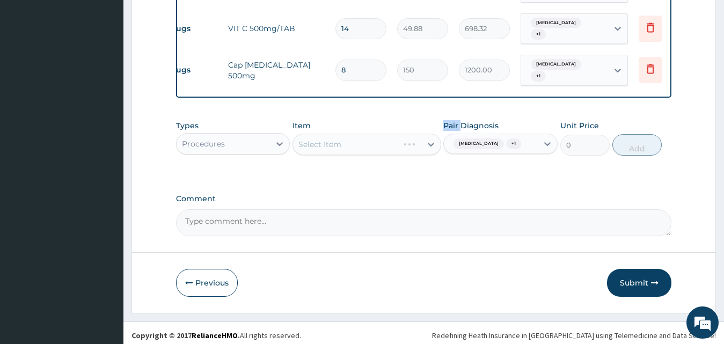
click at [431, 141] on div "Select Item" at bounding box center [366, 144] width 149 height 21
click at [546, 138] on icon at bounding box center [547, 143] width 11 height 11
drag, startPoint x: 433, startPoint y: 137, endPoint x: 428, endPoint y: 141, distance: 5.7
click at [431, 139] on div "Select Item" at bounding box center [366, 144] width 149 height 21
click at [428, 141] on div "Select Item" at bounding box center [366, 144] width 149 height 21
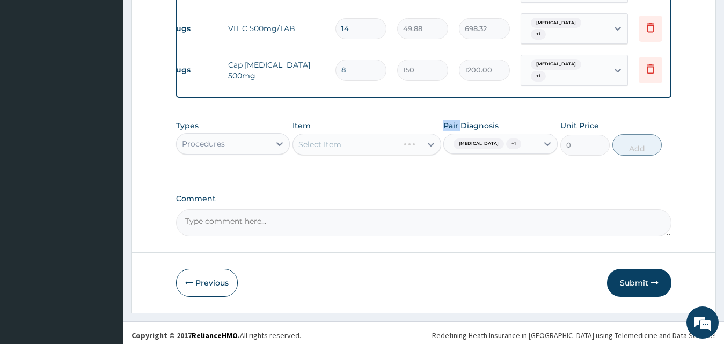
click at [428, 141] on div "Select Item" at bounding box center [366, 144] width 149 height 21
drag, startPoint x: 430, startPoint y: 142, endPoint x: 445, endPoint y: 165, distance: 27.2
click at [431, 143] on div "Select Item" at bounding box center [366, 144] width 149 height 21
click at [429, 140] on div "Select Item" at bounding box center [366, 144] width 149 height 21
drag, startPoint x: 429, startPoint y: 141, endPoint x: 387, endPoint y: 112, distance: 51.7
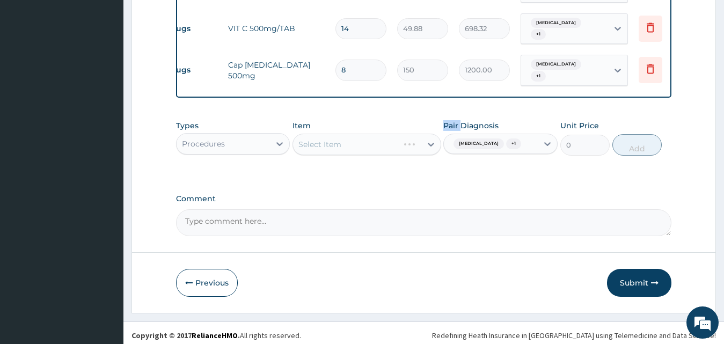
click at [429, 140] on div "Select Item" at bounding box center [366, 144] width 149 height 21
click at [428, 138] on div "Select Item" at bounding box center [366, 144] width 149 height 21
click at [511, 170] on div "Types Procedures Item Select Item Pair Diagnosis Malaria + 1 Unit Price 0 Add" at bounding box center [424, 146] width 496 height 62
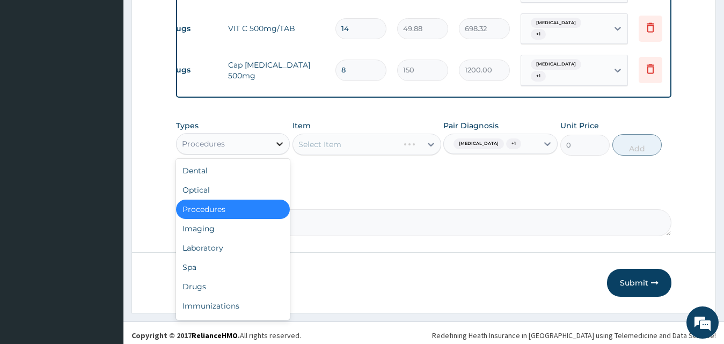
click at [281, 140] on icon at bounding box center [279, 143] width 11 height 11
drag, startPoint x: 253, startPoint y: 235, endPoint x: 254, endPoint y: 229, distance: 6.0
click at [253, 238] on div "Laboratory" at bounding box center [233, 247] width 114 height 19
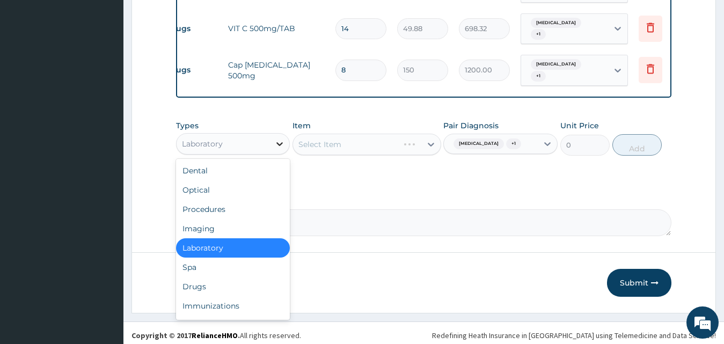
click at [276, 138] on icon at bounding box center [279, 143] width 11 height 11
click at [235, 208] on div "Procedures" at bounding box center [233, 209] width 114 height 19
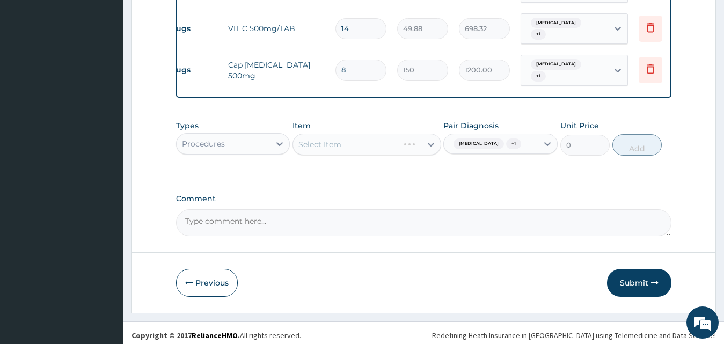
click at [425, 137] on div "Select Item" at bounding box center [366, 144] width 149 height 21
click at [426, 138] on div "Select Item" at bounding box center [366, 144] width 149 height 21
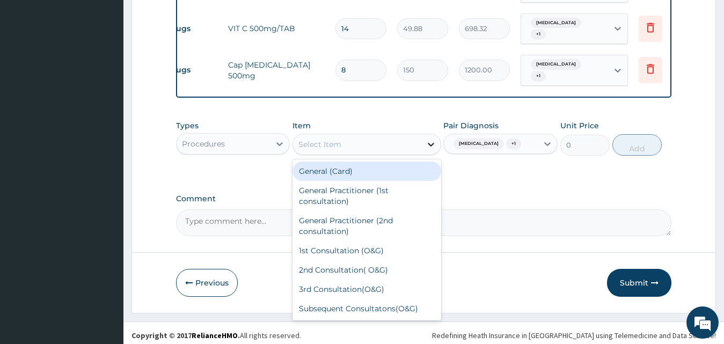
click at [434, 141] on icon at bounding box center [431, 144] width 11 height 11
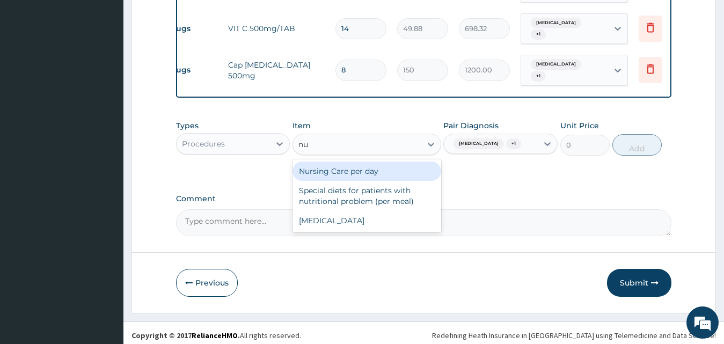
type input "nur"
click at [336, 171] on div "Nursing Care per day" at bounding box center [366, 171] width 149 height 19
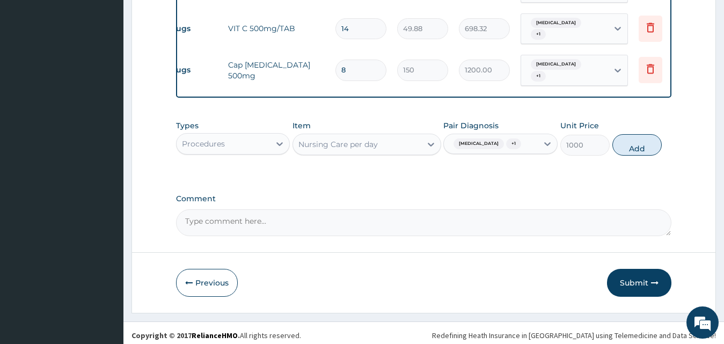
drag, startPoint x: 632, startPoint y: 143, endPoint x: 575, endPoint y: 127, distance: 59.1
click at [625, 138] on button "Add" at bounding box center [636, 144] width 49 height 21
type input "0"
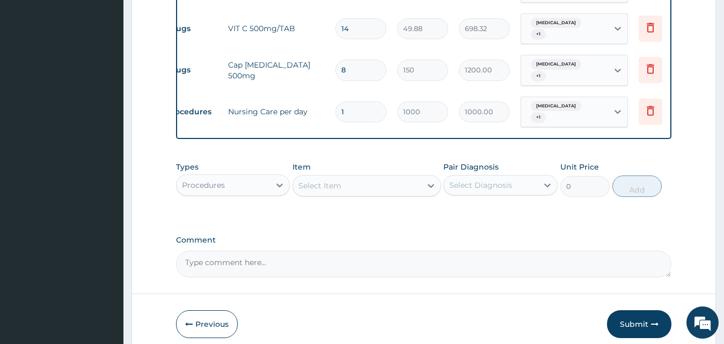
click at [369, 178] on div "Select Item" at bounding box center [357, 185] width 128 height 17
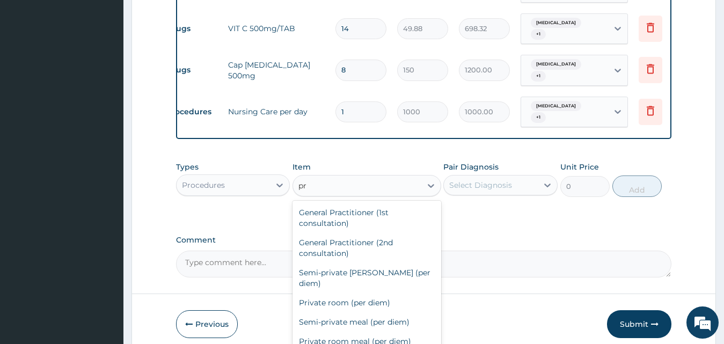
type input "p"
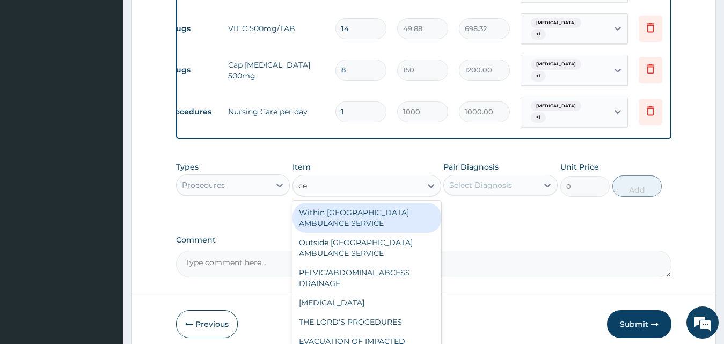
type input "cef"
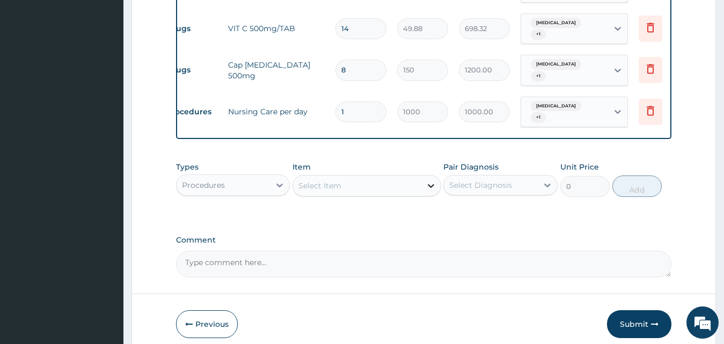
click at [434, 180] on icon at bounding box center [431, 185] width 11 height 11
type input "cef"
click at [489, 209] on div "Types Procedures Item Select Item Pair Diagnosis Select Diagnosis Unit Price 0 …" at bounding box center [424, 187] width 496 height 62
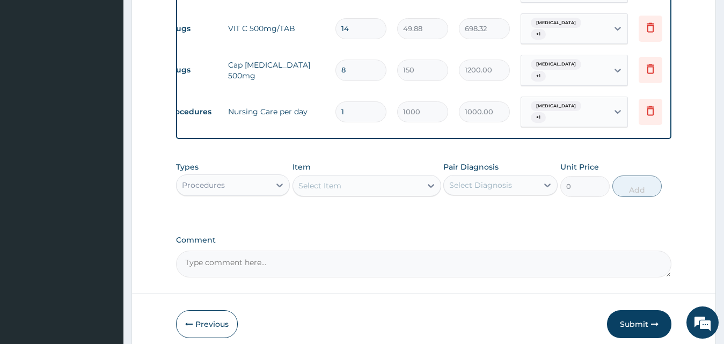
click at [482, 202] on div "Types Procedures Item Select Item Pair Diagnosis Select Diagnosis Unit Price 0 …" at bounding box center [424, 187] width 496 height 62
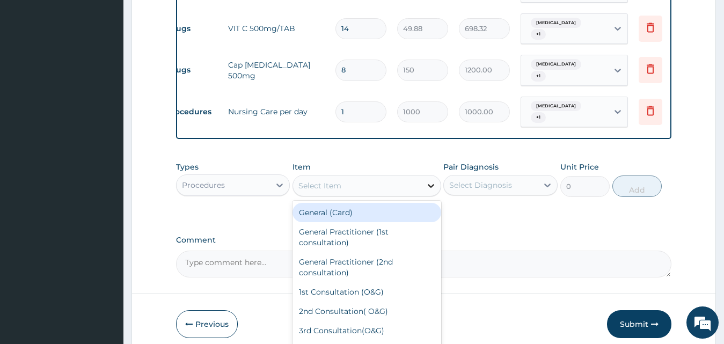
click at [427, 180] on icon at bounding box center [431, 185] width 11 height 11
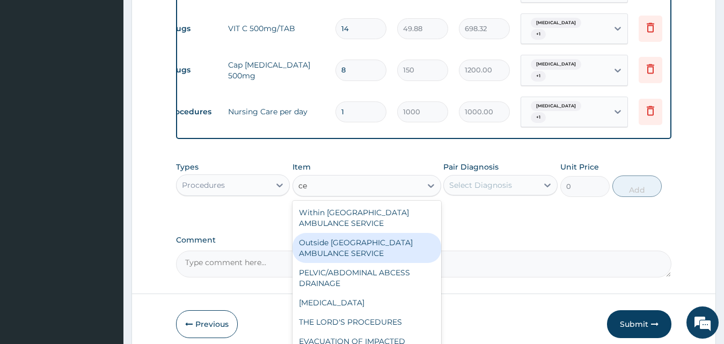
type input "c"
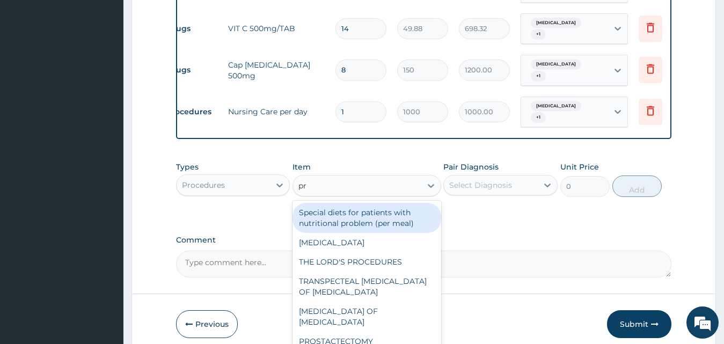
type input "p"
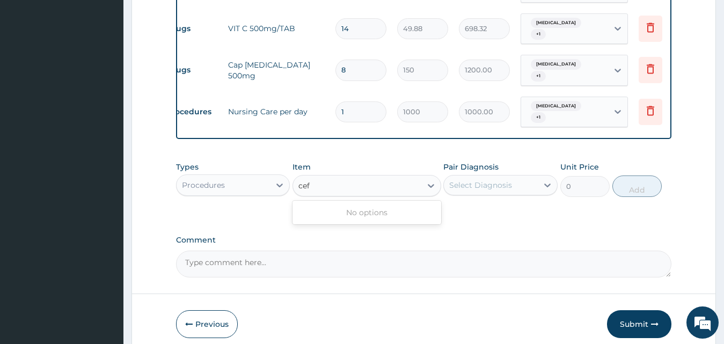
type input "cef"
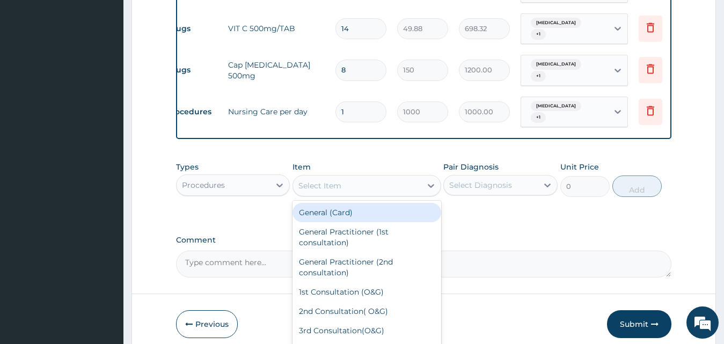
click at [362, 177] on div "Select Item" at bounding box center [357, 185] width 128 height 17
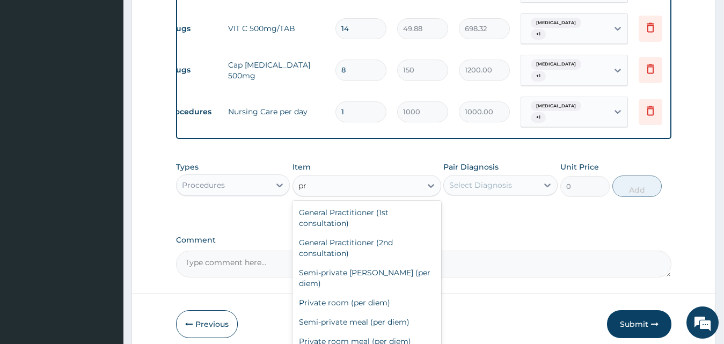
type input "p"
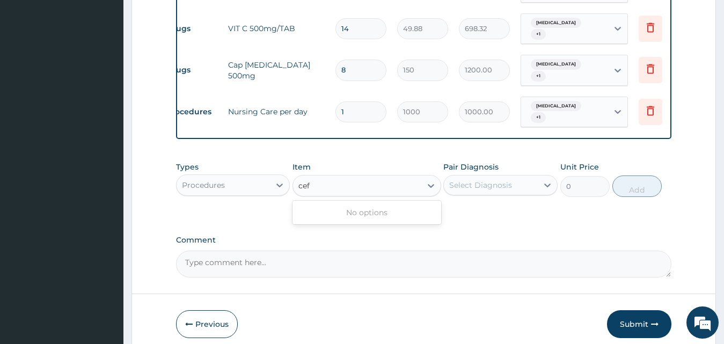
type input "cef"
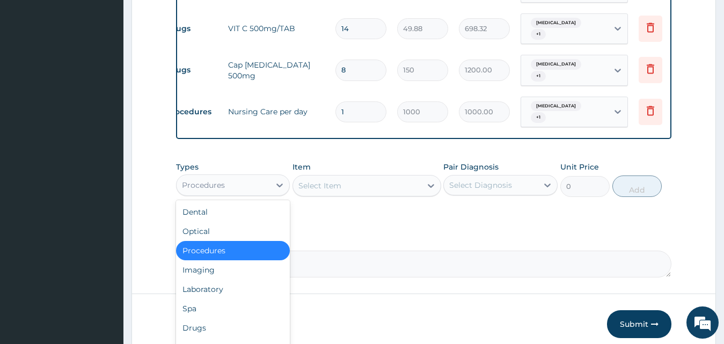
click at [262, 180] on div "Procedures" at bounding box center [224, 185] width 94 height 17
click at [193, 283] on div "Laboratory" at bounding box center [233, 289] width 114 height 19
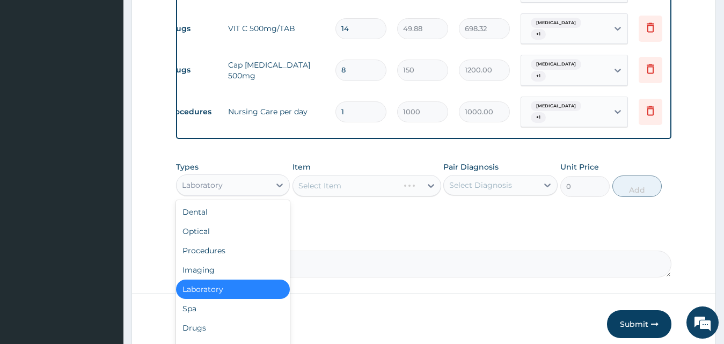
click at [249, 182] on div "Laboratory" at bounding box center [224, 185] width 94 height 17
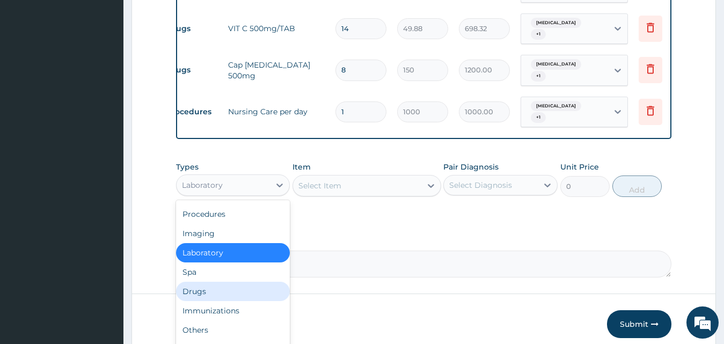
click at [219, 282] on div "Drugs" at bounding box center [233, 291] width 114 height 19
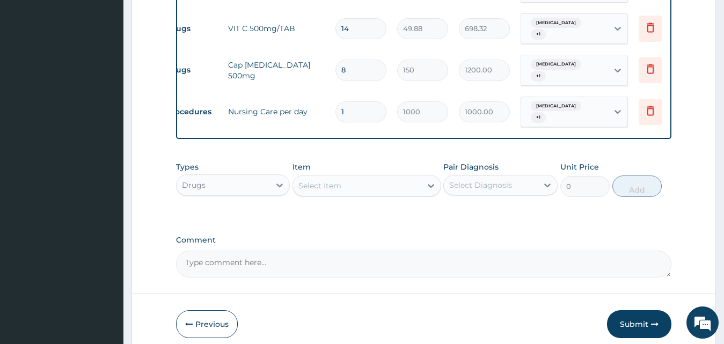
click at [385, 177] on div "Select Item" at bounding box center [357, 185] width 128 height 17
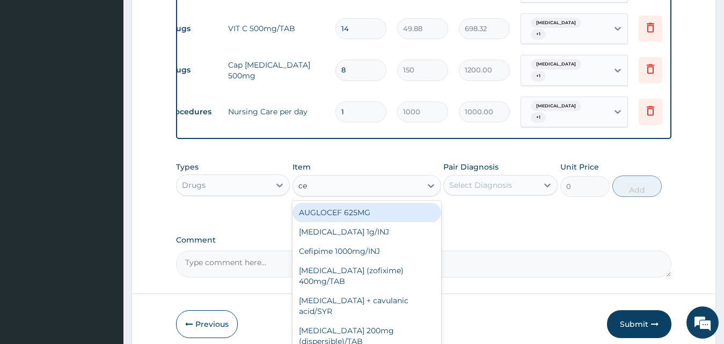
type input "c"
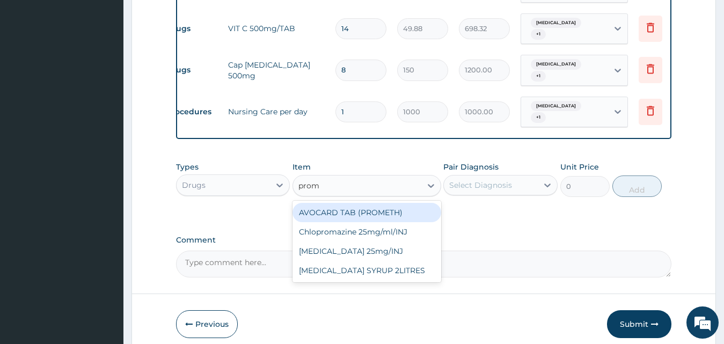
type input "prome"
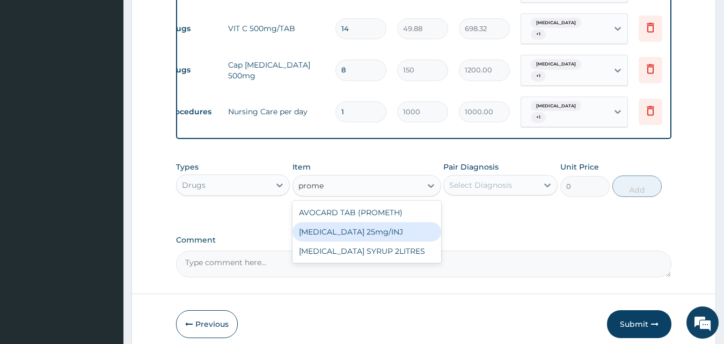
click at [360, 225] on div "Promethazine 25mg/INJ" at bounding box center [366, 231] width 149 height 19
type input "52.5"
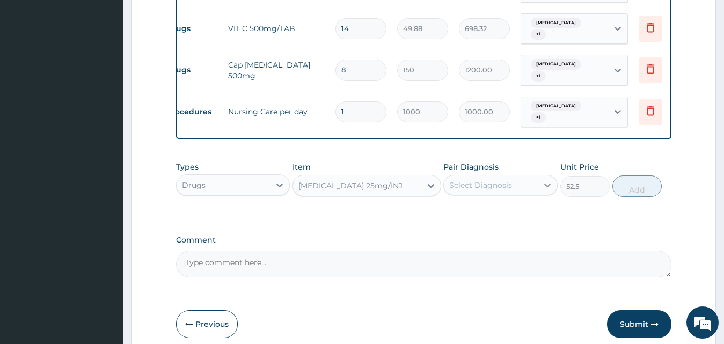
click at [551, 180] on icon at bounding box center [547, 185] width 11 height 11
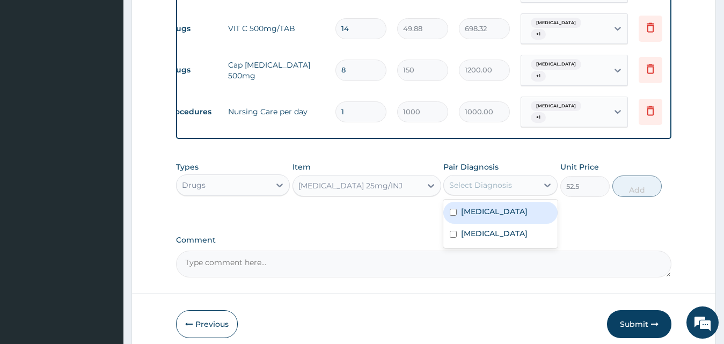
drag, startPoint x: 500, startPoint y: 206, endPoint x: 492, endPoint y: 223, distance: 19.0
click at [499, 207] on label "Upper respiratory infection" at bounding box center [494, 211] width 67 height 11
checkbox input "true"
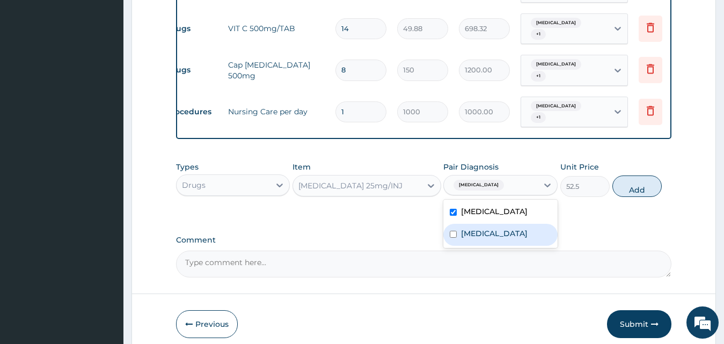
drag, startPoint x: 492, startPoint y: 226, endPoint x: 520, endPoint y: 221, distance: 29.0
click at [519, 221] on div "Upper respiratory infection Malaria" at bounding box center [500, 224] width 114 height 48
click at [502, 226] on div "Malaria" at bounding box center [500, 235] width 114 height 22
checkbox input "true"
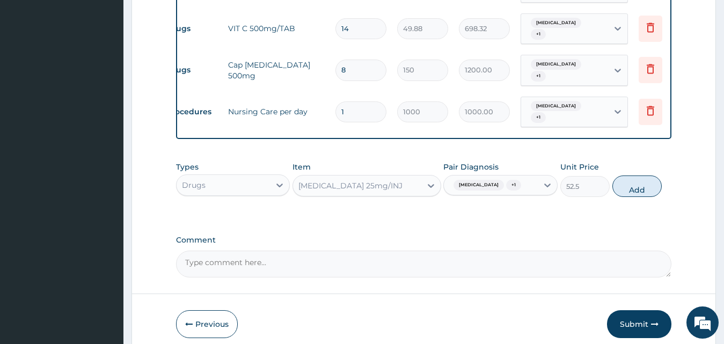
drag, startPoint x: 633, startPoint y: 185, endPoint x: 622, endPoint y: 188, distance: 11.2
click at [633, 186] on button "Add" at bounding box center [636, 185] width 49 height 21
type input "0"
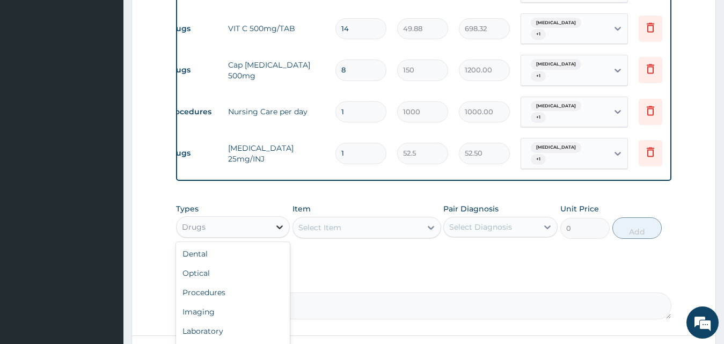
click at [277, 222] on icon at bounding box center [279, 227] width 11 height 11
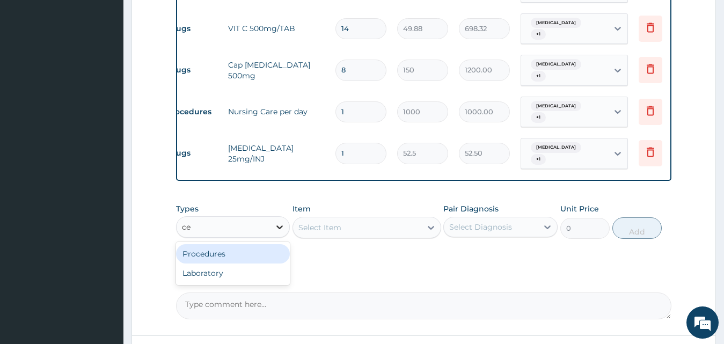
type input "cef"
click at [283, 222] on icon at bounding box center [279, 227] width 11 height 11
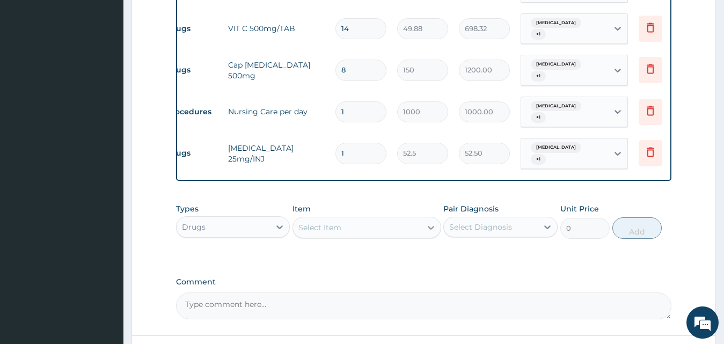
click at [431, 222] on icon at bounding box center [431, 227] width 11 height 11
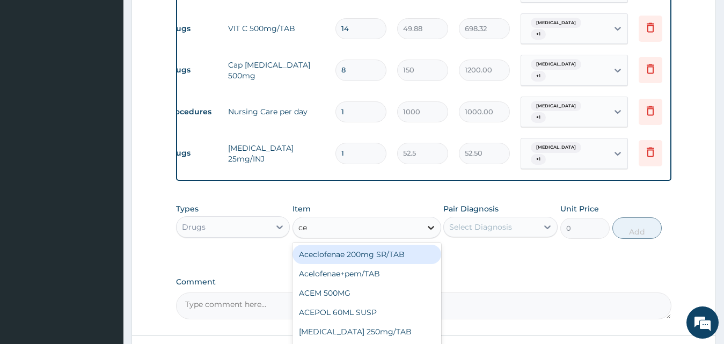
type input "cef"
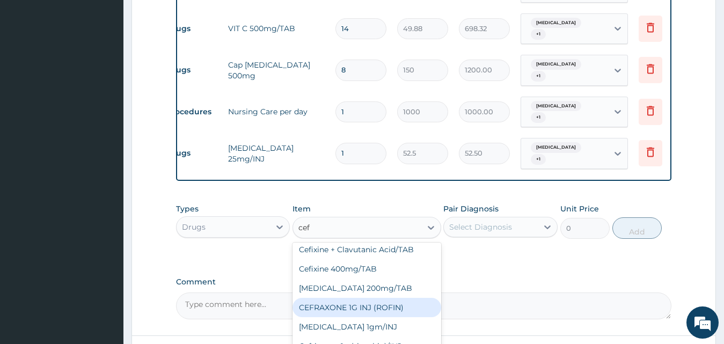
scroll to position [268, 0]
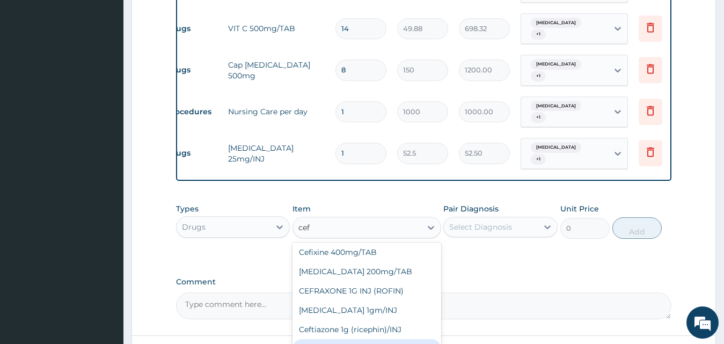
click at [363, 339] on div "Ceftriaxone 1mg/INJ" at bounding box center [366, 348] width 149 height 19
type input "446.25"
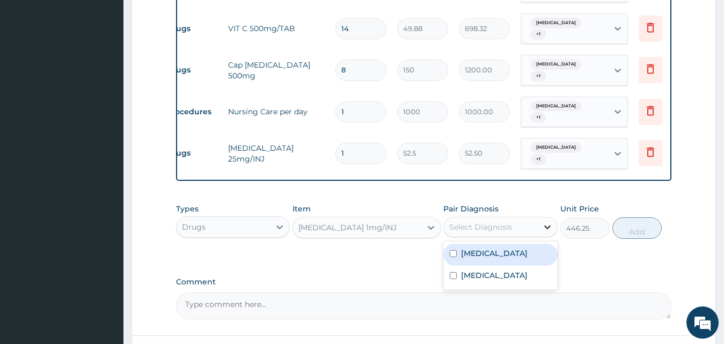
click at [548, 222] on icon at bounding box center [547, 227] width 11 height 11
click at [494, 251] on label "Upper respiratory infection" at bounding box center [494, 253] width 67 height 11
checkbox input "true"
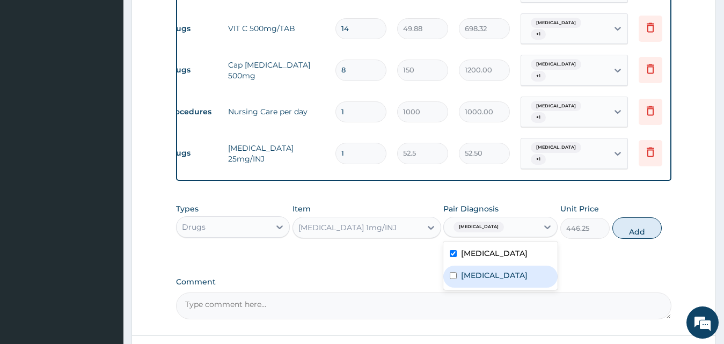
click at [481, 268] on div "Malaria" at bounding box center [500, 277] width 114 height 22
checkbox input "true"
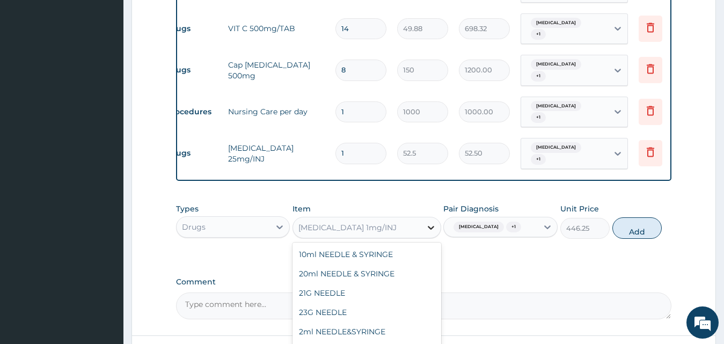
click at [430, 222] on icon at bounding box center [431, 227] width 11 height 11
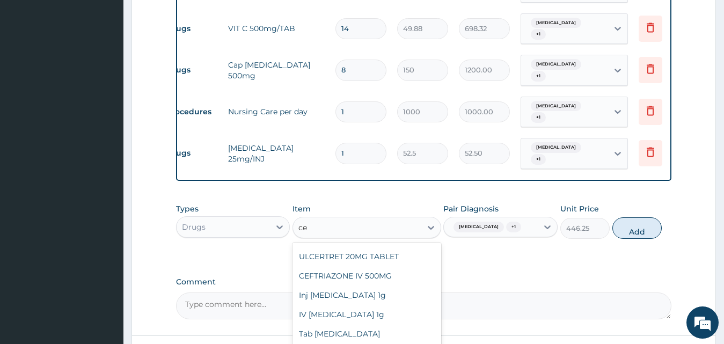
scroll to position [515, 0]
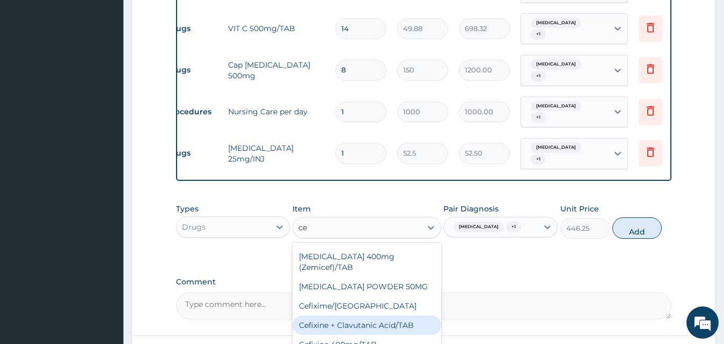
type input "cef"
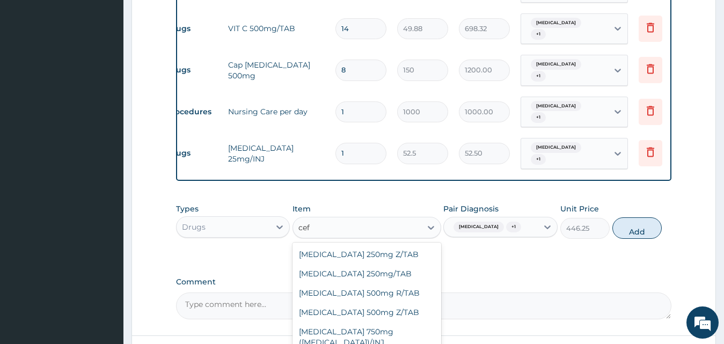
scroll to position [530, 0]
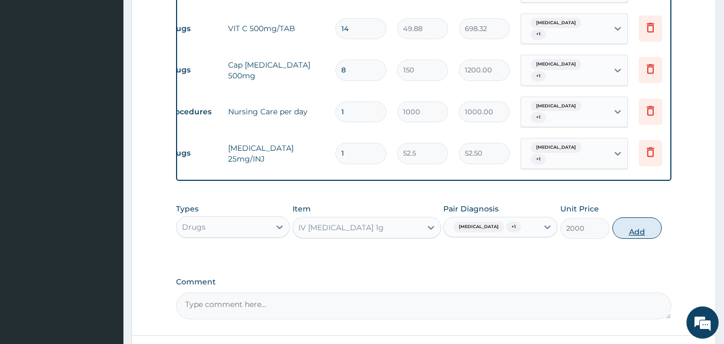
click at [628, 226] on button "Add" at bounding box center [636, 227] width 49 height 21
type input "0"
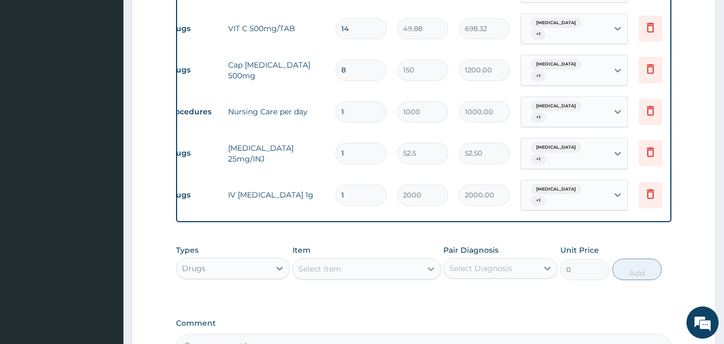
click at [427, 263] on icon at bounding box center [431, 268] width 11 height 11
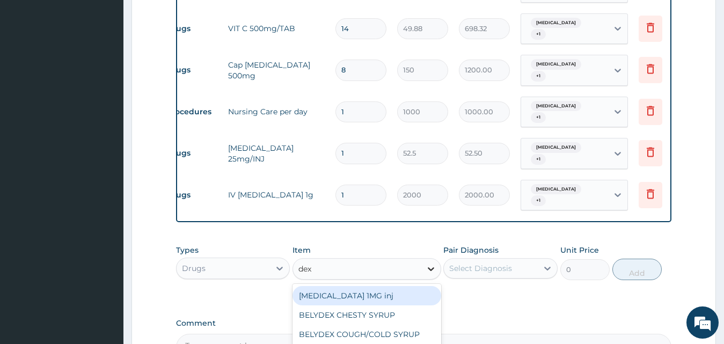
type input "dext"
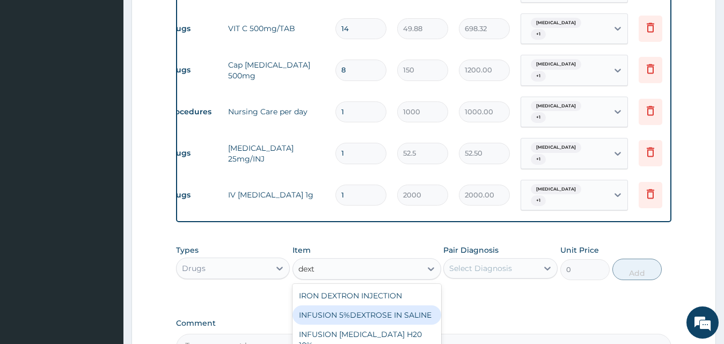
click at [398, 305] on div "INFUSION 5%DEXTROSE IN SALINE" at bounding box center [366, 314] width 149 height 19
type input "900"
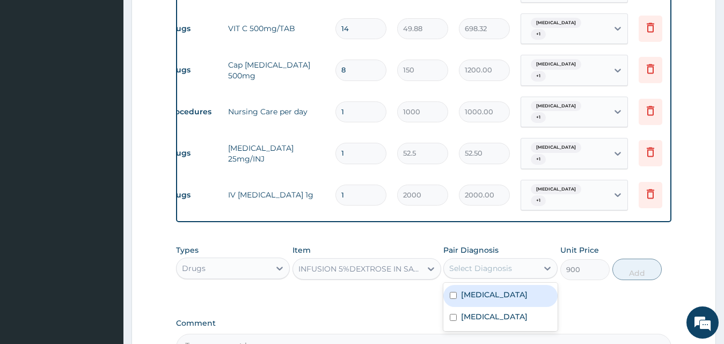
drag, startPoint x: 491, startPoint y: 258, endPoint x: 481, endPoint y: 291, distance: 34.3
click at [490, 263] on div "Select Diagnosis" at bounding box center [480, 268] width 63 height 11
drag, startPoint x: 488, startPoint y: 289, endPoint x: 481, endPoint y: 318, distance: 29.9
click at [487, 292] on label "Upper respiratory infection" at bounding box center [494, 294] width 67 height 11
checkbox input "true"
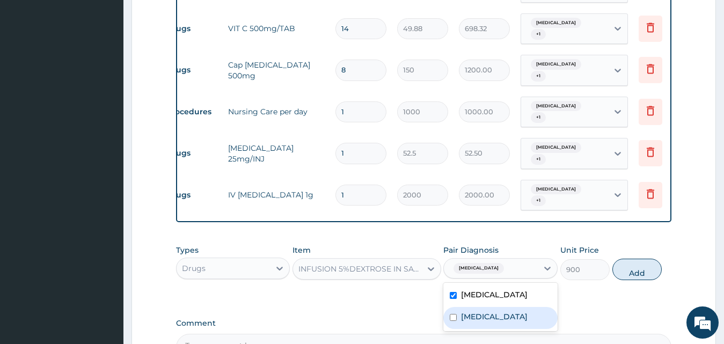
drag, startPoint x: 481, startPoint y: 319, endPoint x: 500, endPoint y: 309, distance: 22.1
click at [483, 316] on label "Malaria" at bounding box center [494, 316] width 67 height 11
checkbox input "true"
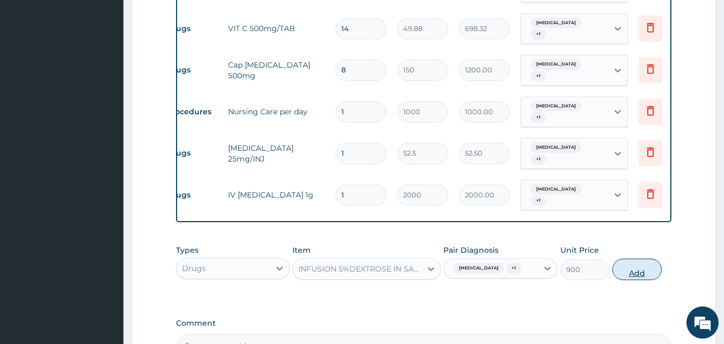
click at [635, 273] on button "Add" at bounding box center [636, 269] width 49 height 21
type input "0"
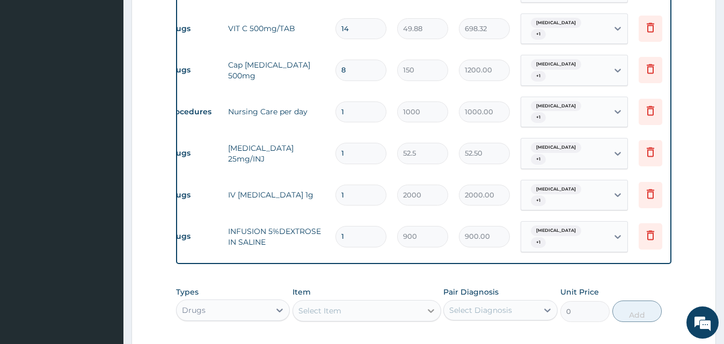
click at [421, 303] on div at bounding box center [430, 310] width 19 height 19
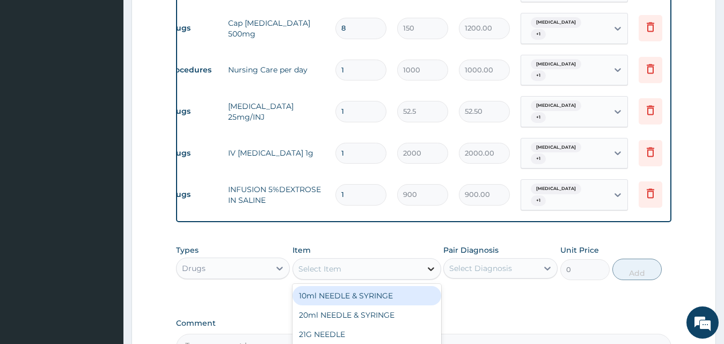
scroll to position [723, 0]
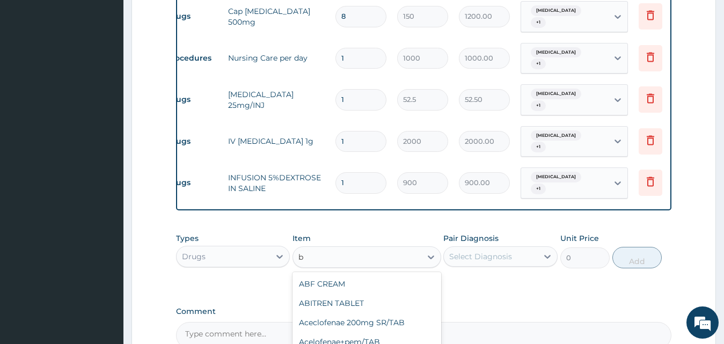
type input "b"
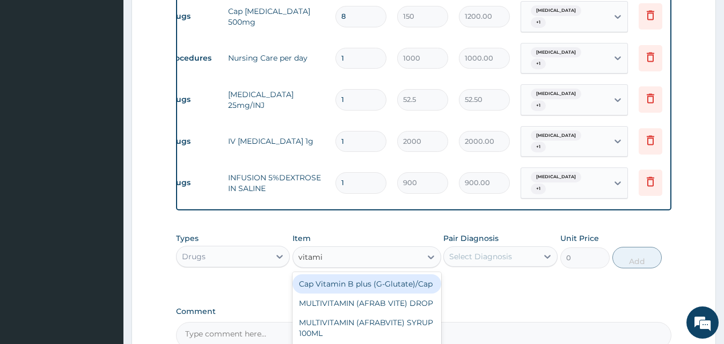
type input "vitamin"
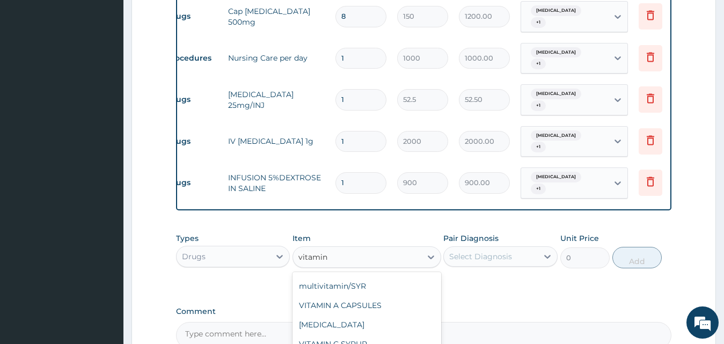
scroll to position [206, 0]
click at [361, 322] on div "VITAMIN B2" at bounding box center [366, 324] width 149 height 19
type input "2.62"
click at [415, 259] on div "Types Drugs Item VITAMIN B2 Pair Diagnosis Select Diagnosis Unit Price 2.62 Add" at bounding box center [424, 251] width 496 height 46
click at [418, 252] on div "VITAMIN B2" at bounding box center [357, 256] width 128 height 17
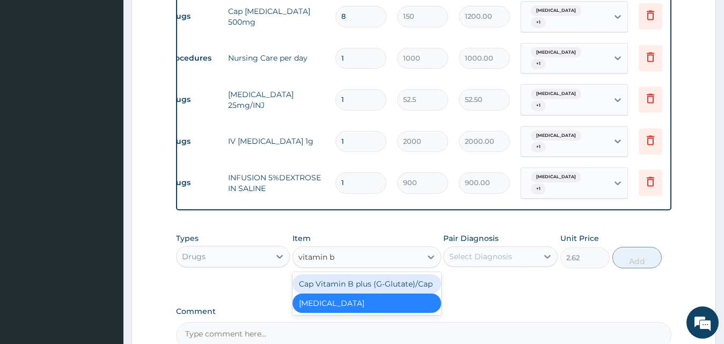
scroll to position [0, 0]
type input "vitamin b c"
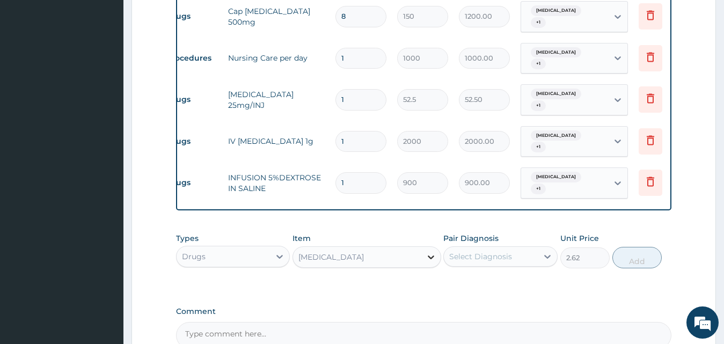
click at [429, 252] on icon at bounding box center [431, 257] width 11 height 11
type input "13.12"
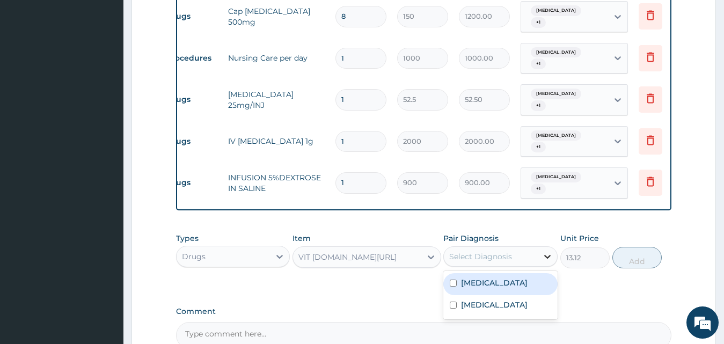
click at [546, 251] on icon at bounding box center [547, 256] width 11 height 11
click at [485, 282] on label "Upper respiratory infection" at bounding box center [494, 282] width 67 height 11
checkbox input "true"
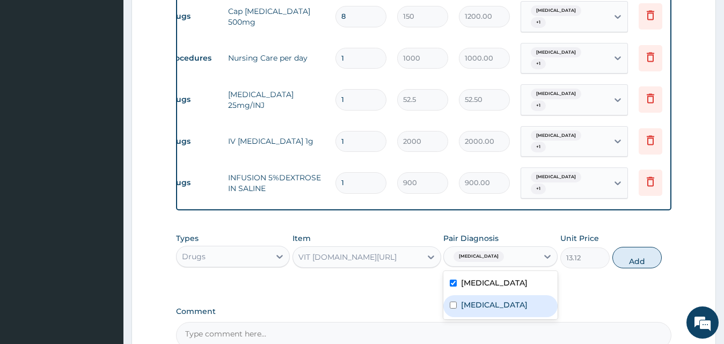
click at [483, 299] on div "Malaria" at bounding box center [500, 306] width 114 height 22
checkbox input "true"
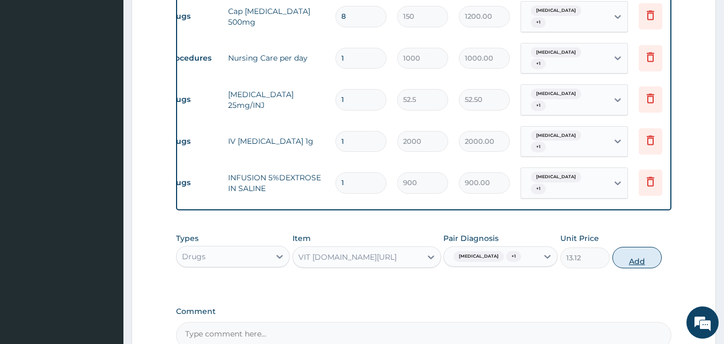
click at [644, 258] on button "Add" at bounding box center [636, 257] width 49 height 21
type input "0"
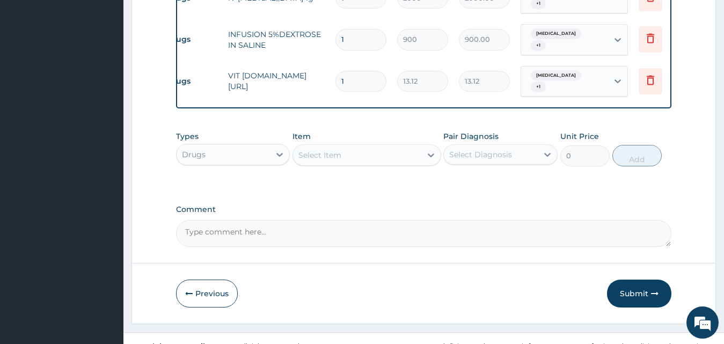
scroll to position [873, 0]
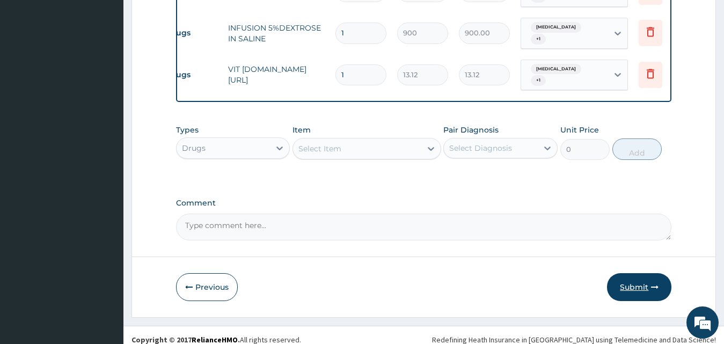
click at [640, 276] on button "Submit" at bounding box center [639, 287] width 64 height 28
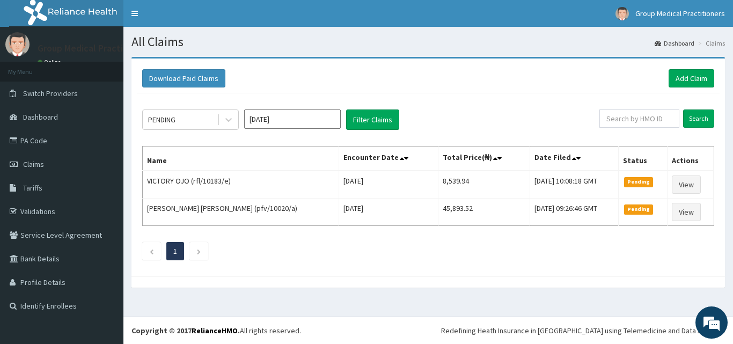
click at [462, 166] on th "Total Price(₦)" at bounding box center [484, 158] width 92 height 25
